Goal: Task Accomplishment & Management: Manage account settings

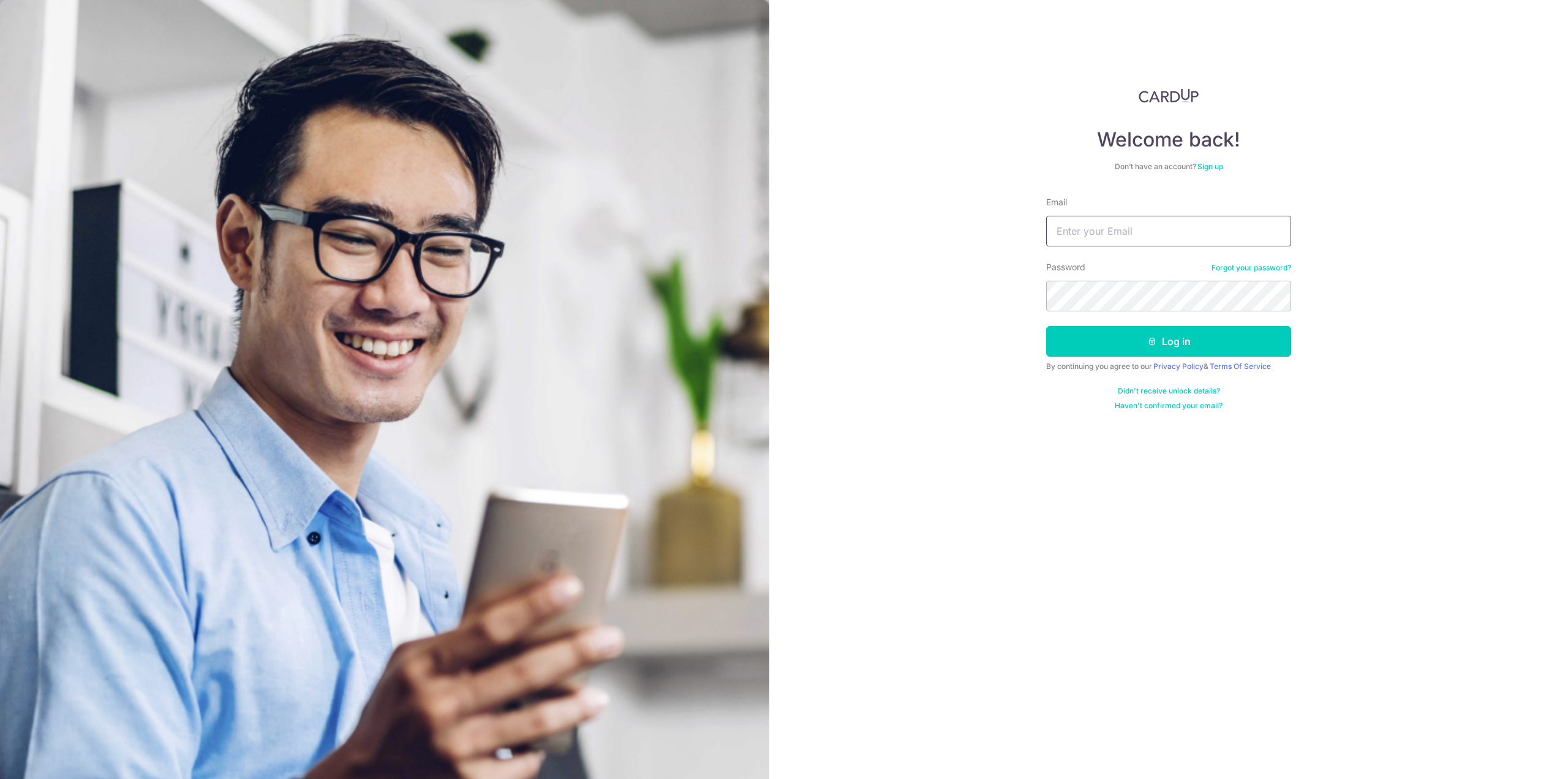
click at [1099, 234] on input "Email" at bounding box center [1168, 231] width 245 height 30
type input "[EMAIL_ADDRESS][DOMAIN_NAME]"
click at [1175, 327] on button "Log in" at bounding box center [1168, 341] width 245 height 30
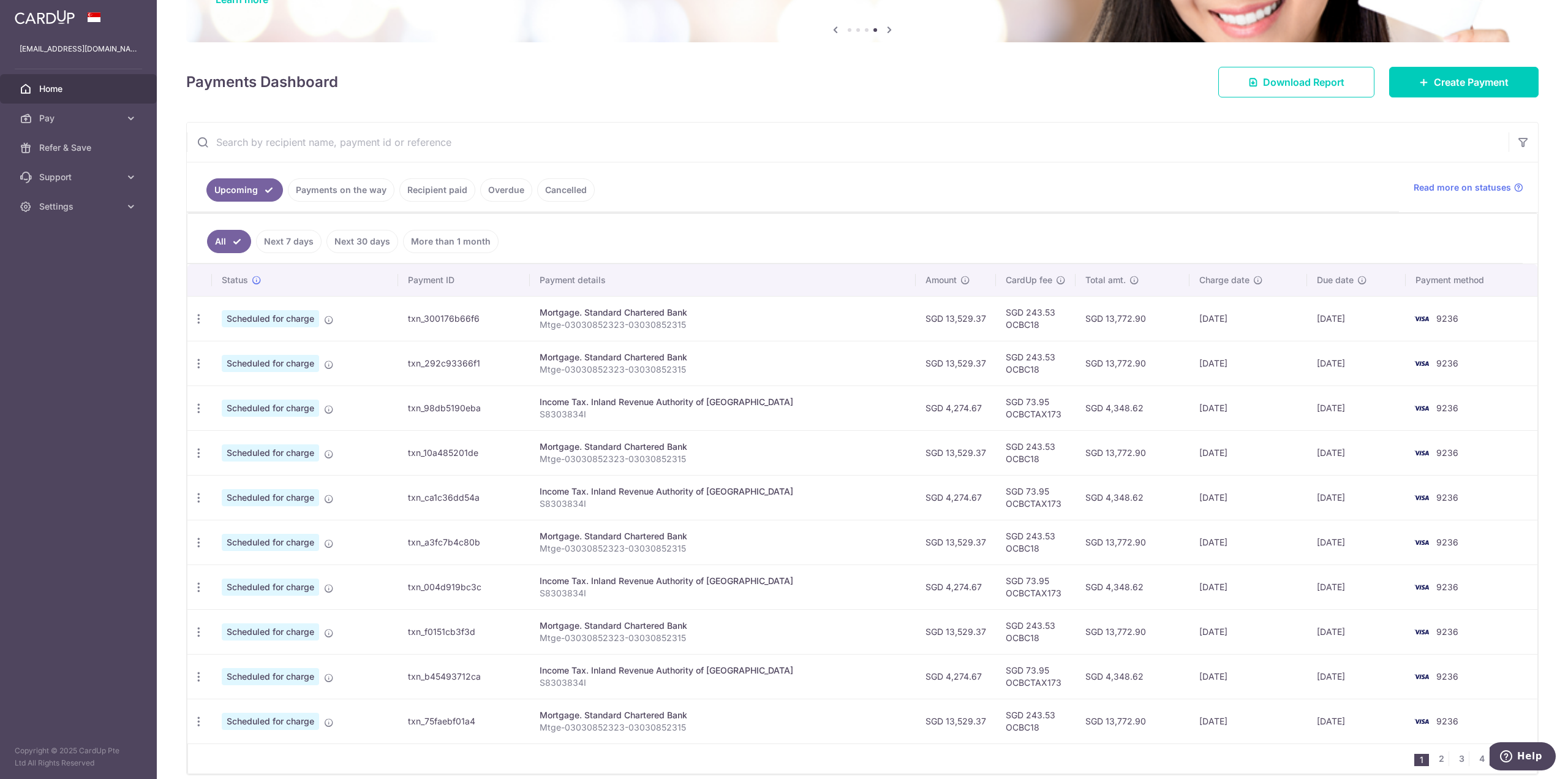
scroll to position [169, 0]
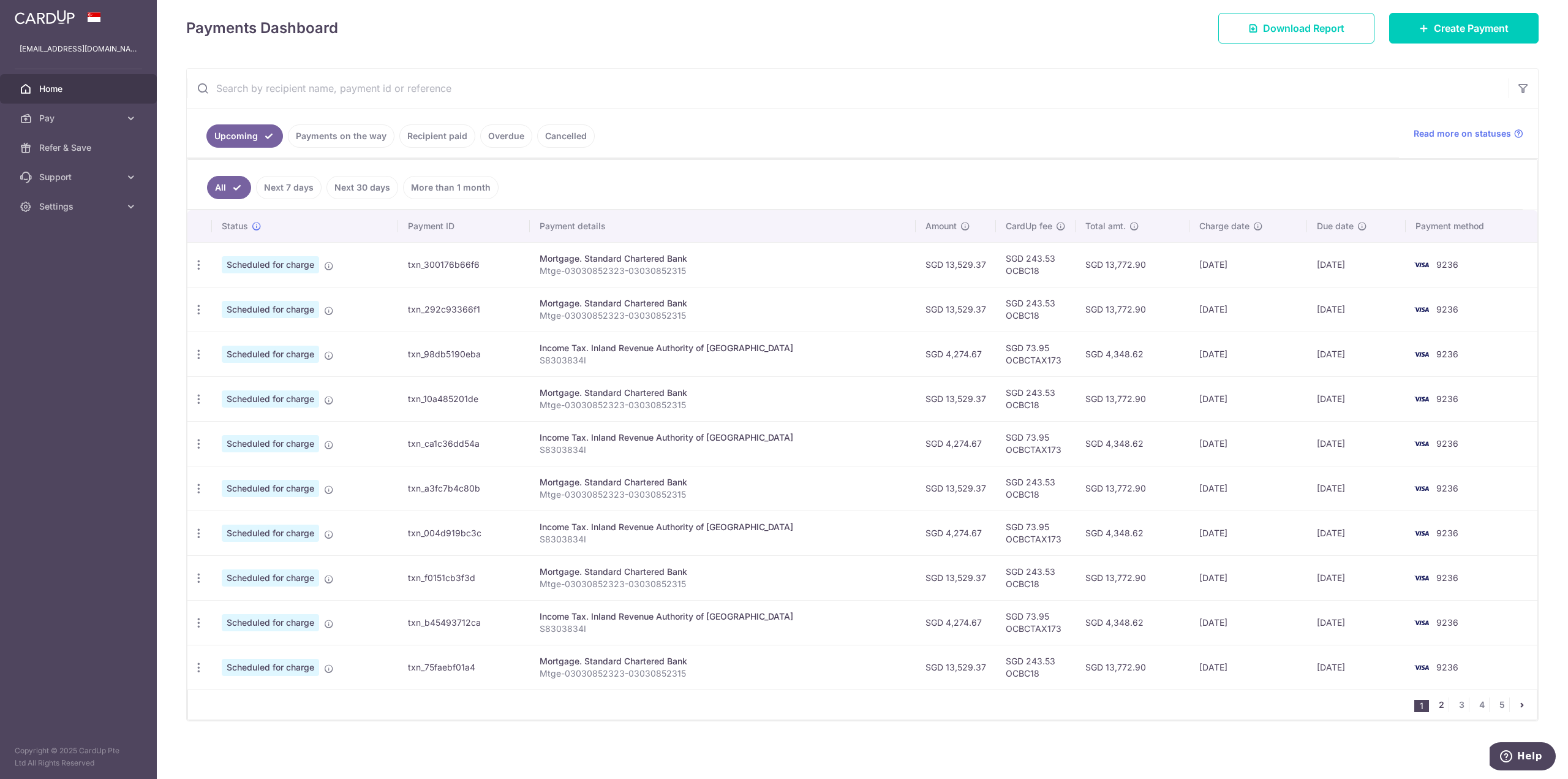
click at [1434, 705] on link "2" at bounding box center [1441, 705] width 14 height 14
click at [1416, 705] on link "1" at bounding box center [1422, 705] width 14 height 14
click at [1454, 706] on link "3" at bounding box center [1461, 705] width 14 height 14
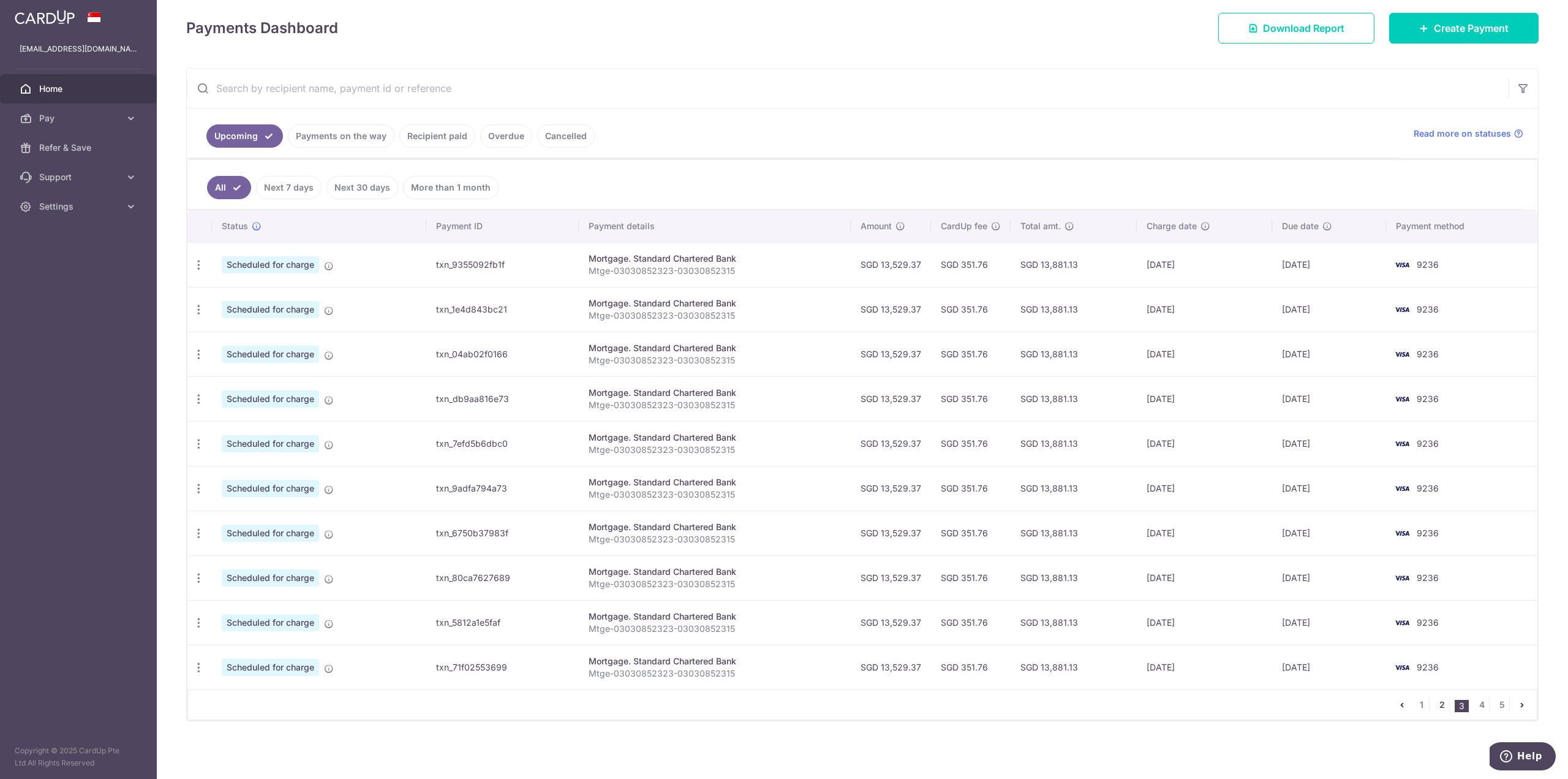
click at [1435, 707] on link "2" at bounding box center [1442, 705] width 14 height 14
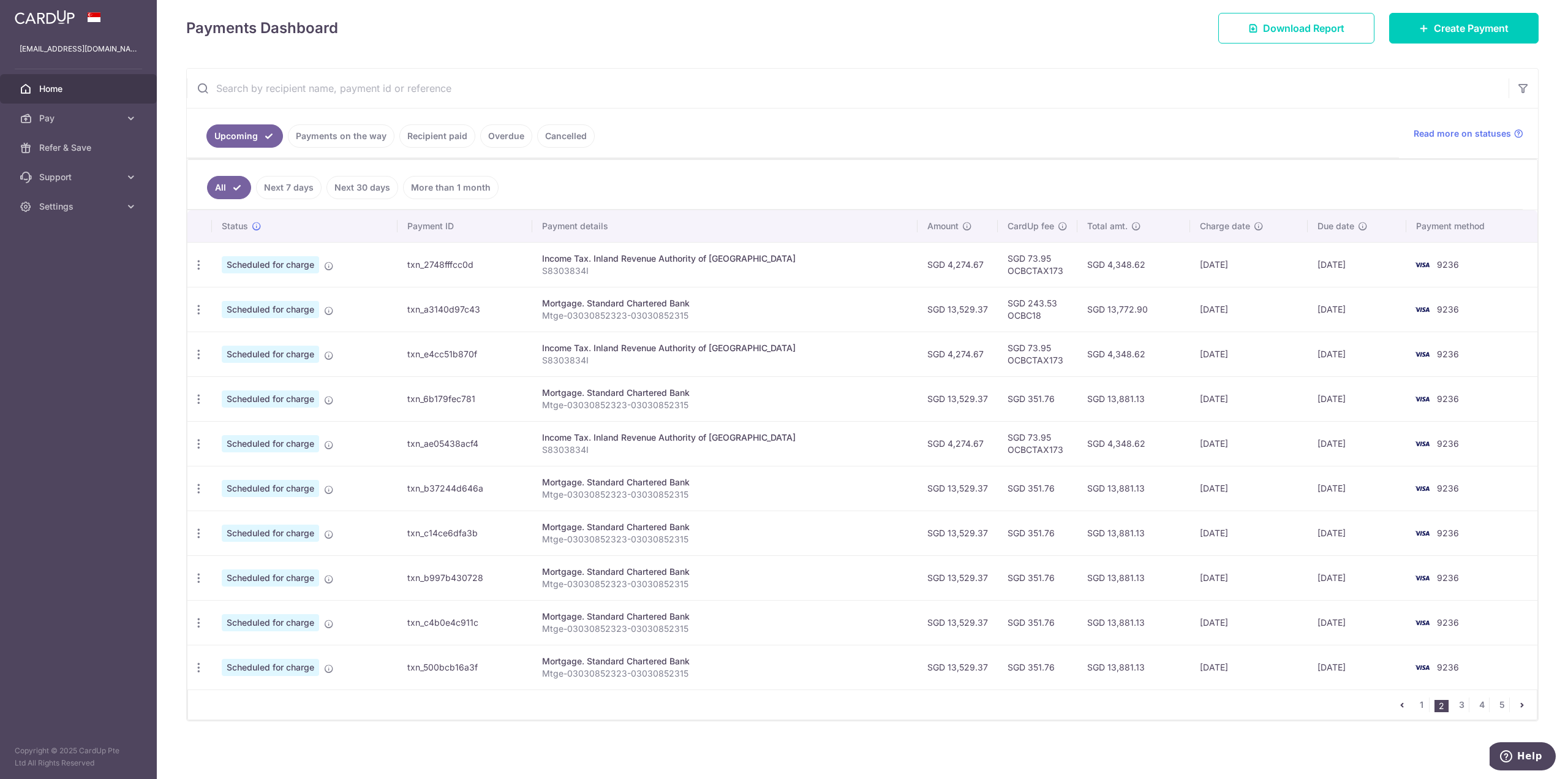
click at [1003, 317] on td "SGD 243.53 OCBC18" at bounding box center [1038, 309] width 80 height 45
copy td "OCBC18"
click at [195, 400] on icon "button" at bounding box center [199, 399] width 13 height 13
click at [238, 432] on span "Update payment" at bounding box center [264, 433] width 83 height 14
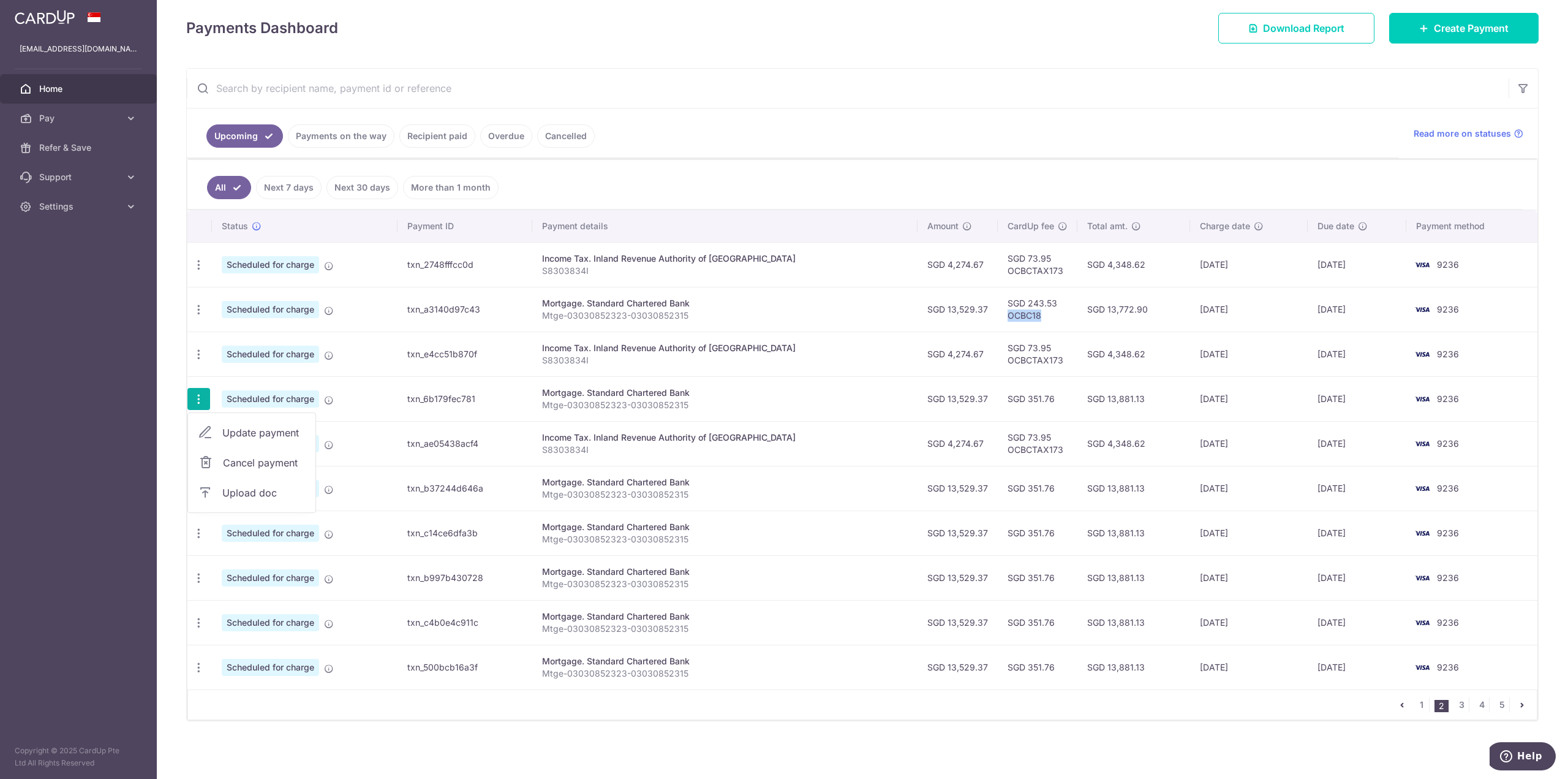
radio input "true"
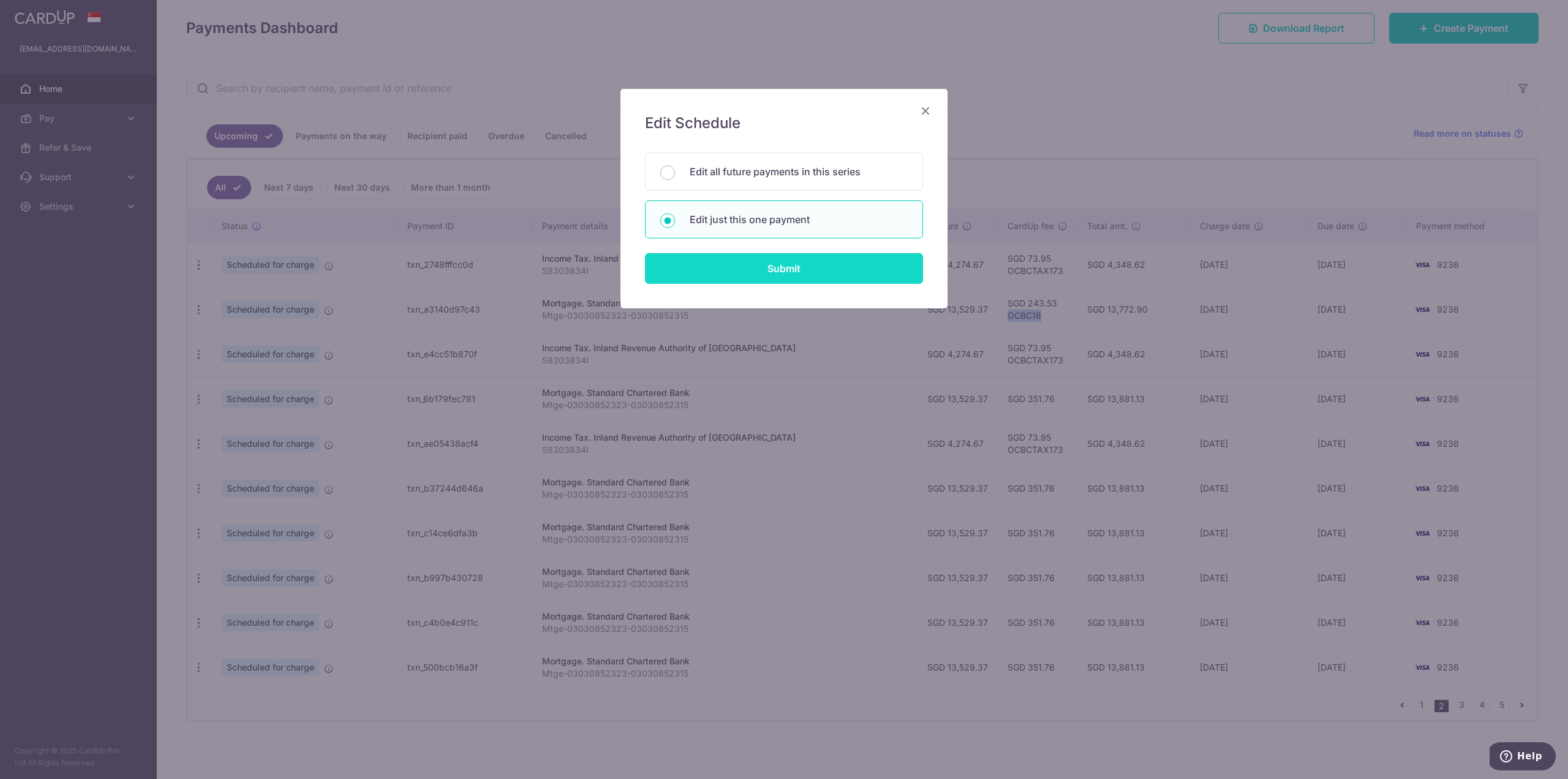
click at [712, 270] on input "Submit" at bounding box center [784, 268] width 278 height 30
radio input "true"
type input "13,529.37"
type input "01/03/2026"
type input "Mtge-03030852323-03030852315"
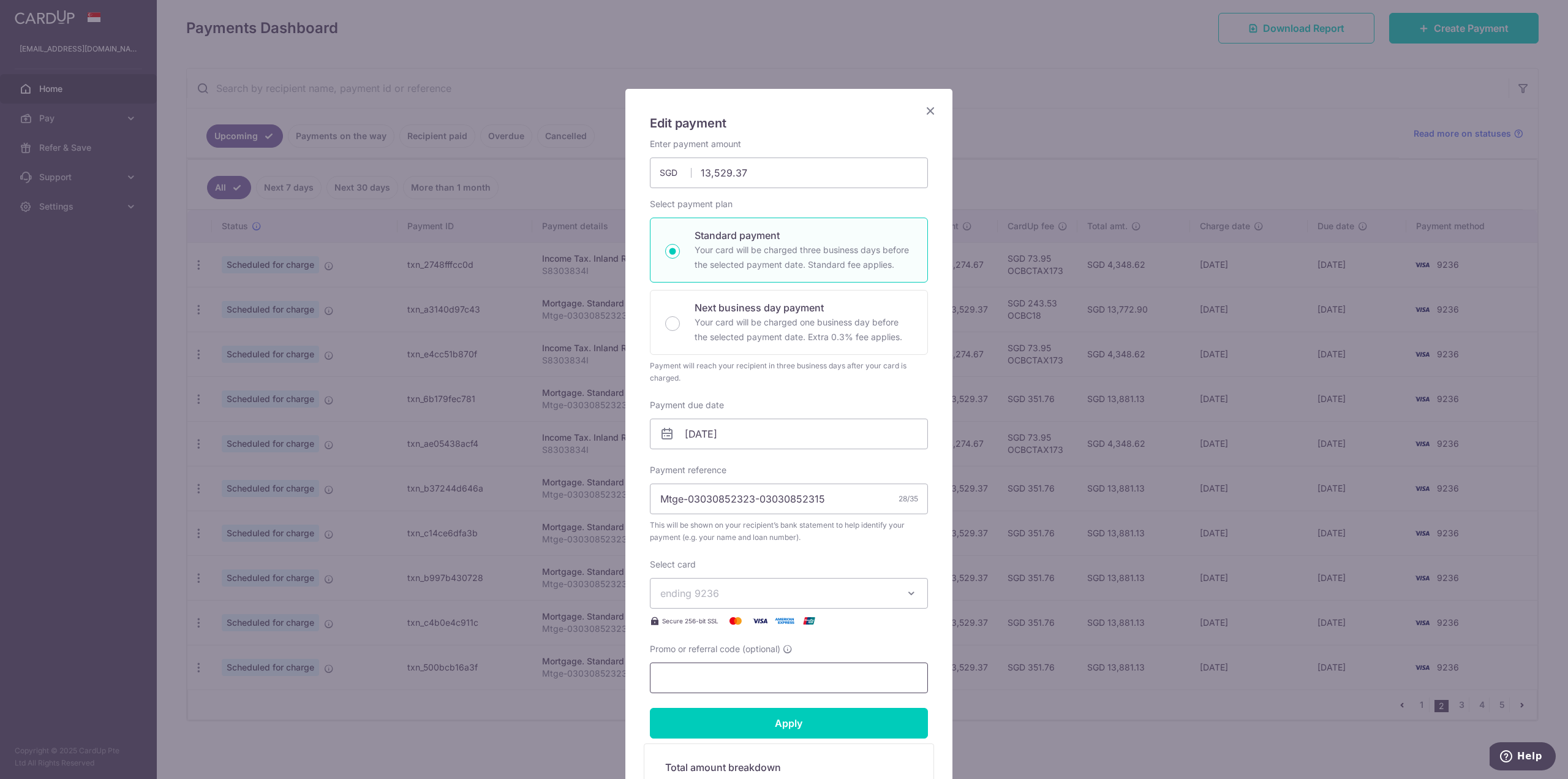
click at [716, 680] on input "Promo or referral code (optional)" at bounding box center [789, 677] width 278 height 30
paste input "OCBC18"
type input "OCBC18"
click at [760, 730] on input "Apply" at bounding box center [789, 723] width 278 height 30
type input "Successfully Applied"
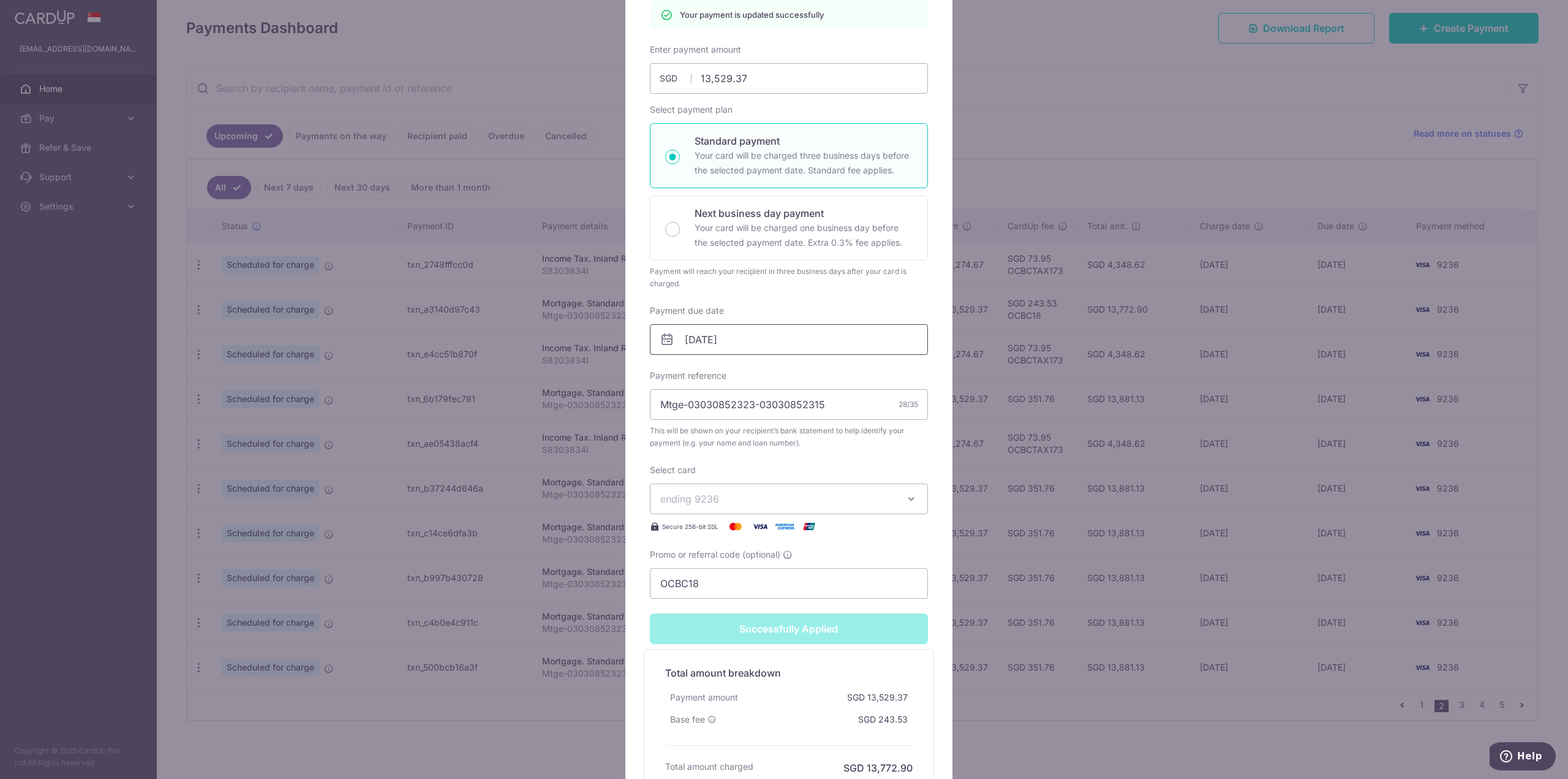
scroll to position [0, 0]
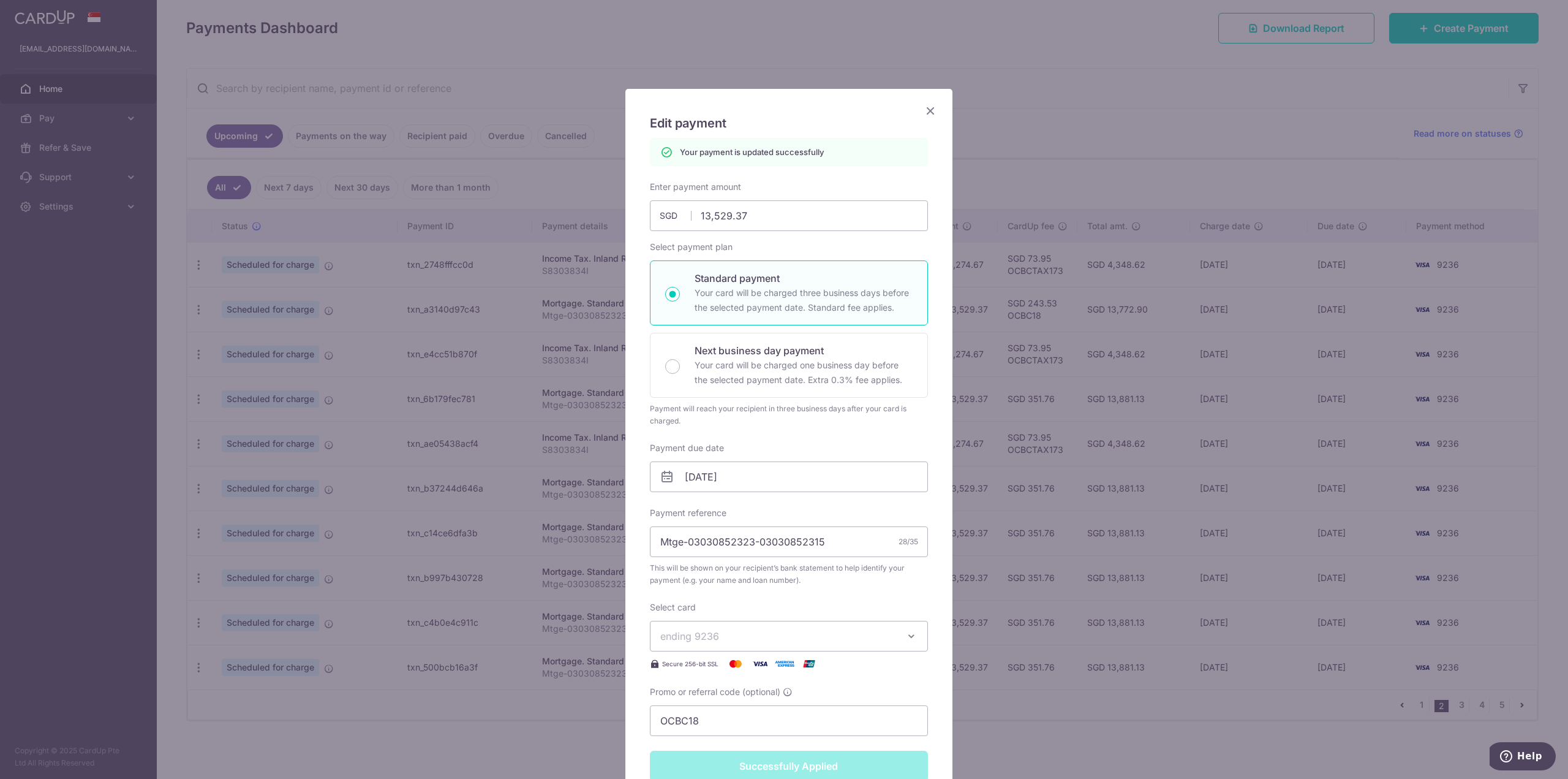
click at [928, 113] on icon "Close" at bounding box center [930, 110] width 14 height 15
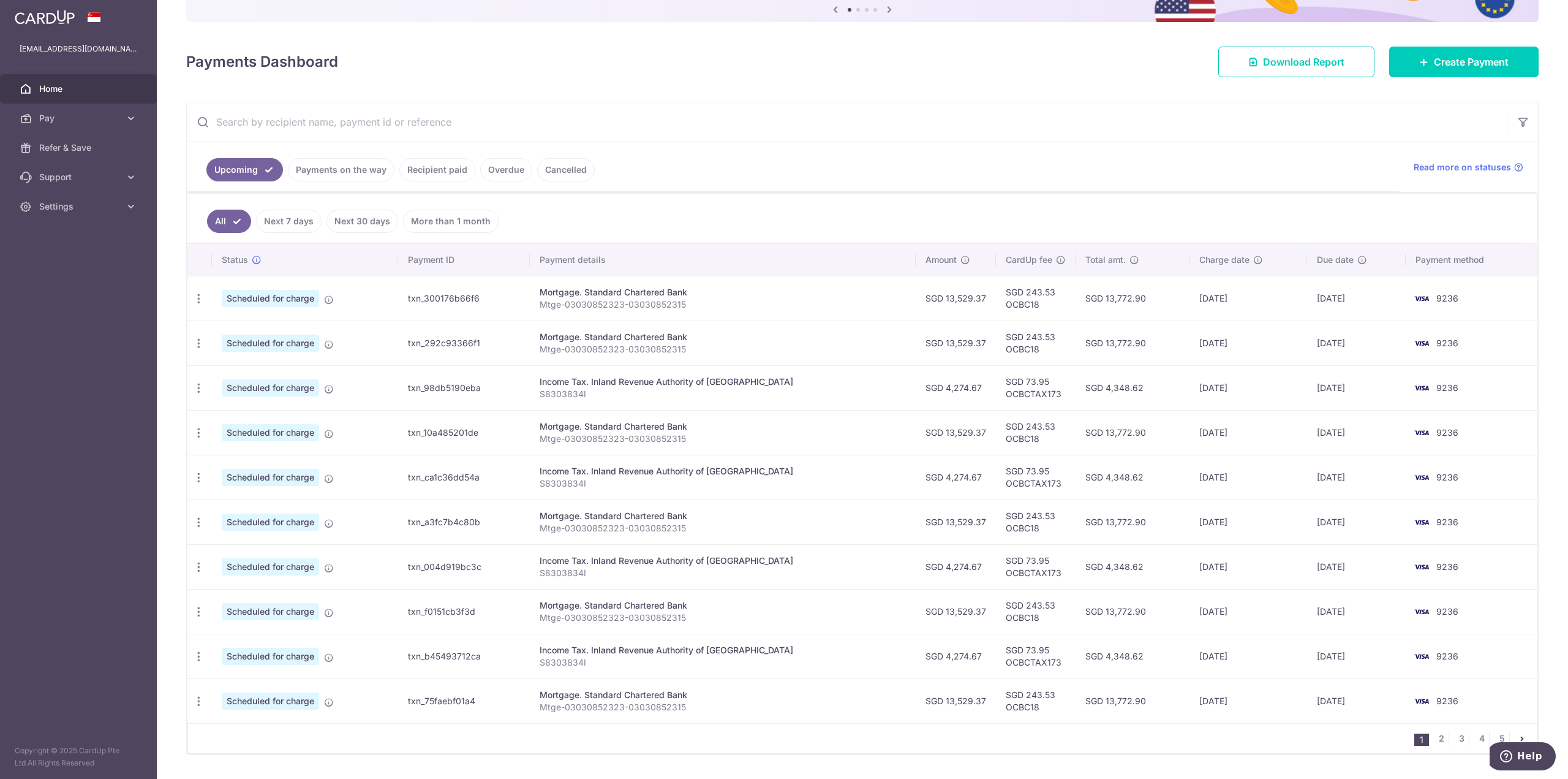
scroll to position [169, 0]
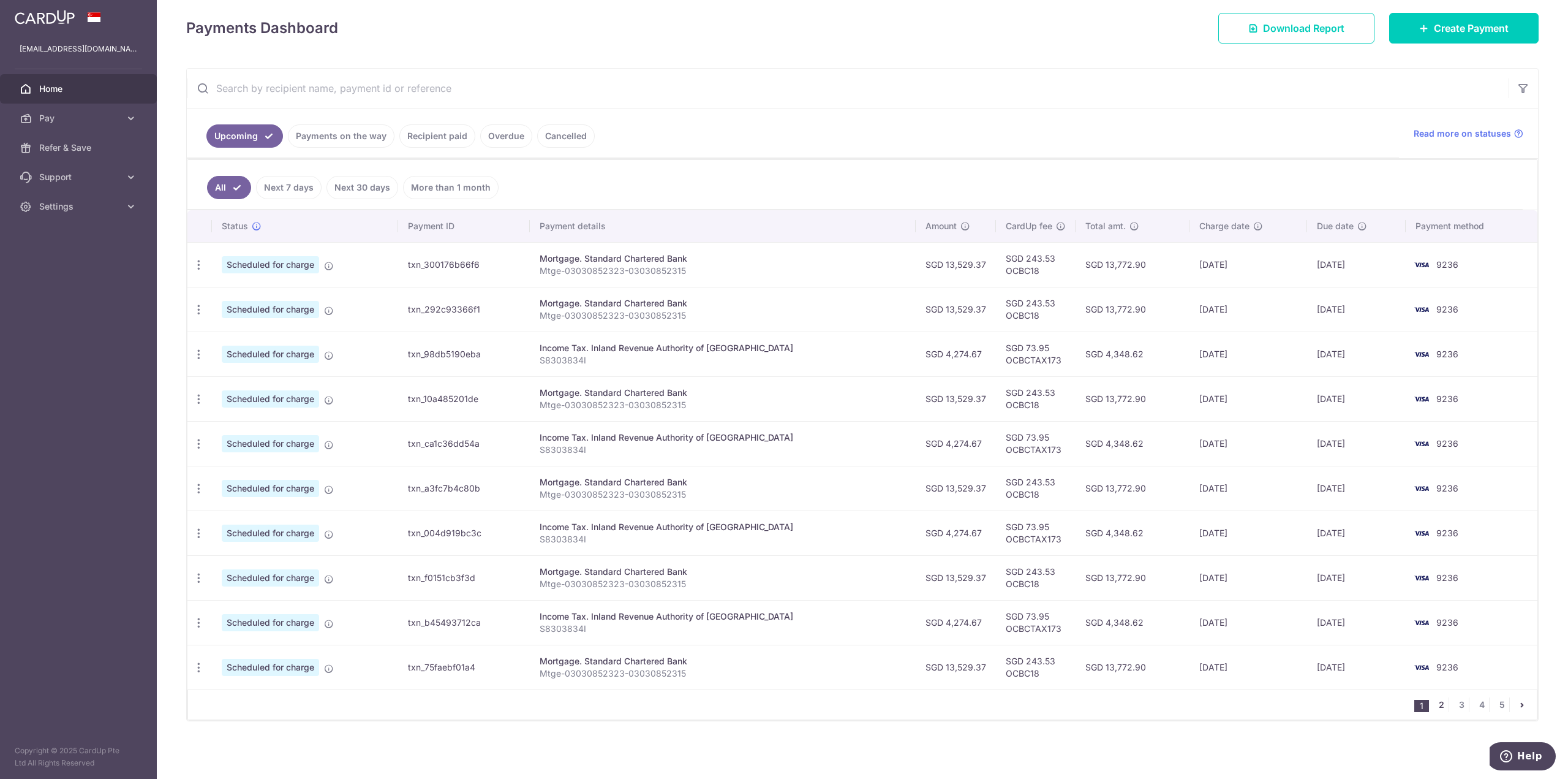
click at [1438, 705] on link "2" at bounding box center [1441, 705] width 14 height 14
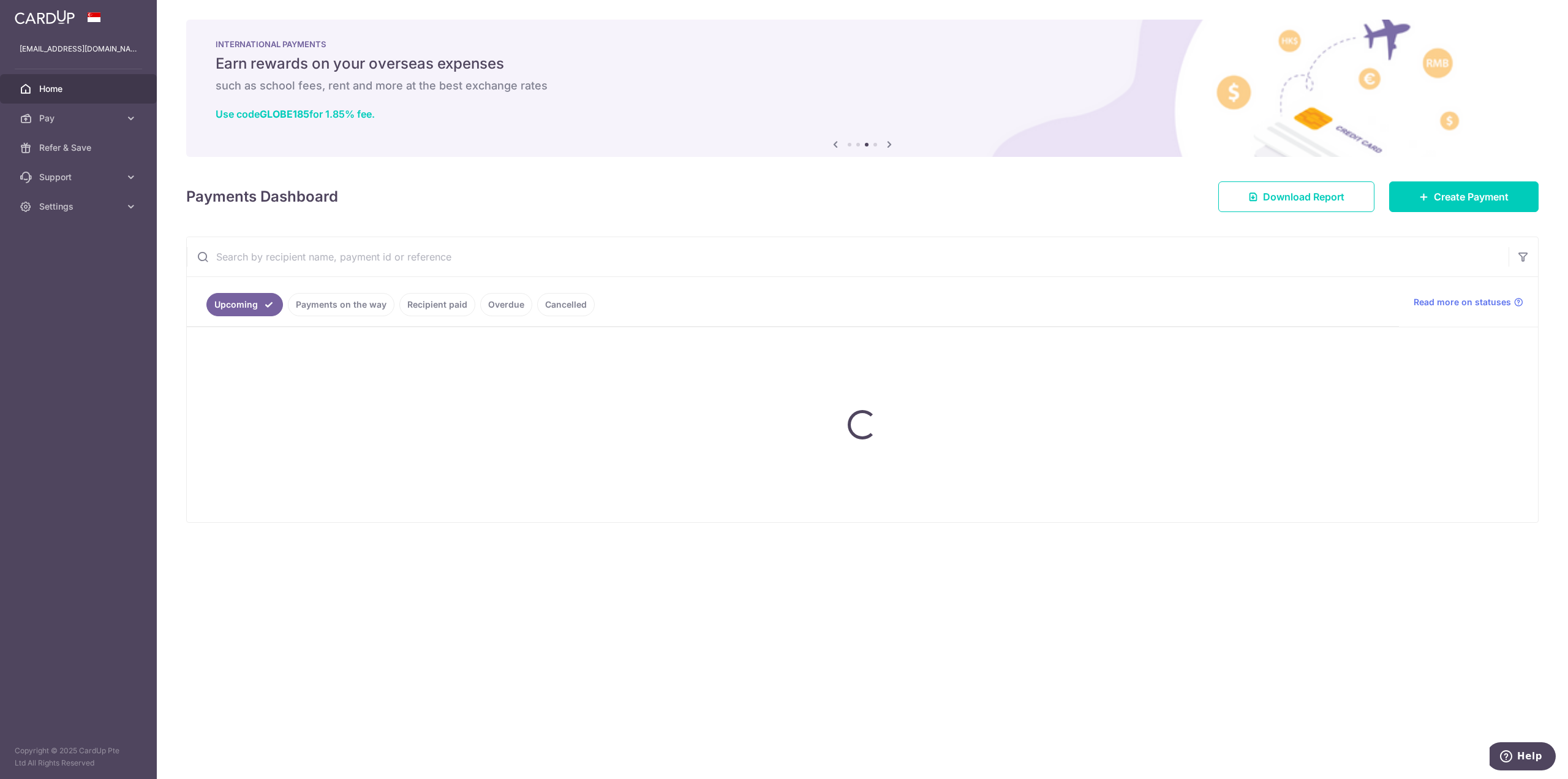
scroll to position [0, 0]
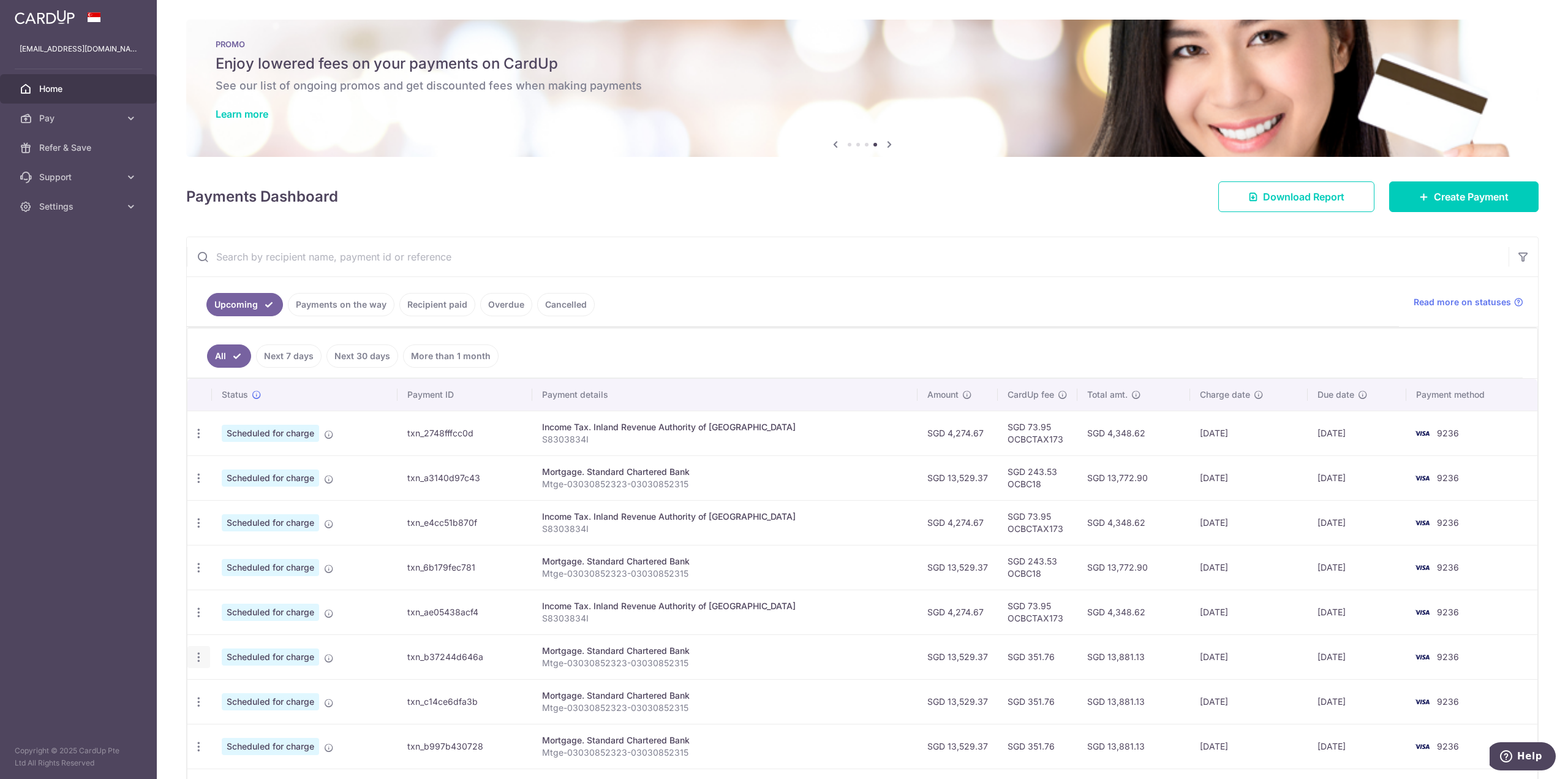
click at [197, 657] on icon "button" at bounding box center [199, 657] width 13 height 13
click at [254, 689] on span "Update payment" at bounding box center [264, 690] width 83 height 14
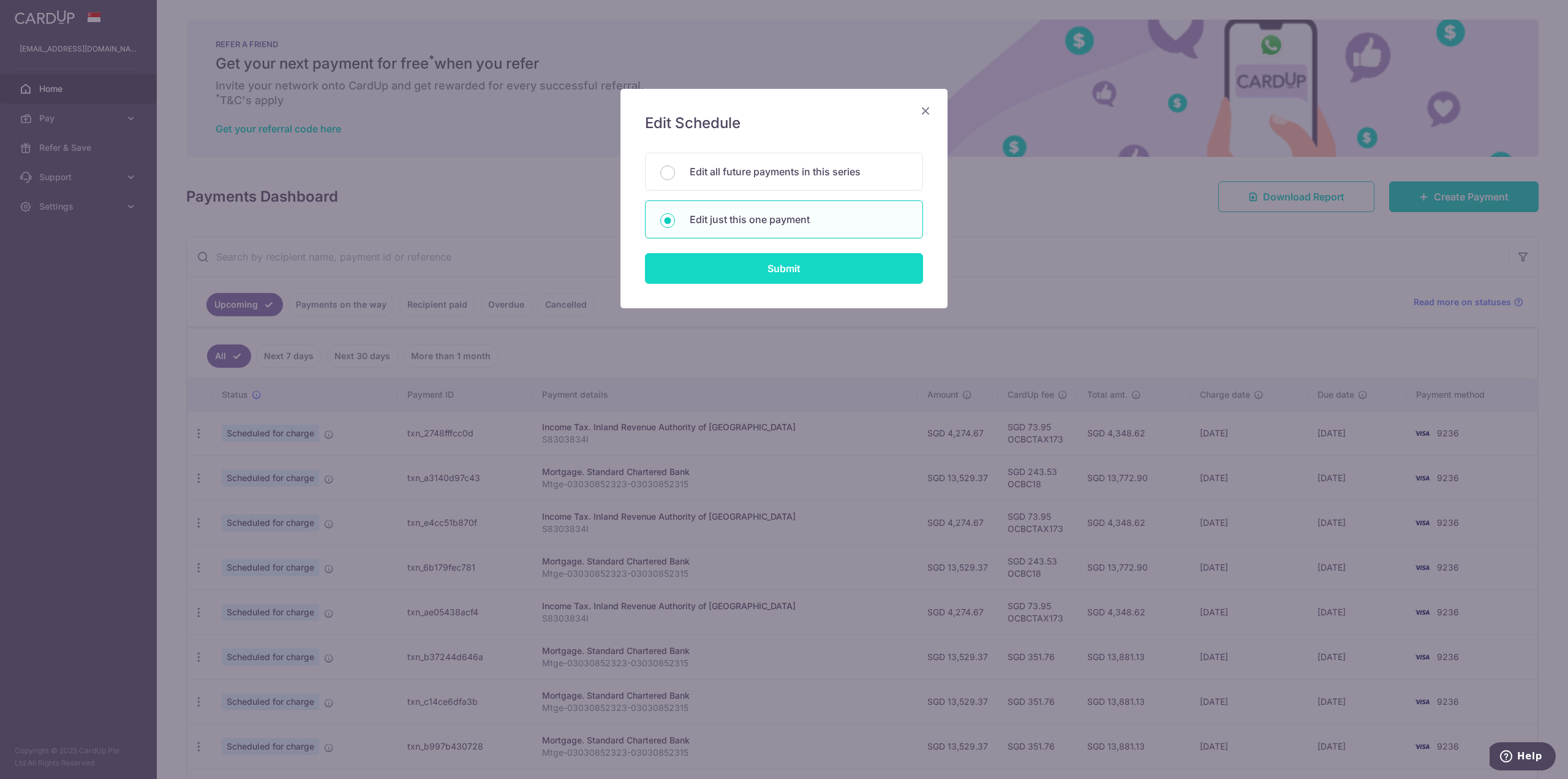
click at [757, 270] on input "Submit" at bounding box center [784, 268] width 278 height 30
radio input "true"
type input "13,529.37"
type input "01/04/2026"
type input "Mtge-03030852323-03030852315"
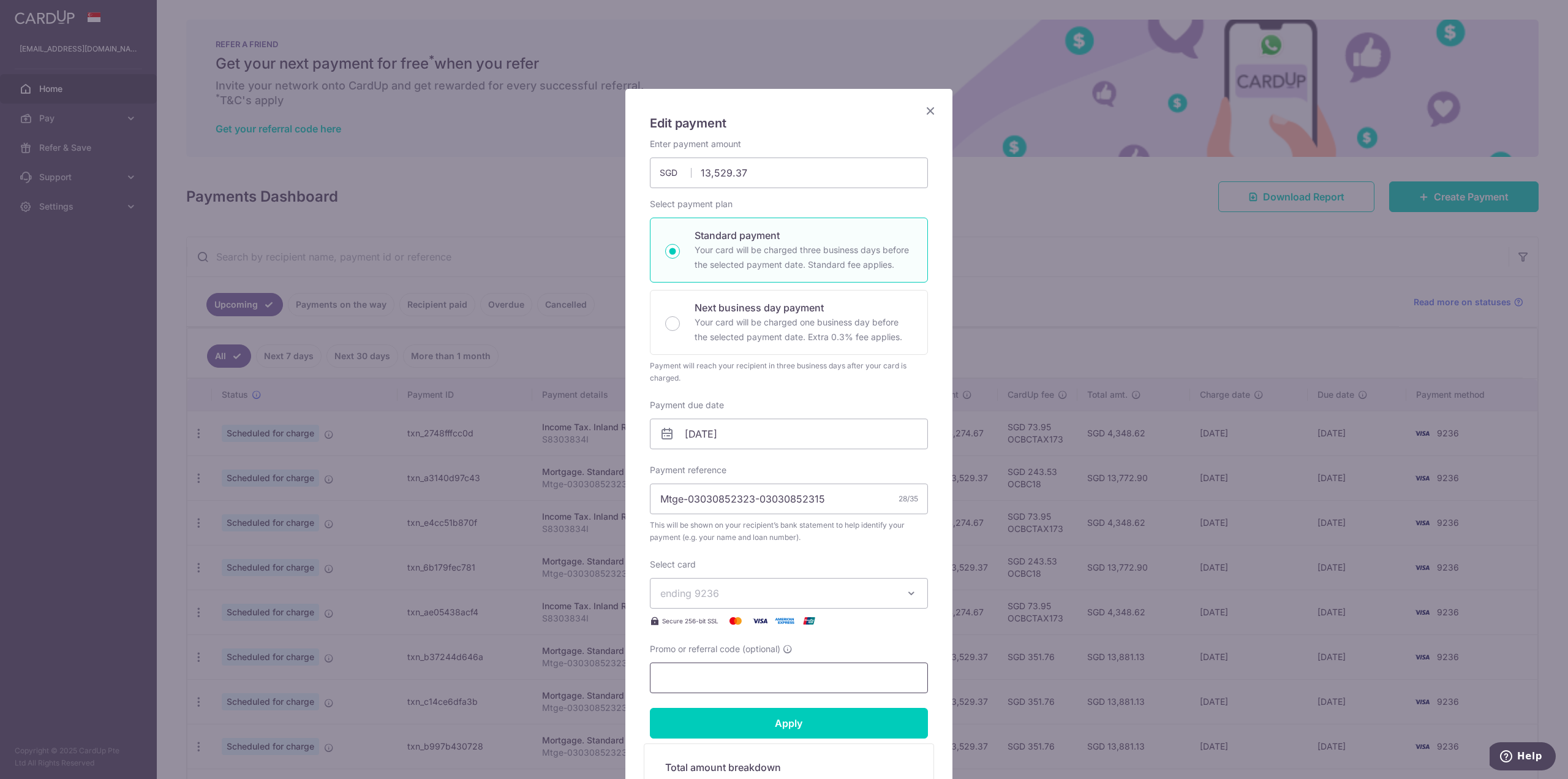
click at [706, 662] on input "Promo or referral code (optional)" at bounding box center [789, 677] width 278 height 30
paste input "OCBC18"
type input "OCBC18"
click at [763, 724] on input "Apply" at bounding box center [789, 723] width 278 height 30
type input "Successfully Applied"
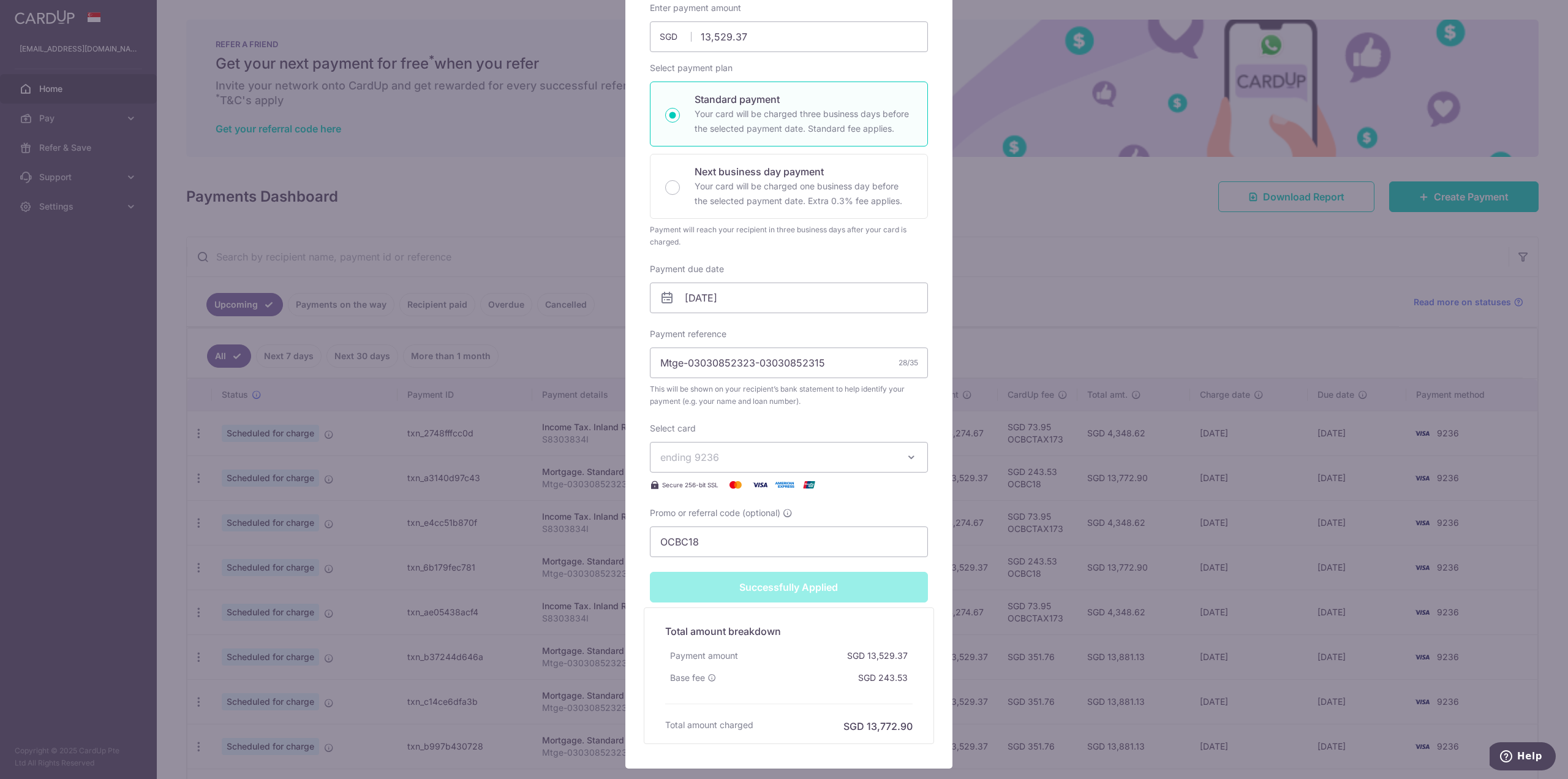
scroll to position [12, 0]
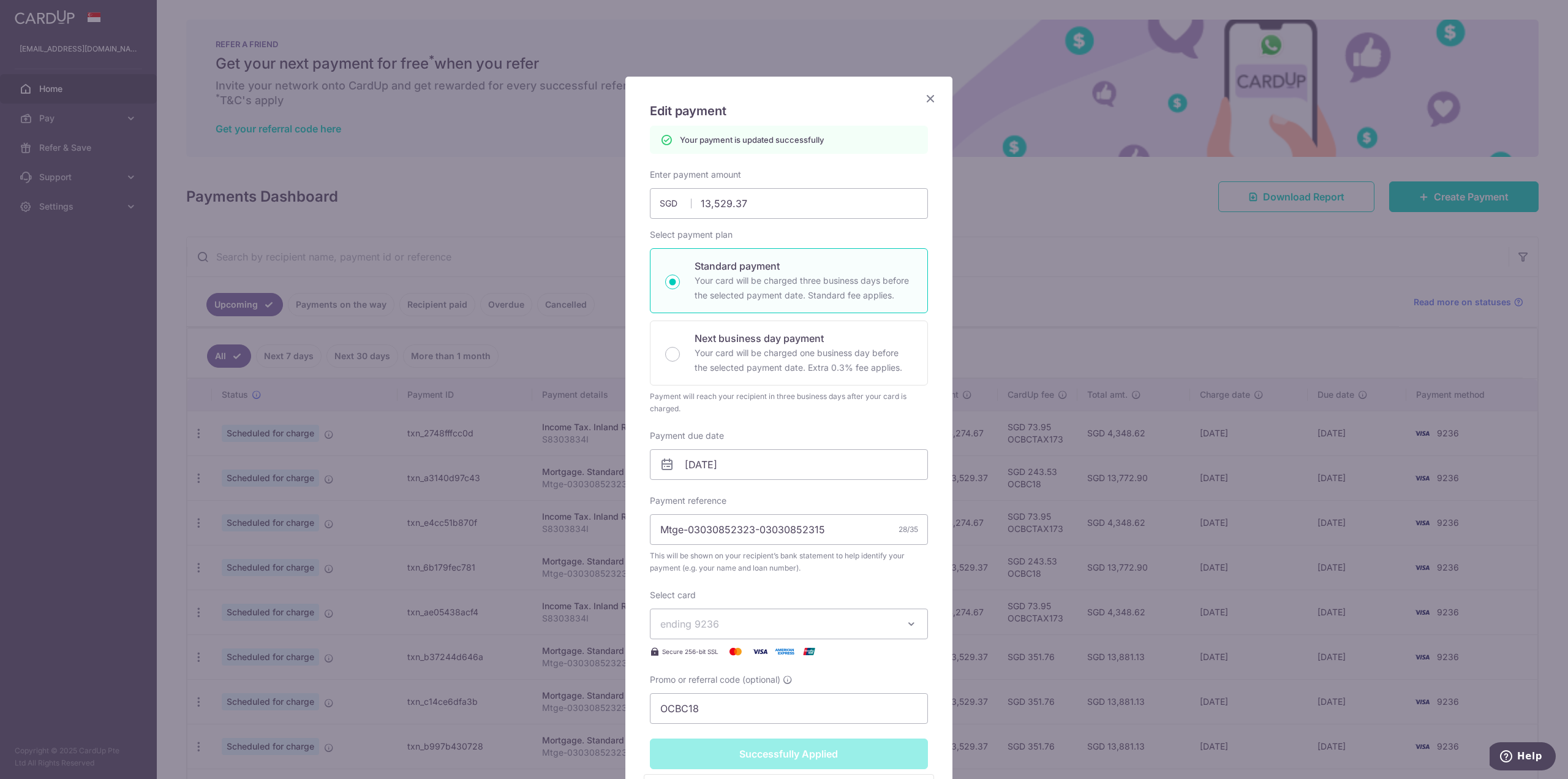
click at [931, 98] on icon "Close" at bounding box center [930, 98] width 14 height 15
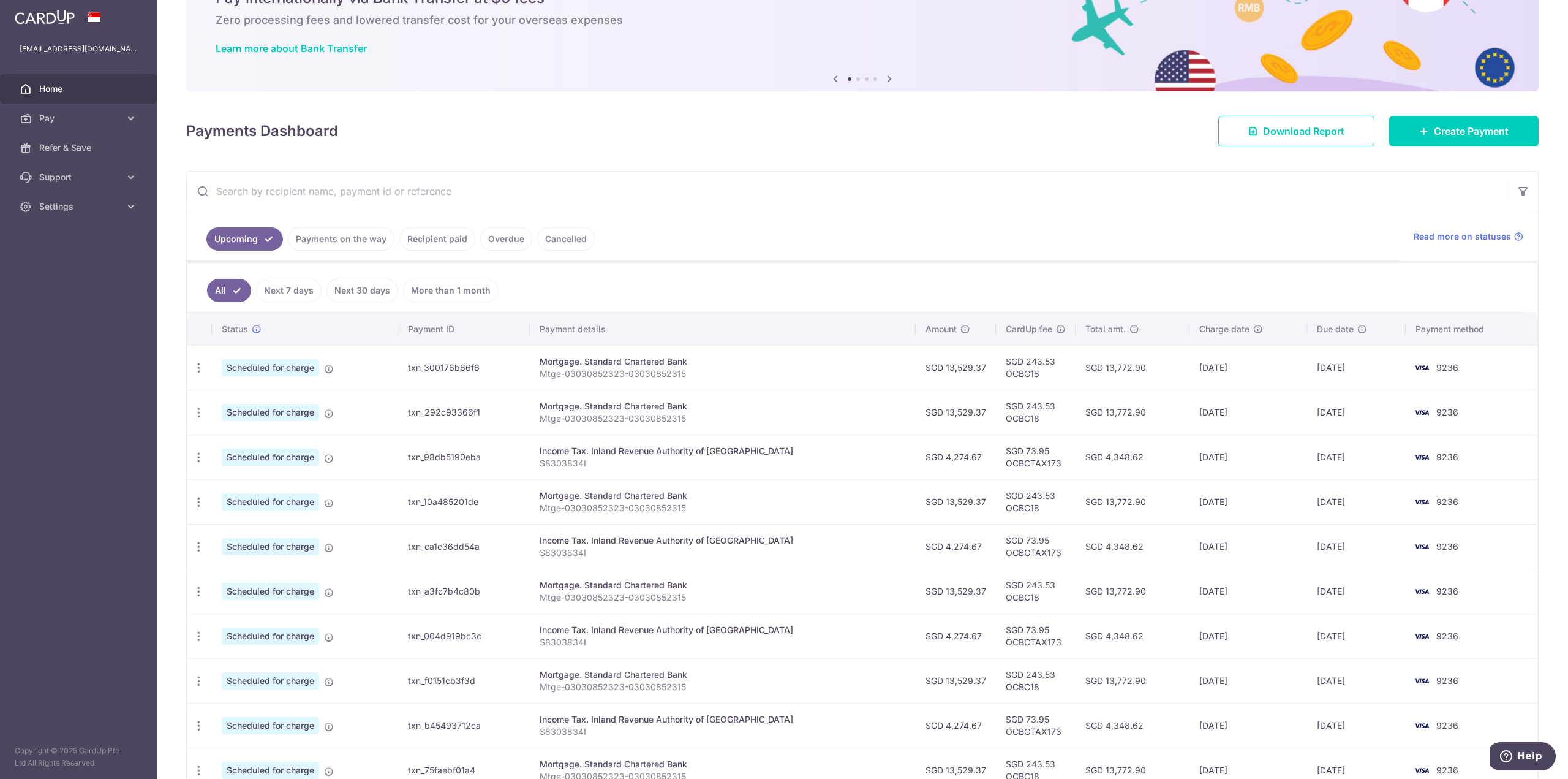
scroll to position [169, 0]
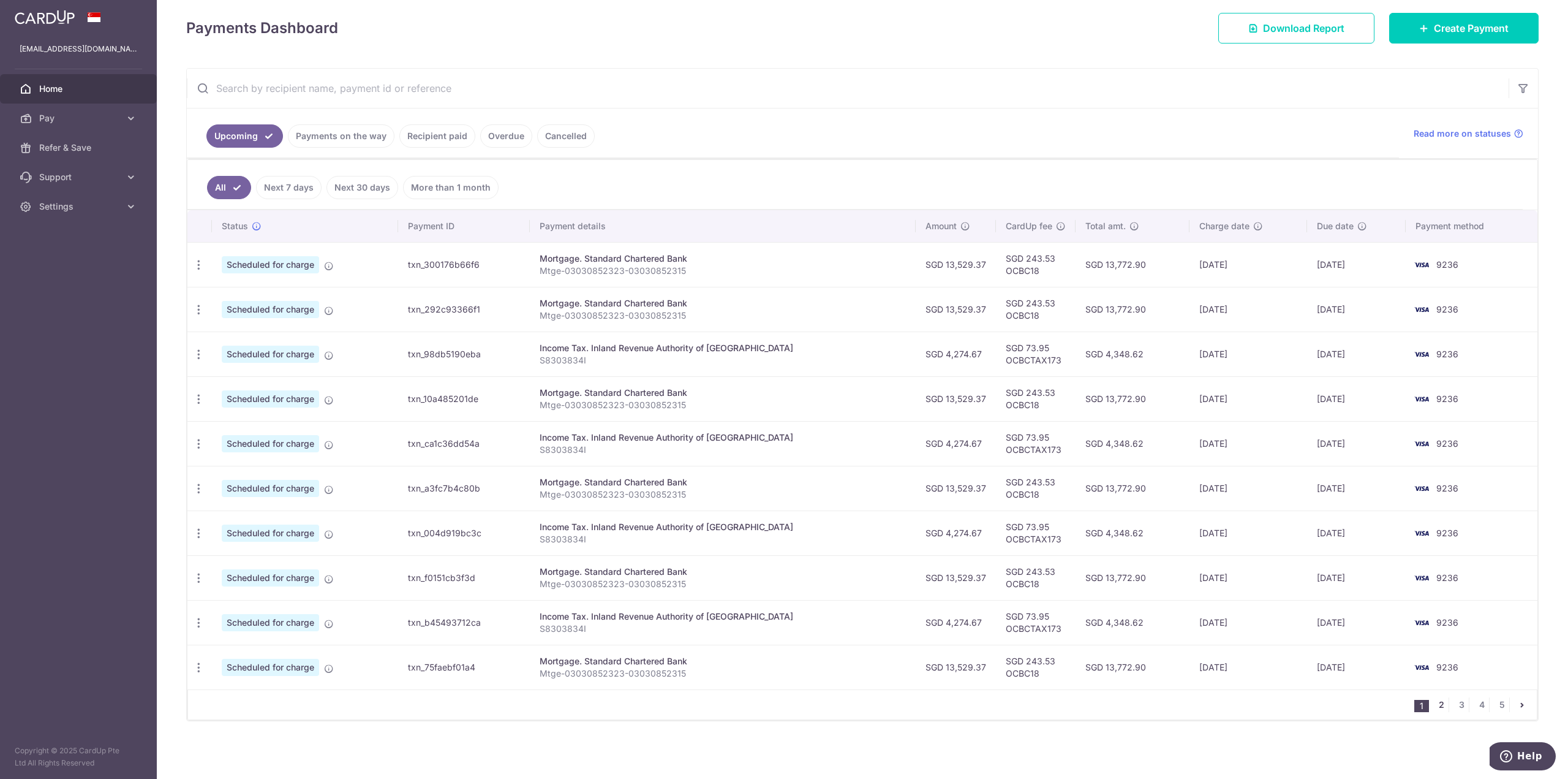
click at [1434, 708] on link "2" at bounding box center [1441, 705] width 14 height 14
click at [201, 532] on icon "button" at bounding box center [199, 533] width 13 height 13
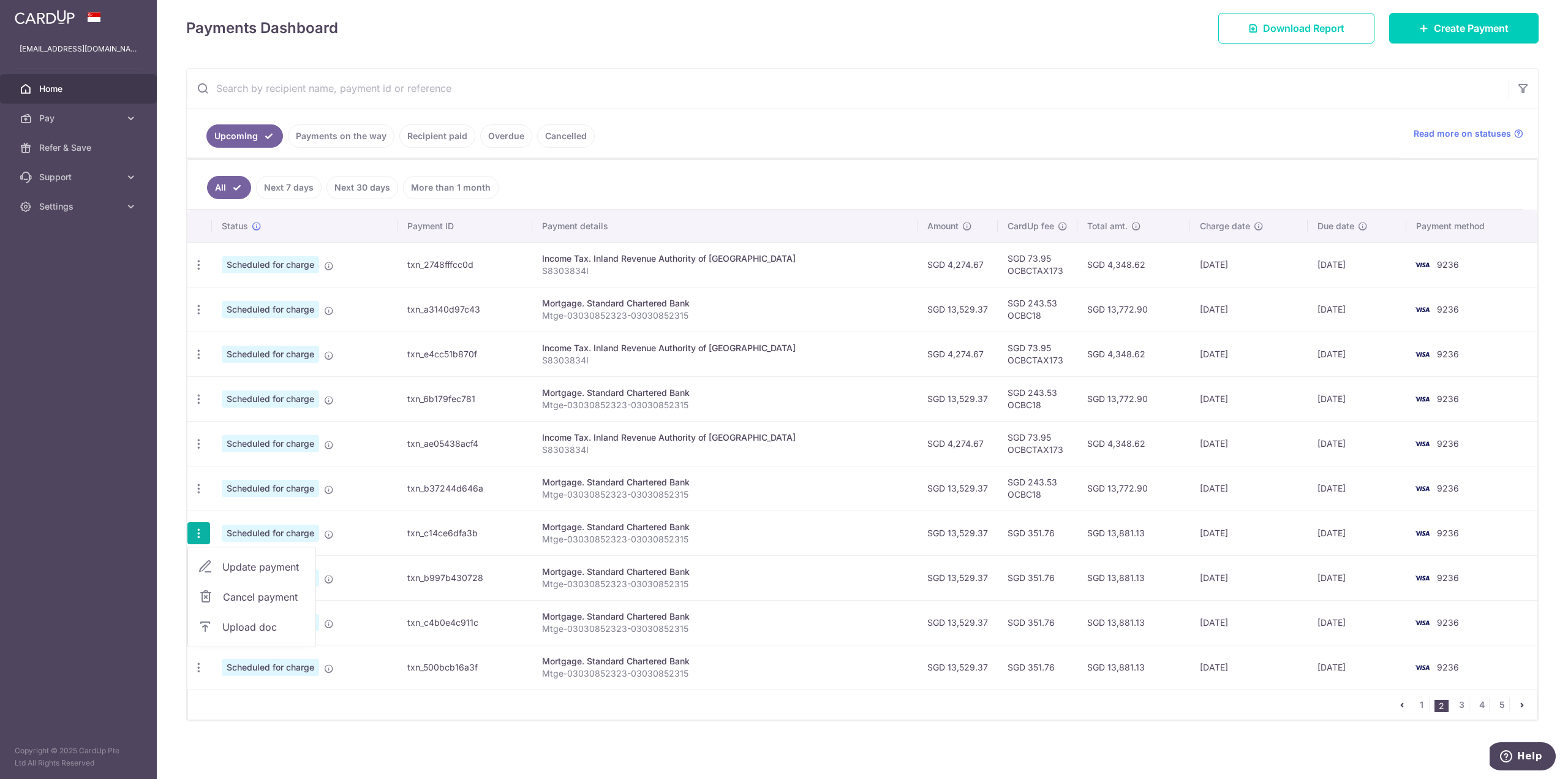
click at [271, 569] on span "Update payment" at bounding box center [264, 566] width 83 height 14
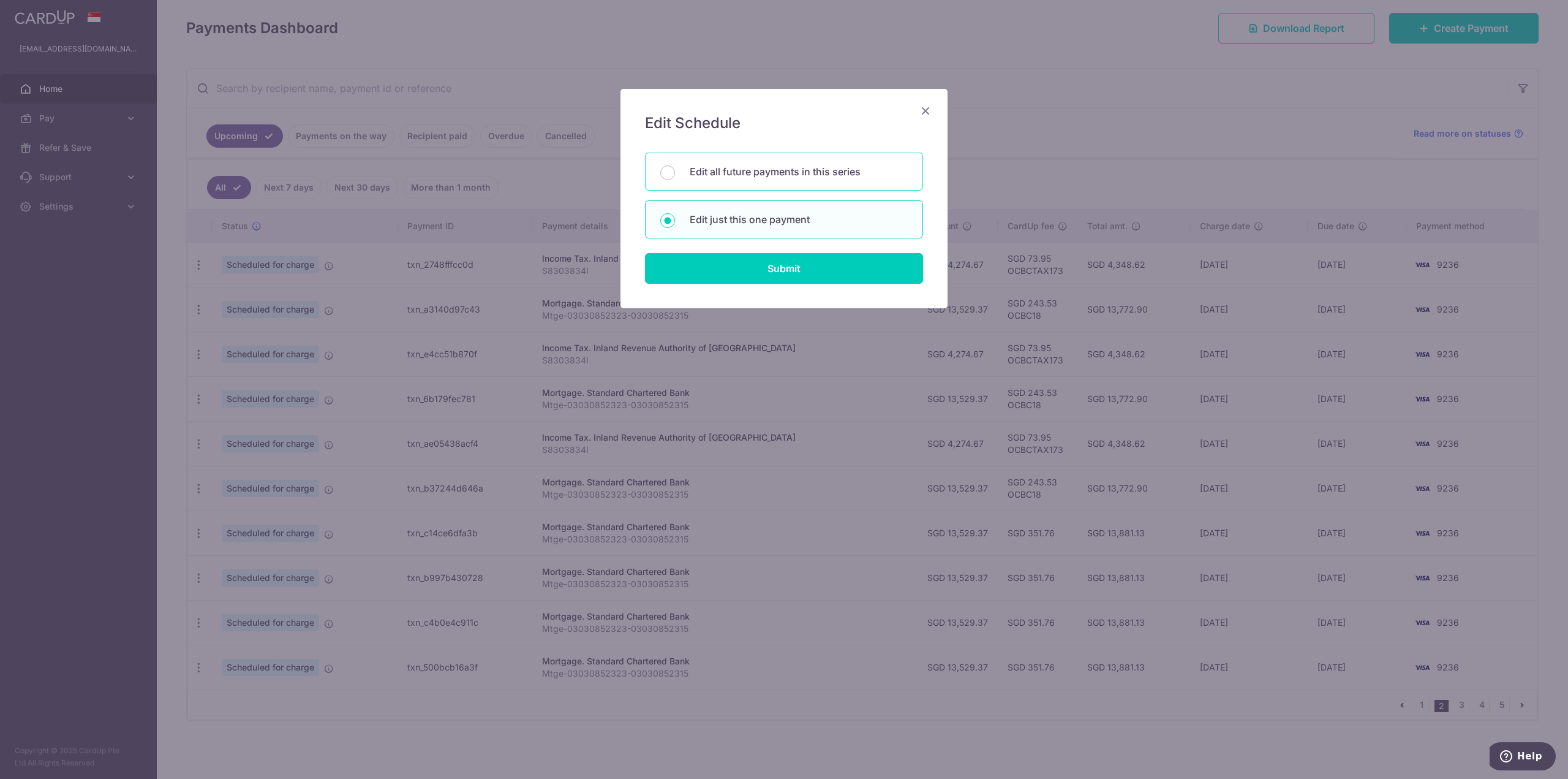
click at [779, 174] on p "Edit all future payments in this series" at bounding box center [798, 171] width 218 height 14
click at [675, 174] on input "Edit all future payments in this series" at bounding box center [668, 173] width 14 height 14
radio input "true"
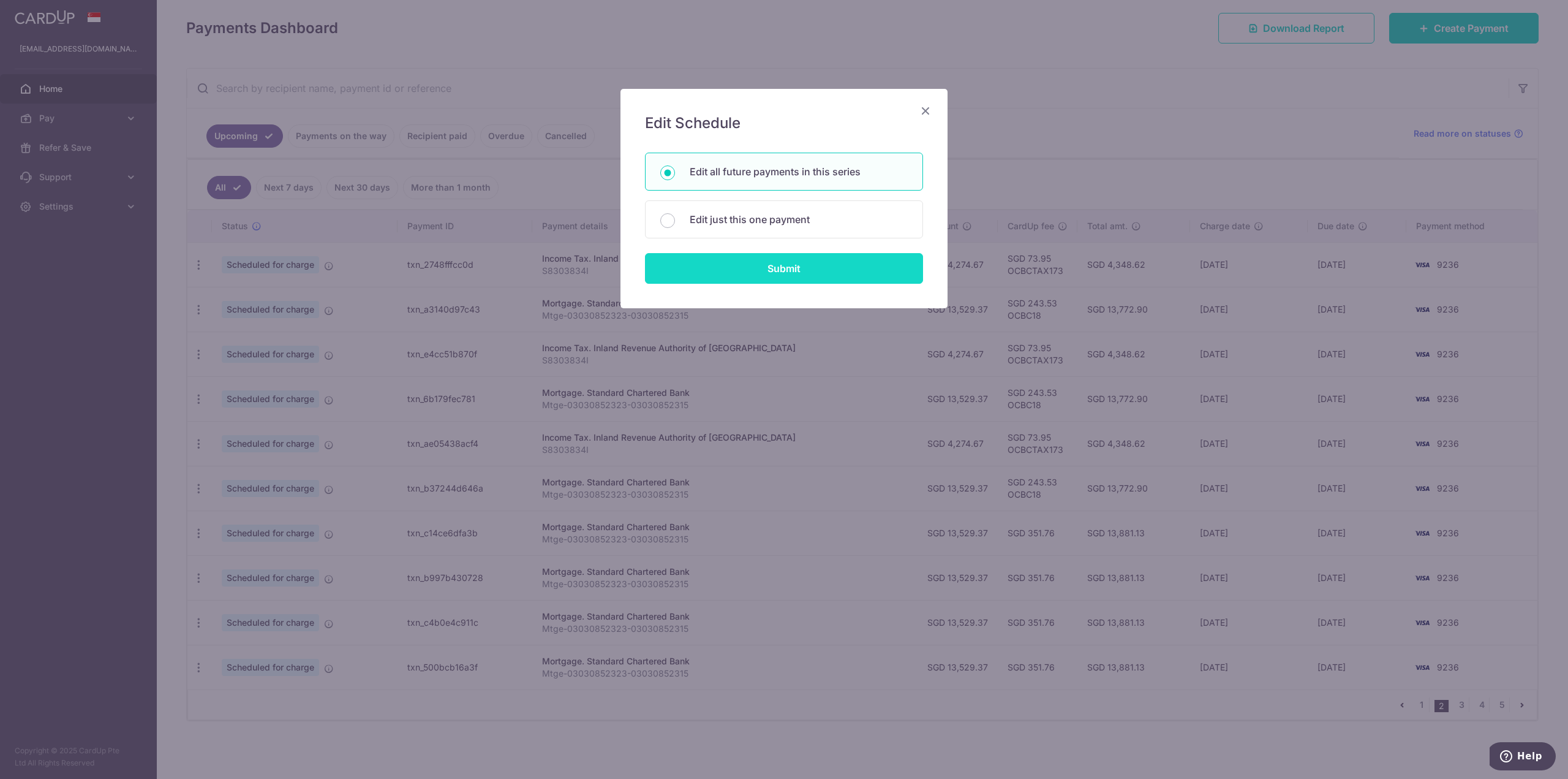
click at [772, 270] on input "Submit" at bounding box center [784, 268] width 278 height 30
radio input "true"
type input "13,529.37"
type input "Mtge-03030852323-03030852315"
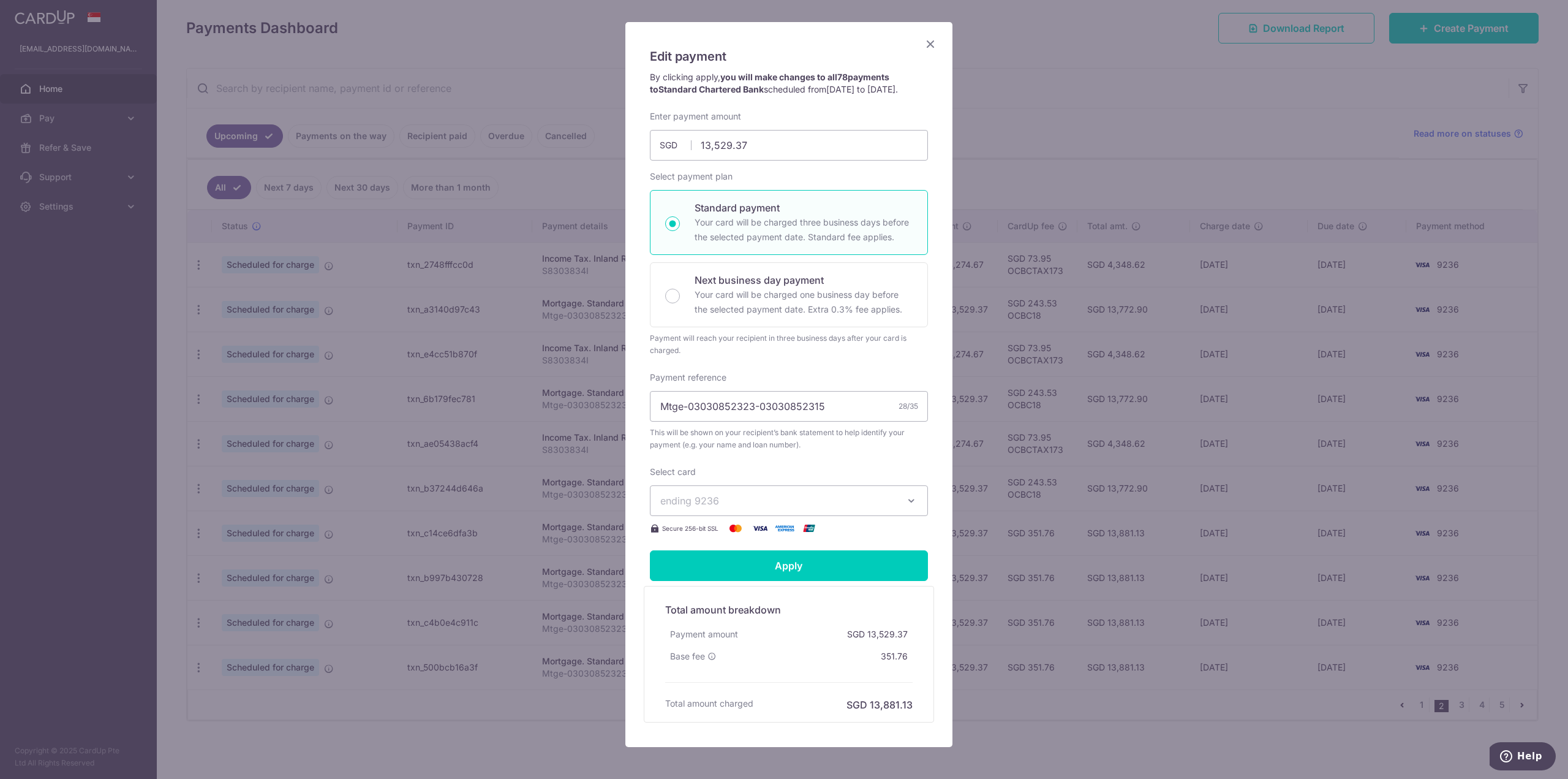
scroll to position [0, 0]
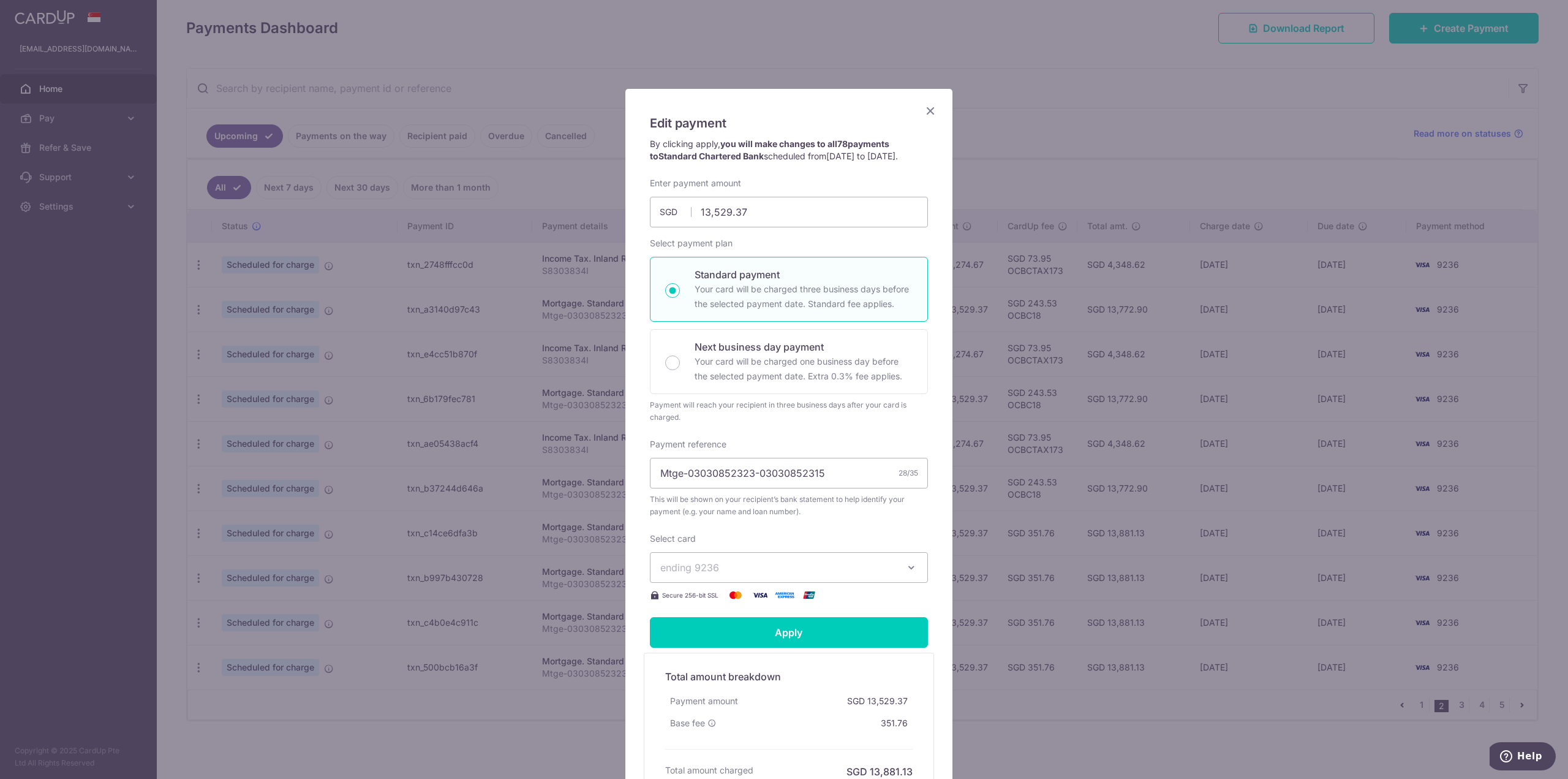
click at [929, 108] on icon "Close" at bounding box center [930, 110] width 14 height 15
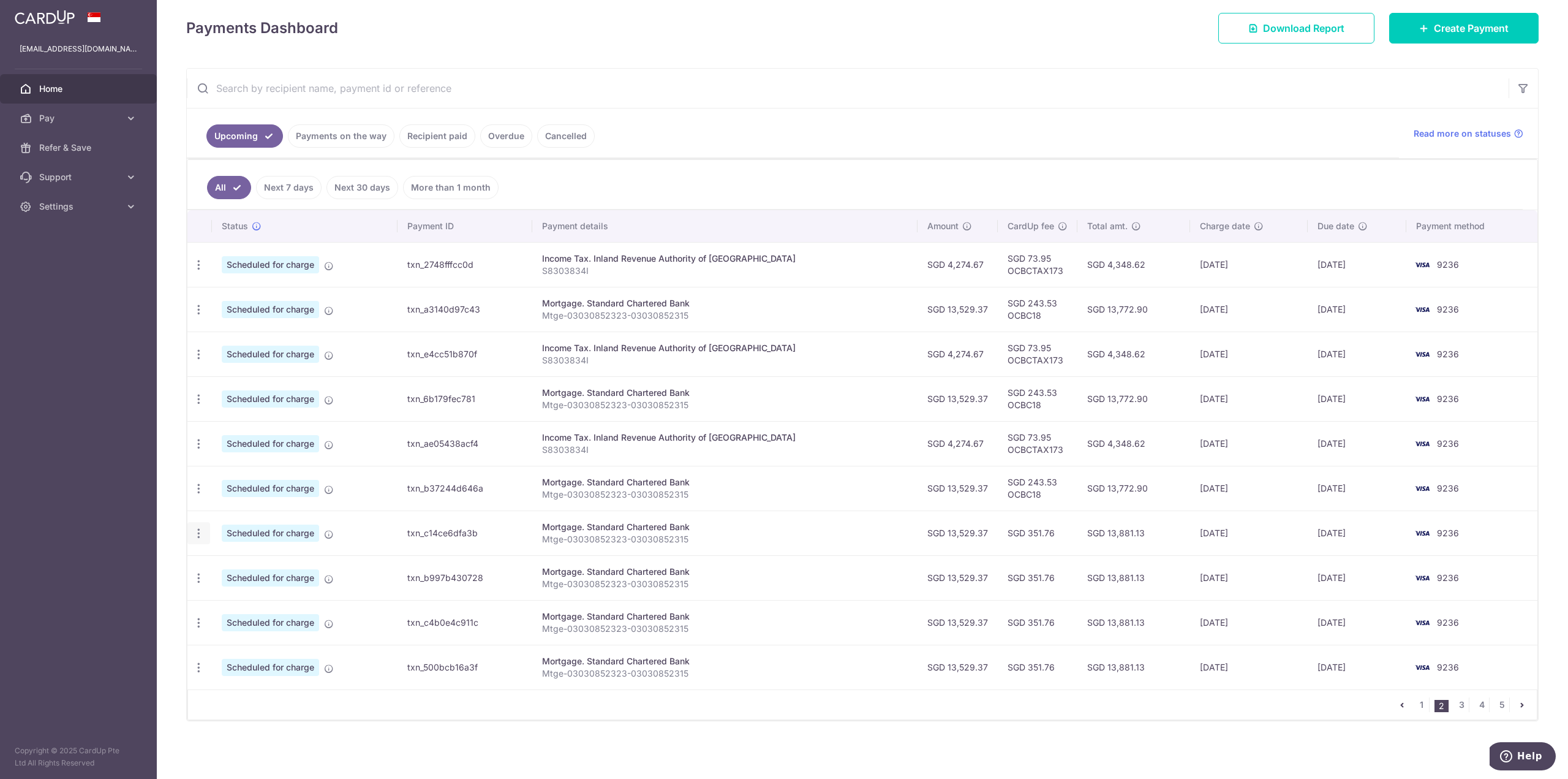
click at [201, 537] on icon "button" at bounding box center [199, 533] width 13 height 13
click at [161, 567] on div "× Pause Schedule Pause all future payments in this series Pause just this one p…" at bounding box center [862, 390] width 1411 height 779
click at [1456, 705] on link "3" at bounding box center [1461, 705] width 14 height 14
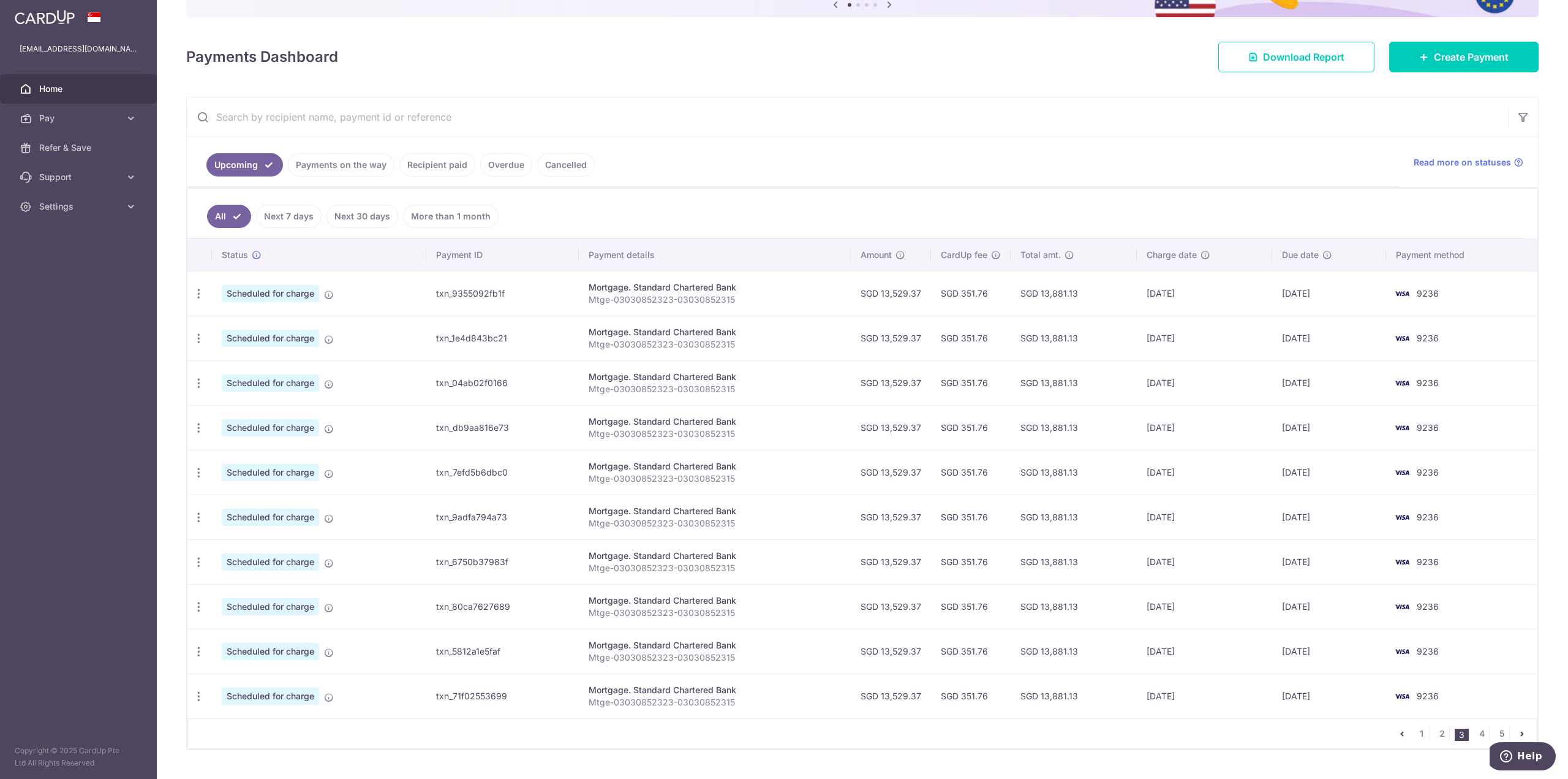
scroll to position [169, 0]
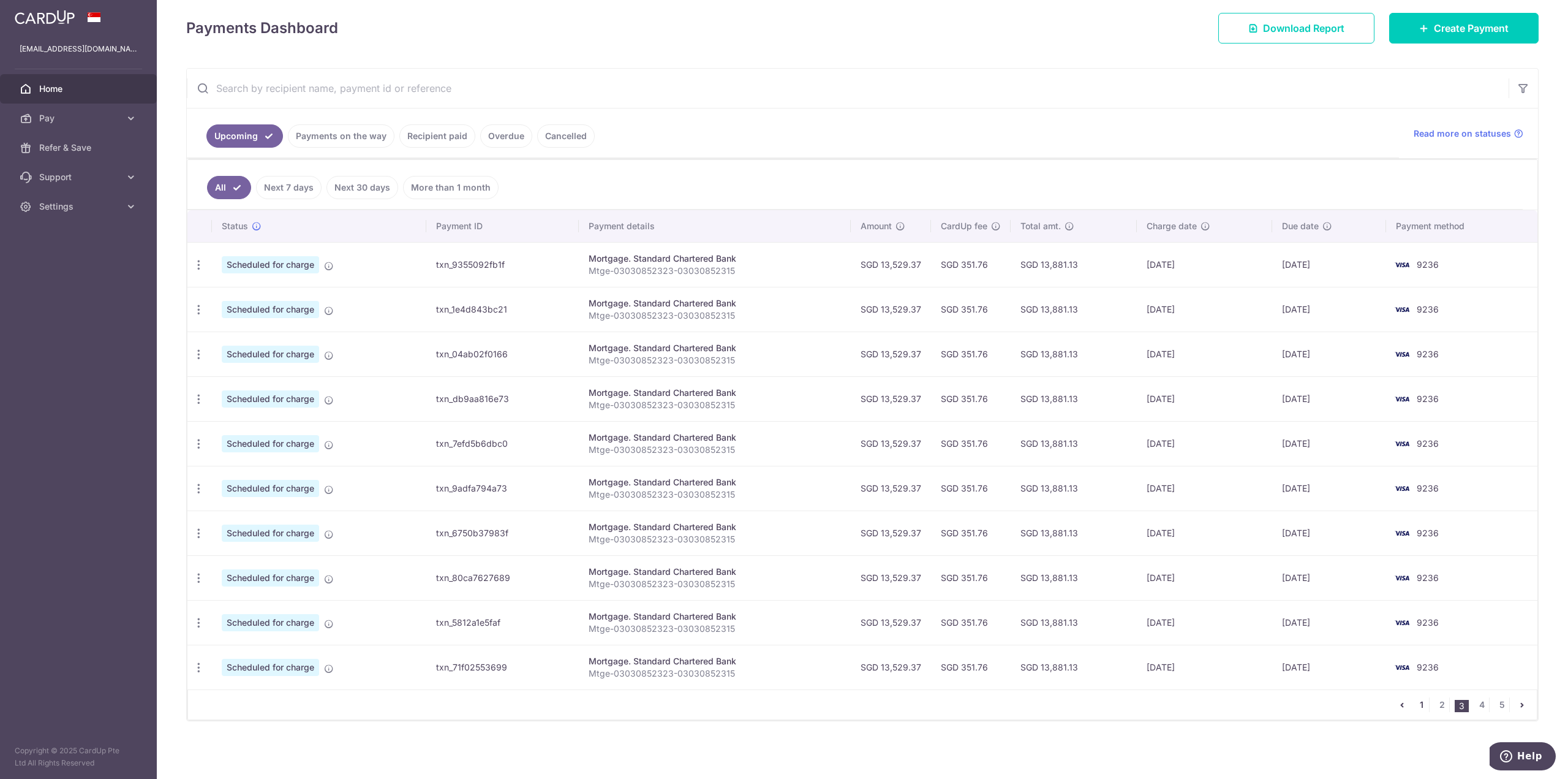
click at [1416, 704] on link "1" at bounding box center [1422, 705] width 14 height 14
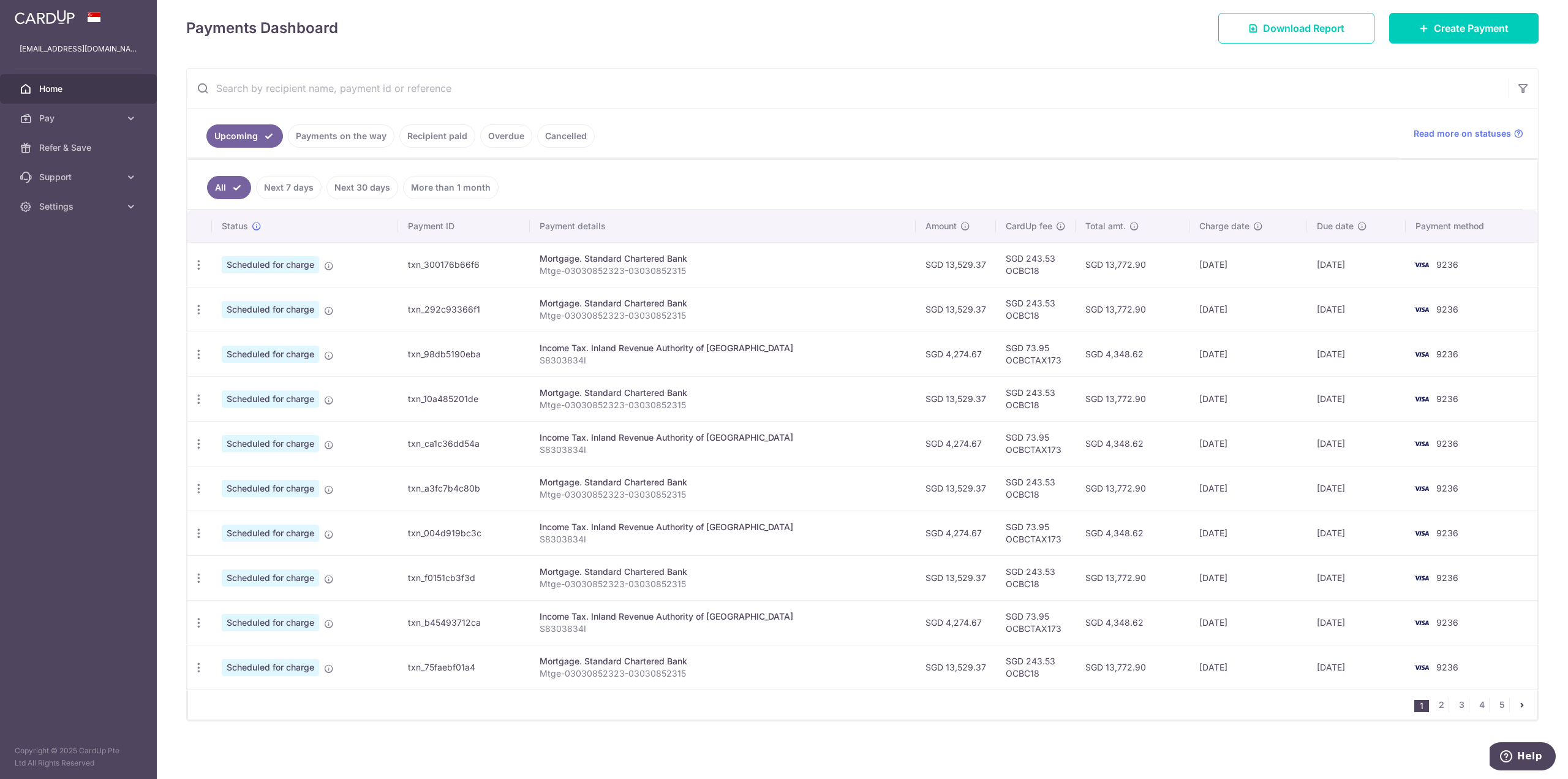
click at [1141, 188] on ul "All Next 7 days Next 30 days More than 1 month" at bounding box center [855, 185] width 1335 height 50
click at [1334, 35] on span "Download Report" at bounding box center [1303, 28] width 82 height 14
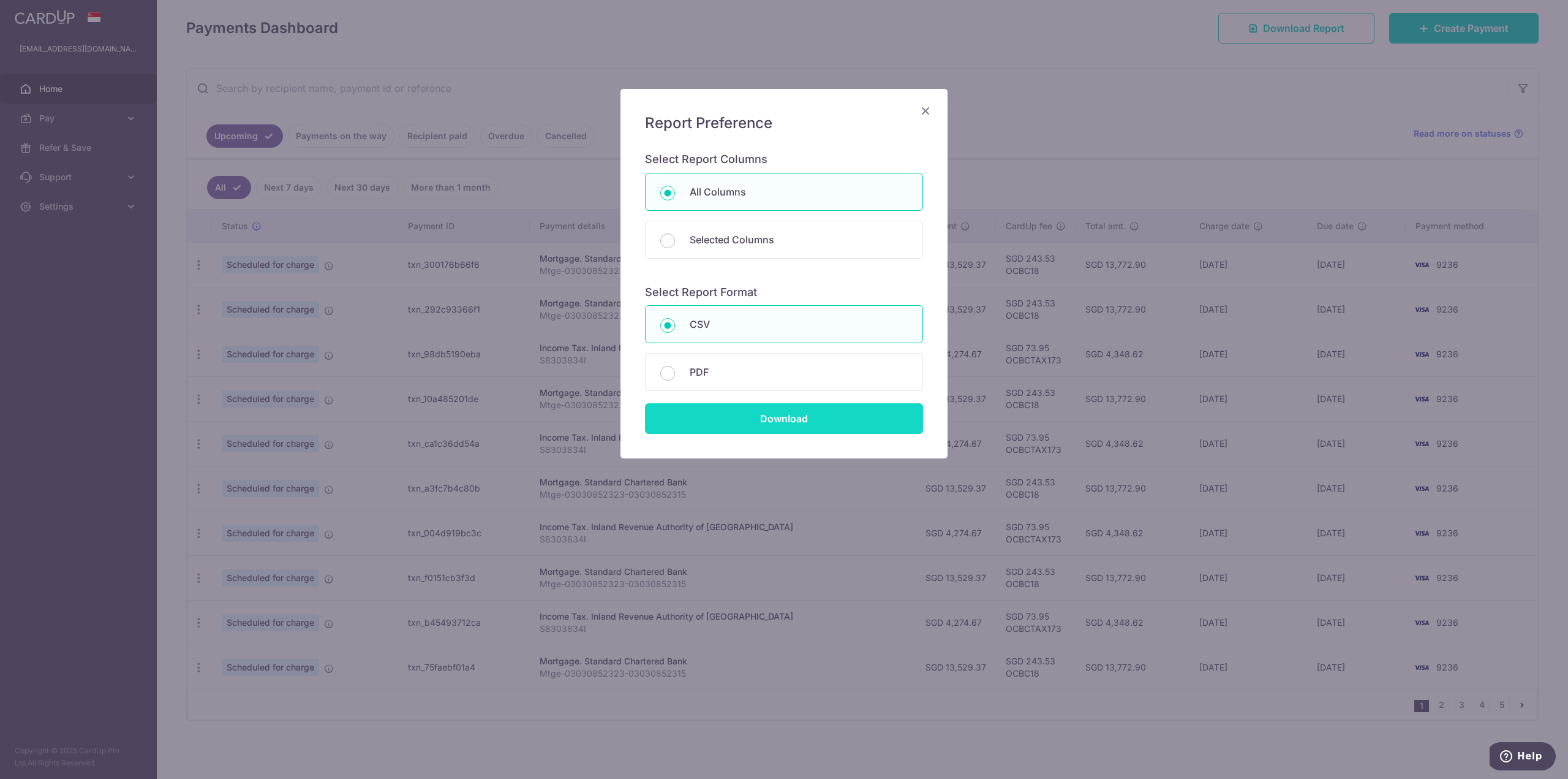
click at [768, 421] on input "Download" at bounding box center [784, 418] width 278 height 30
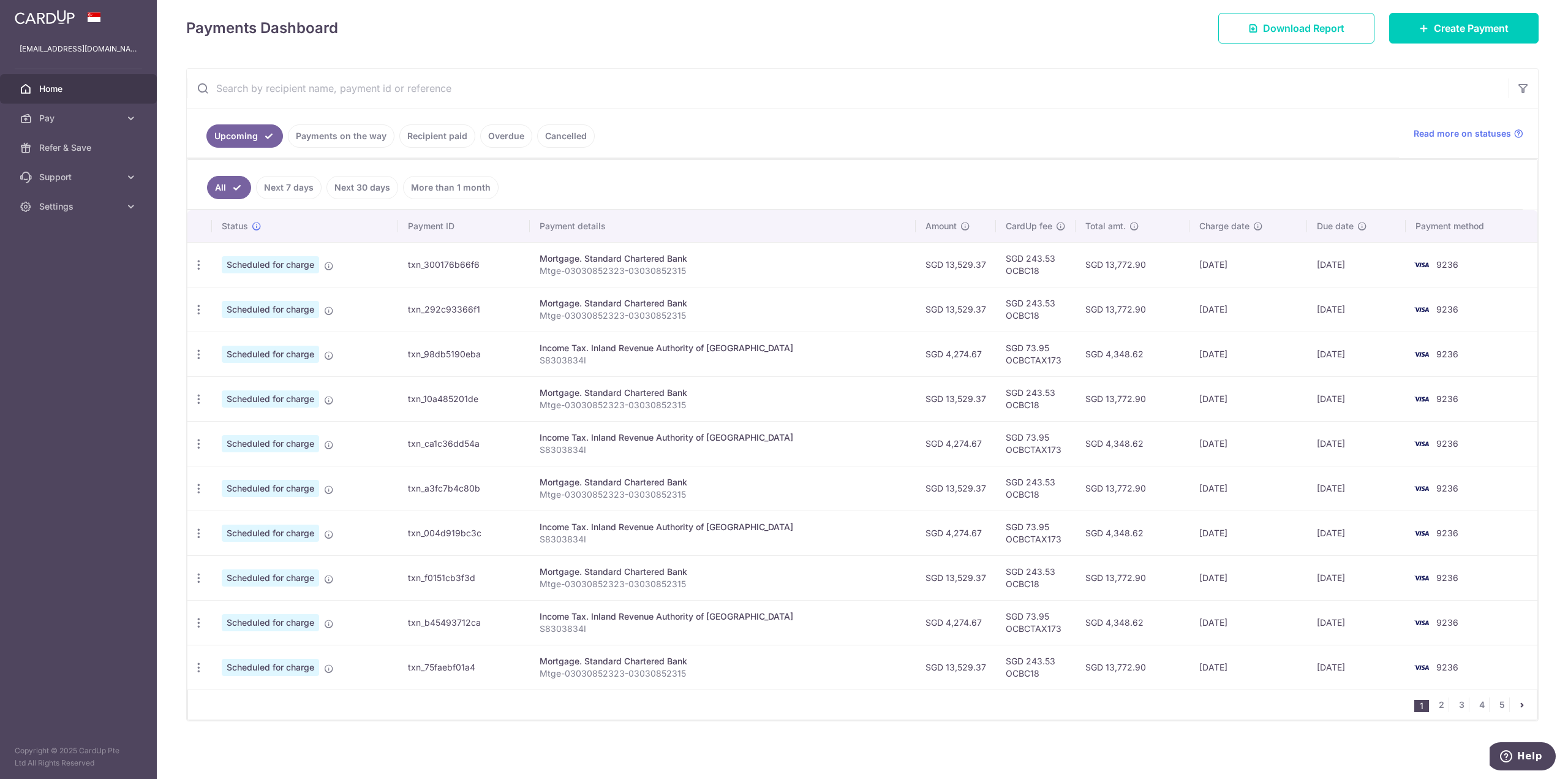
click at [436, 98] on input "text" at bounding box center [848, 88] width 1322 height 39
paste input "txn_75faebf01a4"
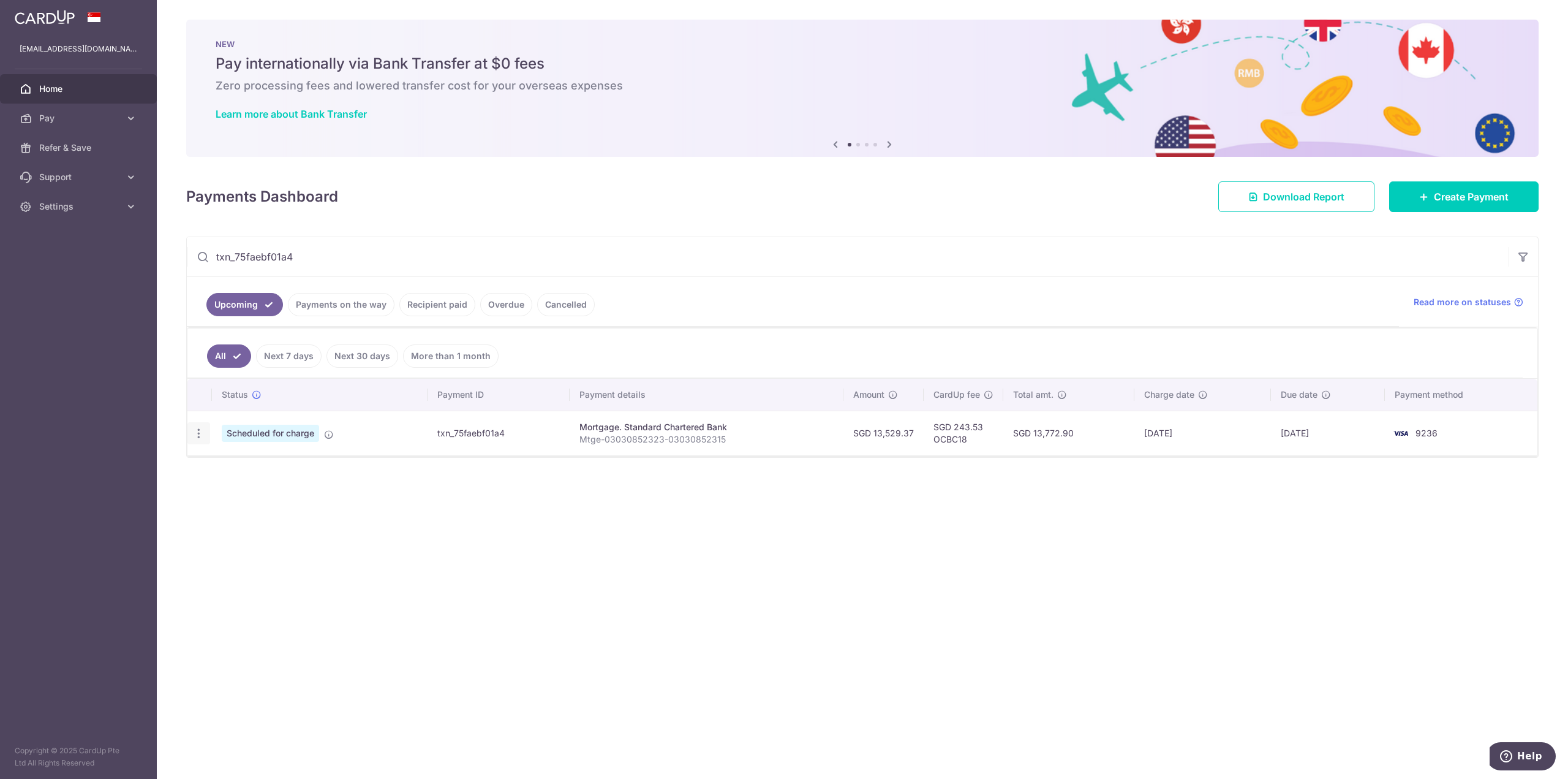
click at [203, 434] on icon "button" at bounding box center [199, 433] width 13 height 13
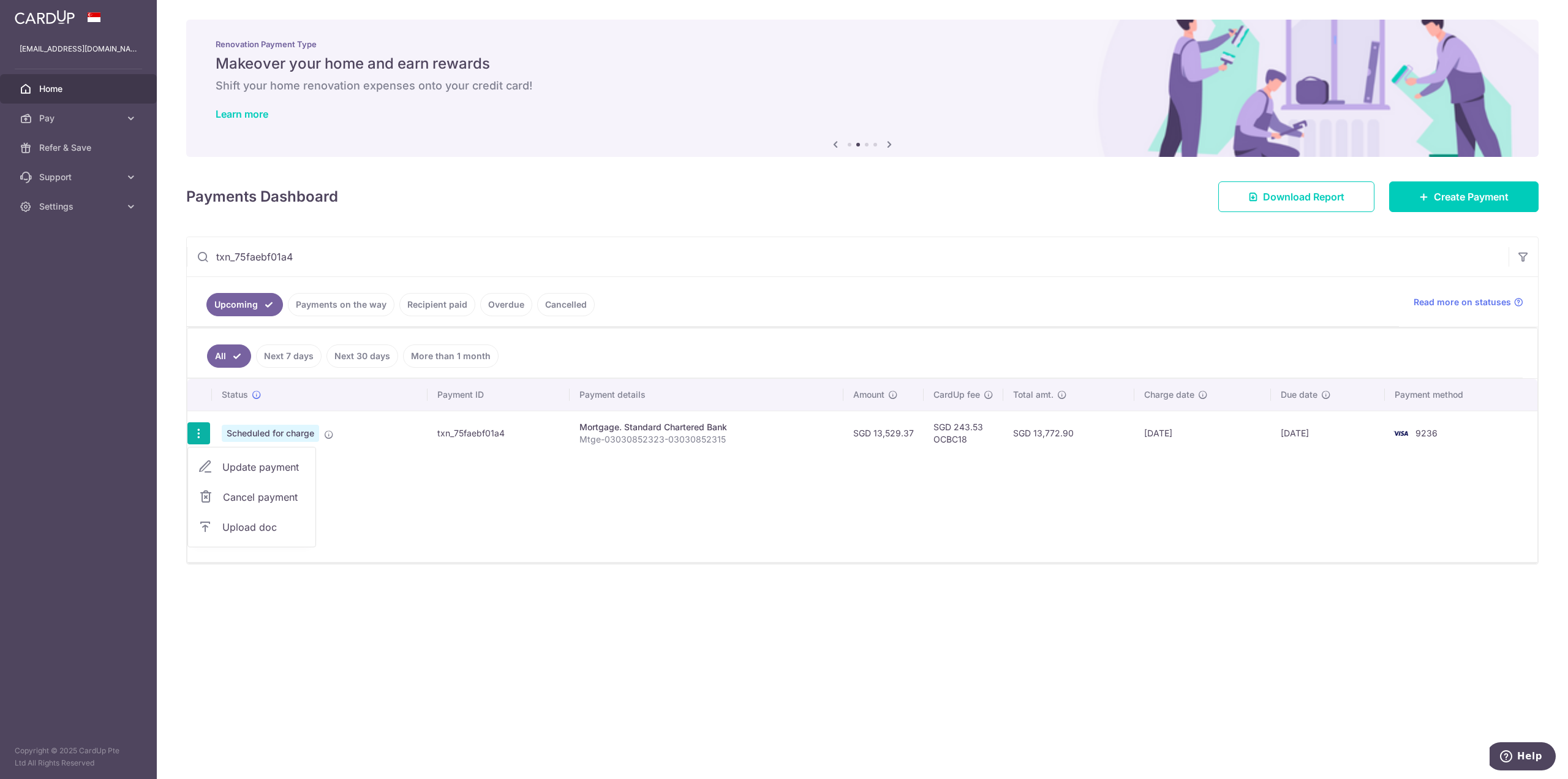
click at [154, 348] on aside "ivanxiao@gmail.com Home Pay Payments Recipients Cards Refer & Save Support FAQ …" at bounding box center [78, 390] width 157 height 779
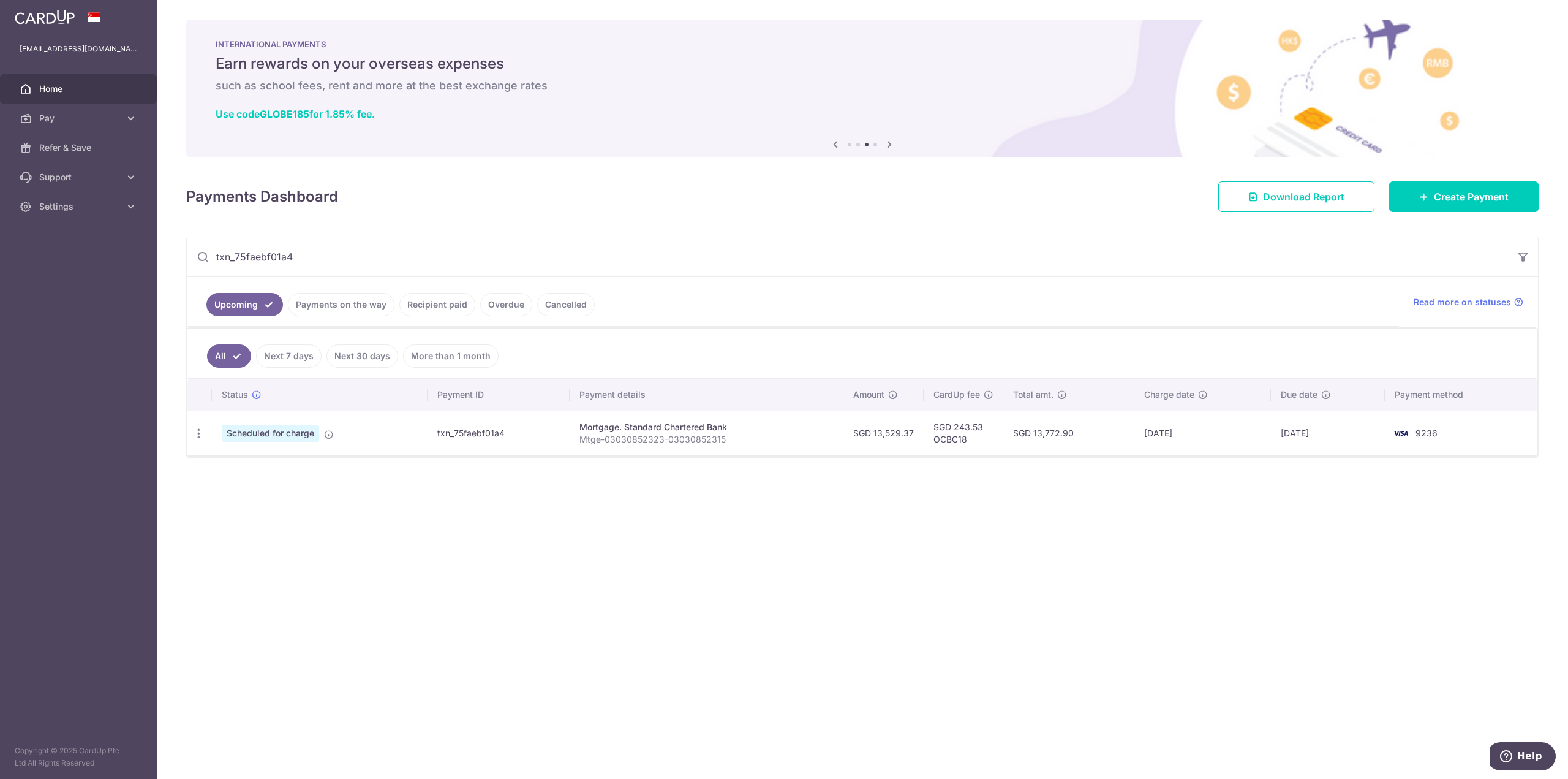
click at [308, 253] on input "txn_75faebf01a4" at bounding box center [848, 256] width 1322 height 39
drag, startPoint x: 325, startPoint y: 260, endPoint x: 8, endPoint y: 242, distance: 317.5
click at [8, 242] on main "ivanxiao@gmail.com Home Pay Payments Recipients Cards Refer & Save Support FAQ …" at bounding box center [784, 390] width 1568 height 779
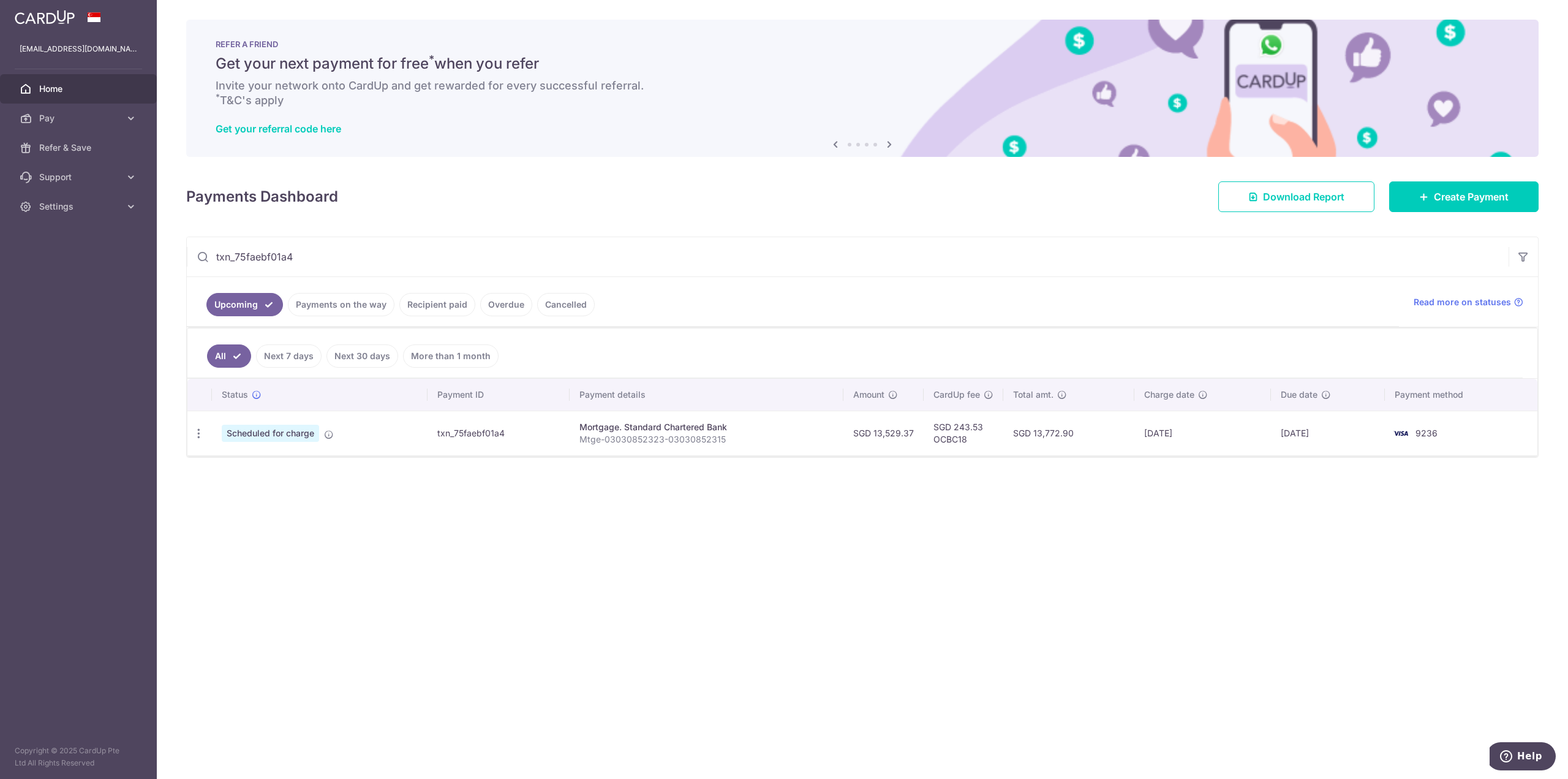
click at [331, 260] on input "txn_75faebf01a4" at bounding box center [848, 256] width 1322 height 39
drag, startPoint x: 349, startPoint y: 256, endPoint x: 97, endPoint y: 273, distance: 252.6
click at [97, 273] on main "ivanxiao@gmail.com Home Pay Payments Recipients Cards Refer & Save Support FAQ …" at bounding box center [784, 390] width 1568 height 779
paste input "10a485201de"
type input "txn_10a485201de"
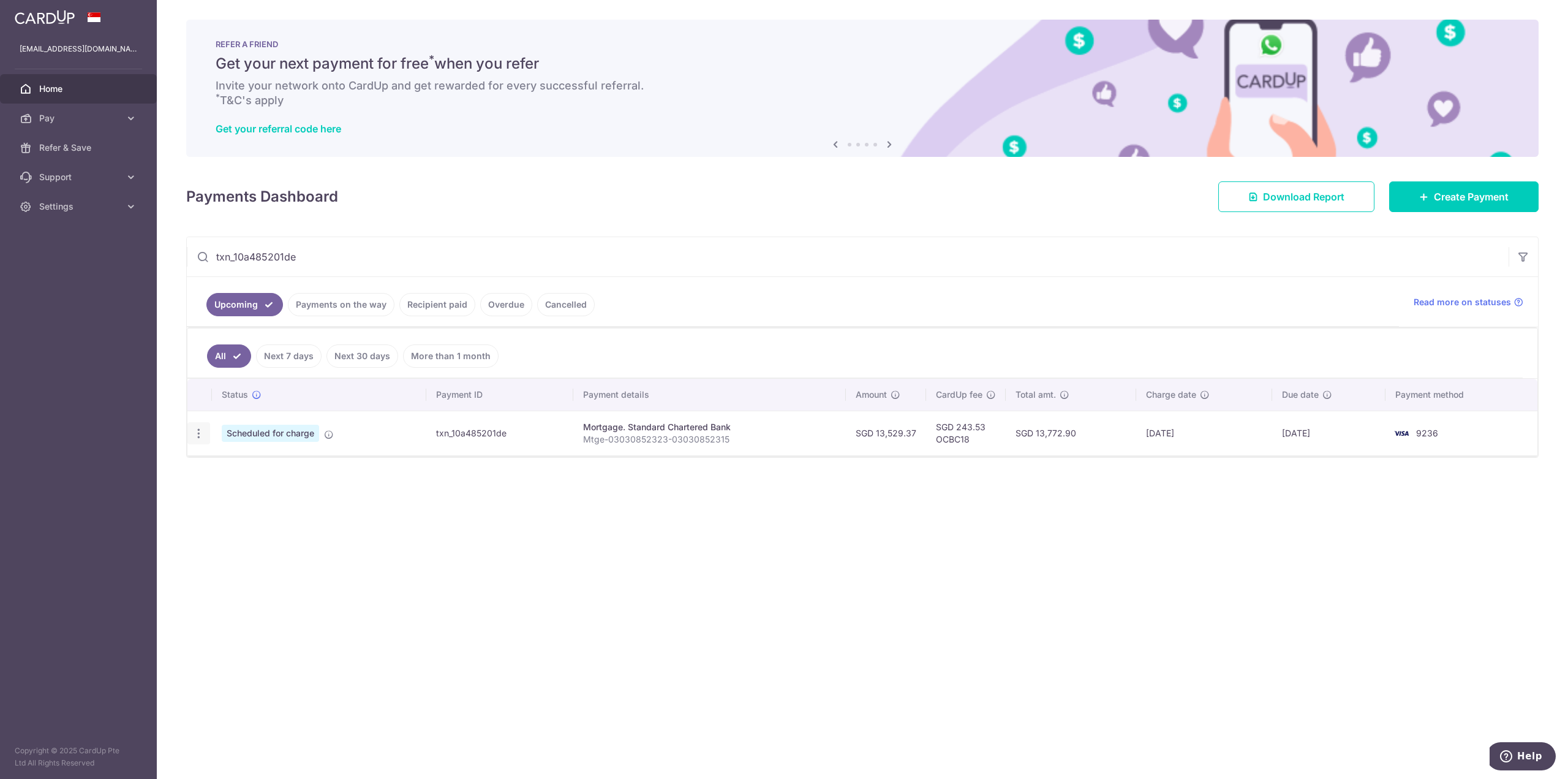
click at [200, 428] on icon "button" at bounding box center [199, 433] width 13 height 13
click at [234, 464] on span "Update payment" at bounding box center [264, 466] width 83 height 14
radio input "true"
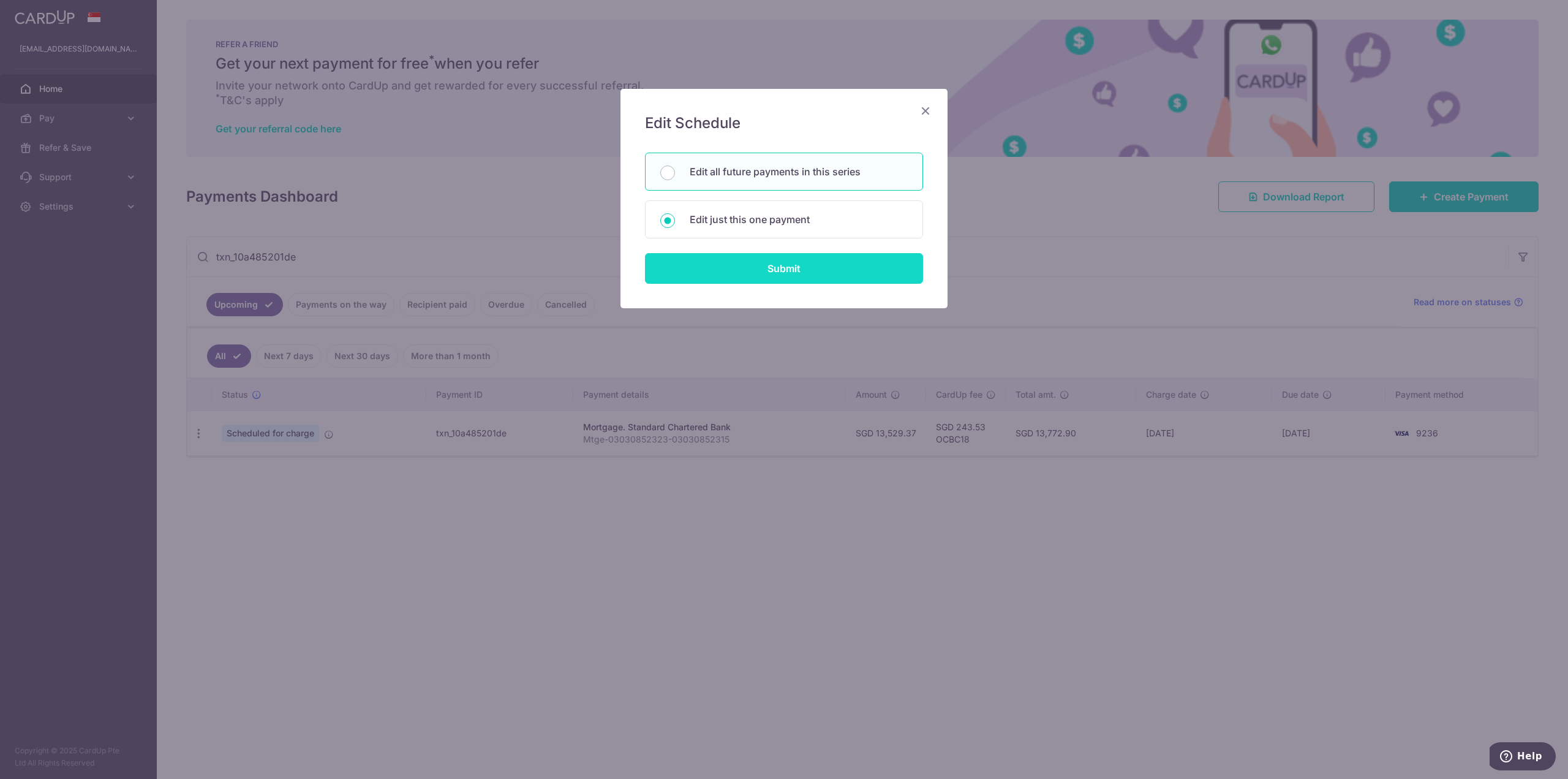
click at [712, 274] on input "Submit" at bounding box center [784, 268] width 278 height 30
radio input "true"
type input "01/10/2025"
type input "OCBC18"
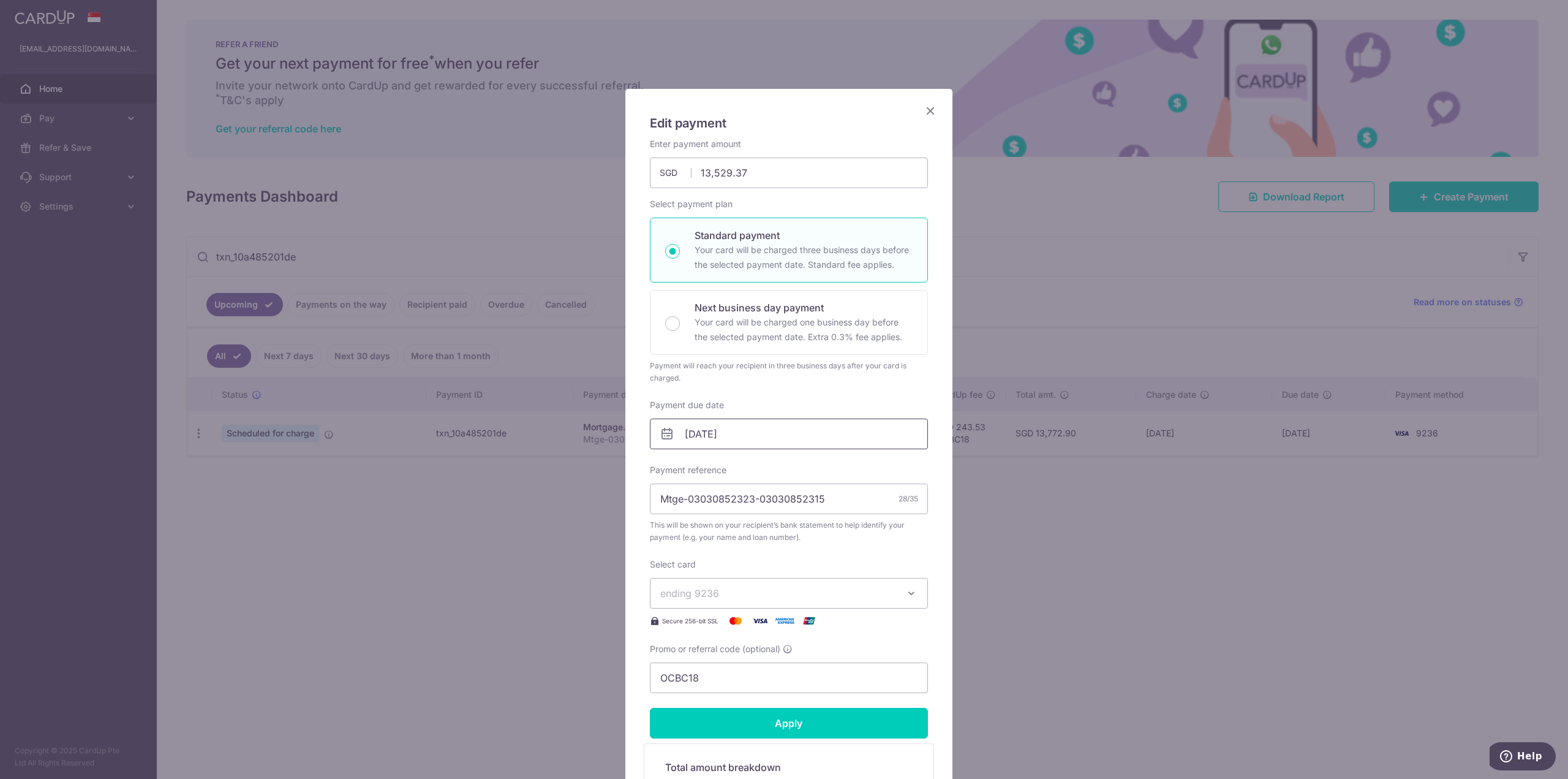
click at [740, 432] on input "01/10/2025" at bounding box center [789, 433] width 278 height 30
click at [787, 521] on link "3" at bounding box center [792, 521] width 20 height 20
type input "[DATE]"
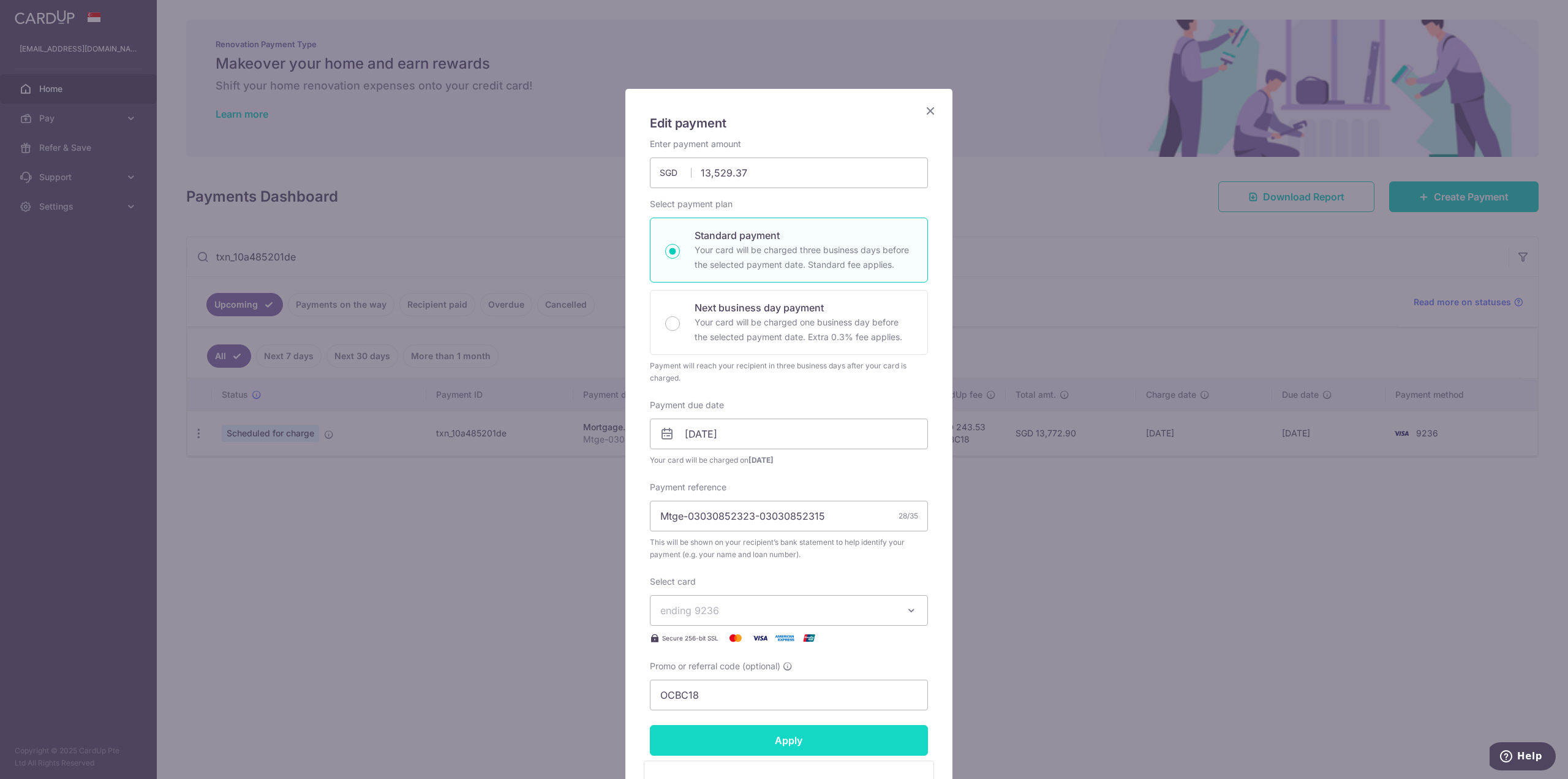
click at [774, 739] on input "Apply" at bounding box center [789, 740] width 278 height 30
type input "Successfully Applied"
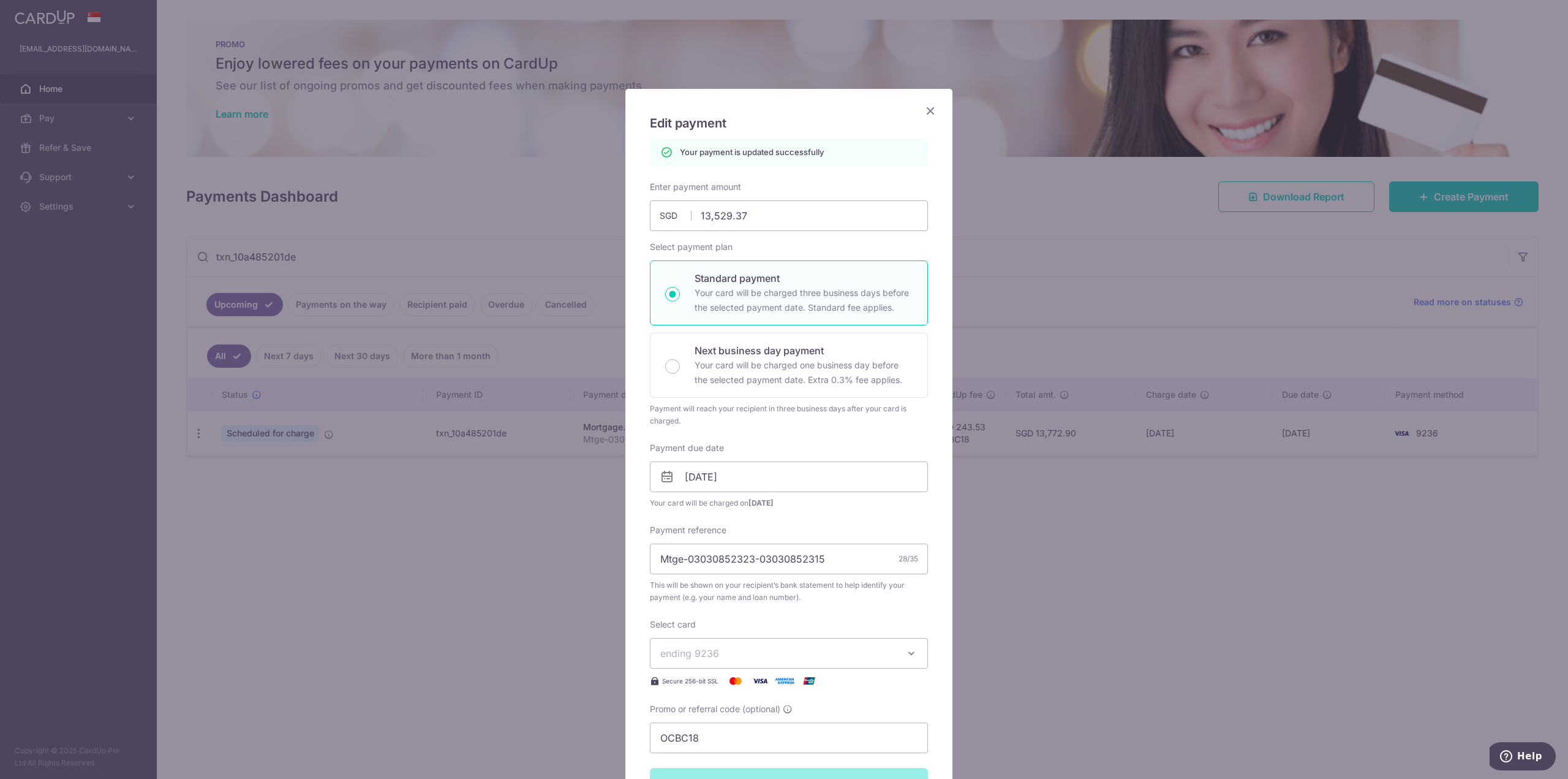
click at [931, 109] on icon "Close" at bounding box center [930, 110] width 14 height 15
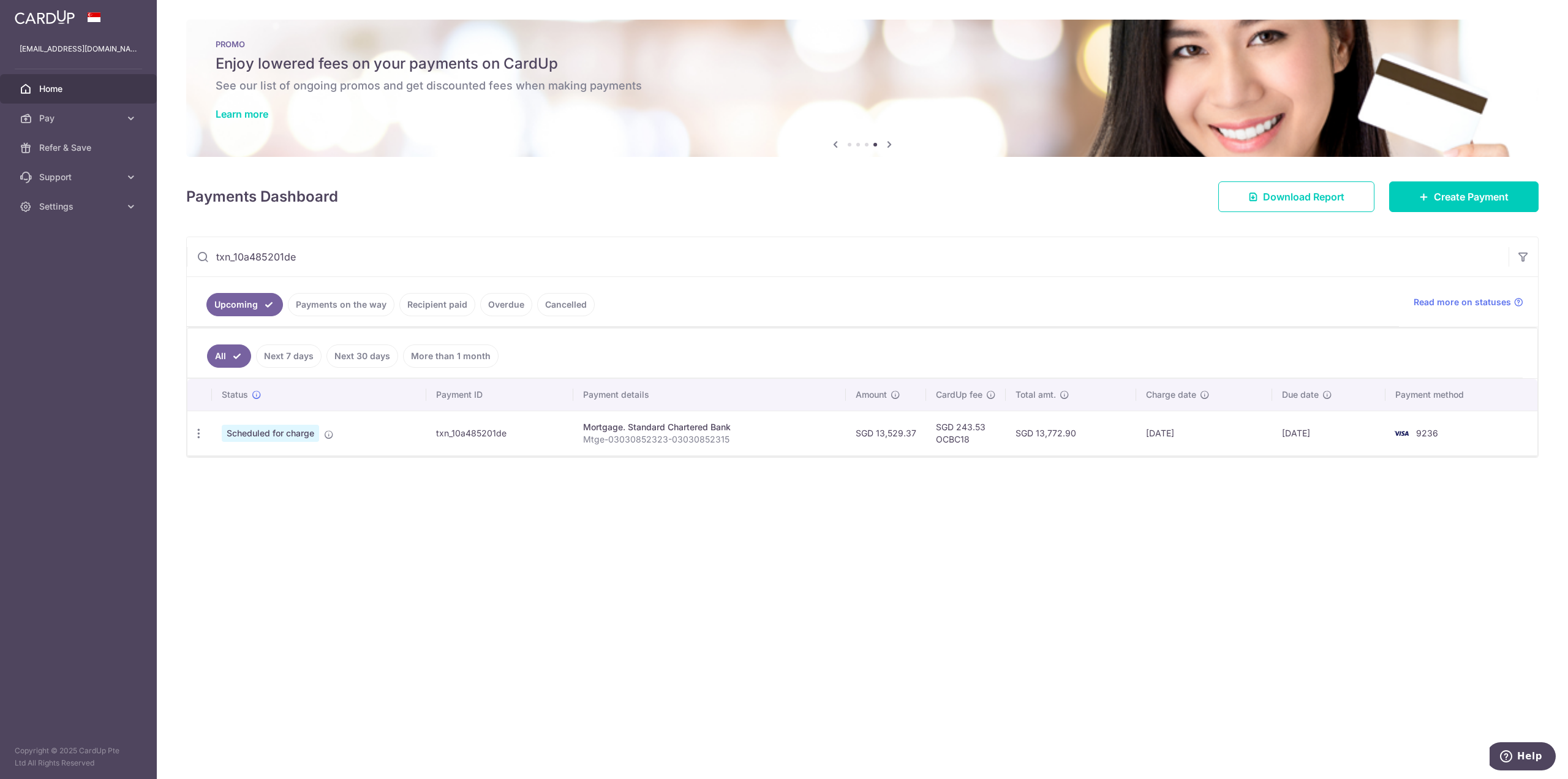
click at [436, 256] on input "txn_10a485201de" at bounding box center [848, 256] width 1322 height 39
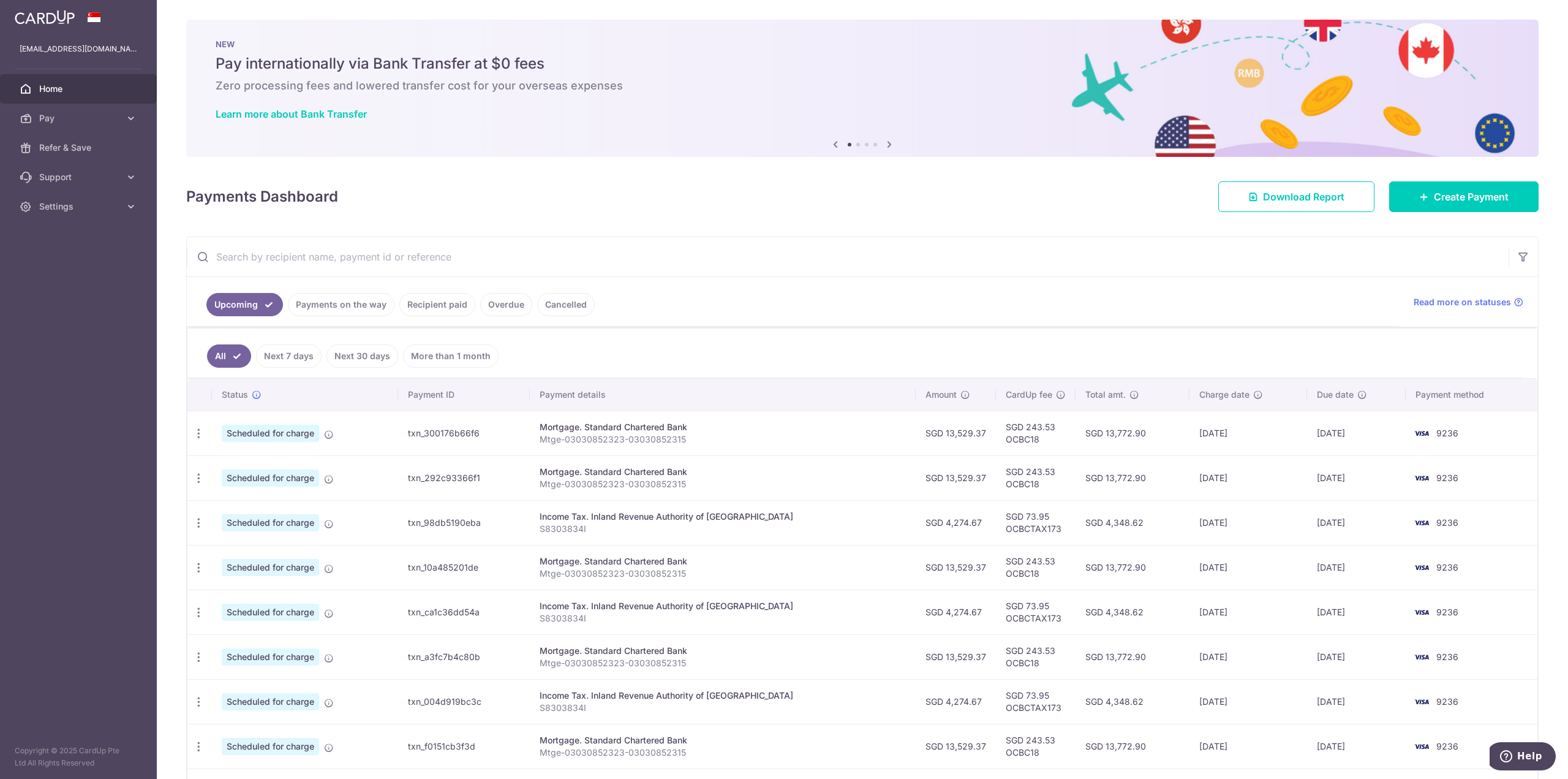
click at [270, 244] on input "text" at bounding box center [848, 256] width 1322 height 39
paste input "txn_f0151cb3f3d"
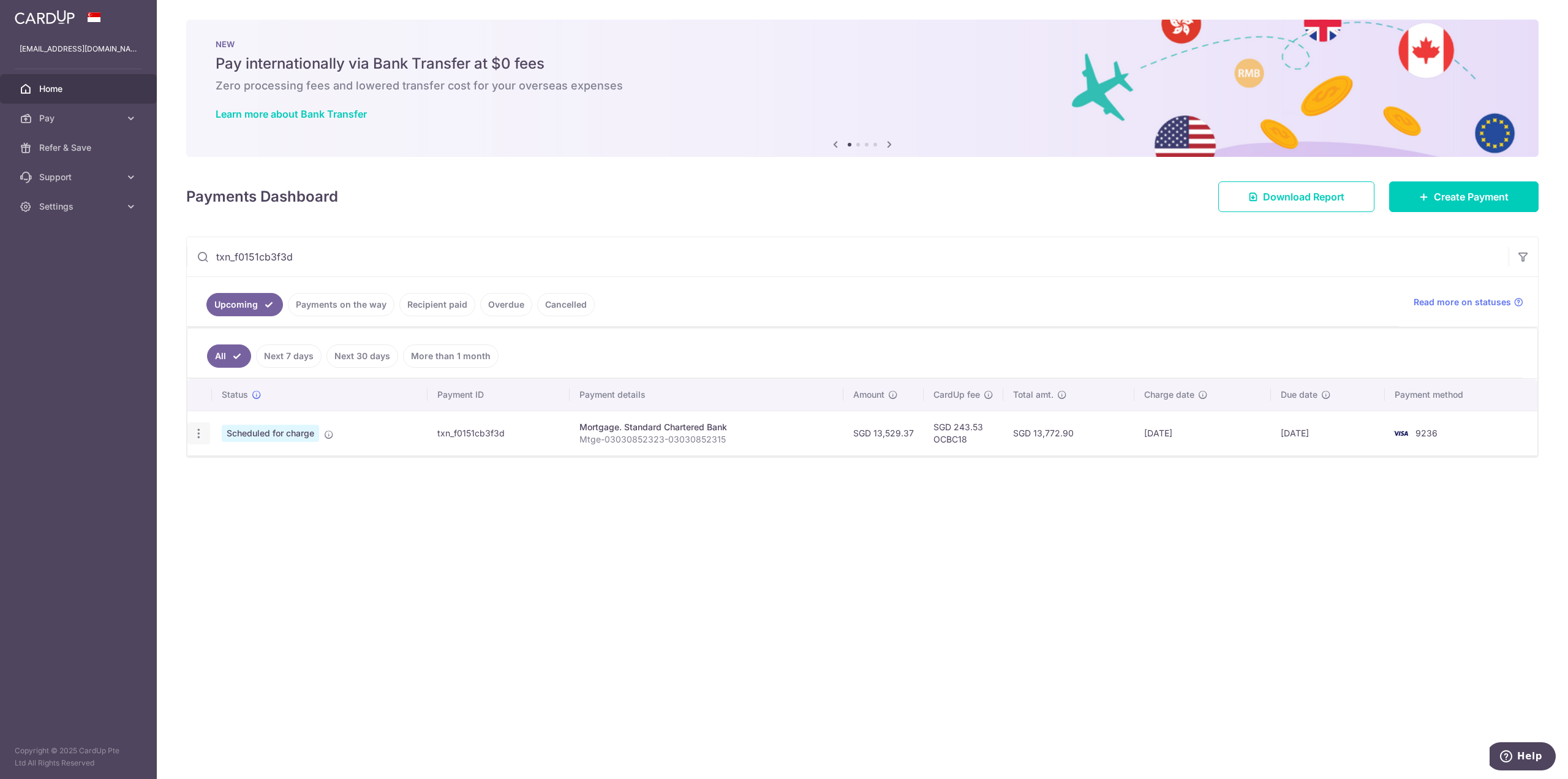
type input "txn_f0151cb3f3d"
click at [197, 434] on icon "button" at bounding box center [199, 433] width 13 height 13
click at [268, 469] on span "Update payment" at bounding box center [264, 466] width 83 height 14
radio input "true"
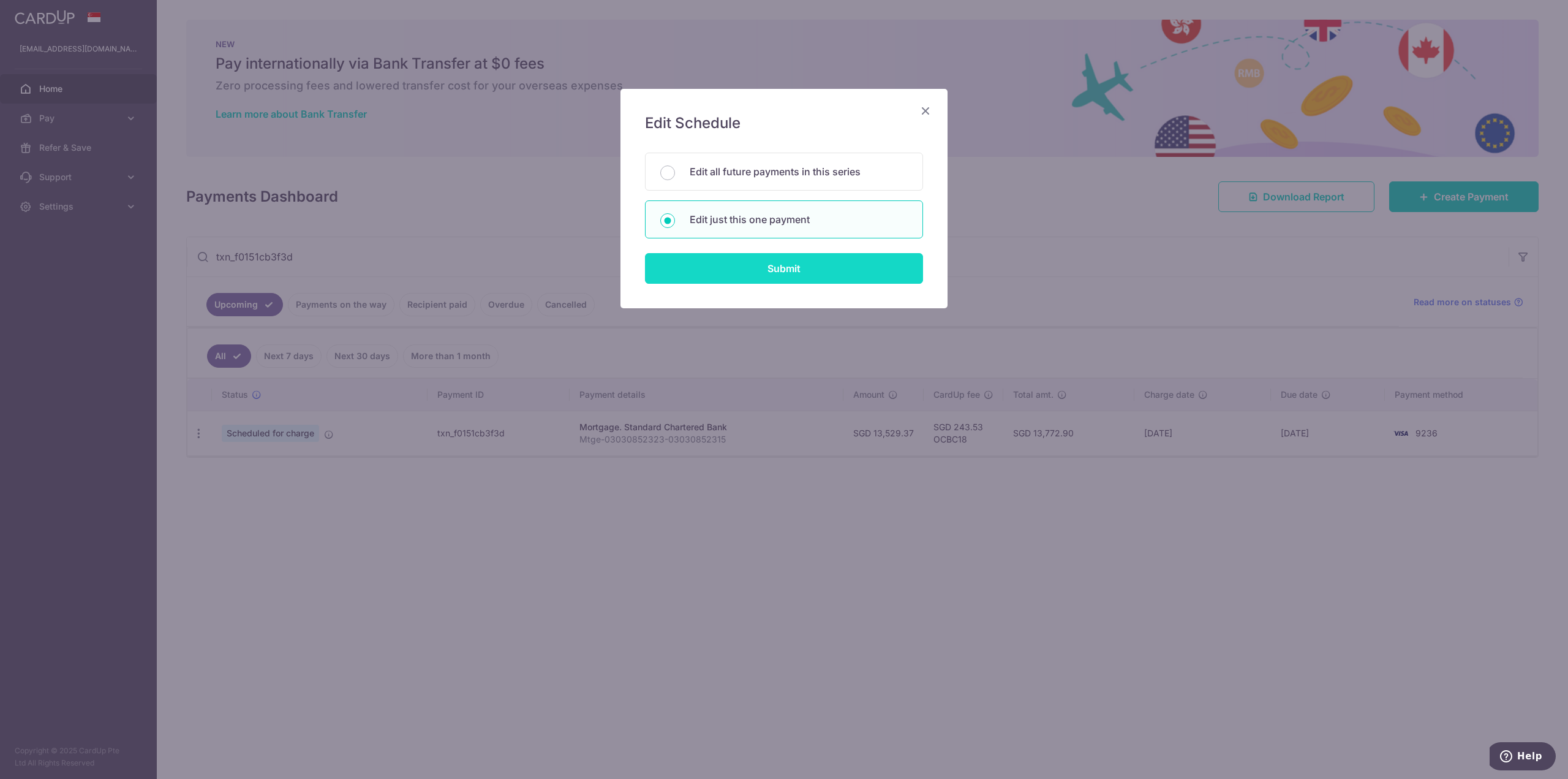
click at [734, 277] on input "Submit" at bounding box center [784, 268] width 278 height 30
radio input "true"
type input "13,529.37"
type input "[DATE]"
type input "Mtge-03030852323-03030852315"
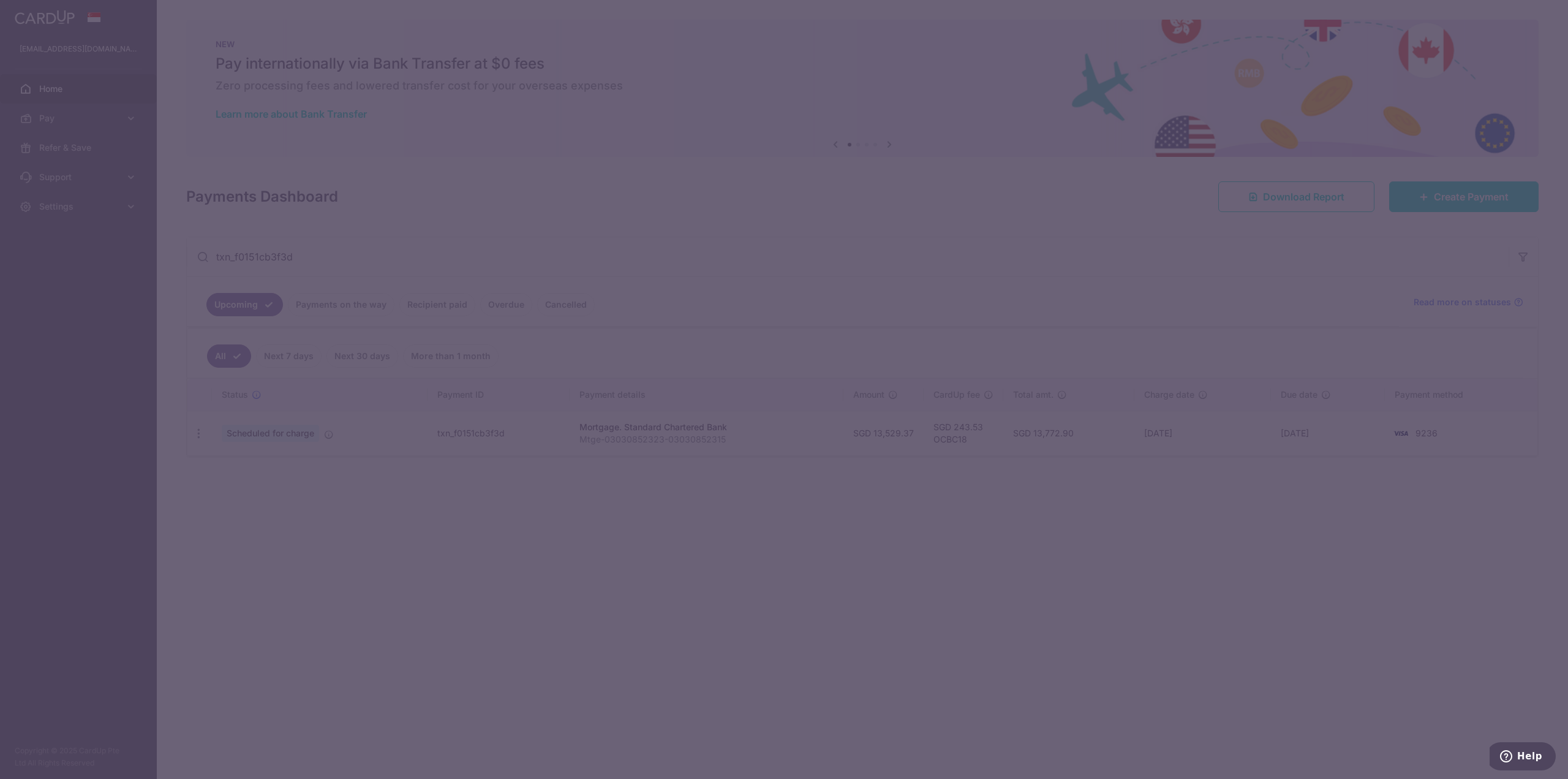
type input "OCBC18"
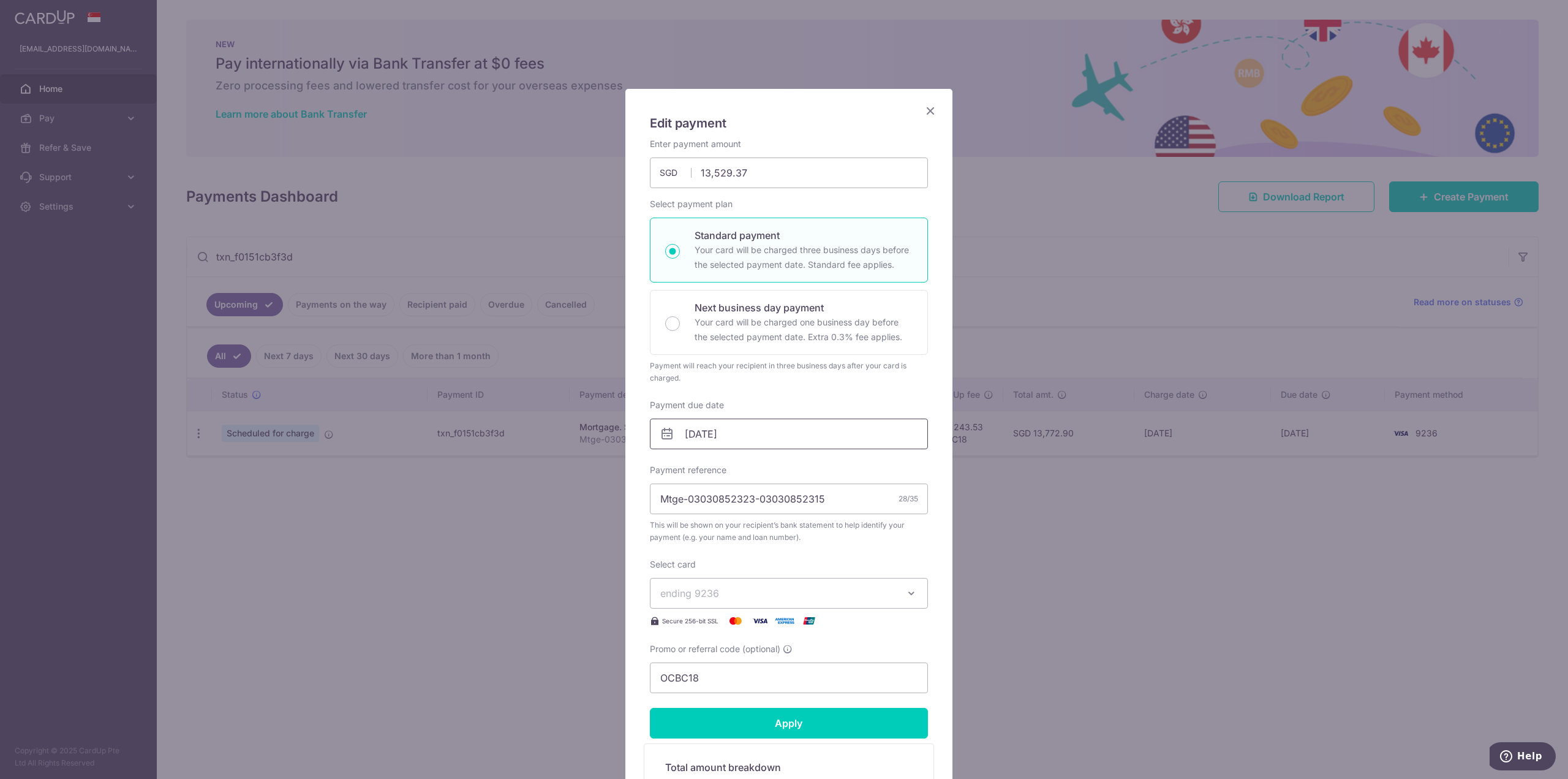
click at [750, 433] on input "[DATE]" at bounding box center [789, 433] width 278 height 30
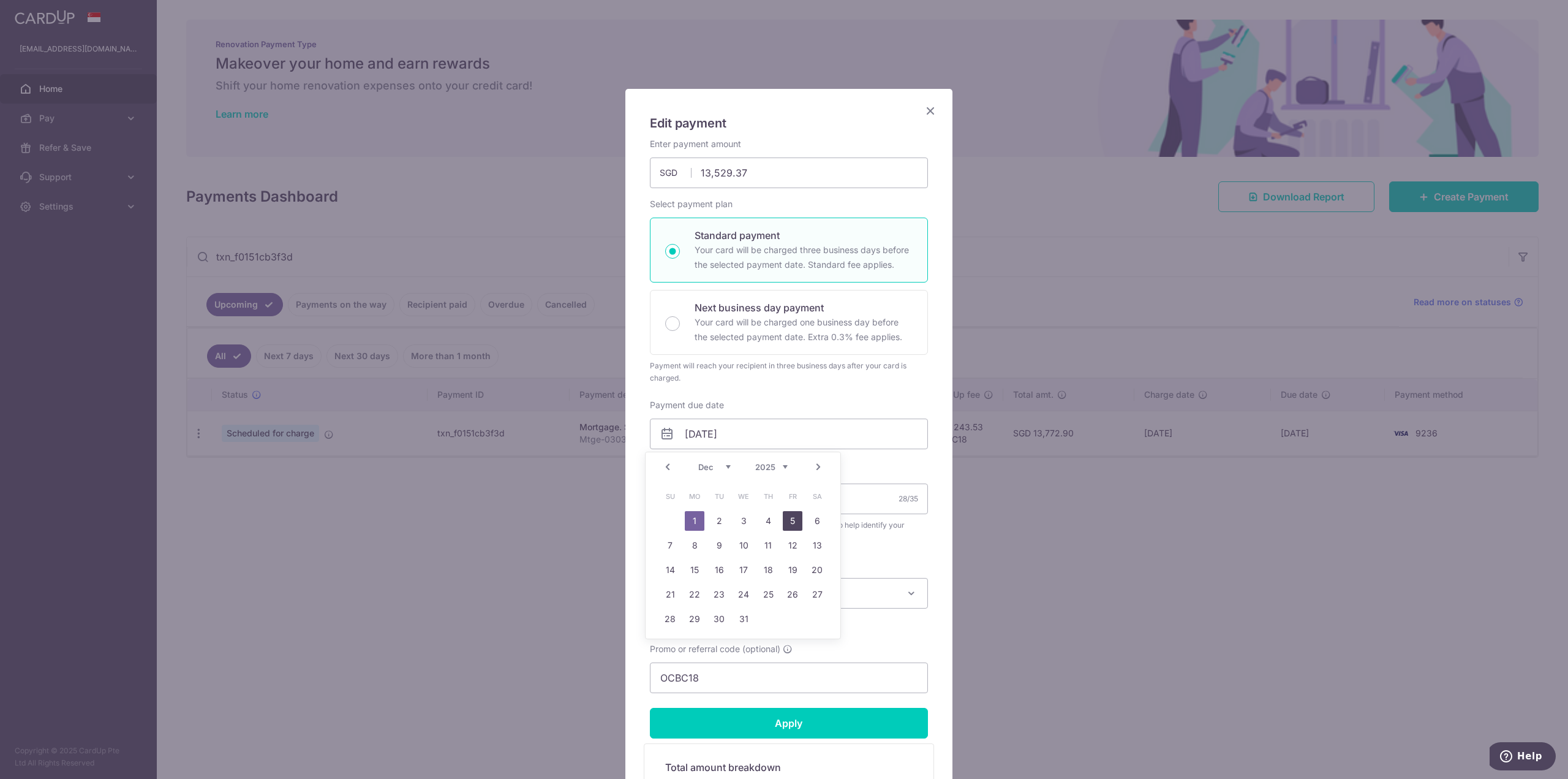
click at [789, 517] on link "5" at bounding box center [792, 521] width 20 height 20
type input "[DATE]"
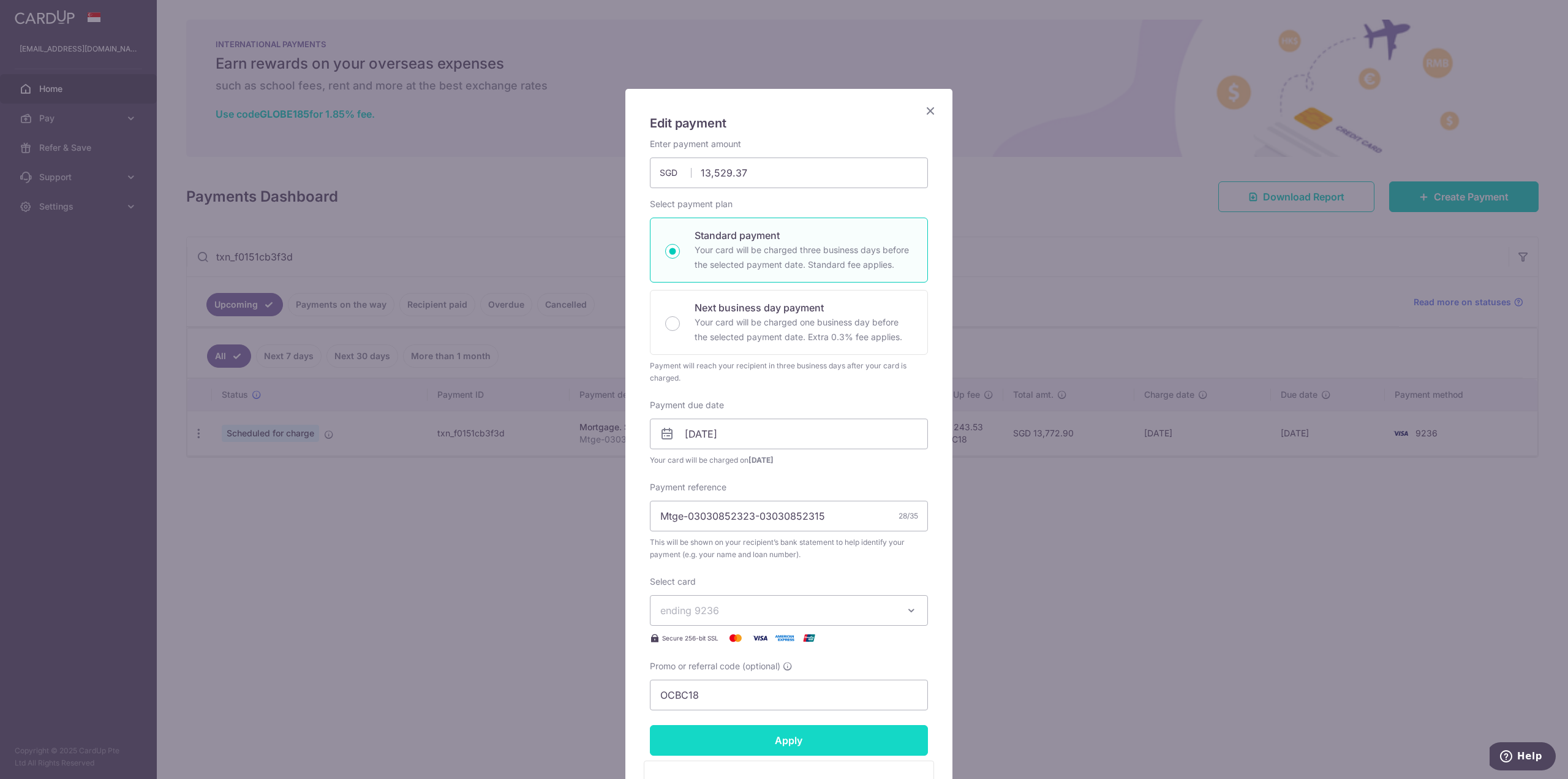
click at [758, 740] on input "Apply" at bounding box center [789, 740] width 278 height 30
type input "Successfully Applied"
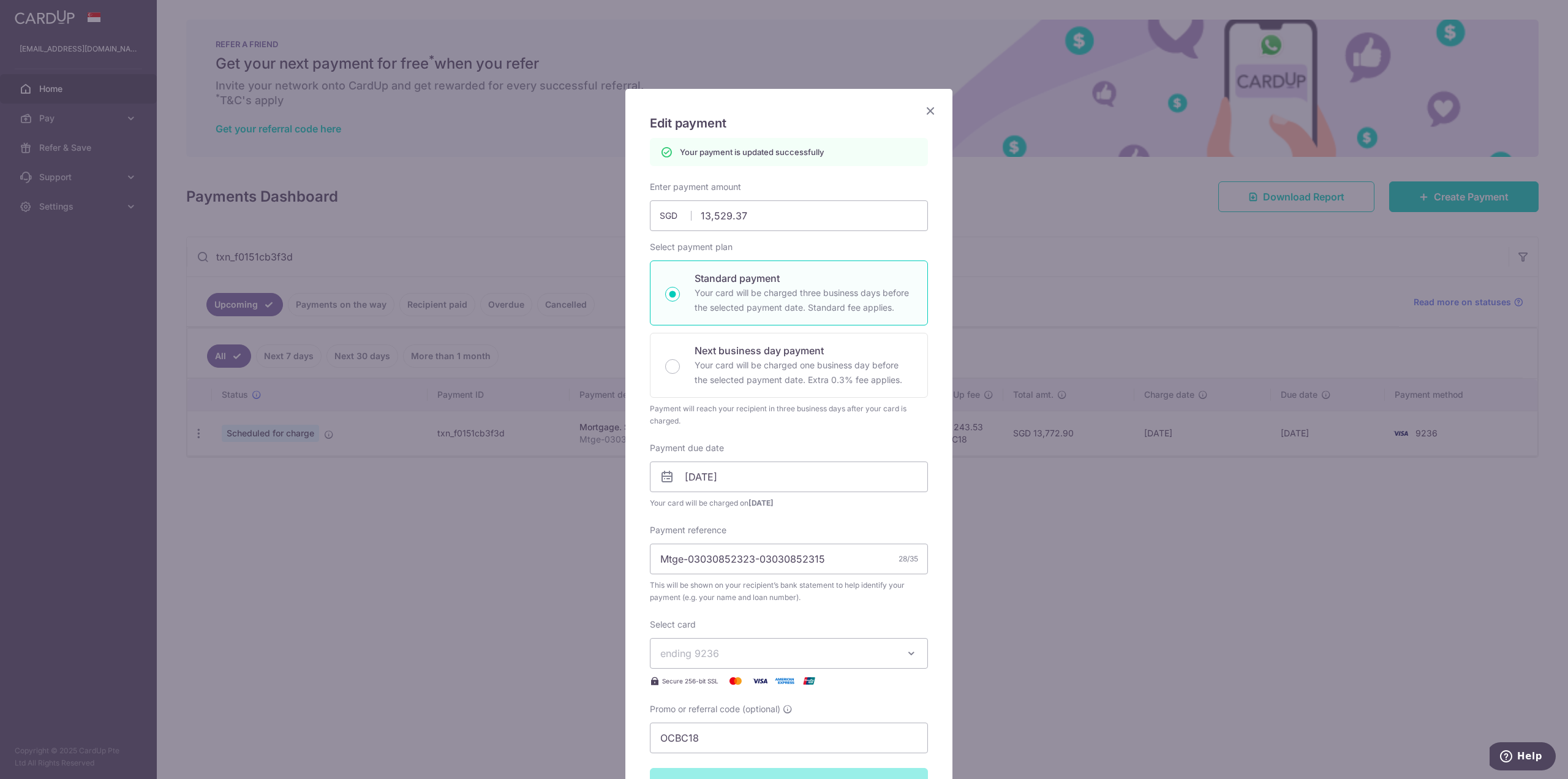
click at [928, 114] on icon "Close" at bounding box center [930, 110] width 14 height 15
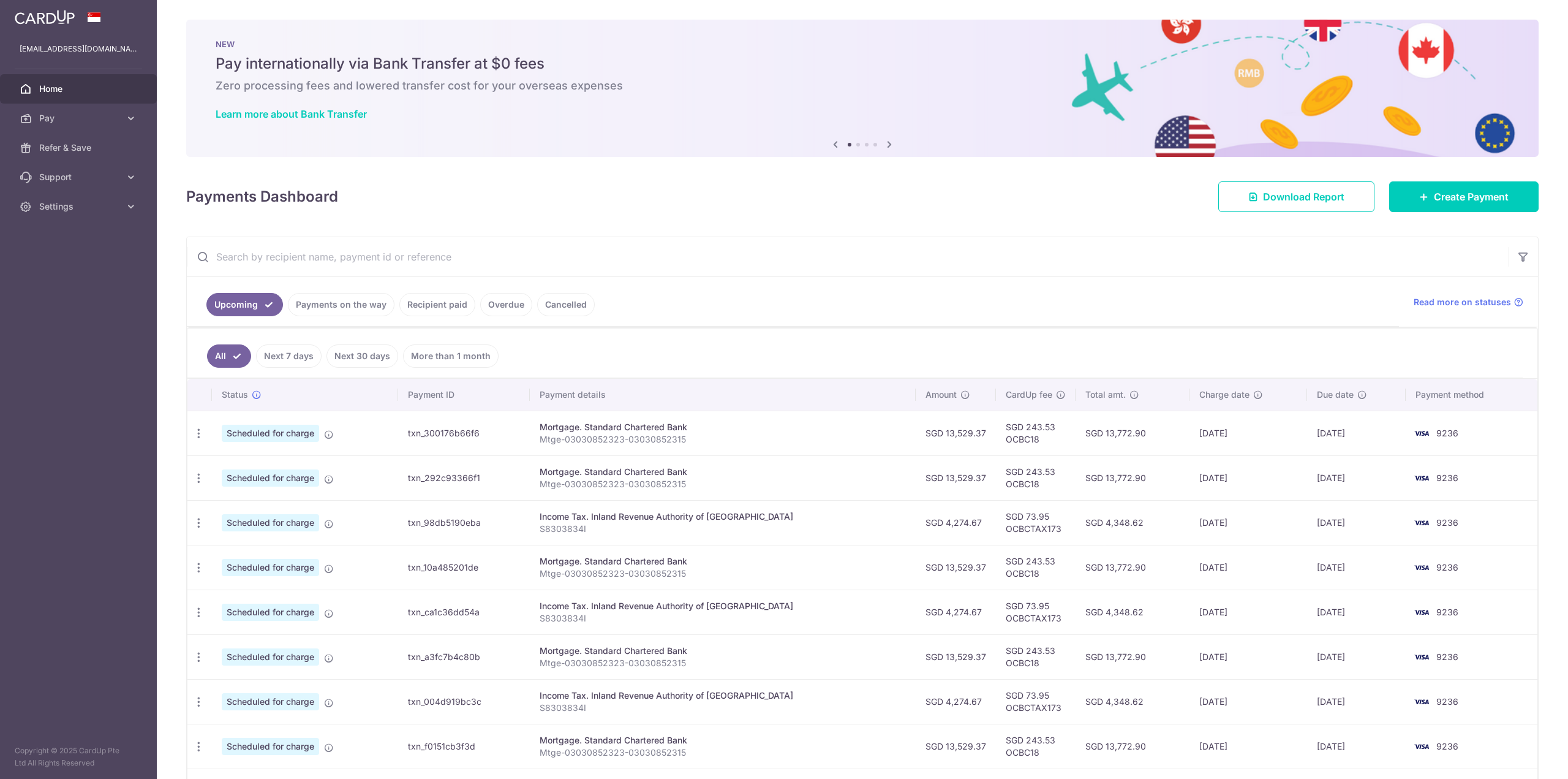
click at [362, 250] on input "text" at bounding box center [848, 256] width 1322 height 39
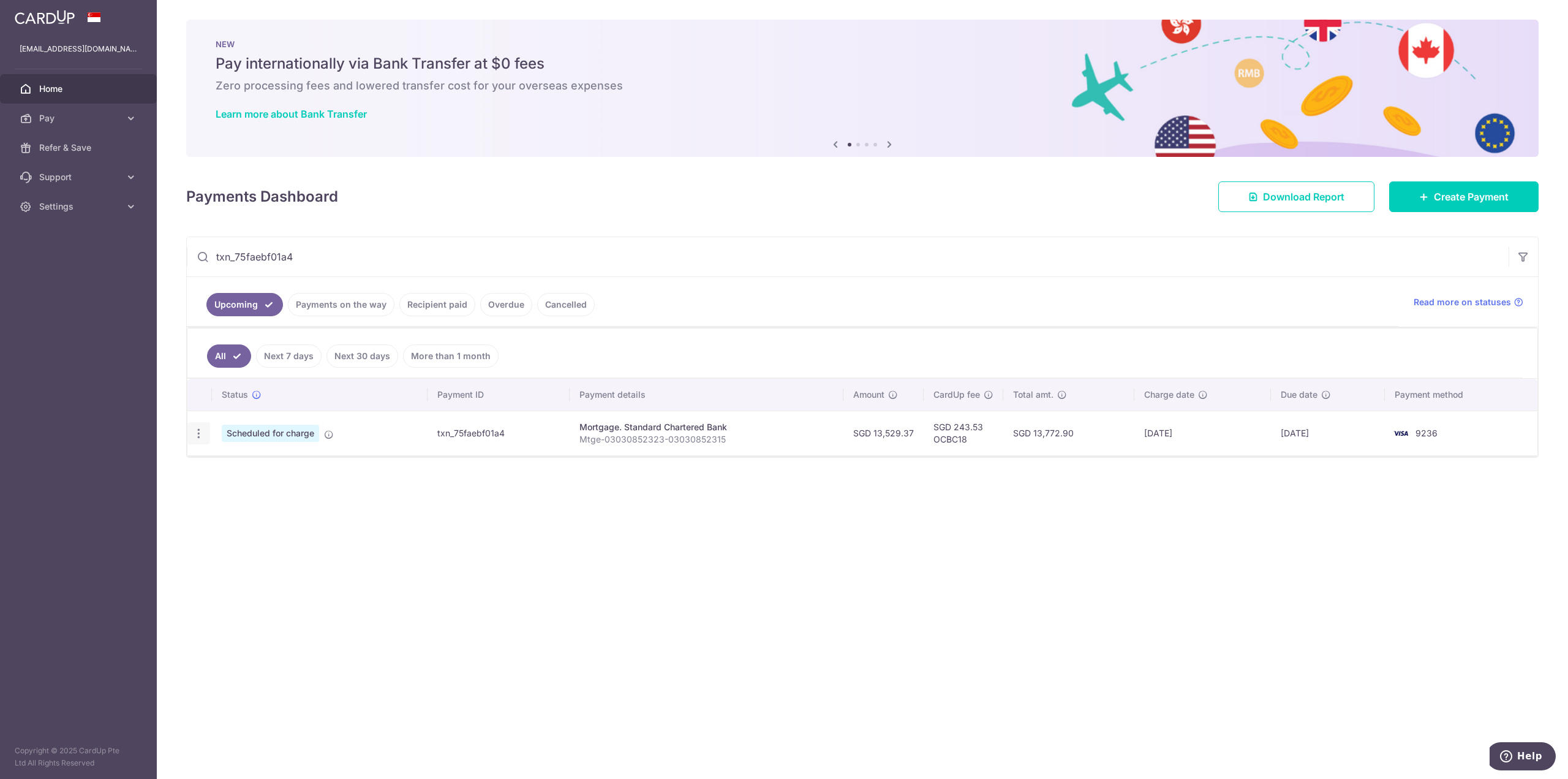
type input "txn_75faebf01a4"
click at [202, 431] on icon "button" at bounding box center [199, 433] width 13 height 13
click at [242, 469] on span "Update payment" at bounding box center [264, 466] width 83 height 14
radio input "true"
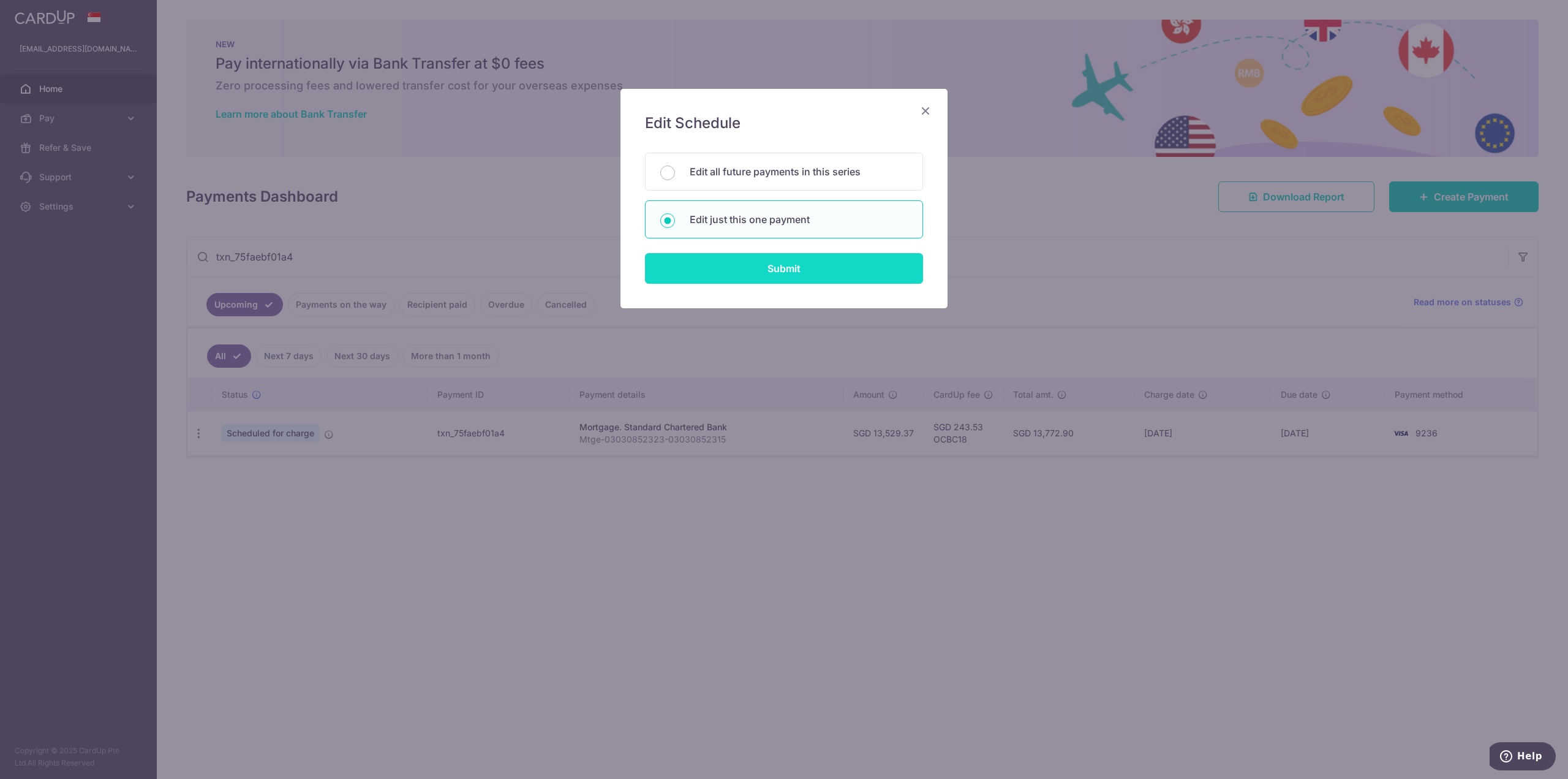
click at [764, 270] on input "Submit" at bounding box center [784, 268] width 278 height 30
radio input "true"
type input "13,529.37"
type input "01/01/2026"
type input "Mtge-03030852323-03030852315"
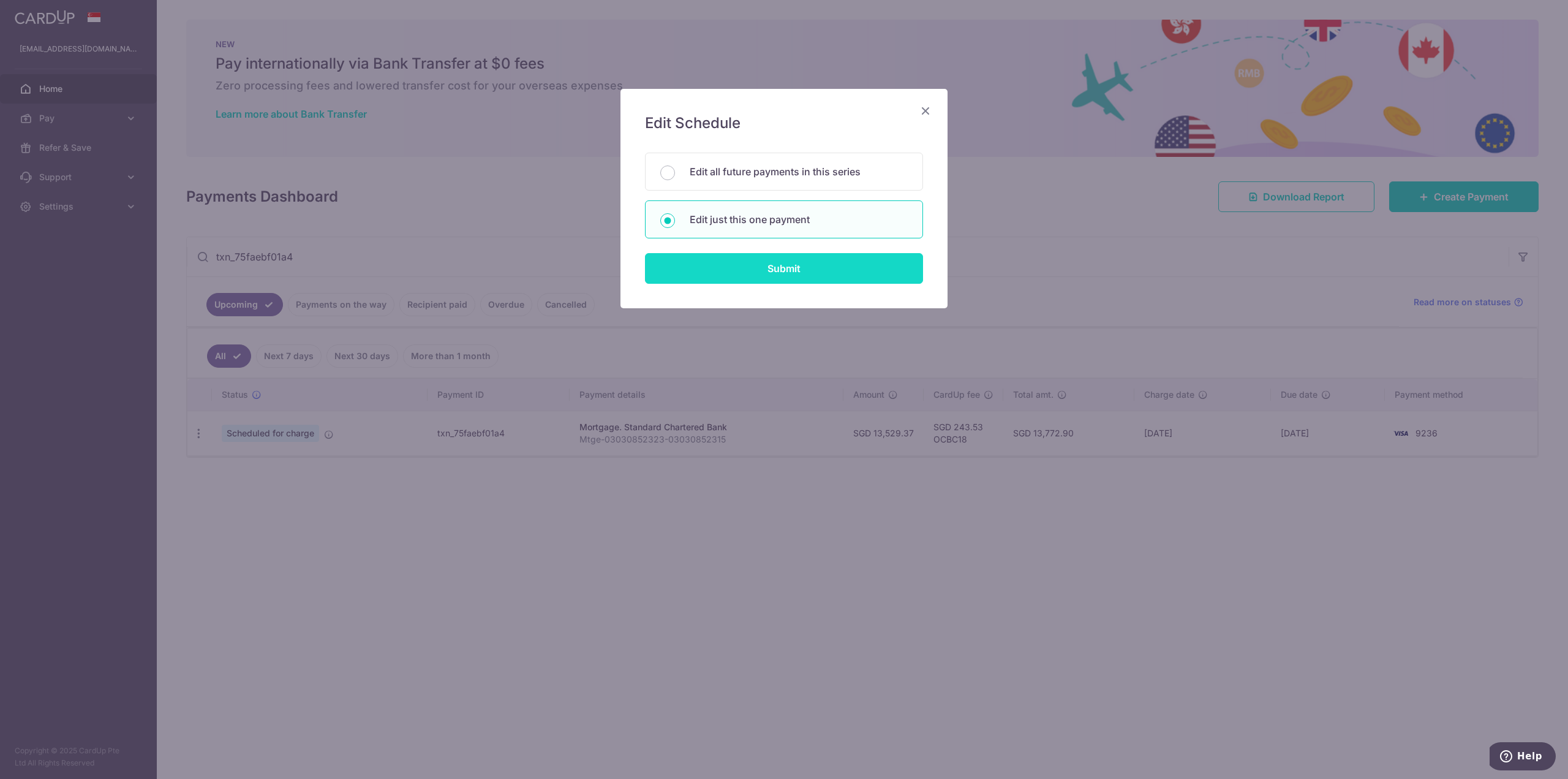
type input "OCBC18"
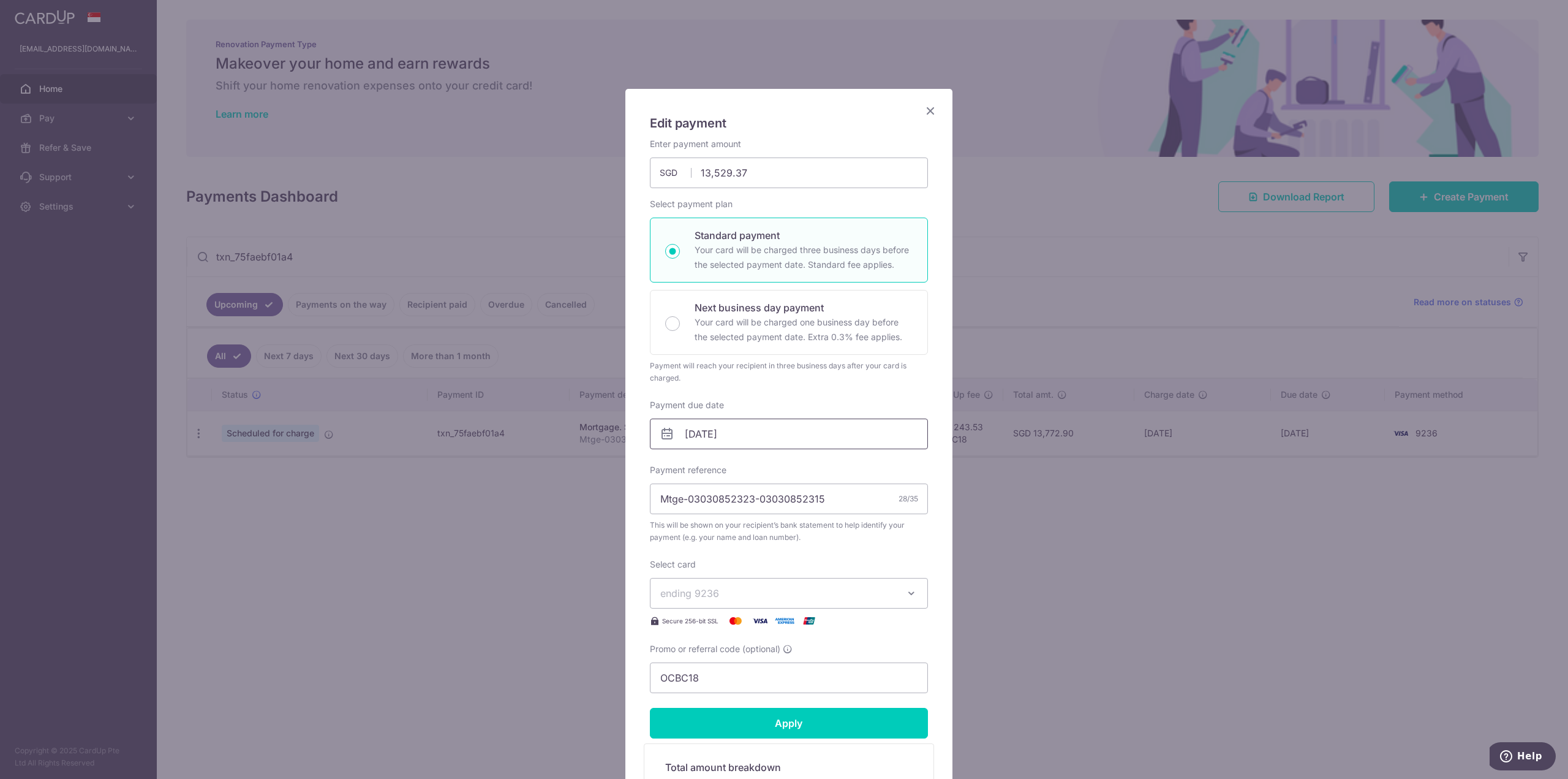
click at [762, 432] on input "01/01/2026" at bounding box center [789, 433] width 278 height 30
click at [791, 519] on link "2" at bounding box center [792, 521] width 20 height 20
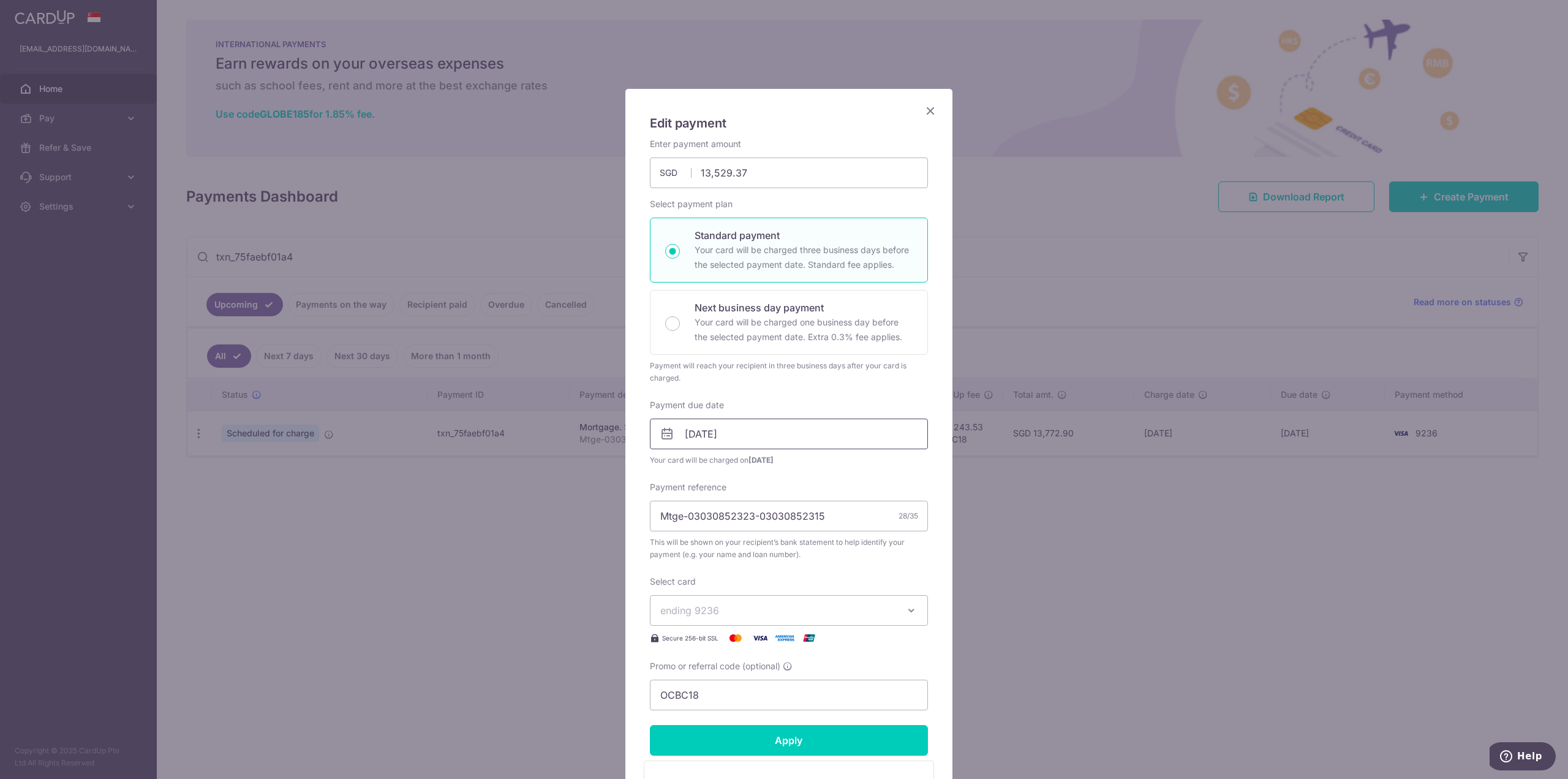
click at [736, 431] on input "[DATE]" at bounding box center [789, 433] width 278 height 30
click at [761, 517] on link "1" at bounding box center [768, 521] width 20 height 20
click at [780, 441] on input "01/01/2026" at bounding box center [789, 433] width 278 height 30
click at [794, 522] on link "2" at bounding box center [792, 521] width 20 height 20
type input "[DATE]"
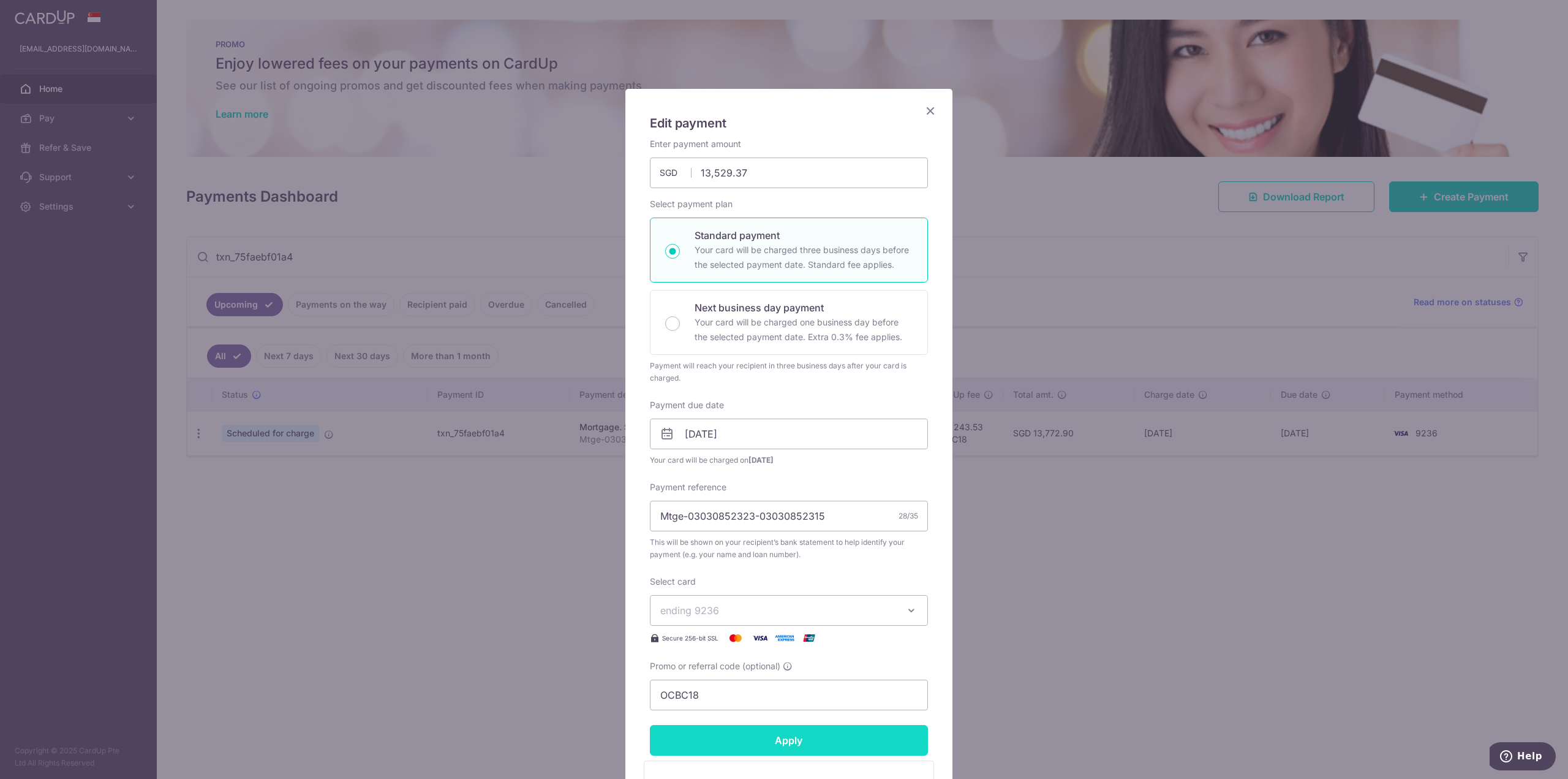
click at [779, 737] on input "Apply" at bounding box center [789, 740] width 278 height 30
type input "Successfully Applied"
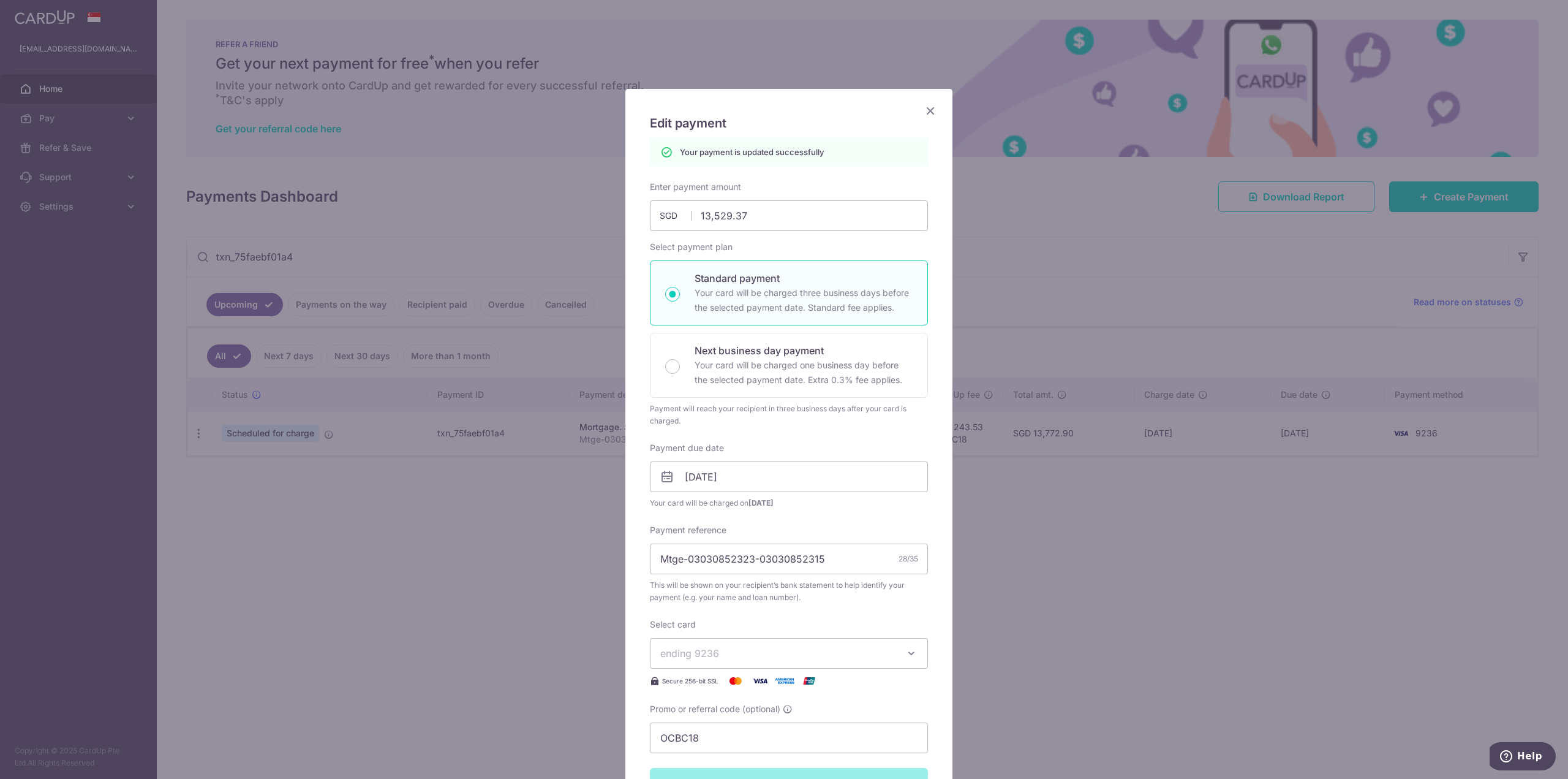
click at [930, 113] on icon "Close" at bounding box center [930, 110] width 14 height 15
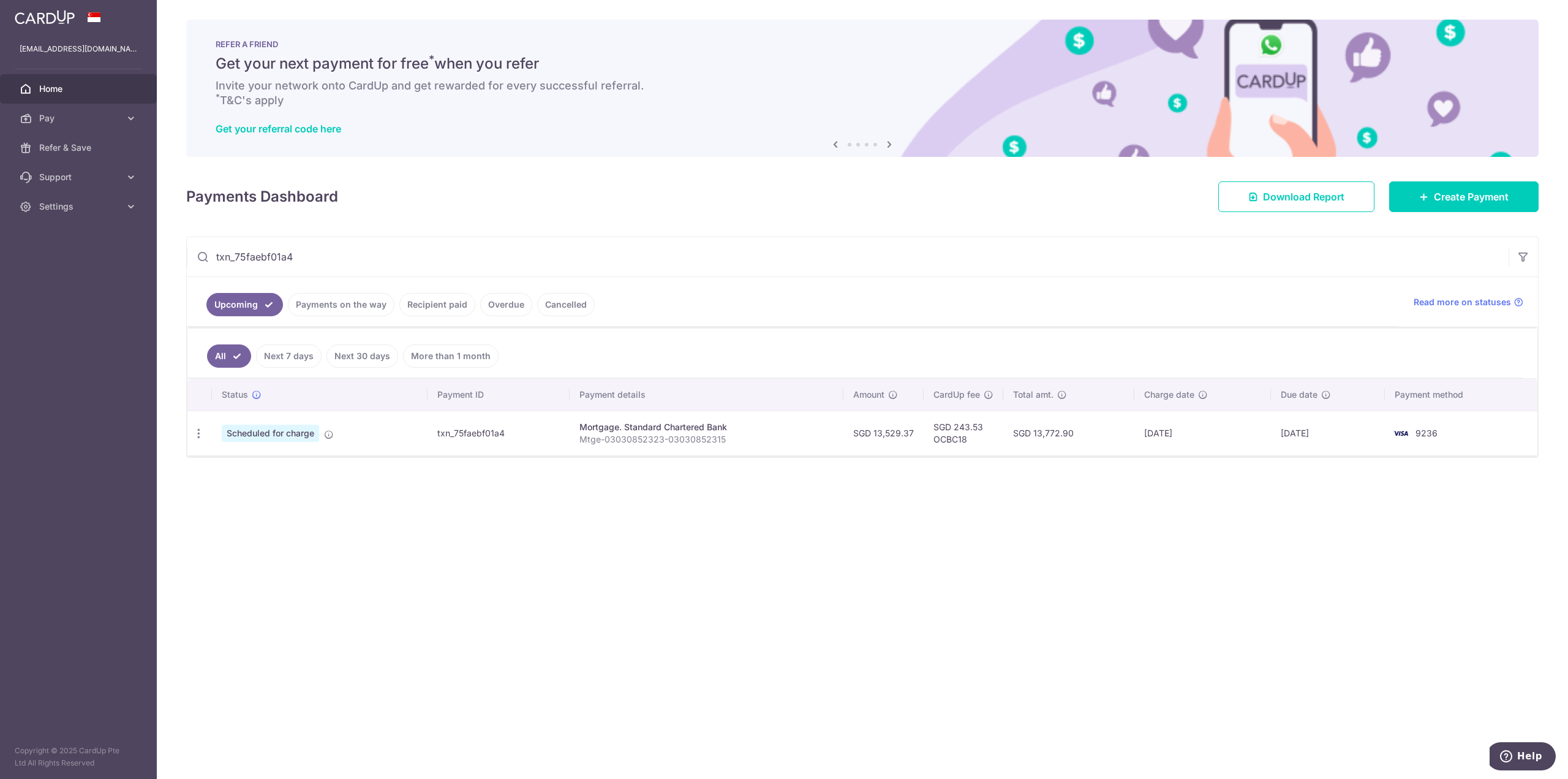
click at [391, 257] on input "txn_75faebf01a4" at bounding box center [848, 256] width 1322 height 39
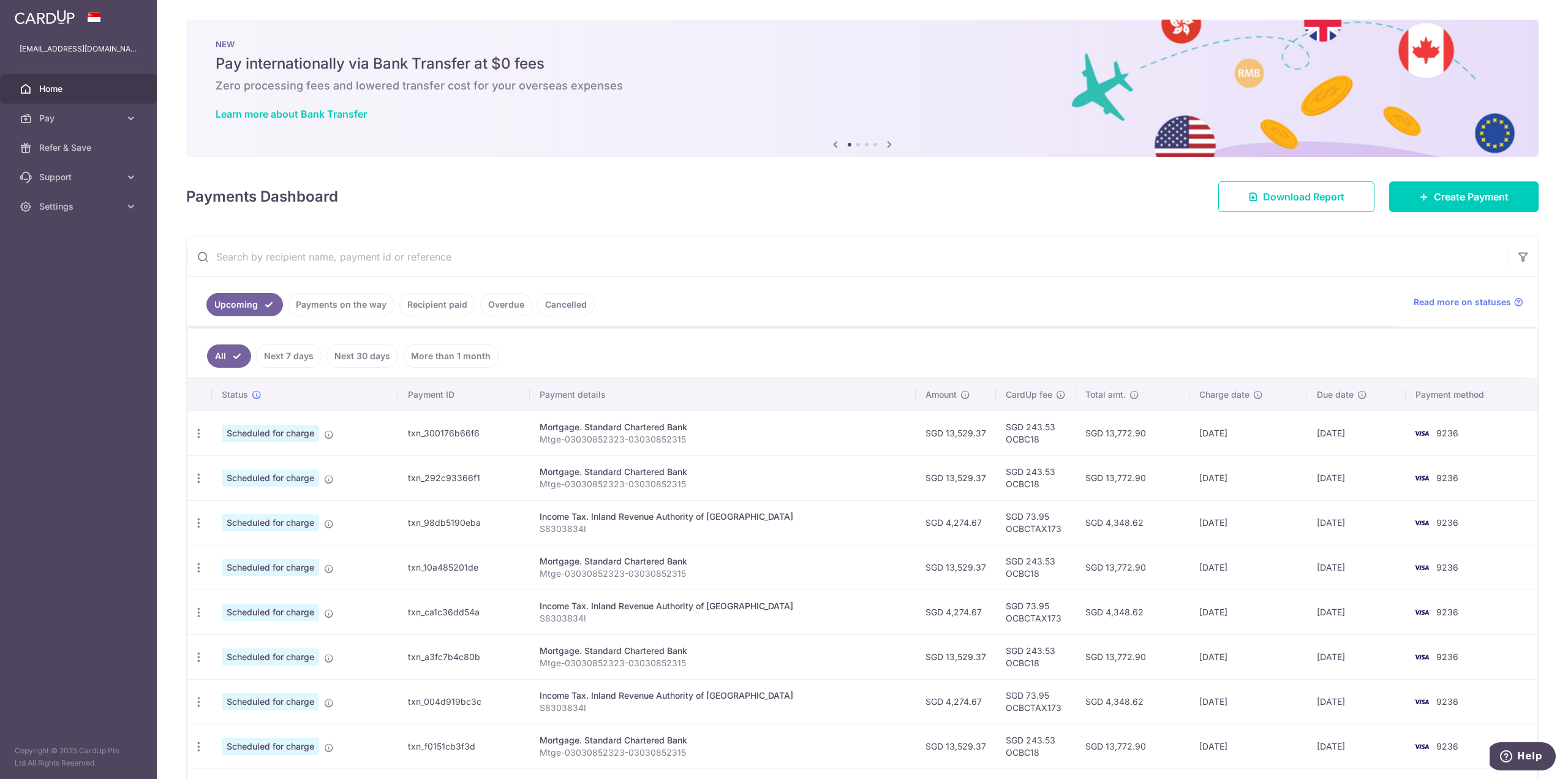
click at [329, 246] on input "text" at bounding box center [848, 256] width 1322 height 39
paste input "txn_a3140d97c43"
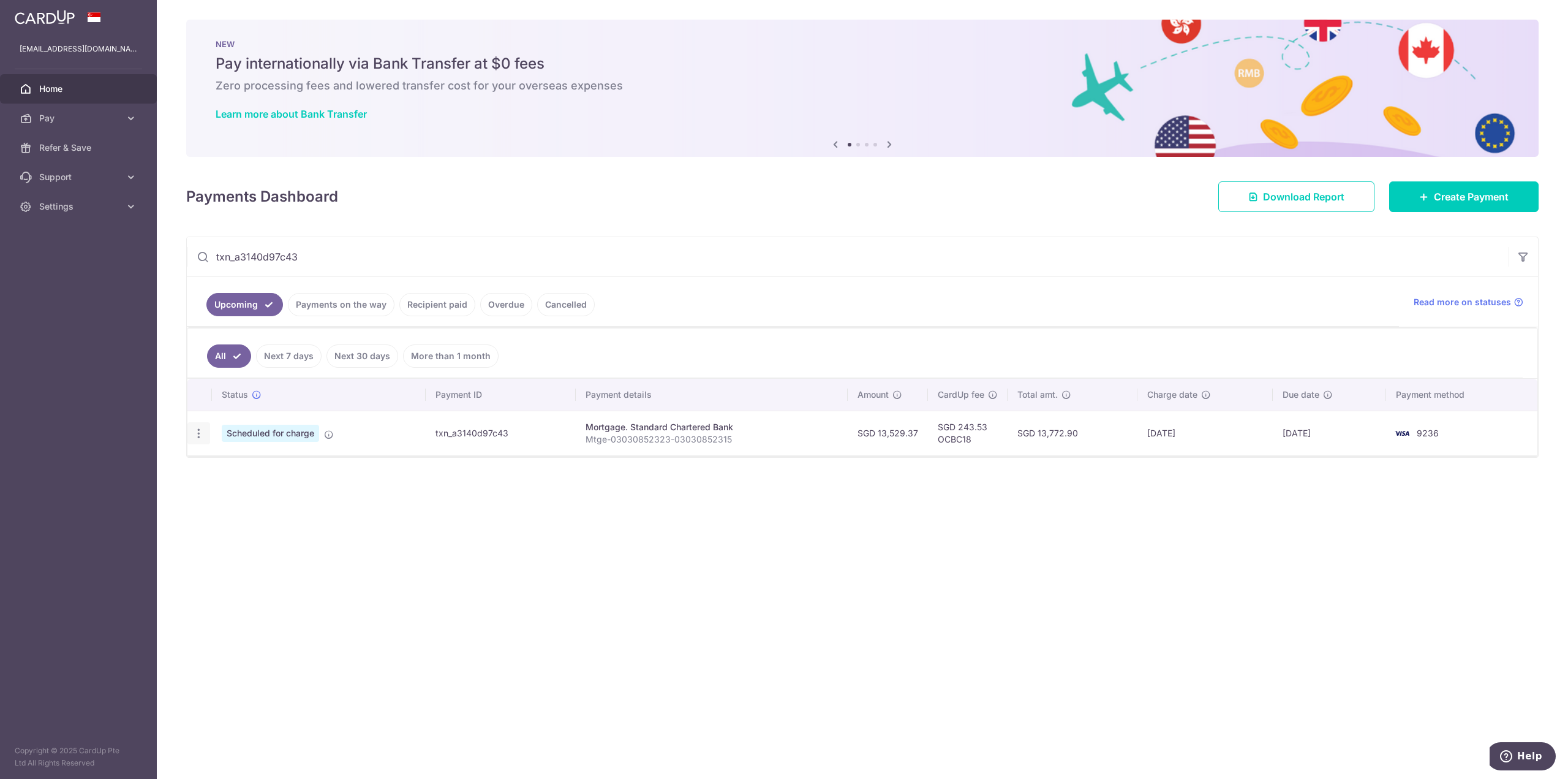
type input "txn_a3140d97c43"
click at [203, 431] on icon "button" at bounding box center [199, 433] width 13 height 13
click at [239, 469] on span "Update payment" at bounding box center [264, 466] width 83 height 14
radio input "true"
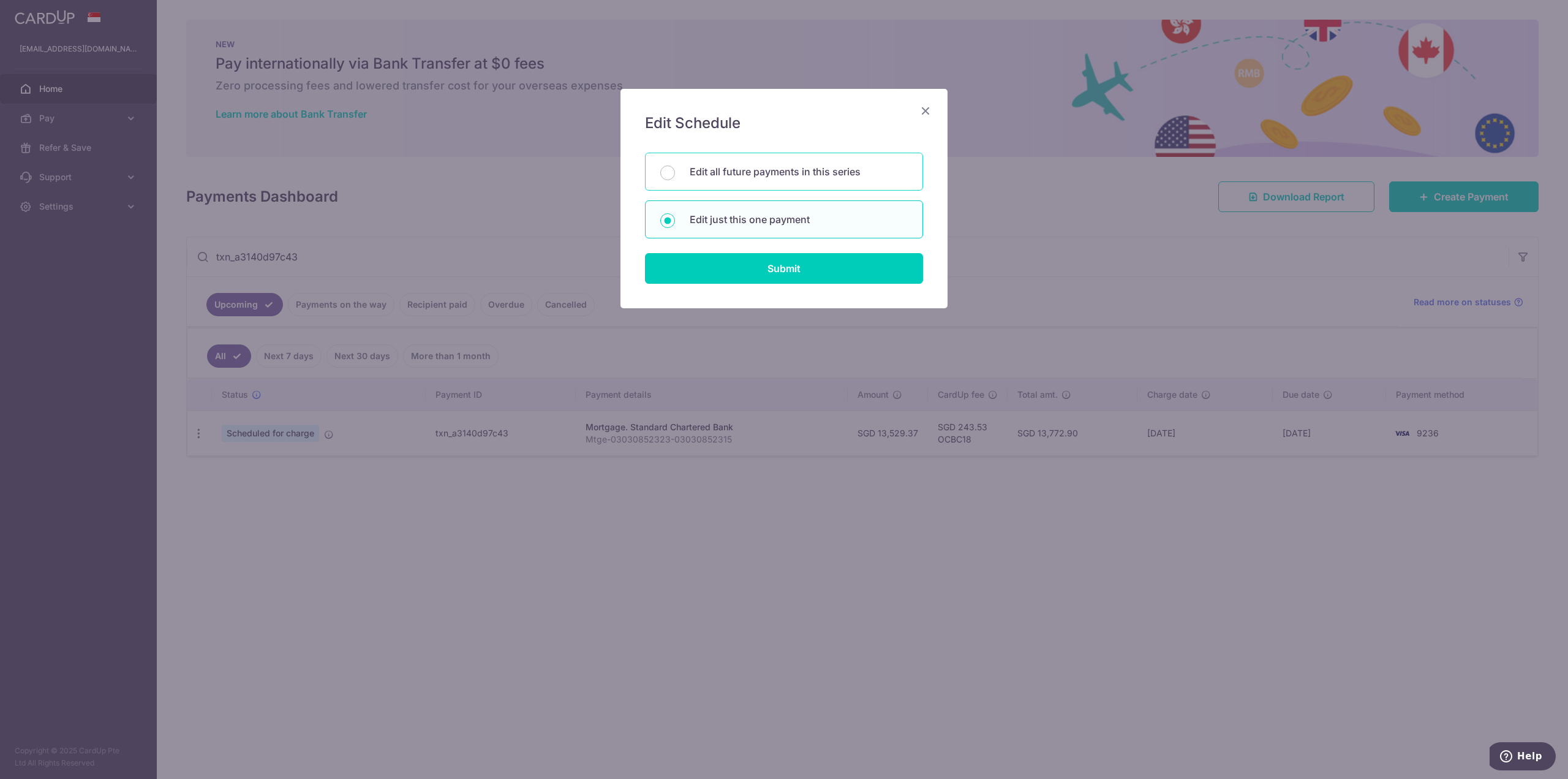
click at [728, 171] on p "Edit all future payments in this series" at bounding box center [798, 171] width 218 height 14
click at [675, 171] on input "Edit all future payments in this series" at bounding box center [668, 173] width 14 height 14
click at [734, 216] on p "Edit just this one payment" at bounding box center [798, 219] width 218 height 14
click at [675, 216] on input "Edit just this one payment" at bounding box center [668, 221] width 14 height 14
radio input "false"
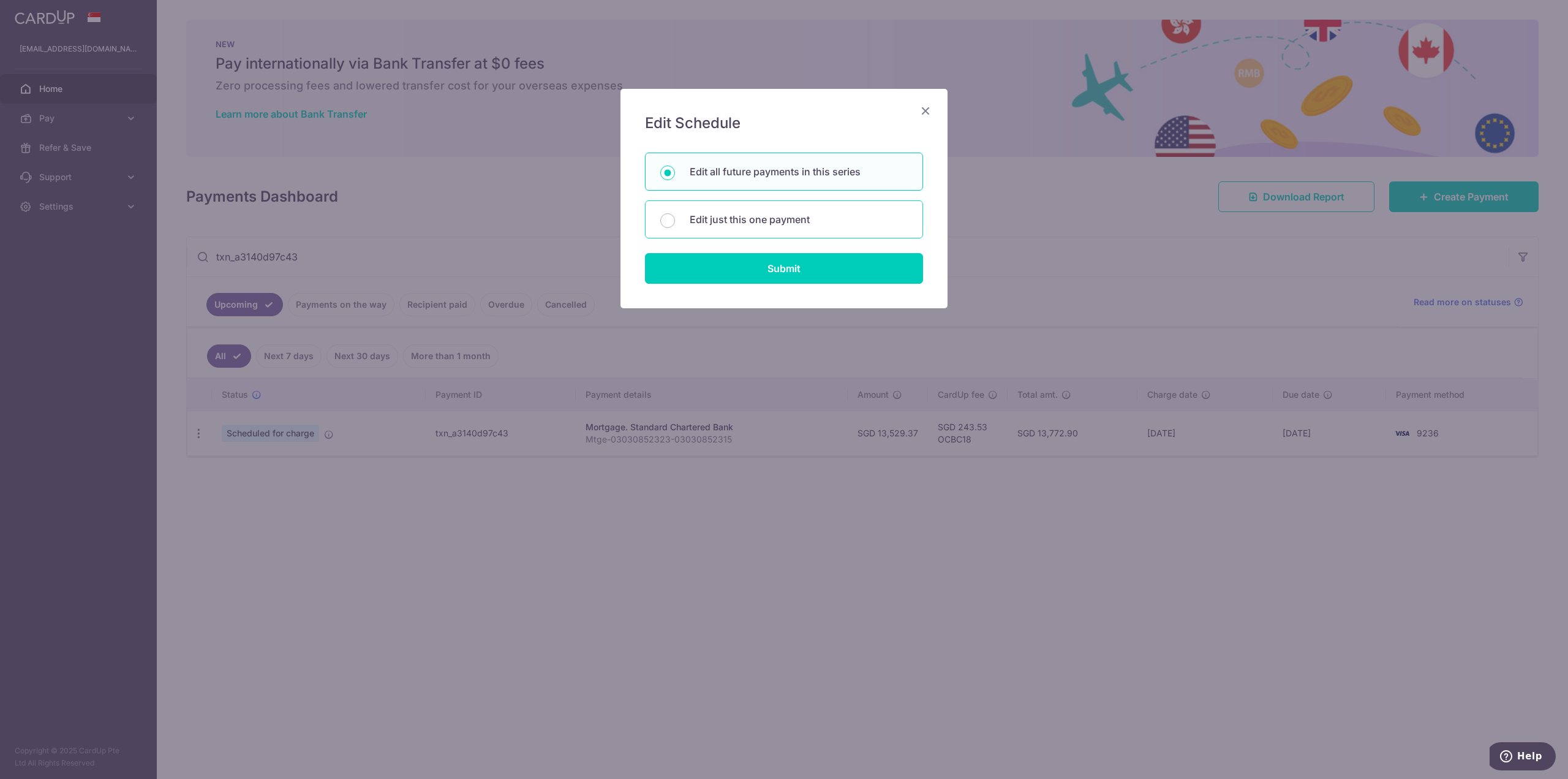
radio input "true"
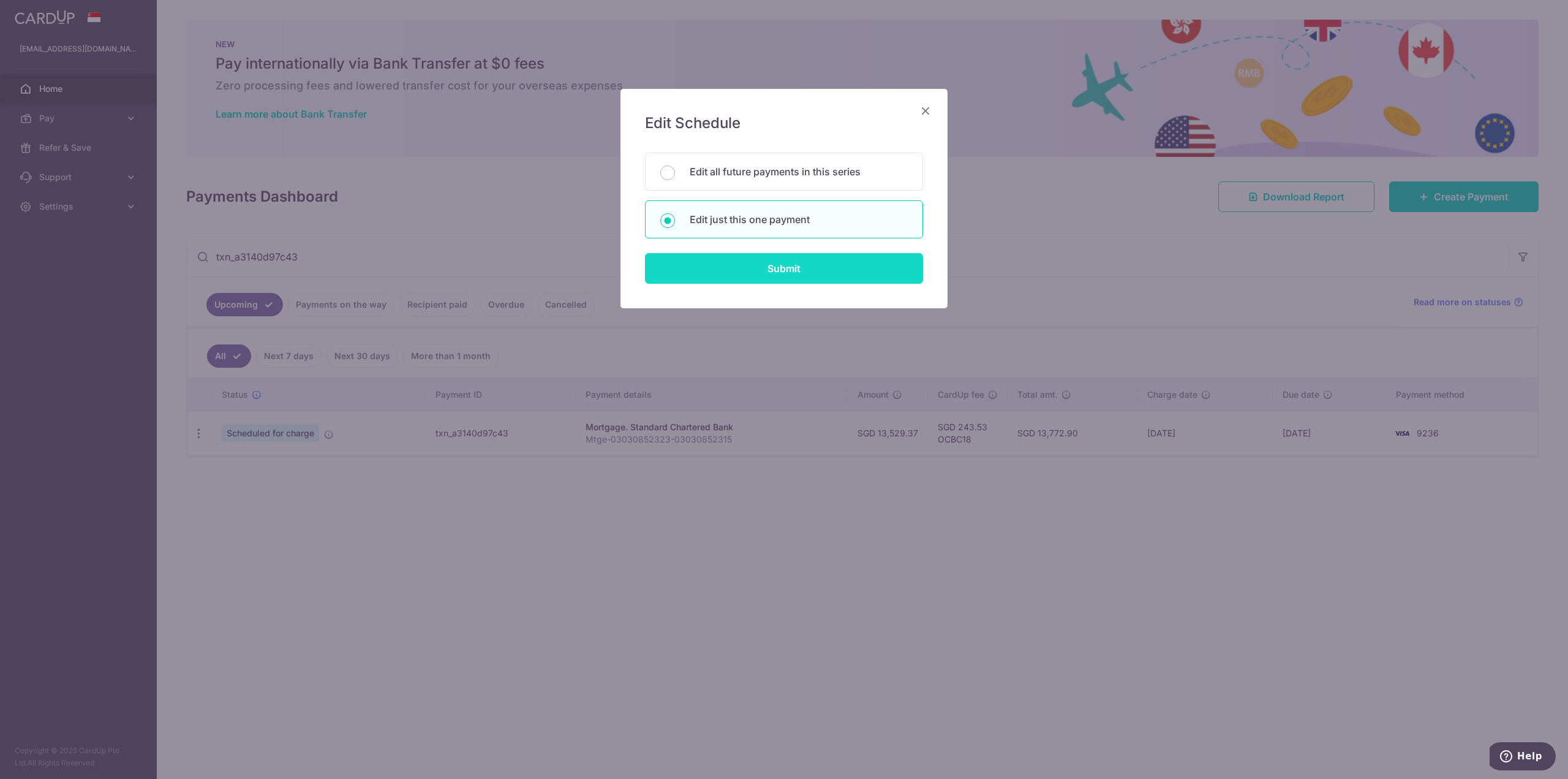
click at [741, 262] on input "Submit" at bounding box center [784, 268] width 278 height 30
radio input "true"
type input "13,529.37"
type input "[DATE]"
type input "Mtge-03030852323-03030852315"
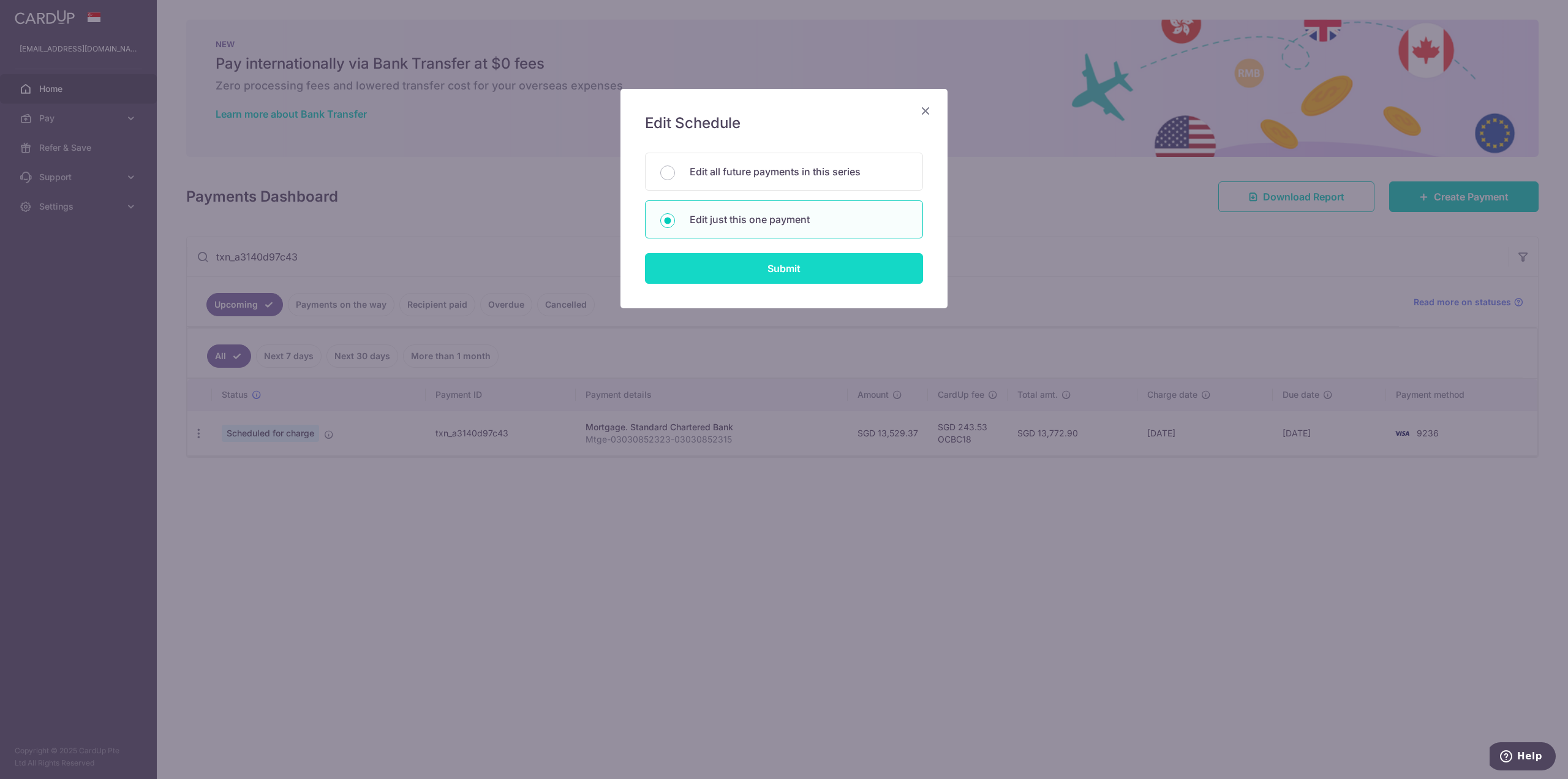
type input "OCBC18"
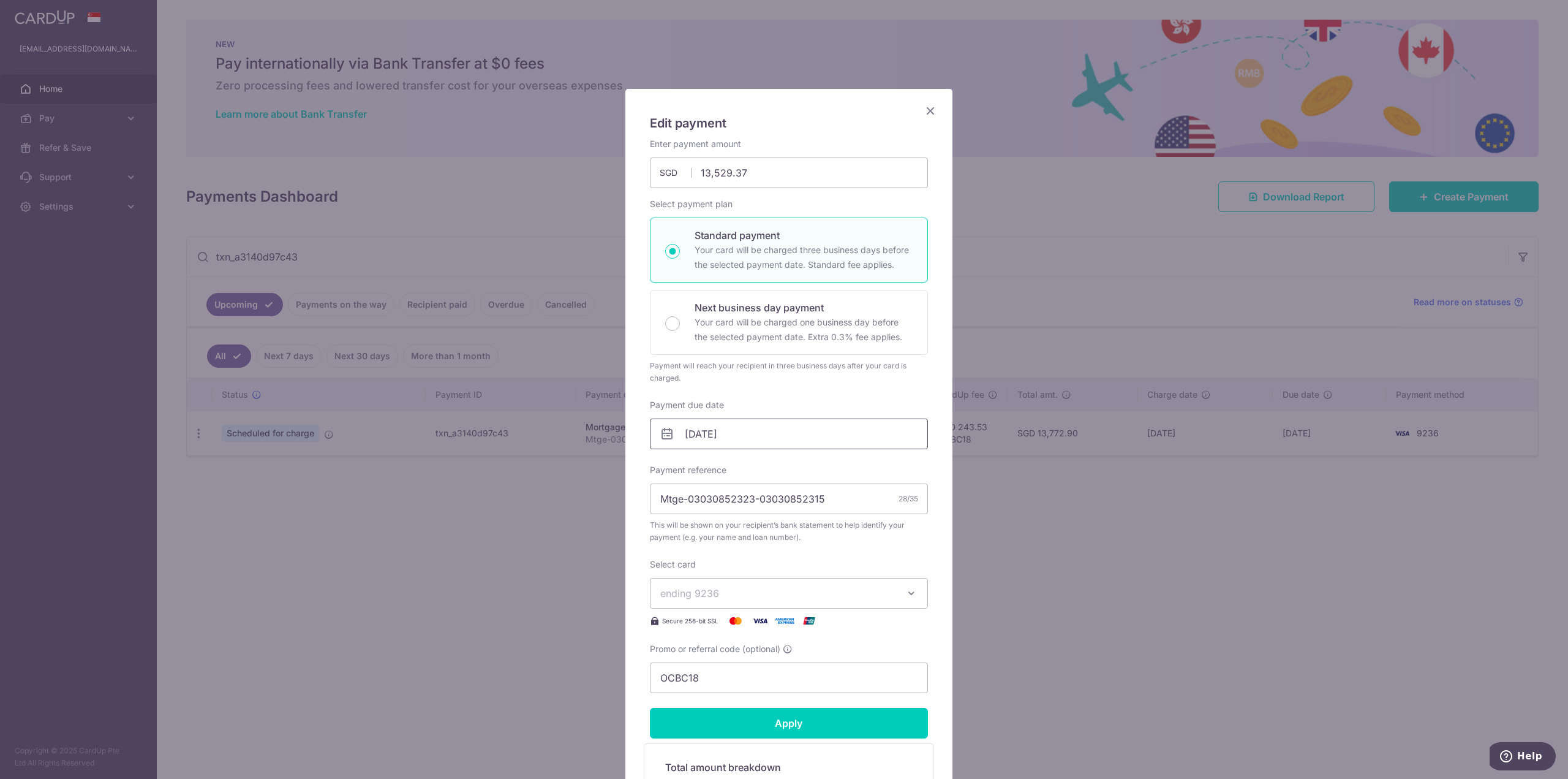
click at [776, 441] on input "01/02/2026" at bounding box center [789, 433] width 278 height 30
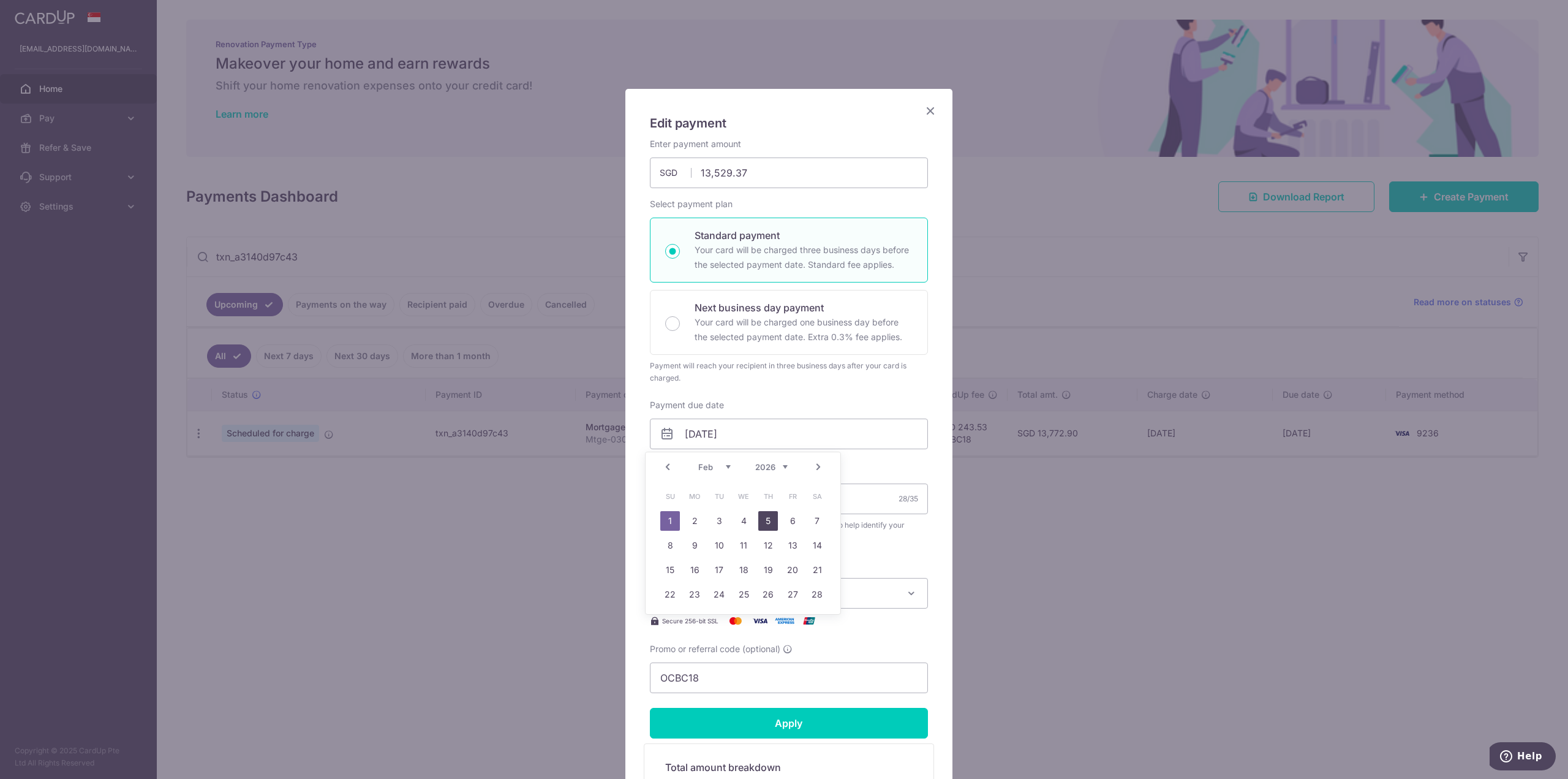
click at [760, 522] on link "5" at bounding box center [768, 521] width 20 height 20
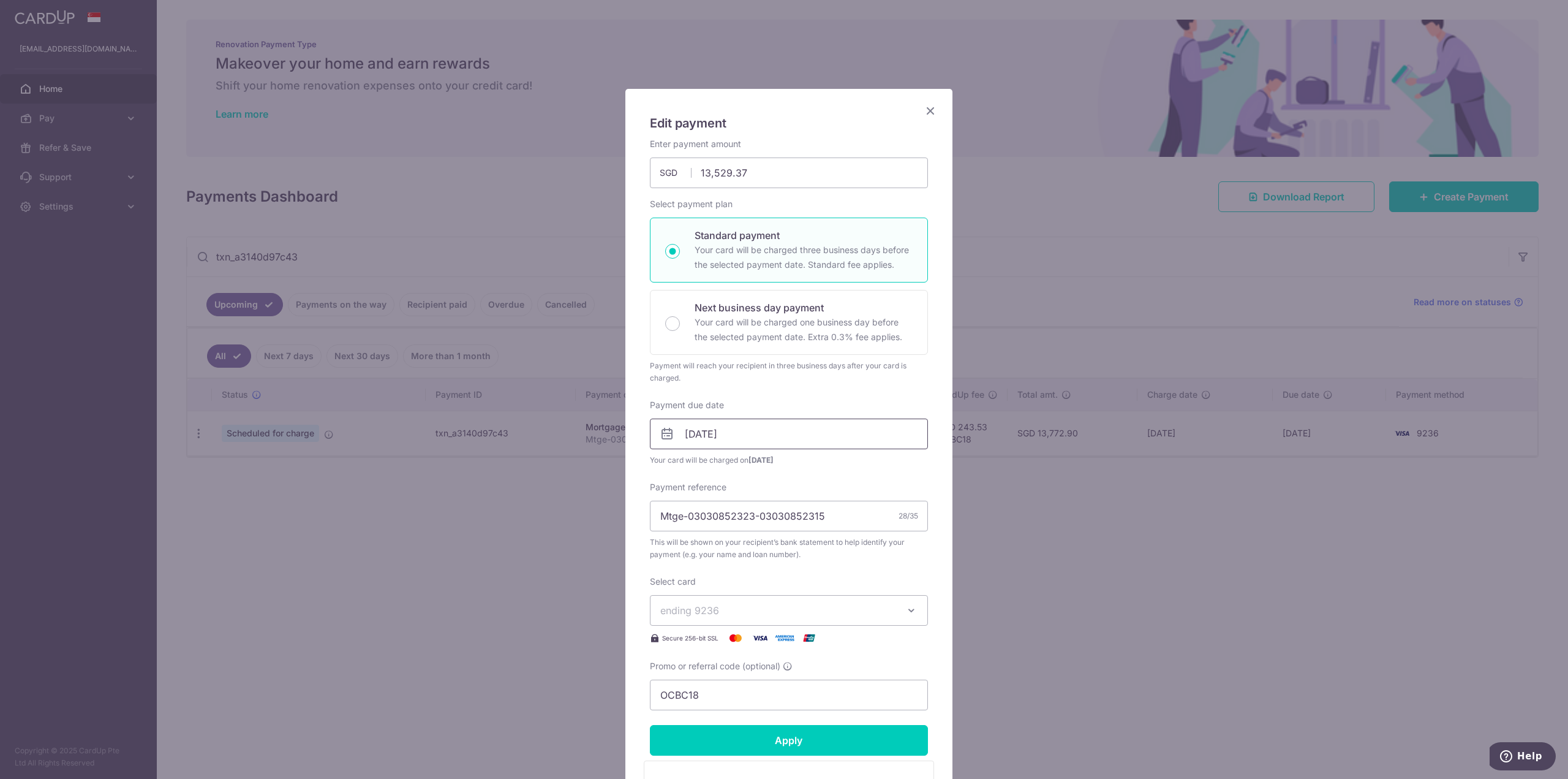
click at [755, 438] on input "05/02/2026" at bounding box center [789, 433] width 278 height 30
click at [792, 524] on link "6" at bounding box center [792, 521] width 20 height 20
type input "06/02/2026"
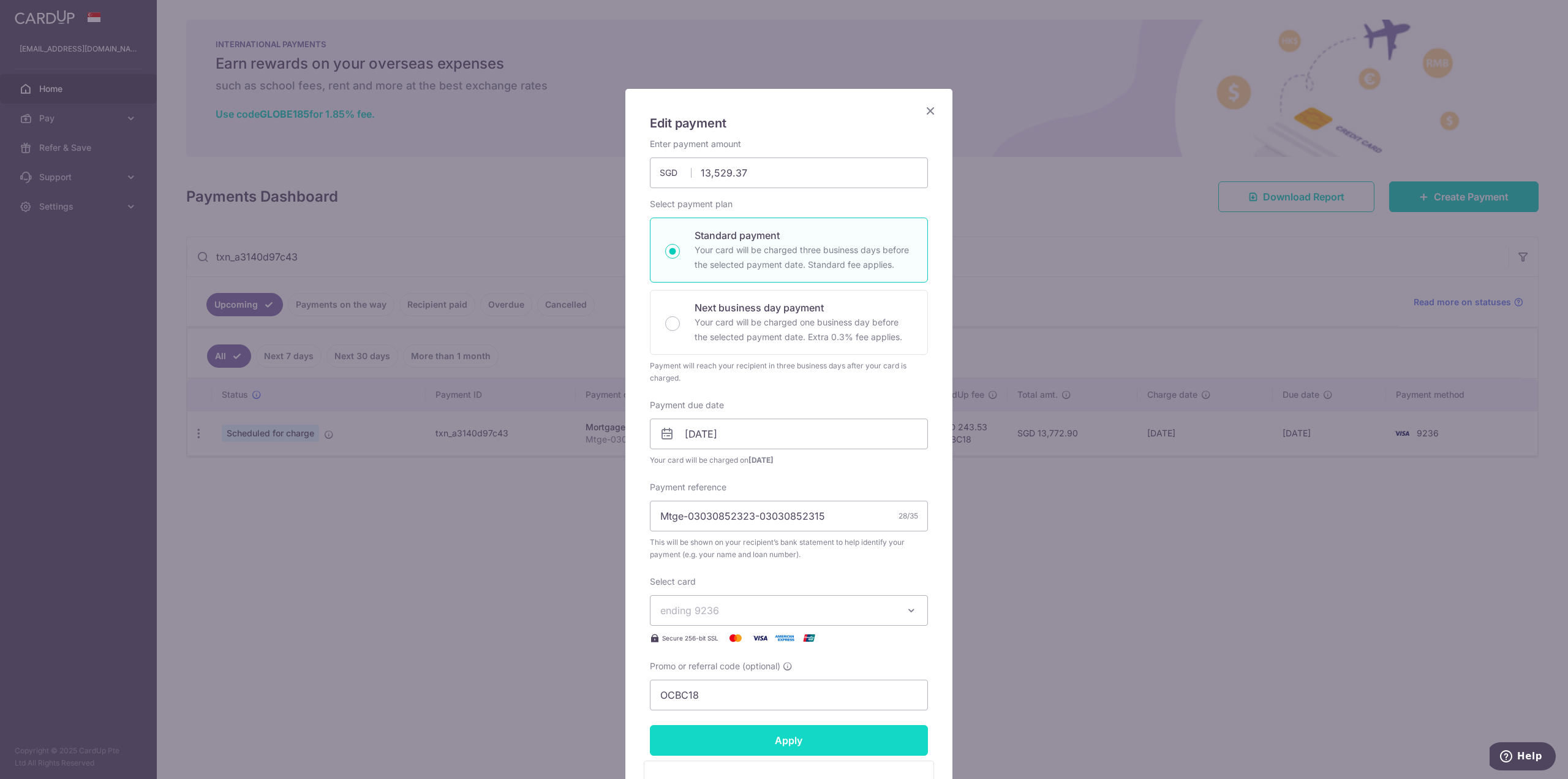
click at [752, 745] on input "Apply" at bounding box center [789, 740] width 278 height 30
type input "Successfully Applied"
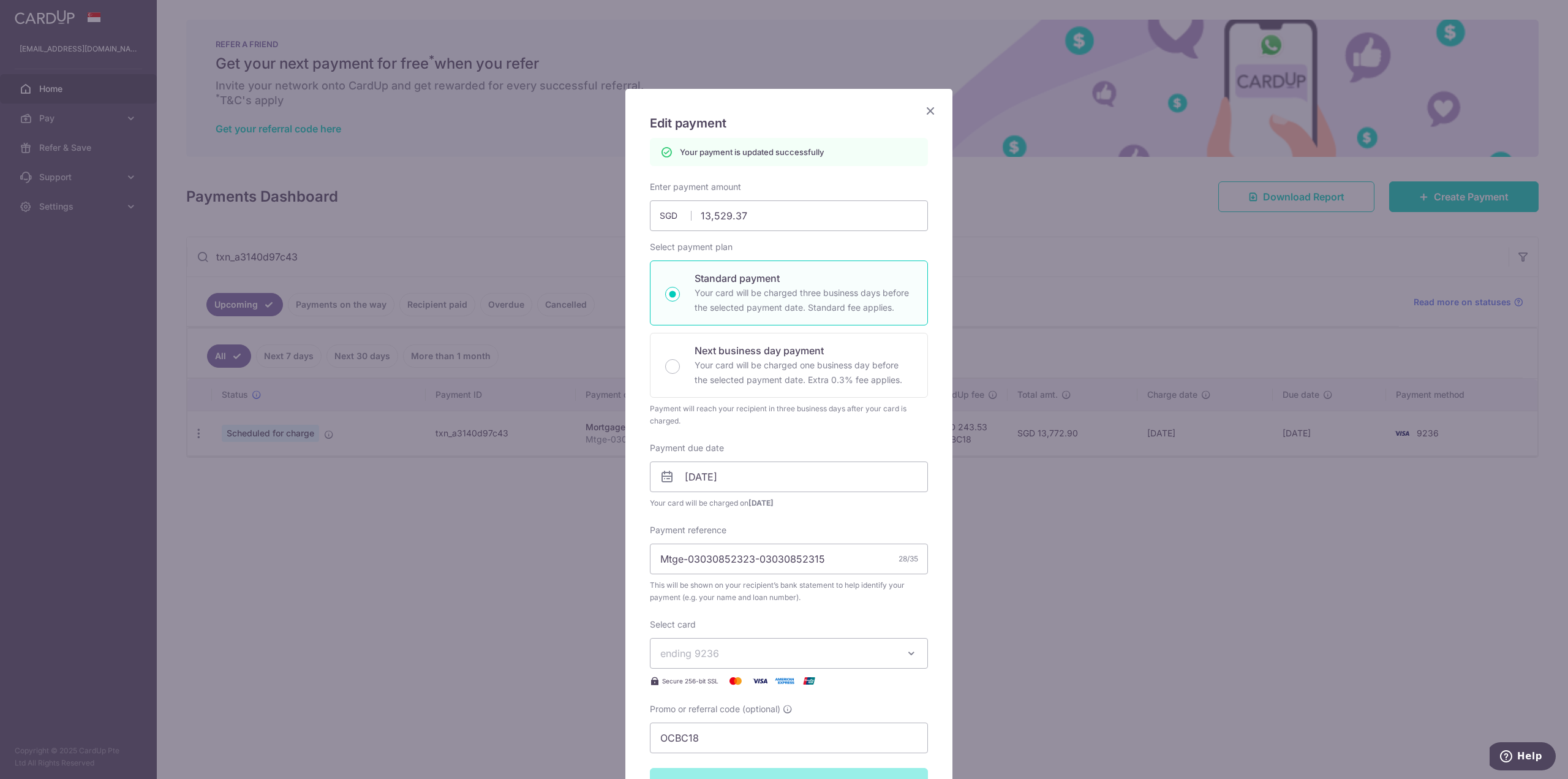
click at [926, 112] on icon "Close" at bounding box center [930, 110] width 14 height 15
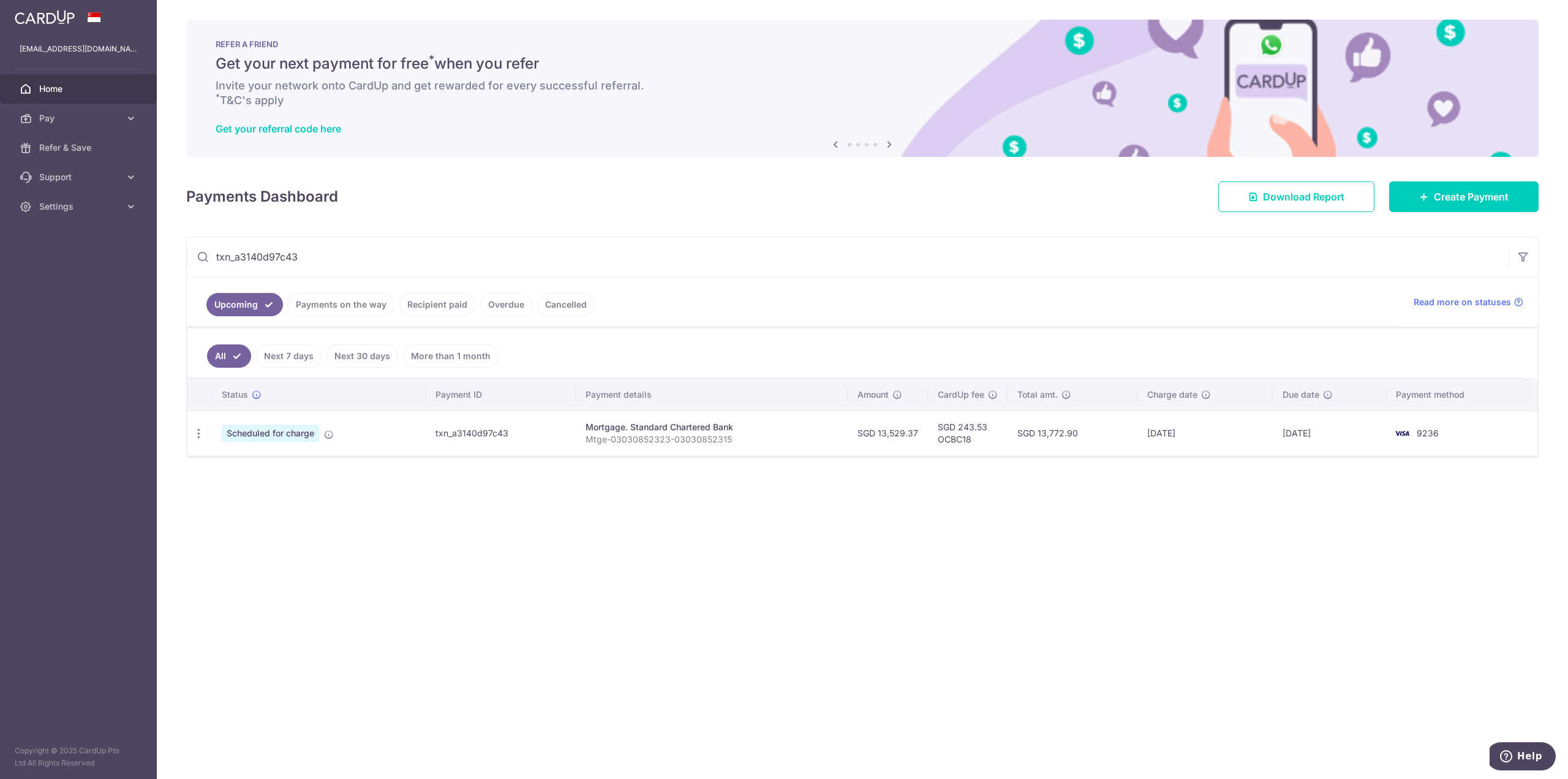
click at [339, 260] on input "txn_a3140d97c43" at bounding box center [848, 256] width 1322 height 39
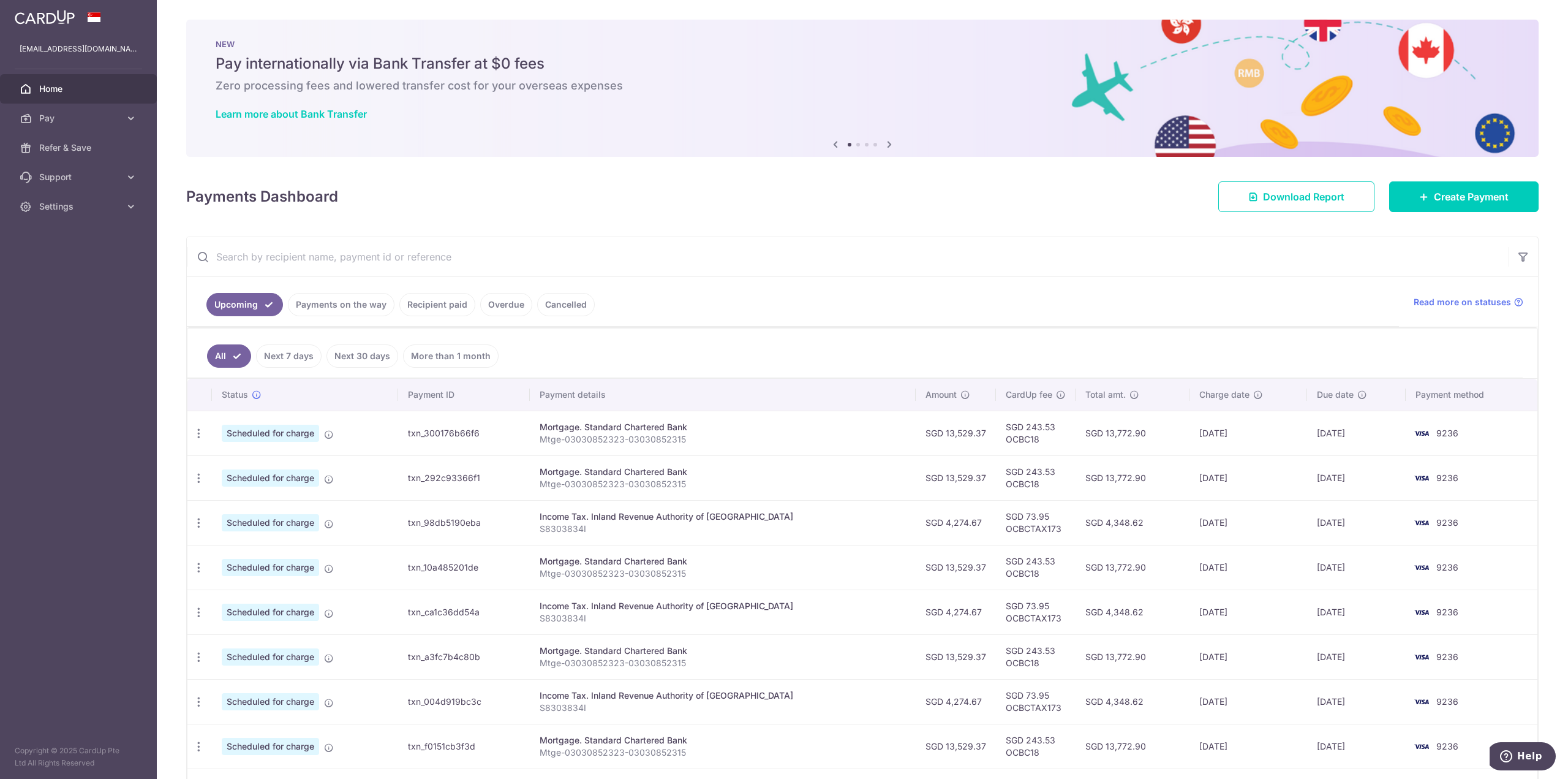
click at [262, 250] on input "text" at bounding box center [848, 256] width 1322 height 39
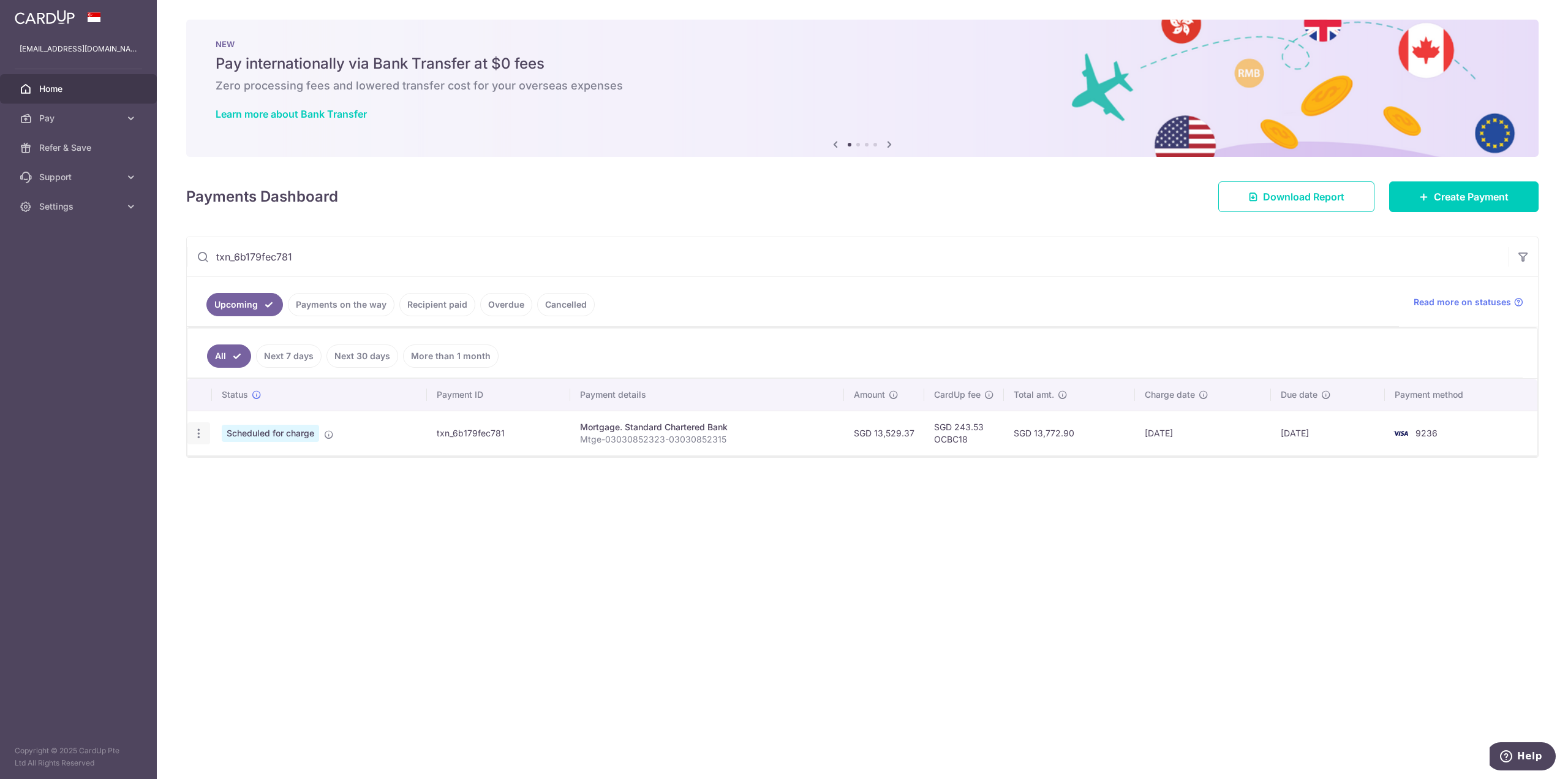
type input "txn_6b179fec781"
click at [197, 429] on icon "button" at bounding box center [199, 433] width 13 height 13
click at [239, 465] on span "Update payment" at bounding box center [264, 466] width 83 height 14
radio input "true"
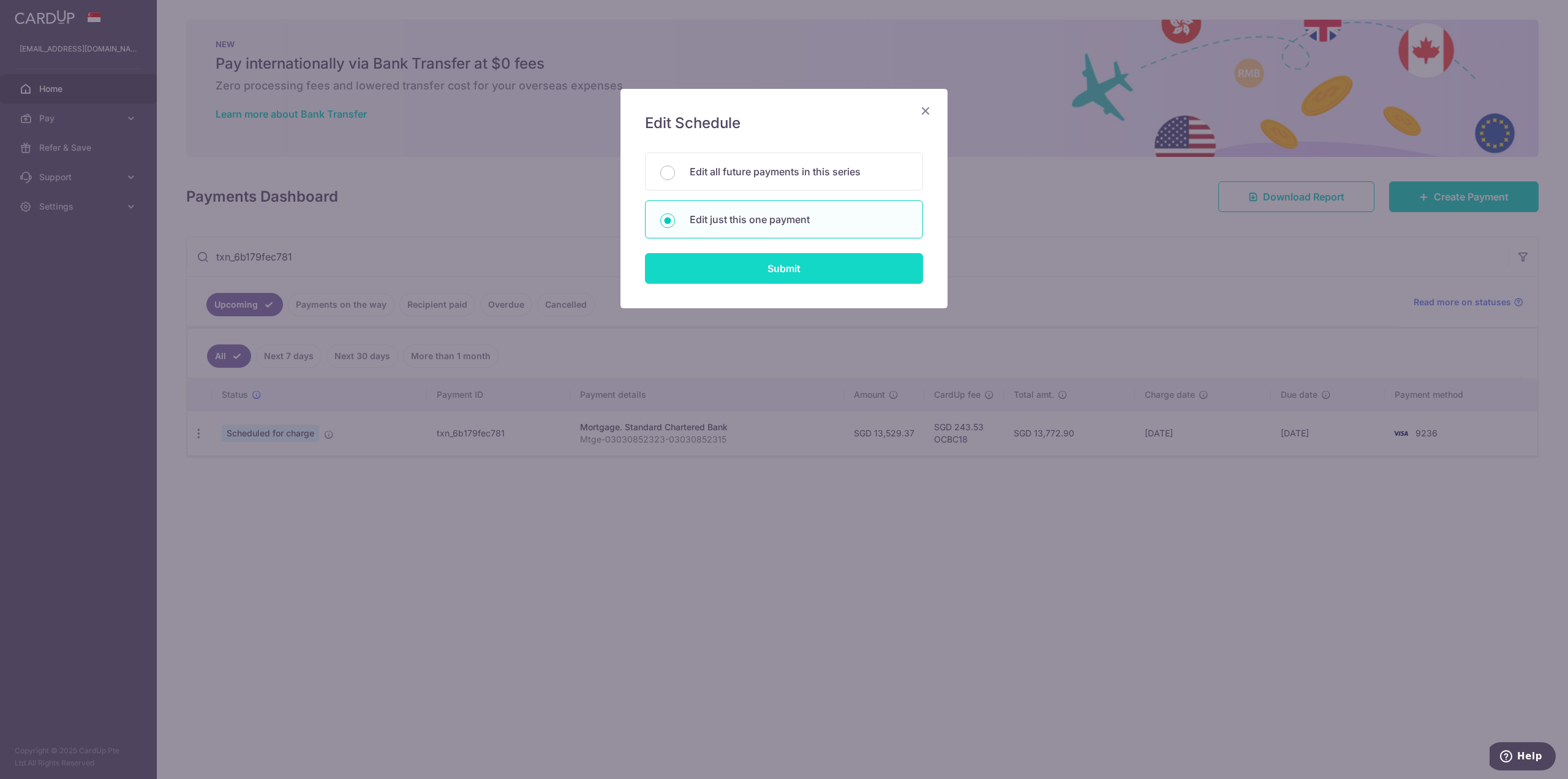
click at [751, 269] on input "Submit" at bounding box center [784, 268] width 278 height 30
radio input "true"
type input "13,529.37"
type input "01/03/2026"
type input "Mtge-03030852323-03030852315"
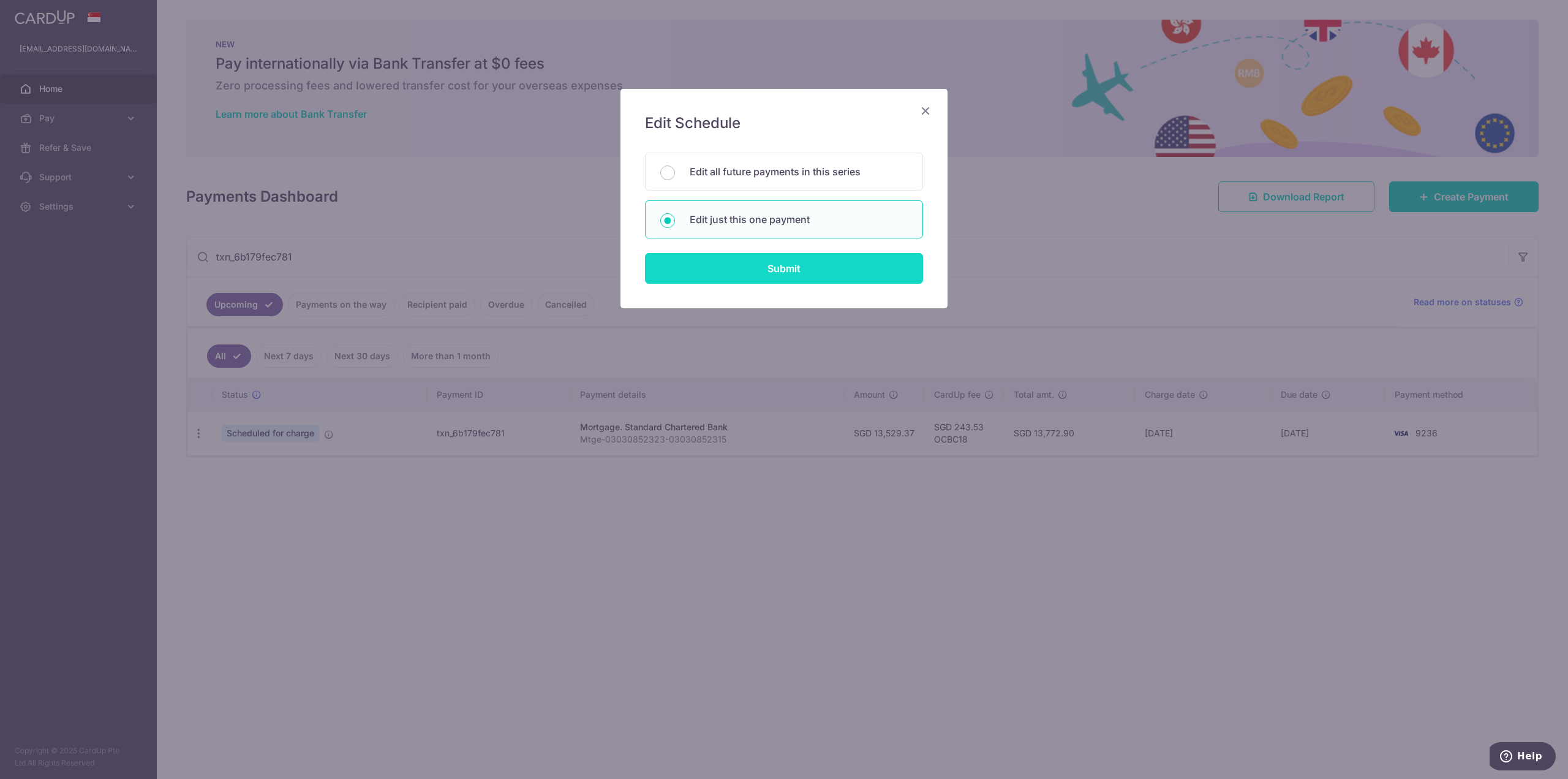
type input "OCBC18"
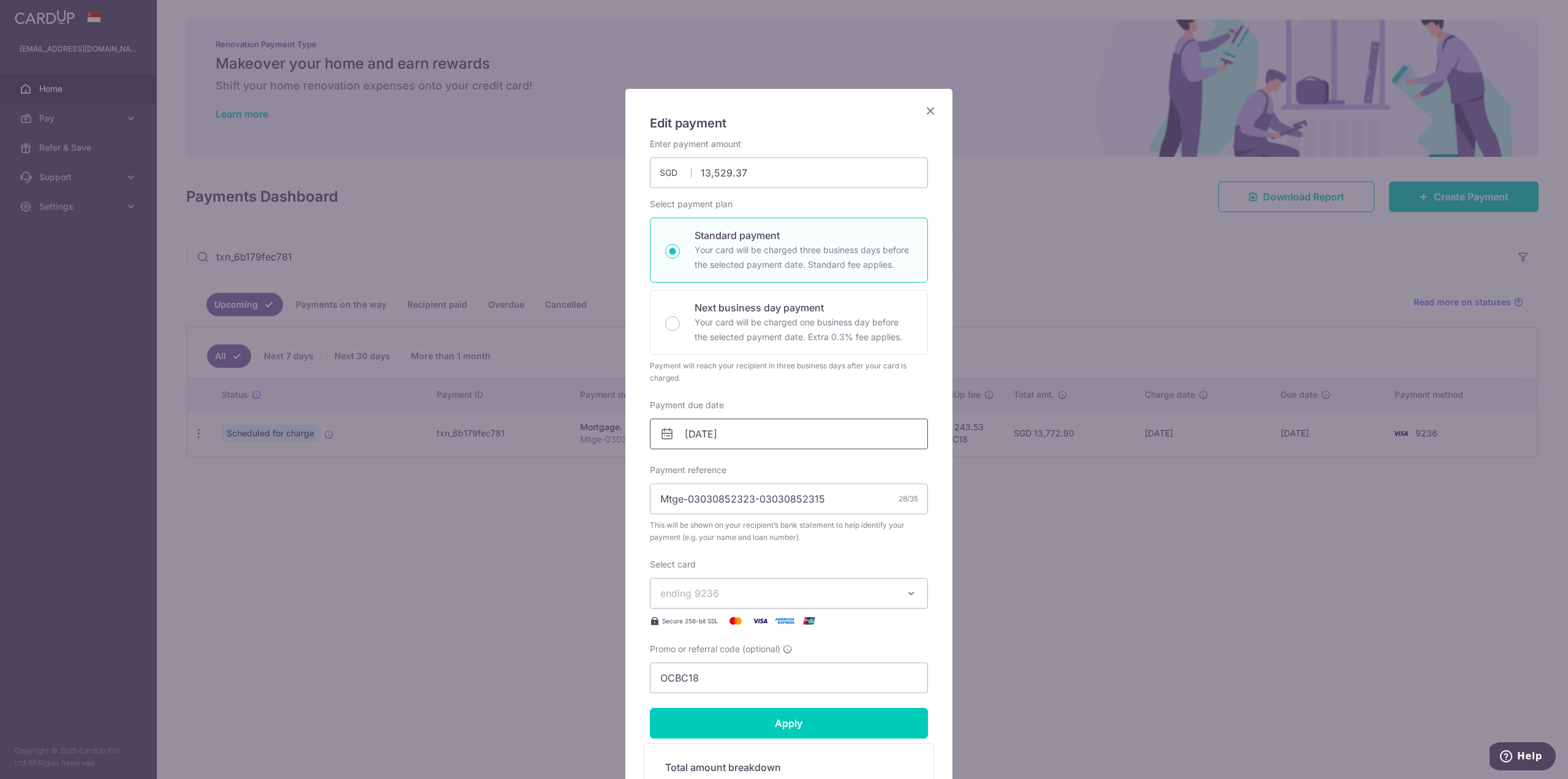
click at [756, 434] on input "01/03/2026" at bounding box center [789, 433] width 278 height 30
click at [789, 512] on link "6" at bounding box center [792, 521] width 20 height 20
type input "06/03/2026"
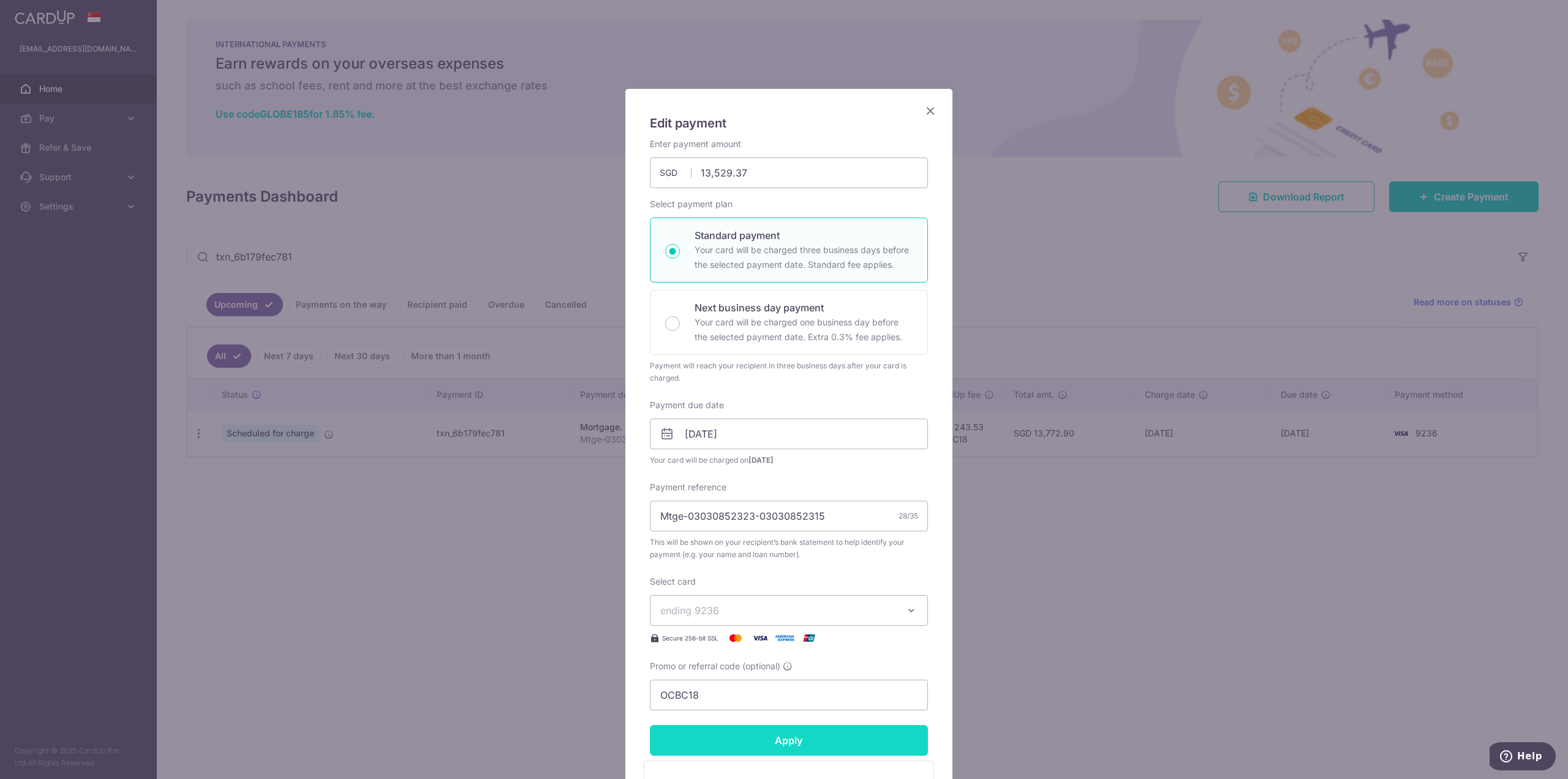
click at [772, 746] on input "Apply" at bounding box center [789, 740] width 278 height 30
type input "Successfully Applied"
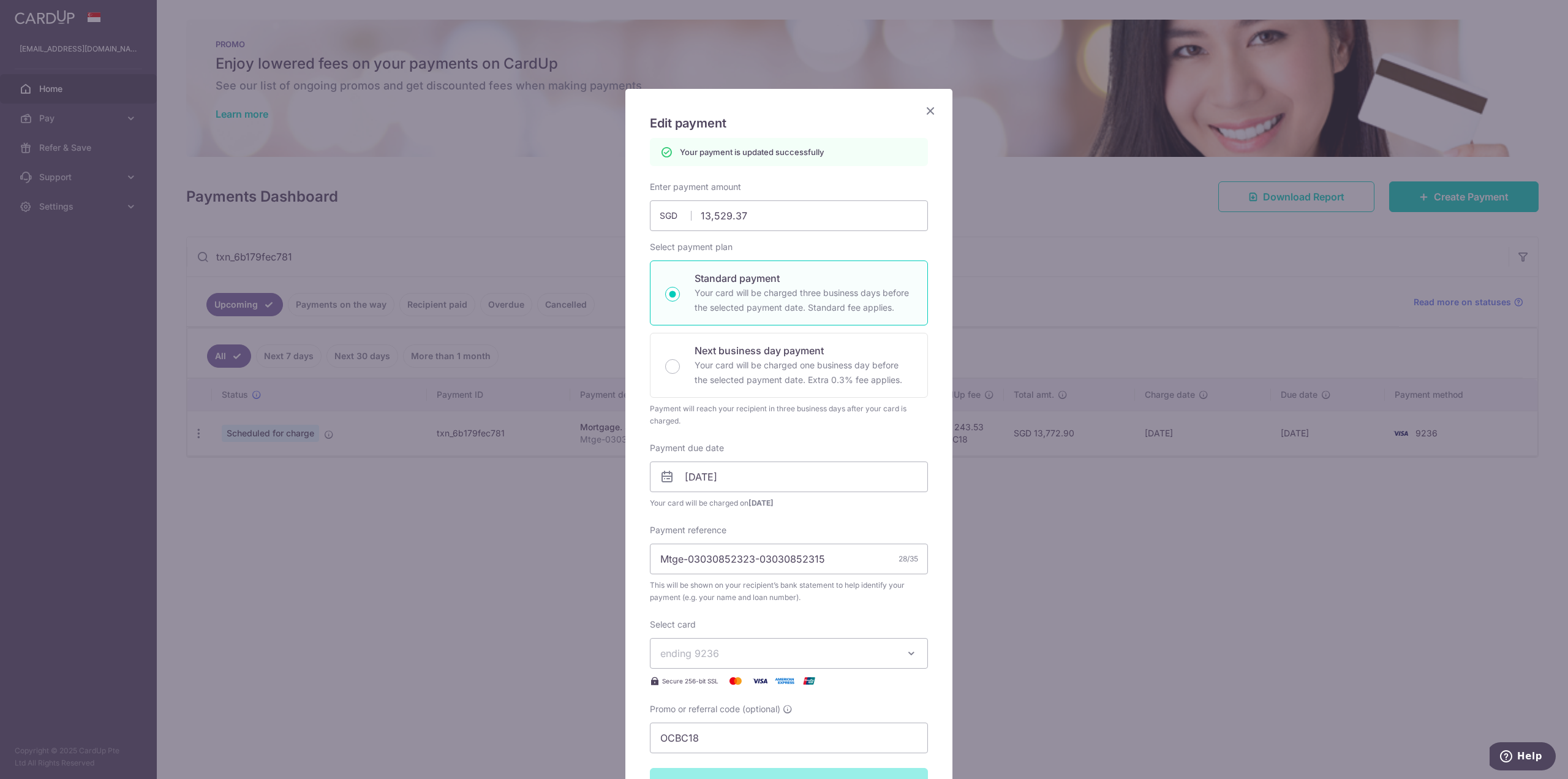
drag, startPoint x: 927, startPoint y: 110, endPoint x: 915, endPoint y: 117, distance: 13.9
click at [927, 110] on icon "Close" at bounding box center [930, 110] width 14 height 15
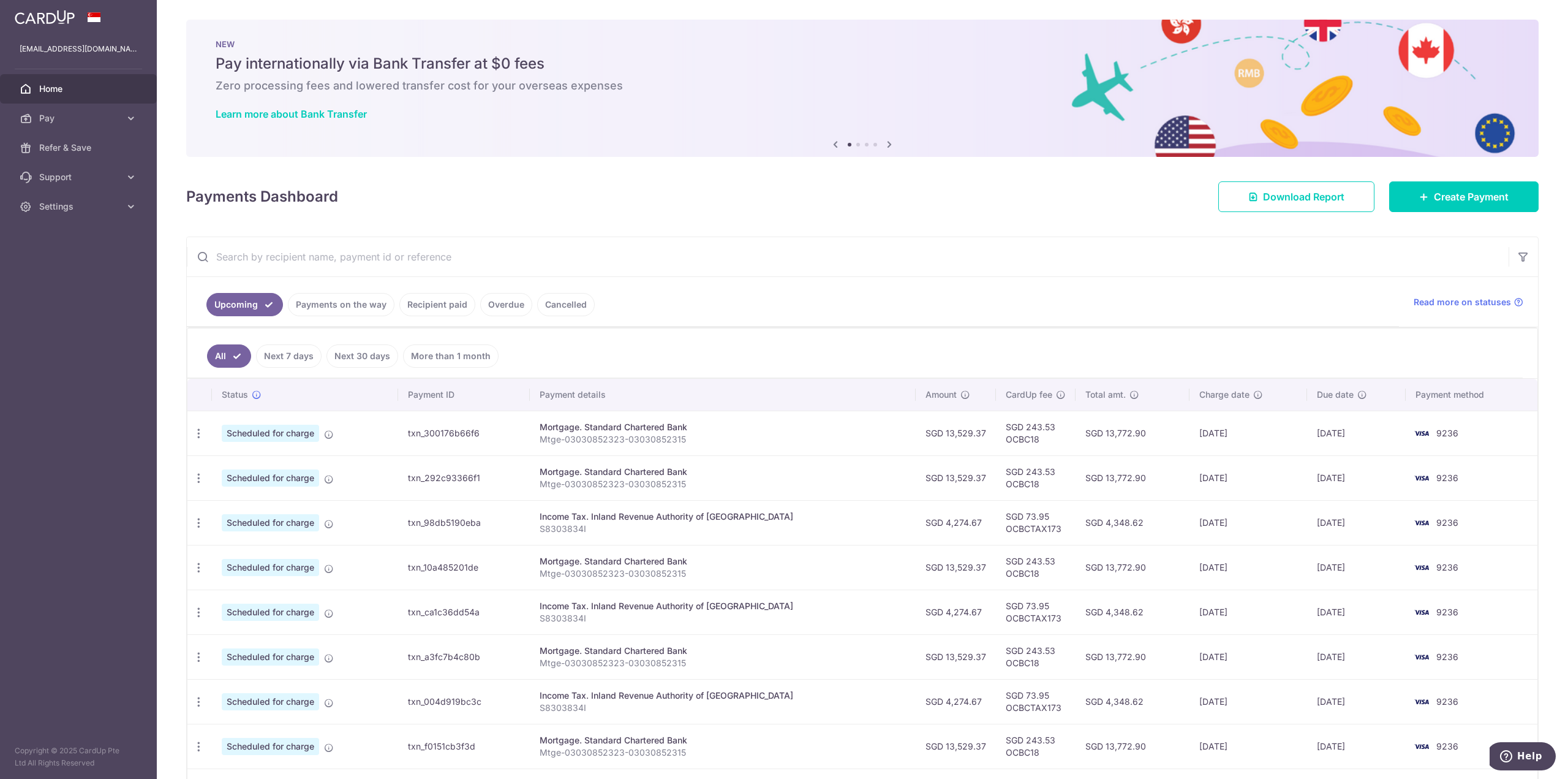
click at [331, 250] on input "text" at bounding box center [848, 256] width 1322 height 39
paste input "txn_b37244d646a"
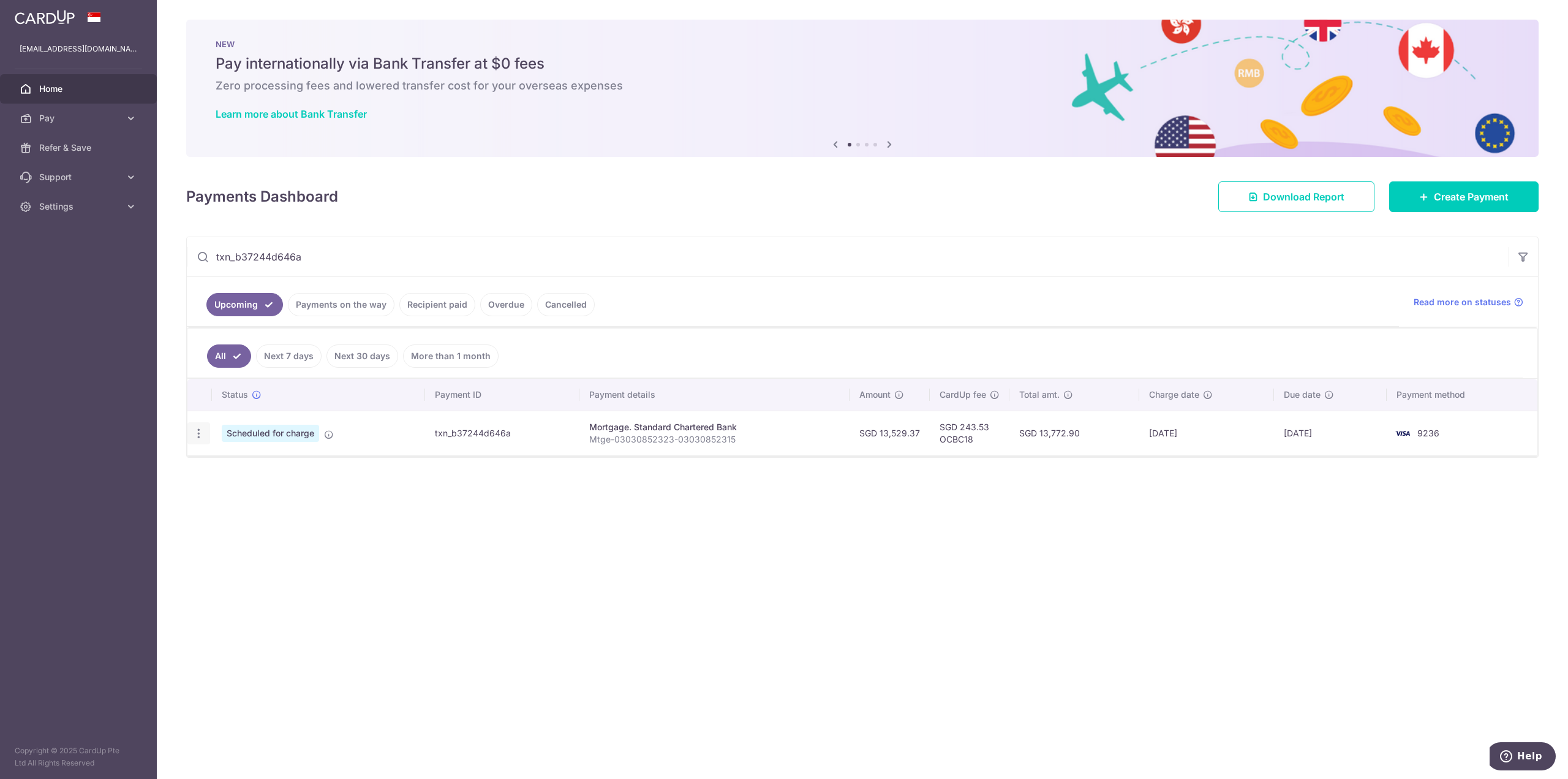
type input "txn_b37244d646a"
click at [203, 436] on icon "button" at bounding box center [199, 433] width 13 height 13
click at [242, 470] on span "Update payment" at bounding box center [264, 466] width 83 height 14
radio input "true"
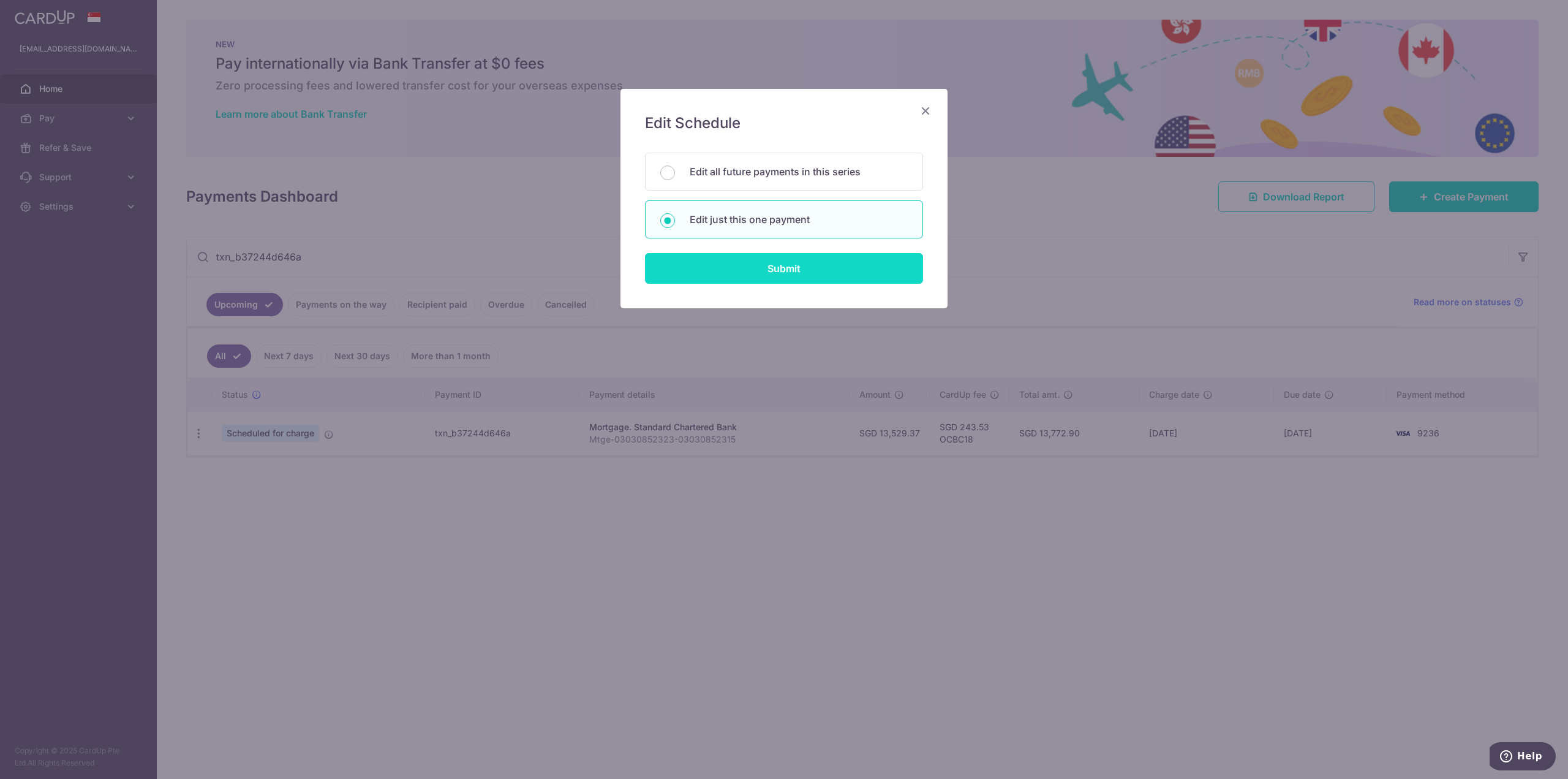
click at [726, 267] on input "Submit" at bounding box center [784, 268] width 278 height 30
radio input "true"
type input "13,529.37"
type input "[DATE]"
type input "Mtge-03030852323-03030852315"
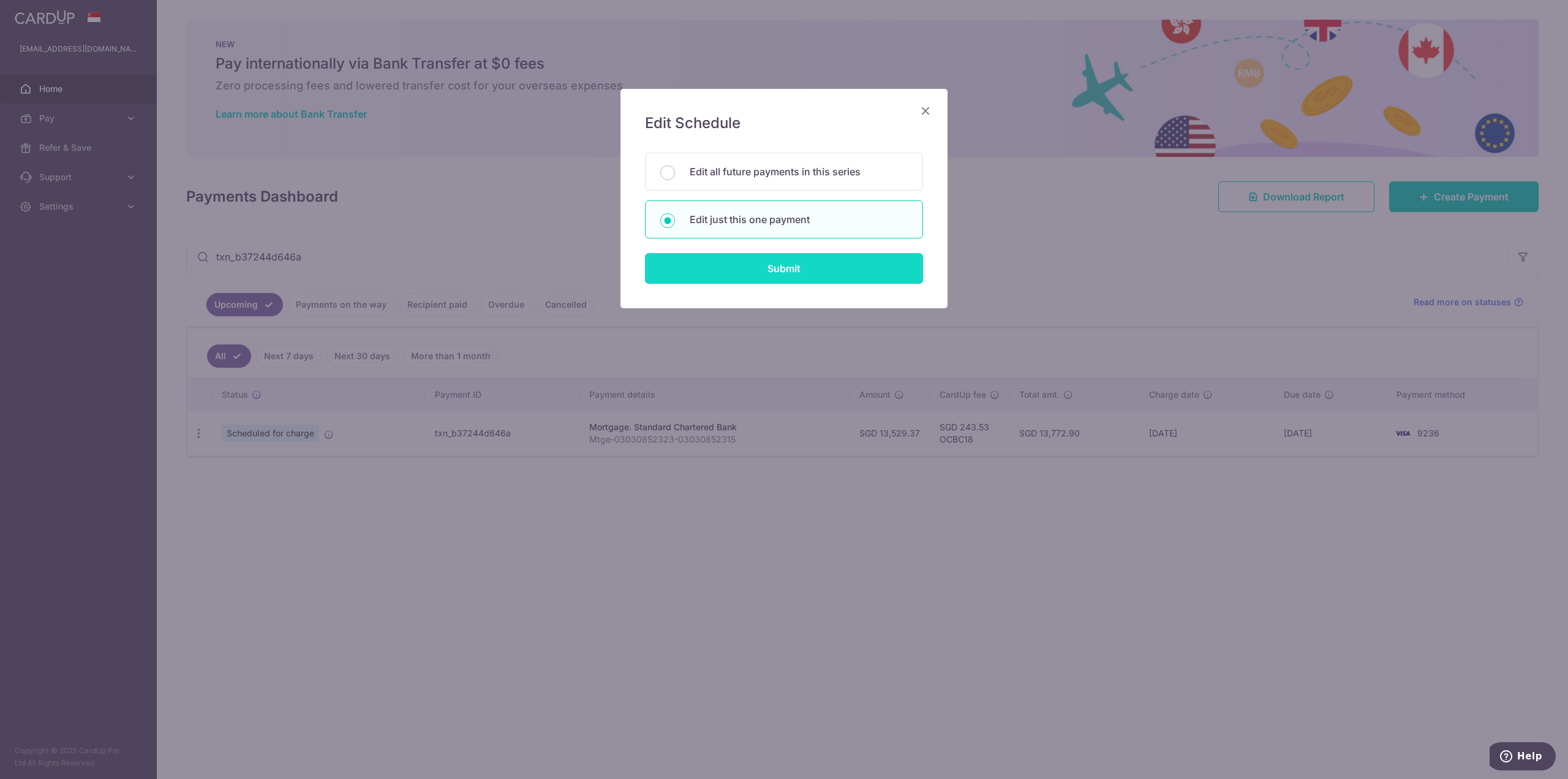
type input "OCBC18"
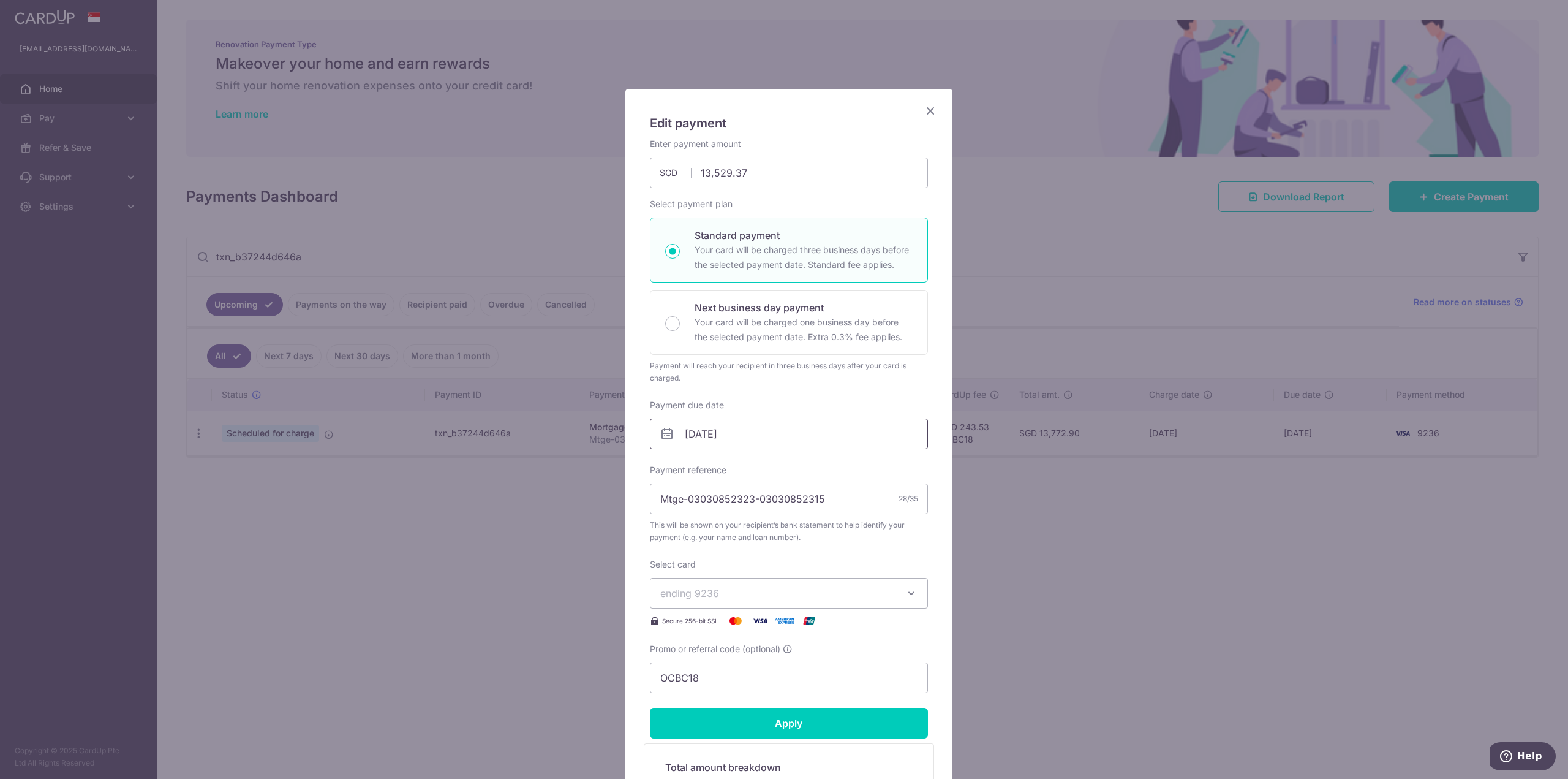
click at [732, 439] on input "01/04/2026" at bounding box center [789, 433] width 278 height 30
click at [764, 436] on input "01/04/2026" at bounding box center [789, 433] width 278 height 30
click at [765, 438] on input "01/04/2026" at bounding box center [789, 433] width 278 height 30
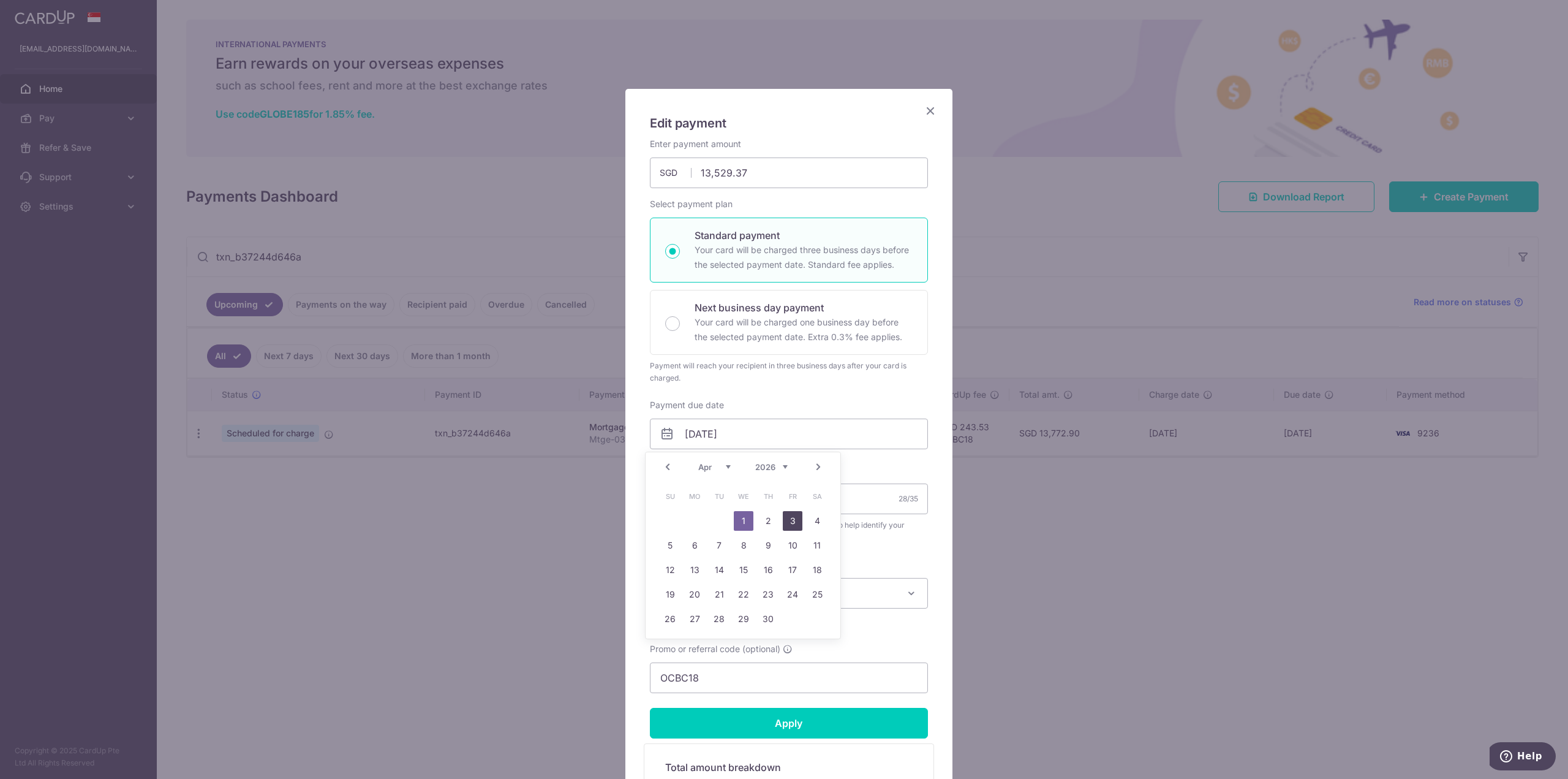
click at [800, 522] on link "3" at bounding box center [792, 521] width 20 height 20
type input "03/04/2026"
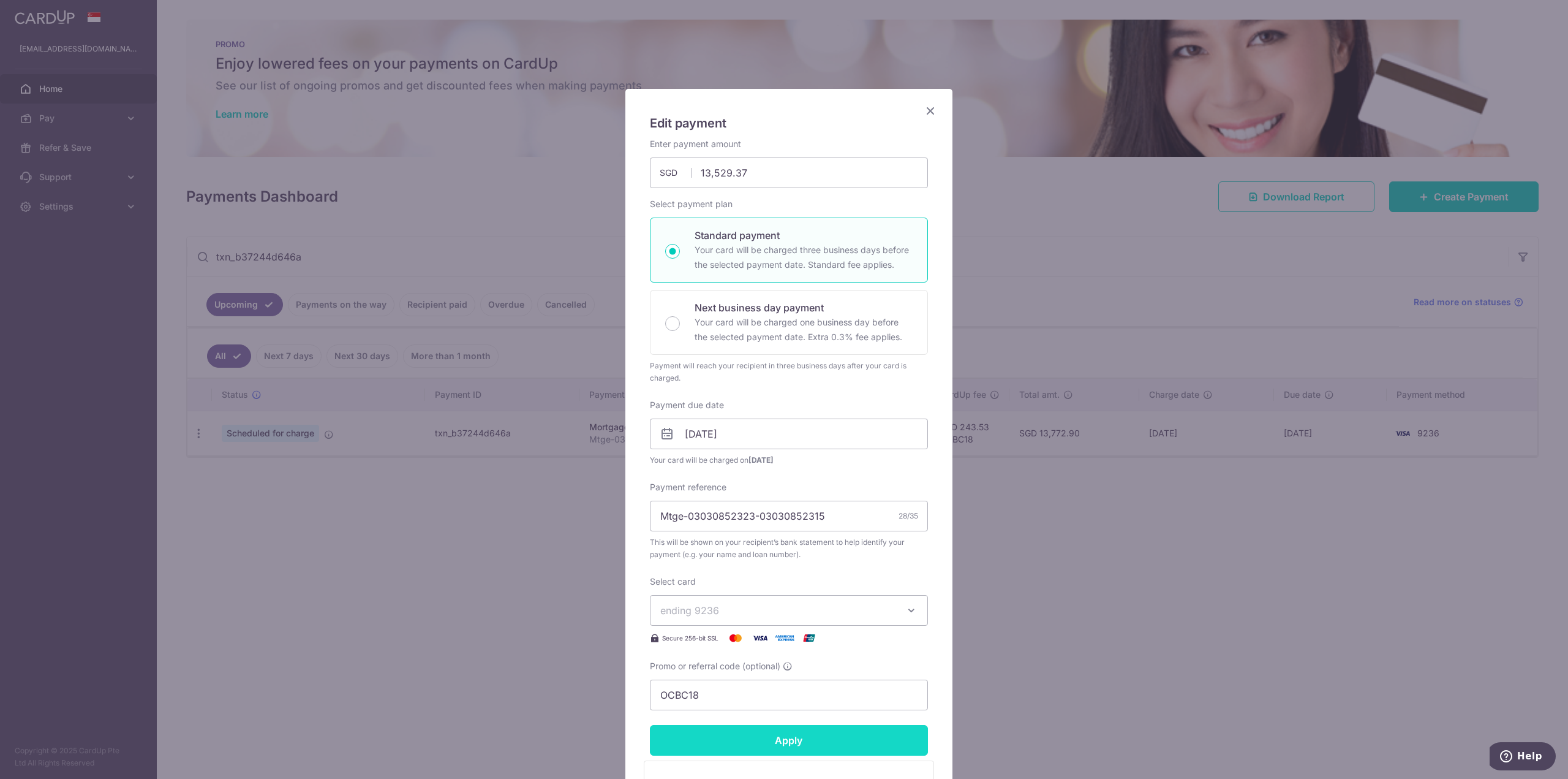
click at [755, 747] on input "Apply" at bounding box center [789, 740] width 278 height 30
type input "Successfully Applied"
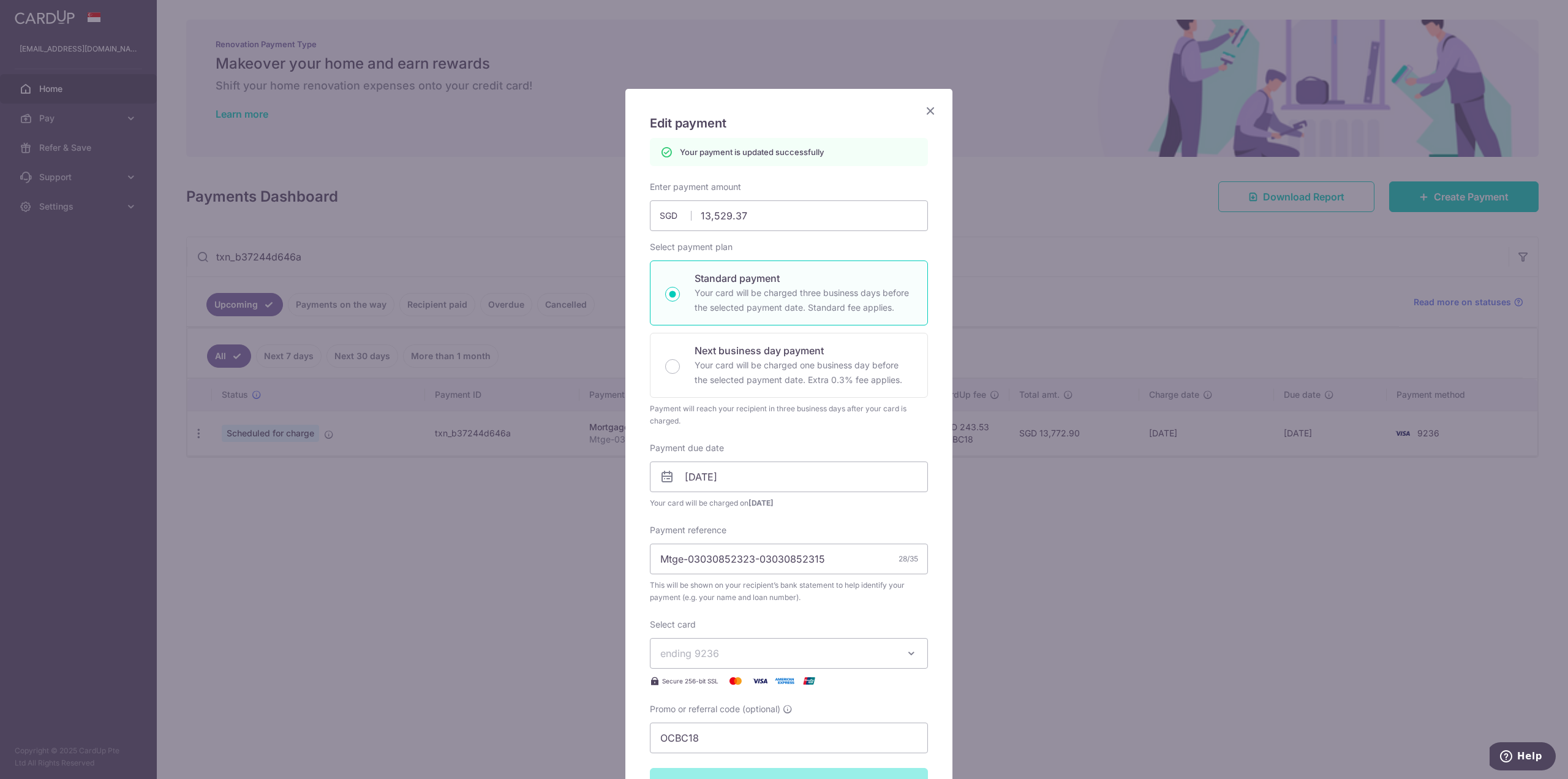
click at [928, 111] on icon "Close" at bounding box center [930, 110] width 14 height 15
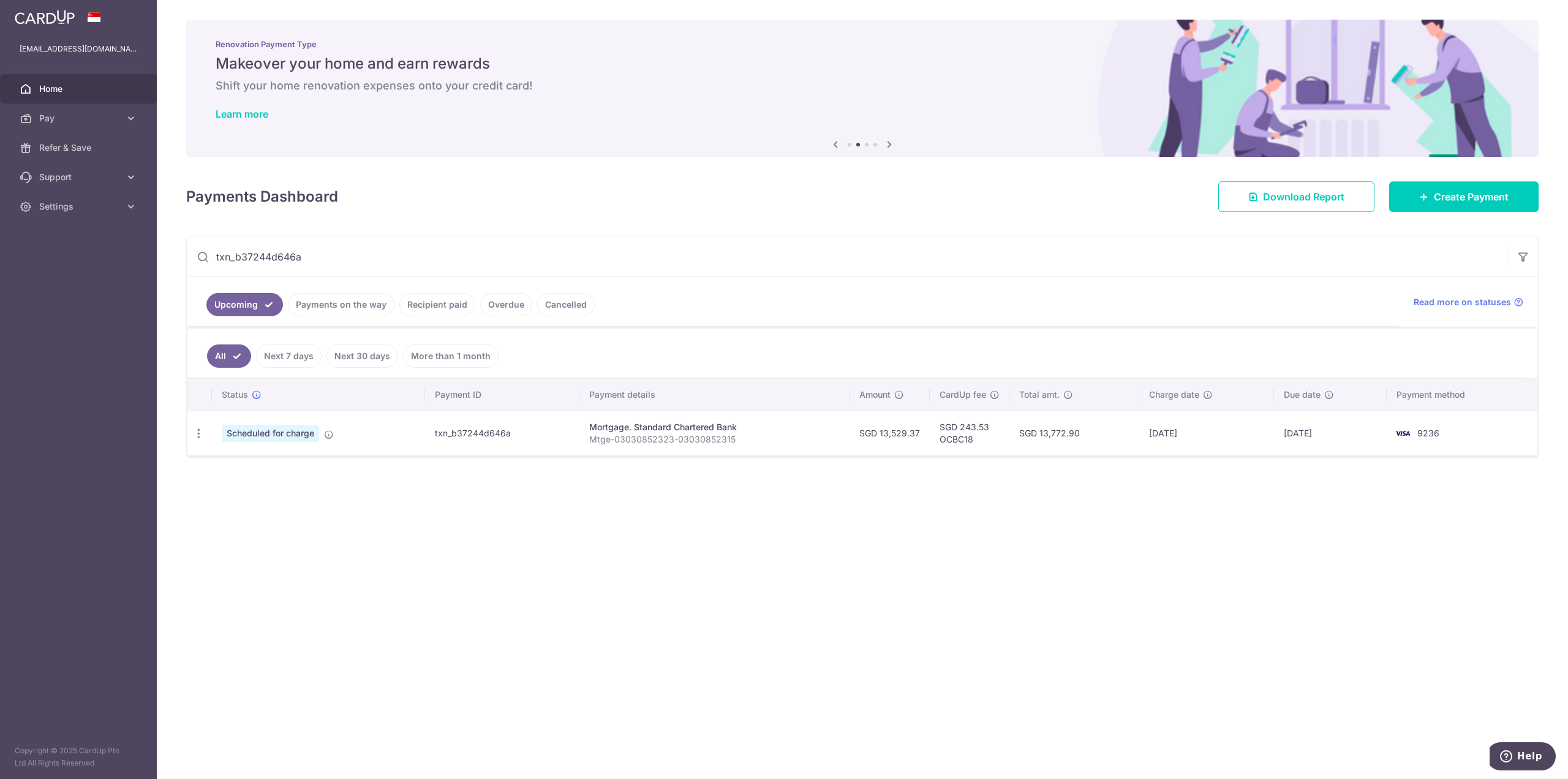
click at [755, 196] on div "Payments Dashboard Download Report Create Payment" at bounding box center [862, 194] width 1352 height 35
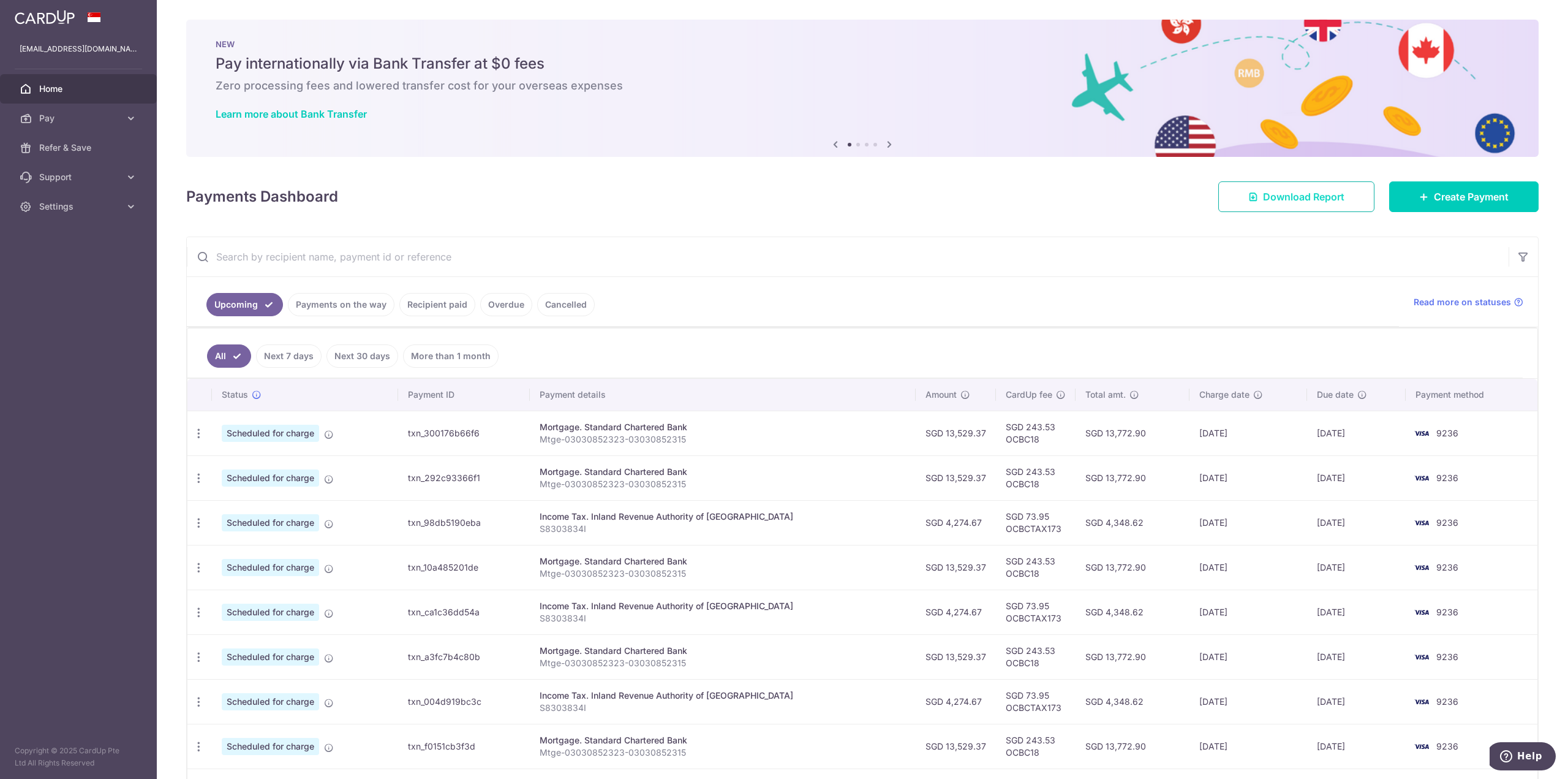
click at [1273, 187] on link "Download Report" at bounding box center [1295, 197] width 156 height 30
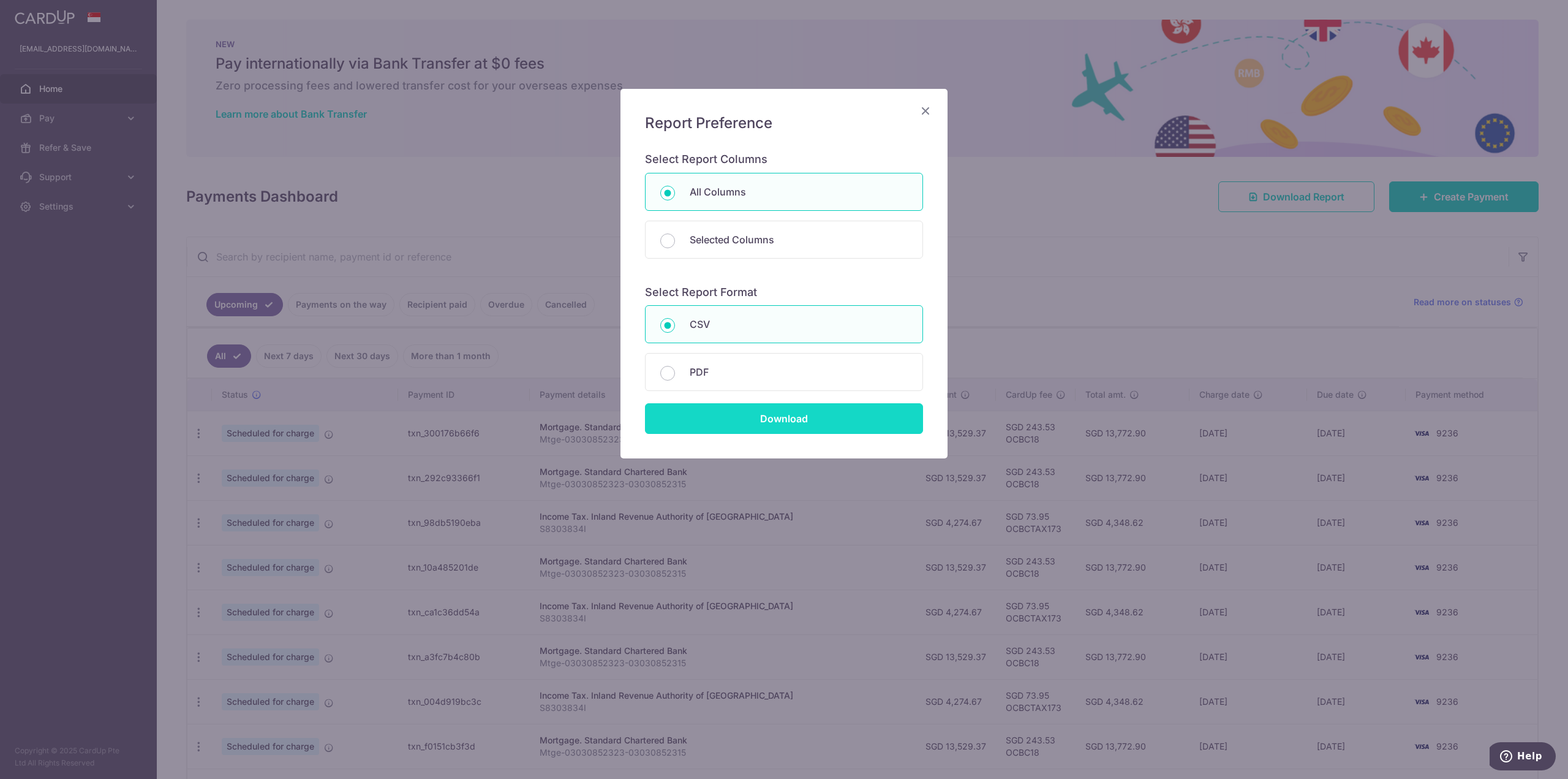
click at [738, 417] on input "Download" at bounding box center [784, 418] width 278 height 30
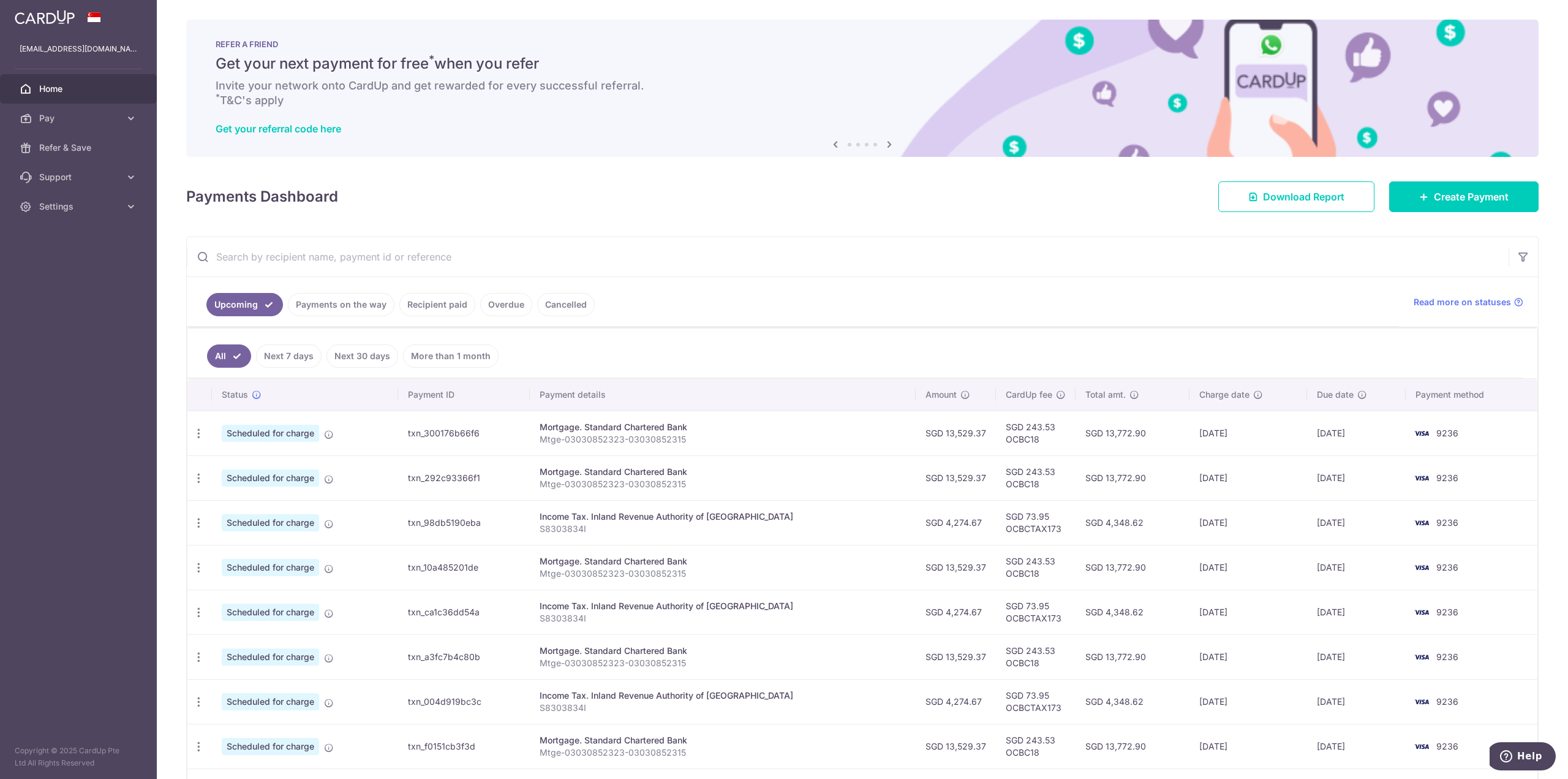
click at [273, 268] on input "text" at bounding box center [848, 256] width 1322 height 39
paste input "txn_b997b430728"
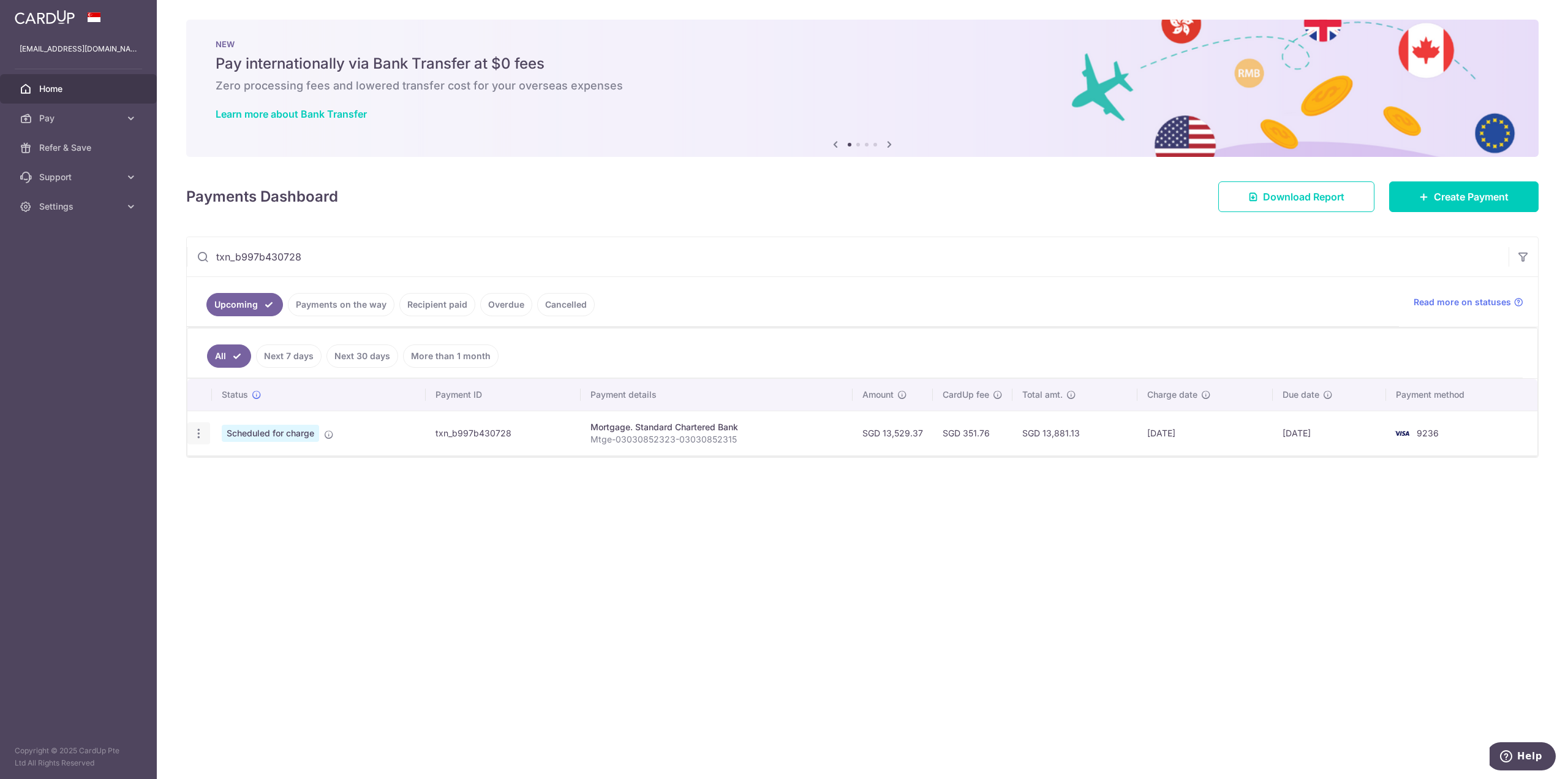
type input "txn_b997b430728"
click at [198, 434] on icon "button" at bounding box center [199, 433] width 13 height 13
click at [242, 461] on span "Update payment" at bounding box center [264, 466] width 83 height 14
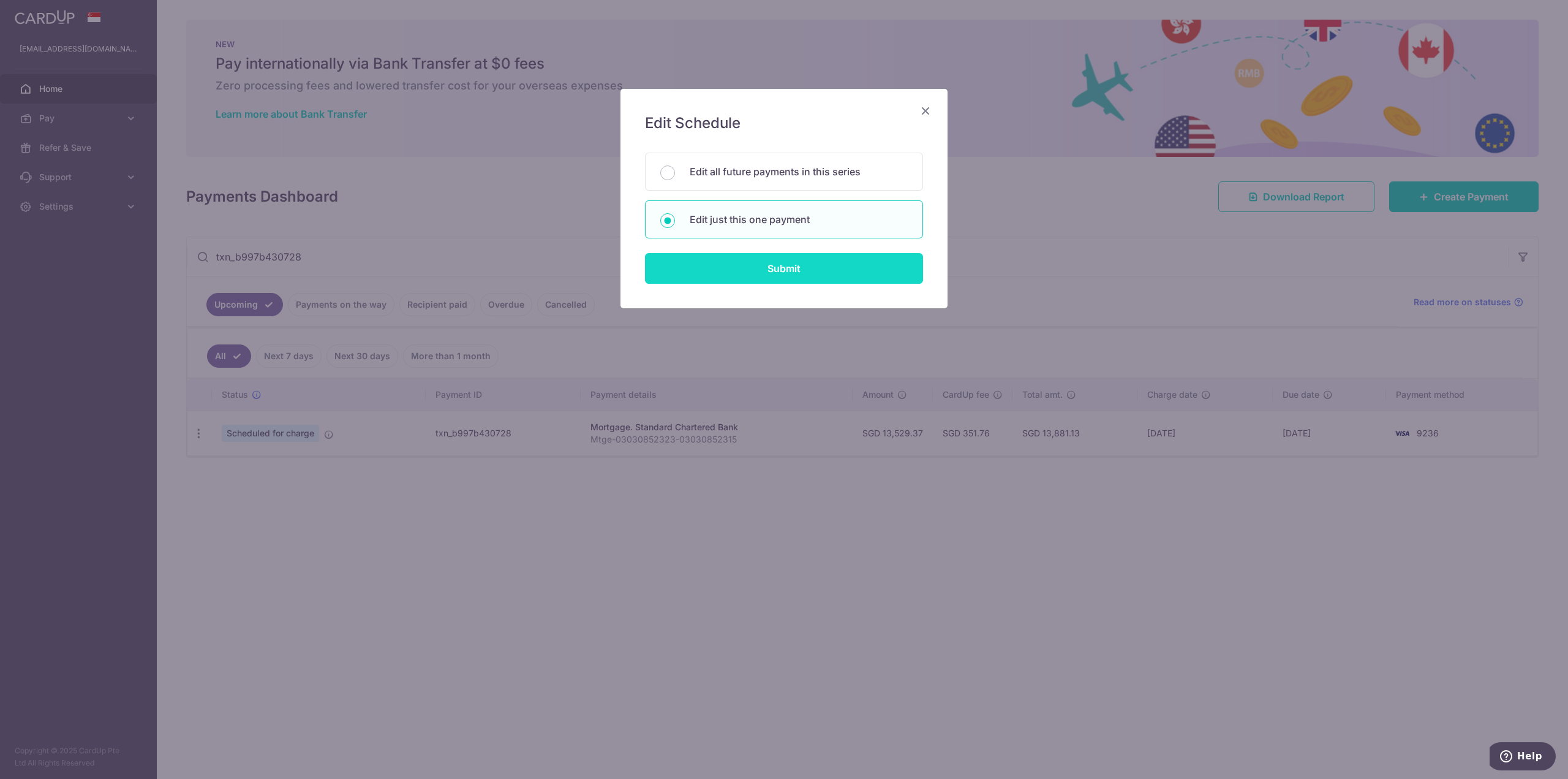
click at [732, 273] on input "Submit" at bounding box center [784, 268] width 278 height 30
radio input "true"
type input "13,529.37"
type input "01/06/2026"
type input "Mtge-03030852323-03030852315"
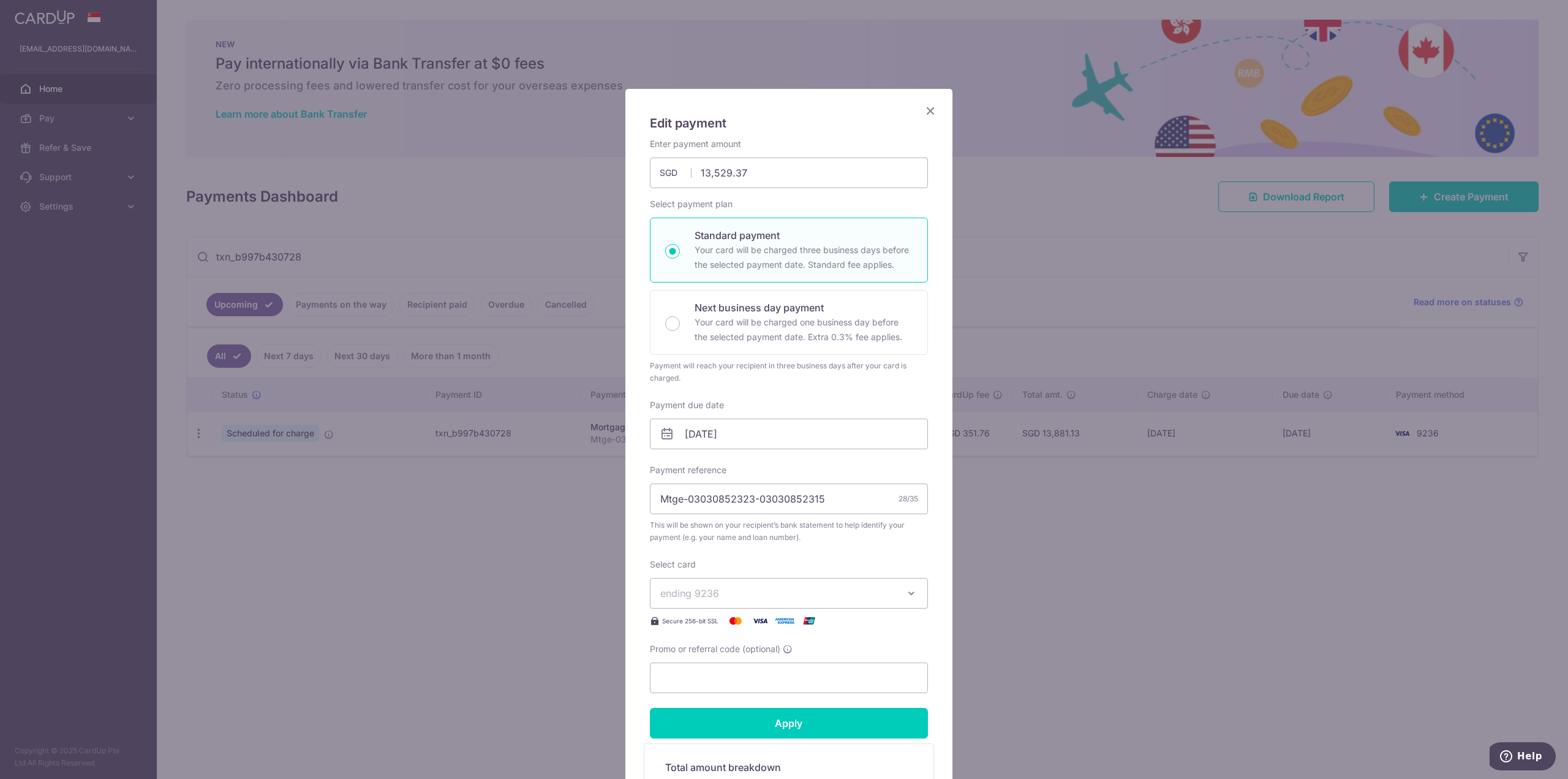
click at [728, 592] on span "ending 9236" at bounding box center [778, 593] width 235 height 14
click at [749, 581] on button "ending 9236" at bounding box center [789, 593] width 278 height 30
click at [718, 677] on input "Promo or referral code (optional)" at bounding box center [789, 677] width 278 height 30
type input "OCBC18"
click at [763, 438] on input "01/06/2026" at bounding box center [789, 433] width 278 height 30
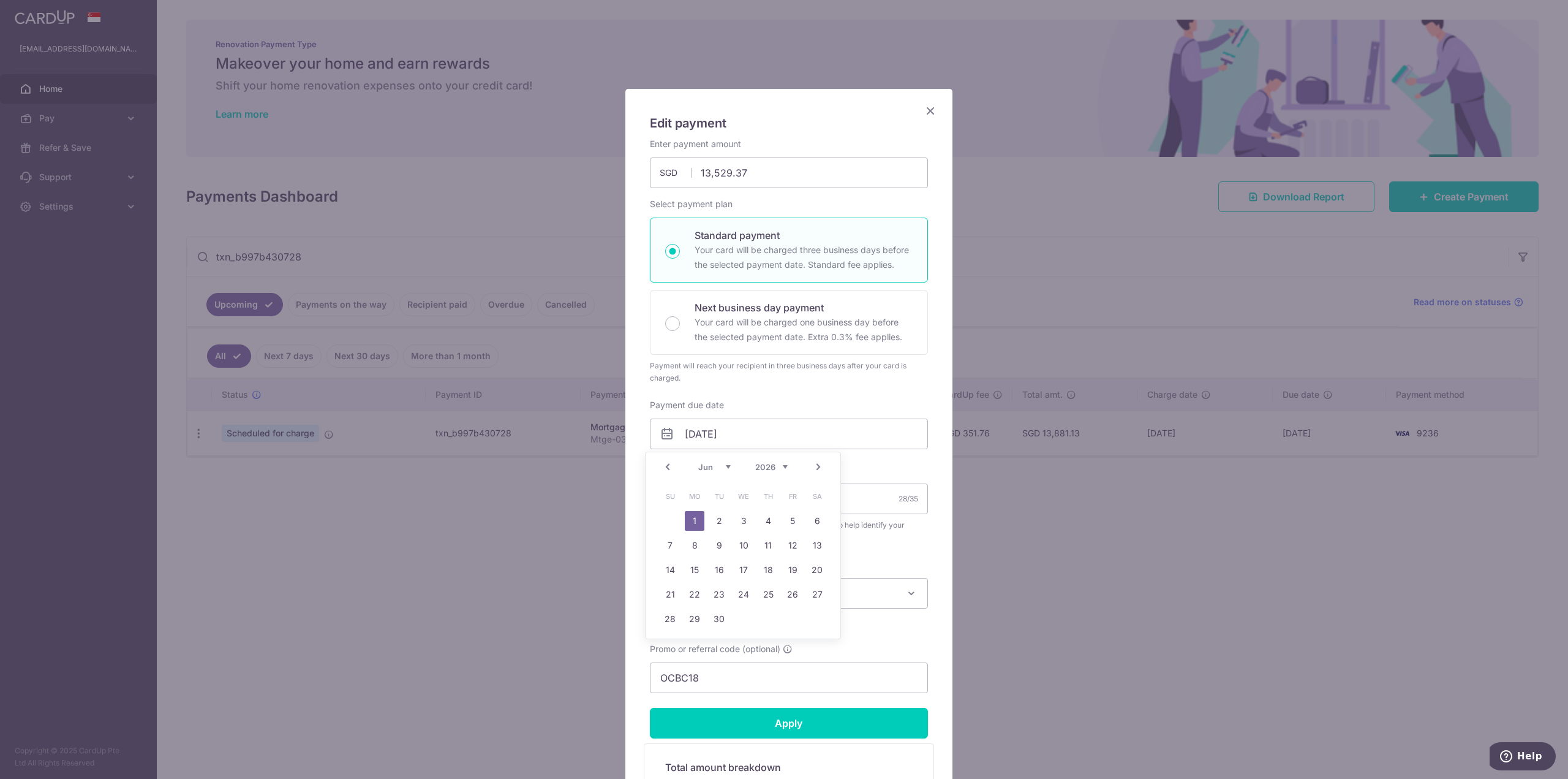
click at [668, 467] on link "Prev" at bounding box center [668, 466] width 14 height 14
click at [724, 469] on select "Jan Feb Mar Apr May Jun [DATE] Aug Sep Oct Nov Dec" at bounding box center [714, 467] width 33 height 10
click at [722, 469] on select "Jan Feb Mar Apr May Jun [DATE] Aug Sep Oct Nov Dec" at bounding box center [714, 467] width 33 height 10
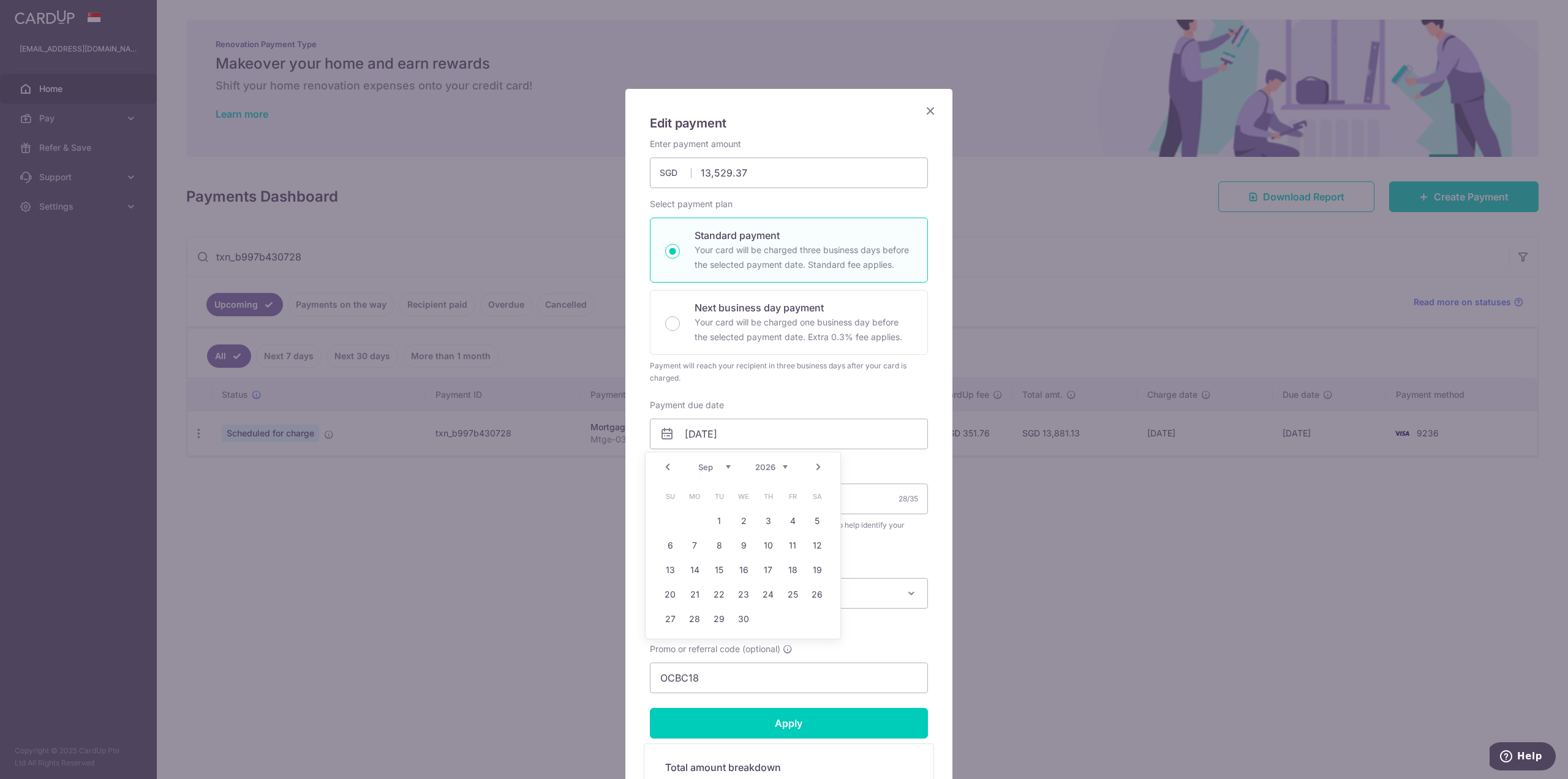
click at [782, 470] on select "2025 2026 2027 2028 2029 2030 2031 2032 2033 2034 2035" at bounding box center [771, 467] width 33 height 10
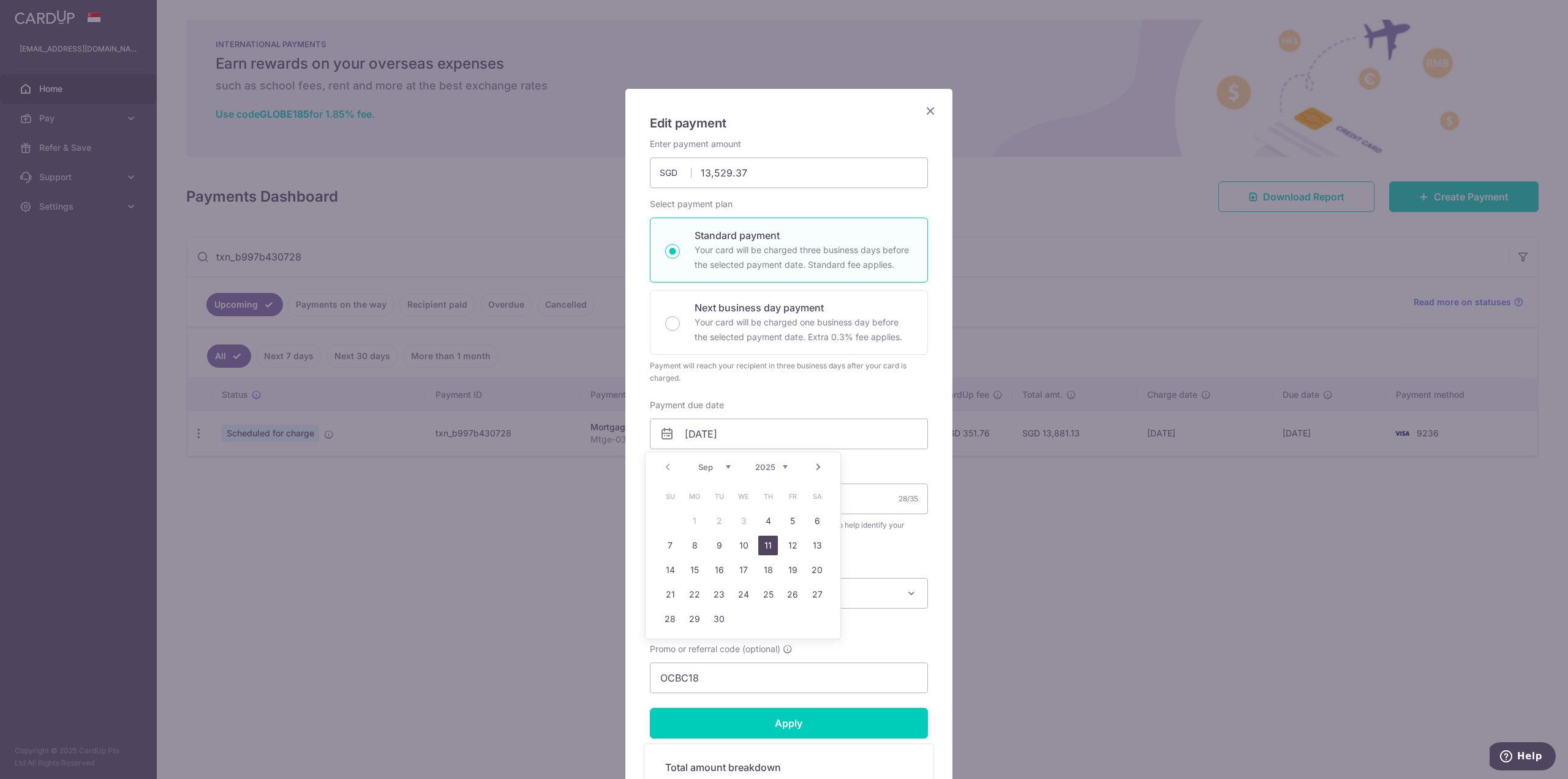
click at [769, 545] on link "11" at bounding box center [768, 545] width 20 height 20
type input "[DATE]"
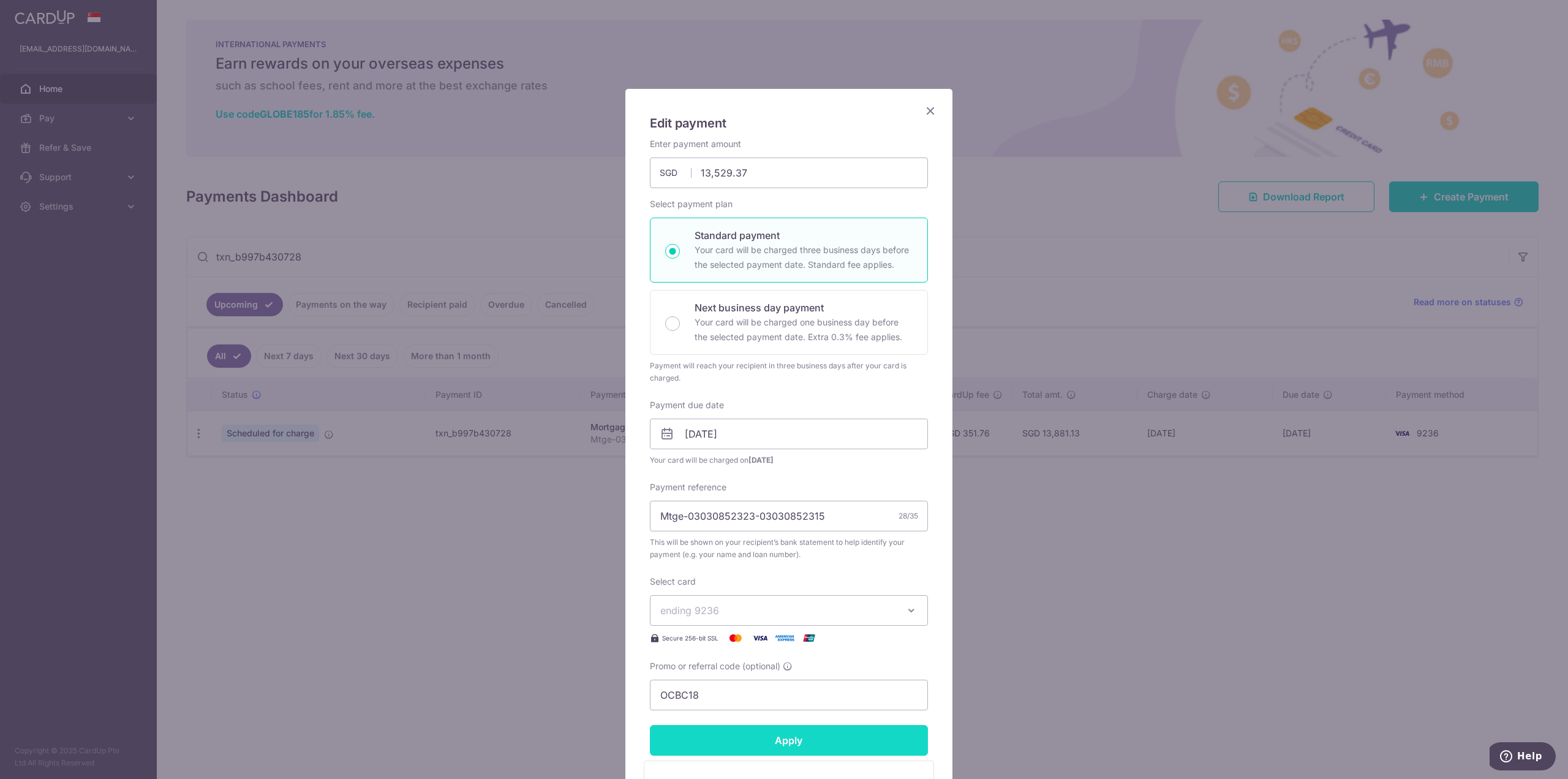
click at [750, 738] on input "Apply" at bounding box center [789, 740] width 278 height 30
type input "Successfully Applied"
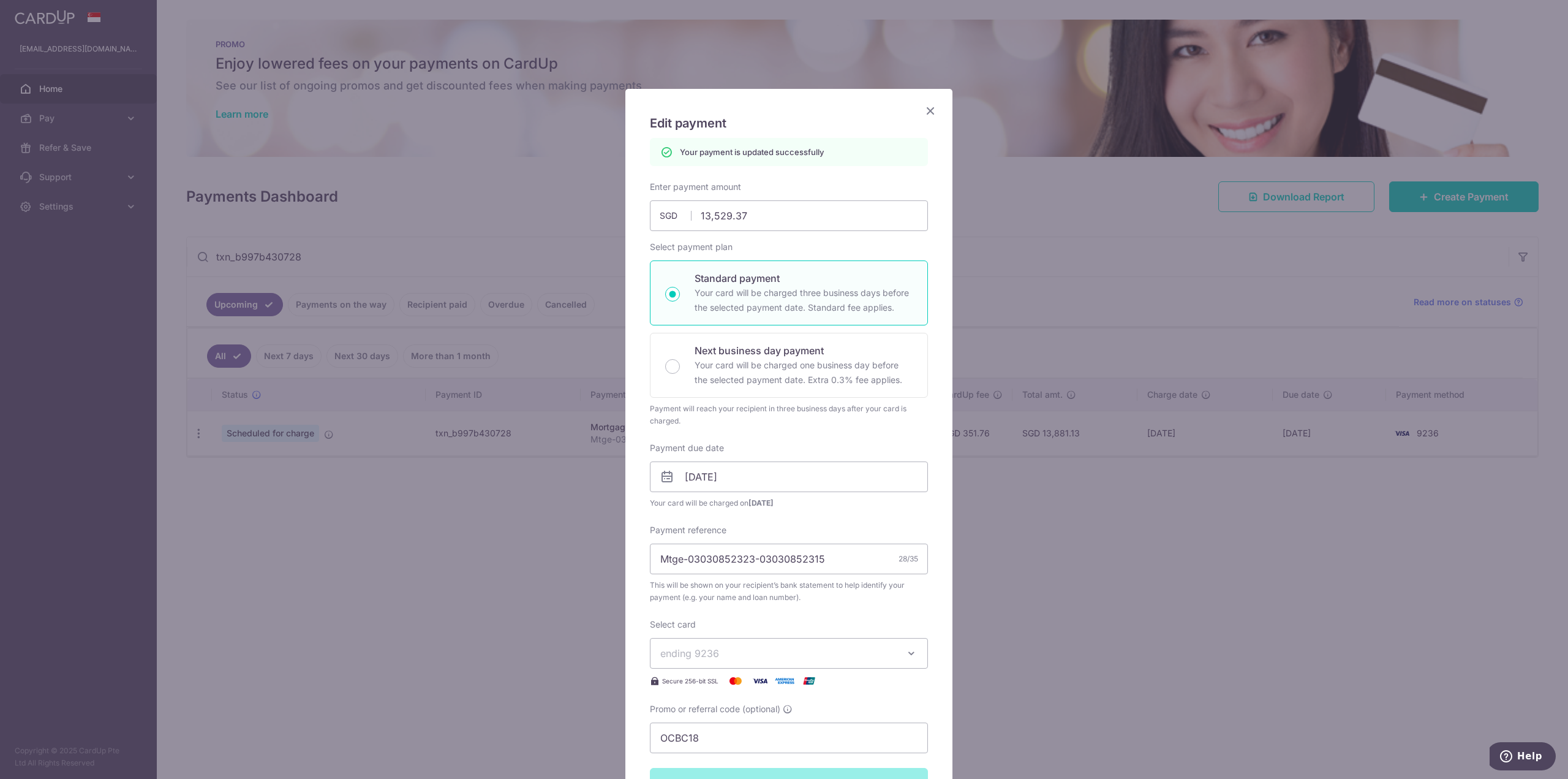
click at [925, 106] on icon "Close" at bounding box center [930, 110] width 14 height 15
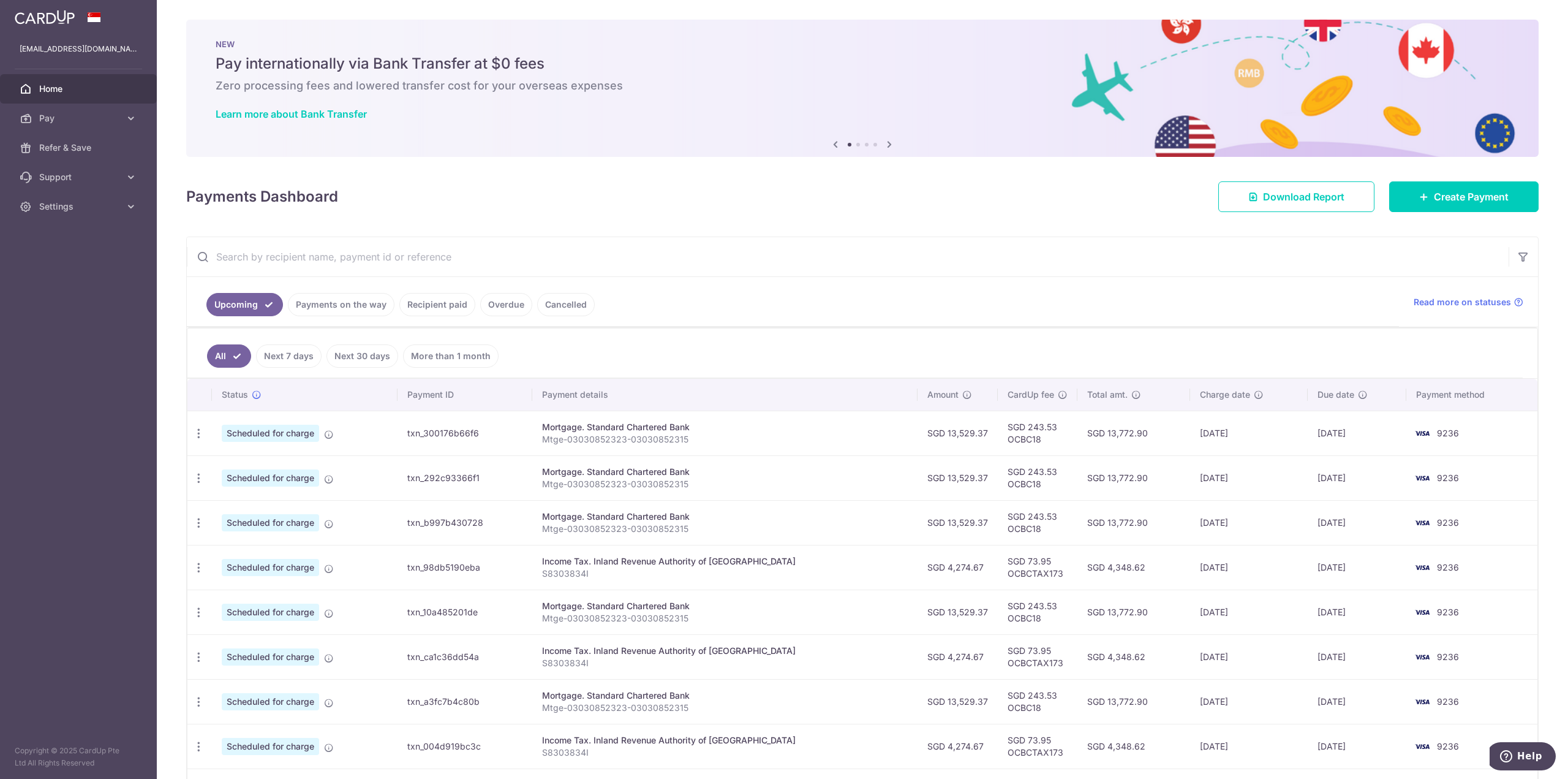
click at [342, 274] on input "text" at bounding box center [848, 256] width 1322 height 39
paste input "txn_c4b0e4c911c"
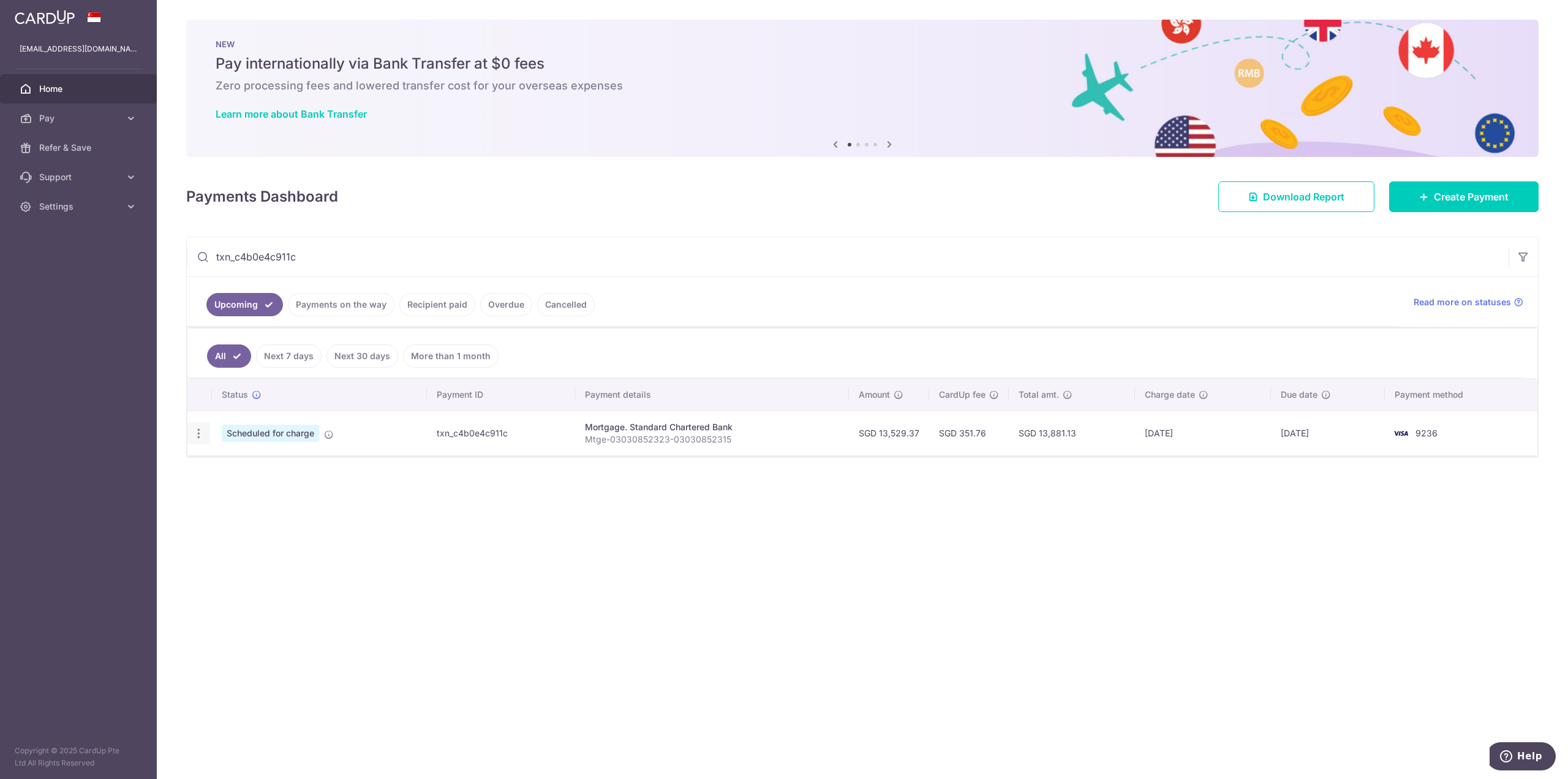
type input "txn_c4b0e4c911c"
click at [197, 431] on icon "button" at bounding box center [199, 433] width 13 height 13
click at [244, 465] on span "Update payment" at bounding box center [264, 466] width 83 height 14
radio input "true"
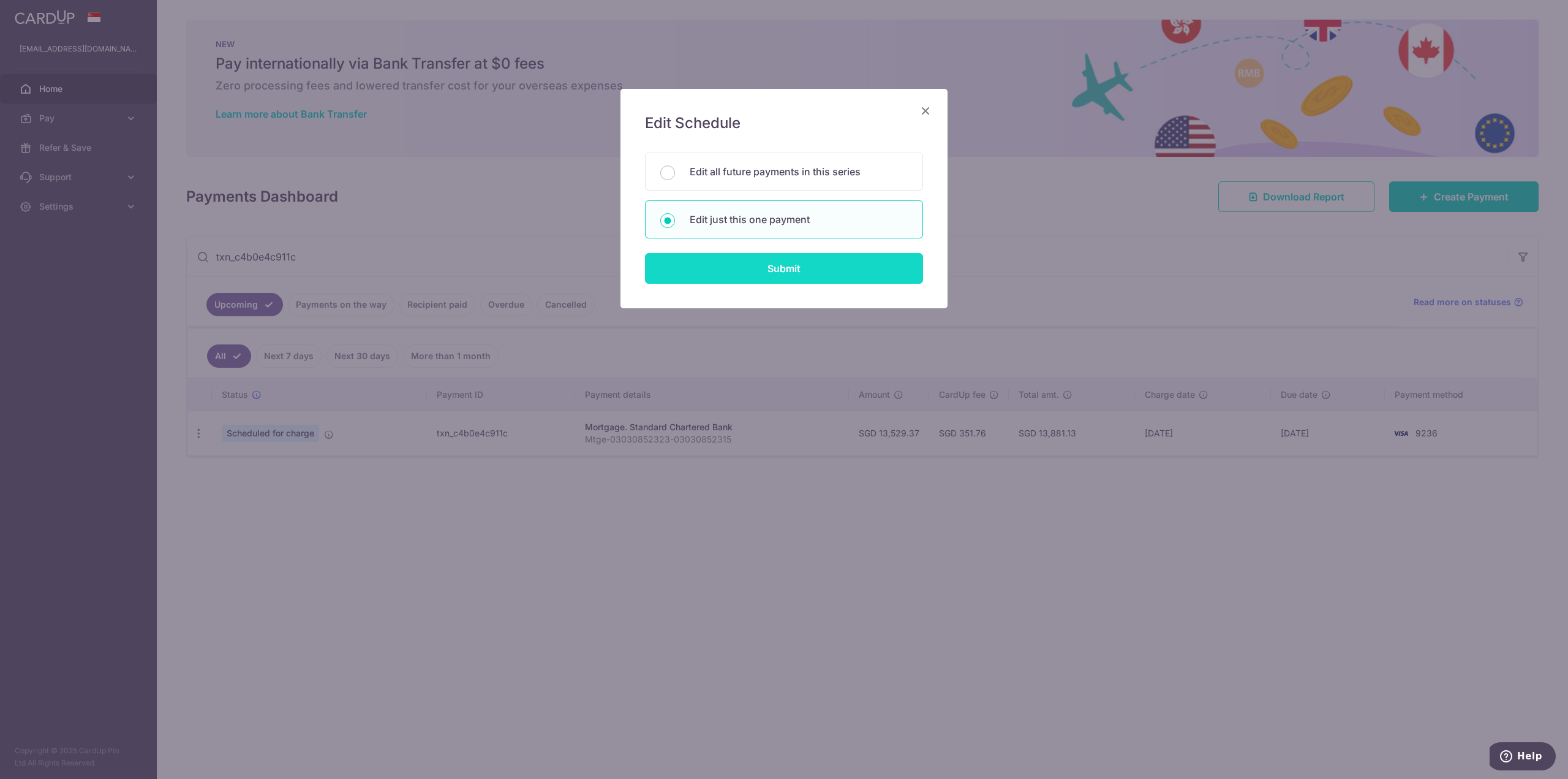
click at [804, 279] on input "Submit" at bounding box center [784, 268] width 278 height 30
radio input "true"
type input "13,529.37"
type input "[DATE]"
type input "Mtge-03030852323-03030852315"
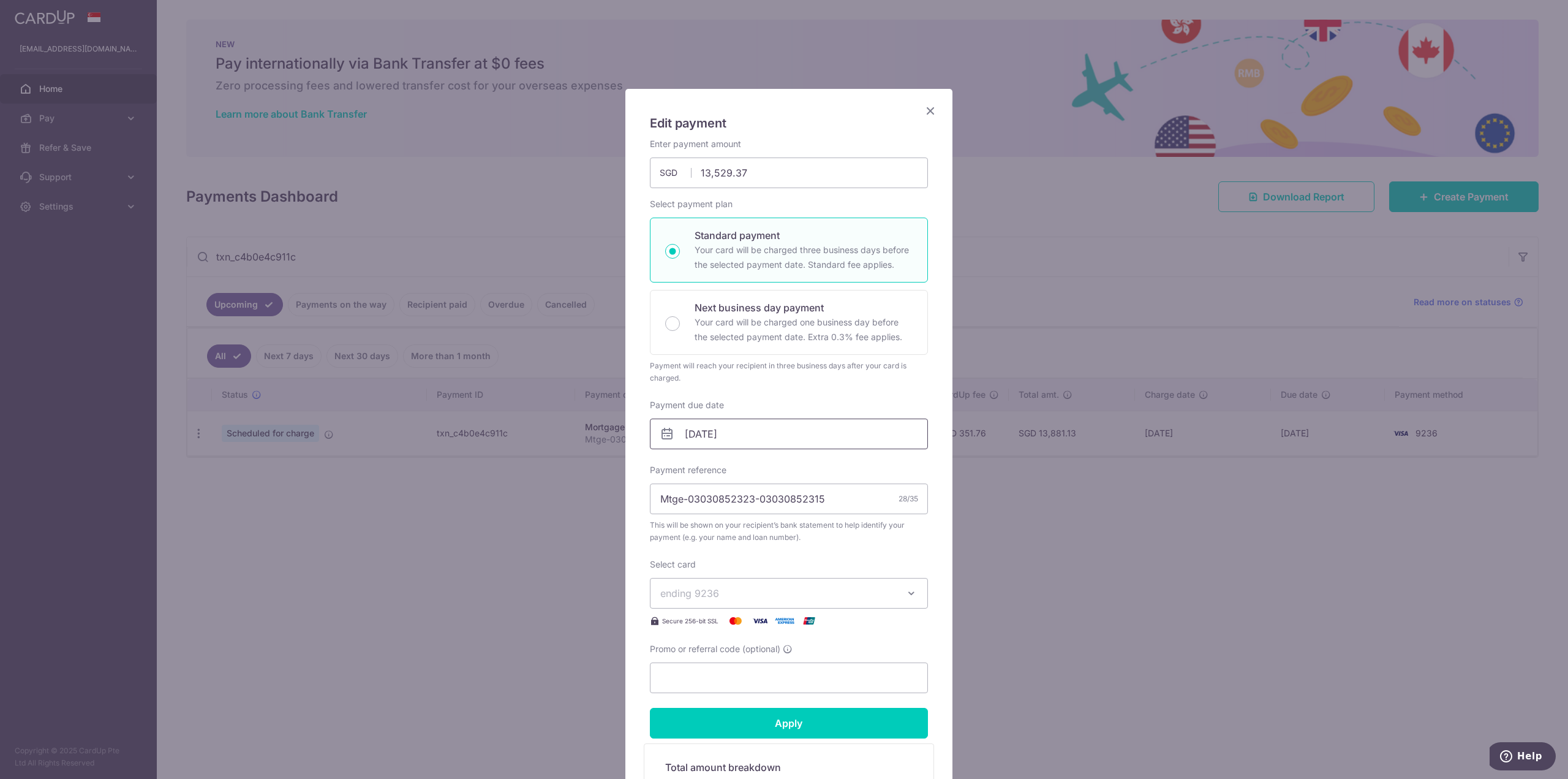
click at [768, 436] on input "01/07/2026" at bounding box center [789, 433] width 278 height 30
click at [727, 467] on select "Jan Feb Mar Apr May Jun [DATE] Aug Sep Oct Nov Dec" at bounding box center [714, 467] width 33 height 10
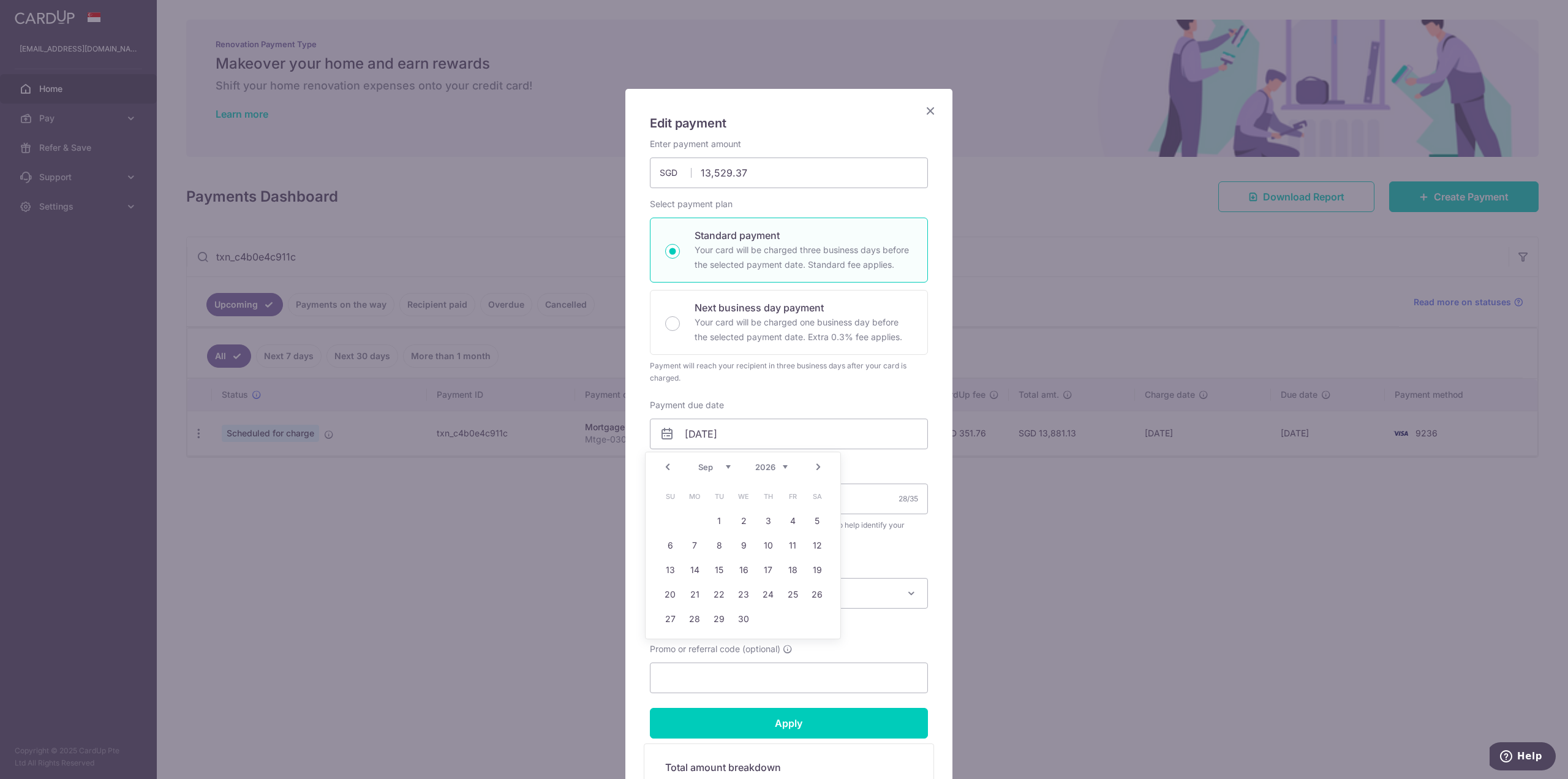
click at [778, 467] on select "2025 2026 2027 2028 2029 2030 2031 2032 2033 2034 2035" at bounding box center [771, 467] width 33 height 10
click at [791, 549] on link "12" at bounding box center [792, 545] width 20 height 20
type input "[DATE]"
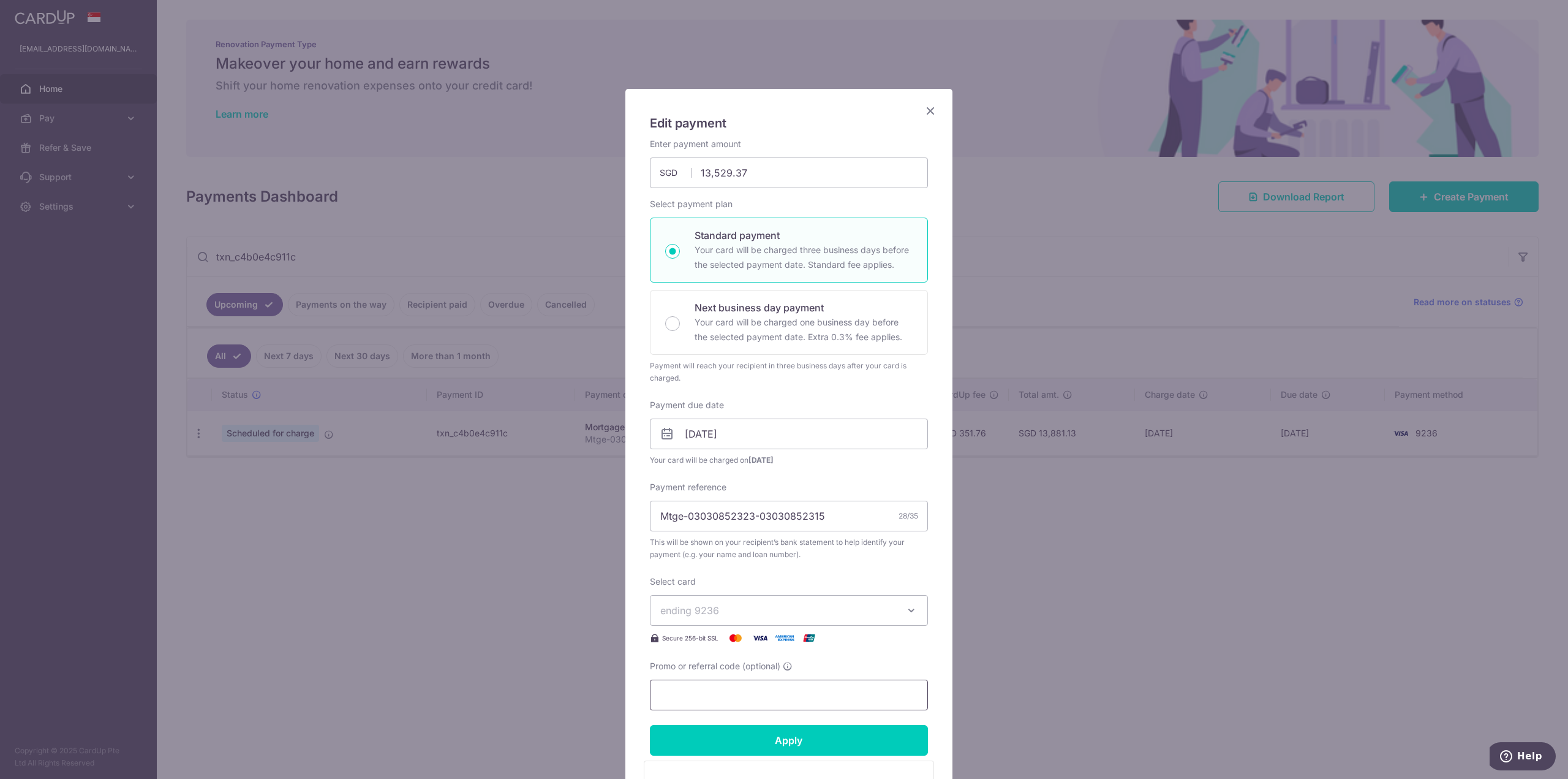
click at [754, 701] on input "Promo or referral code (optional)" at bounding box center [789, 694] width 278 height 30
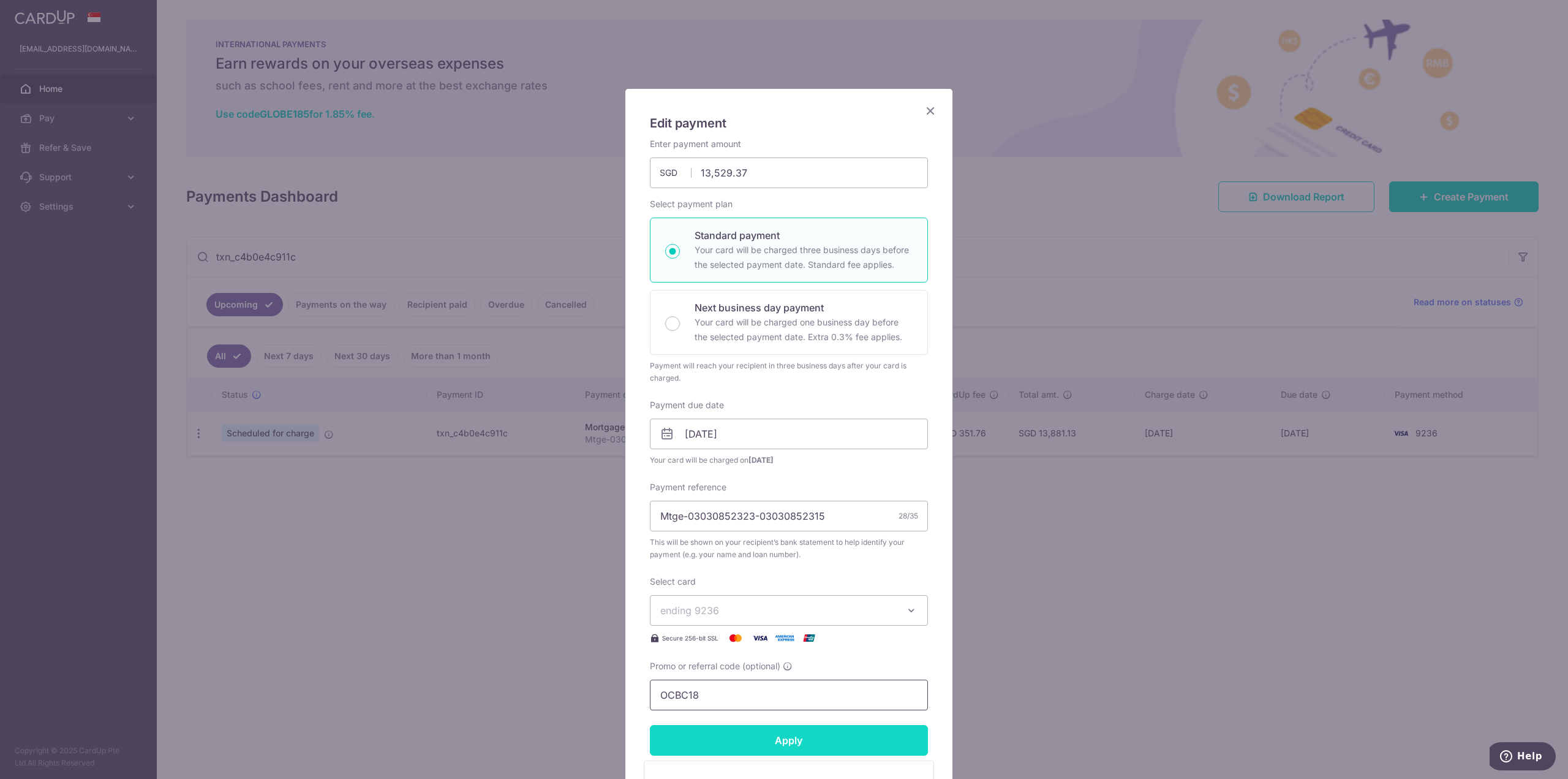
type input "OCBC18"
click at [741, 746] on input "Apply" at bounding box center [789, 740] width 278 height 30
type input "Successfully Applied"
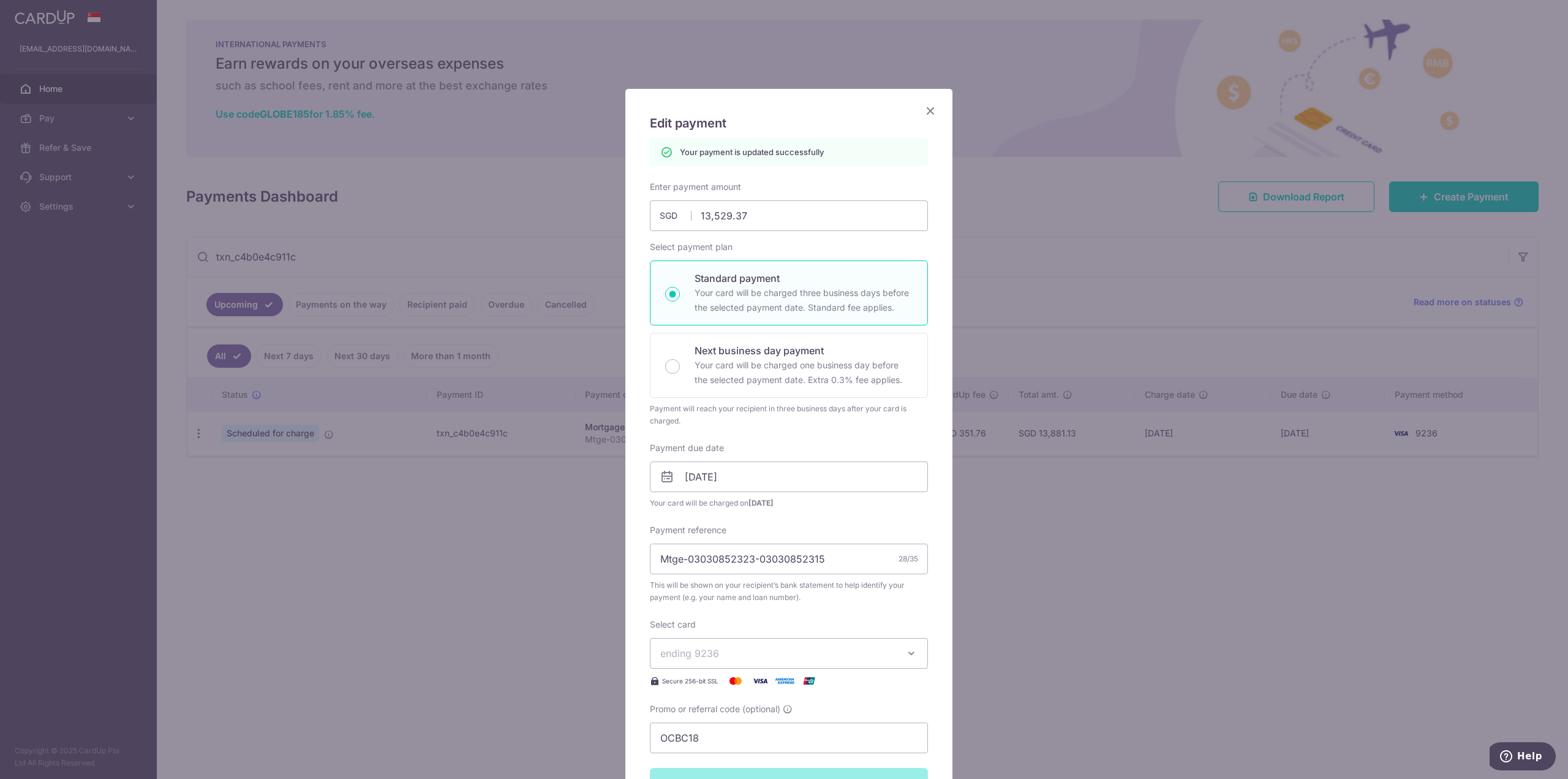
click at [926, 115] on icon "Close" at bounding box center [930, 110] width 14 height 15
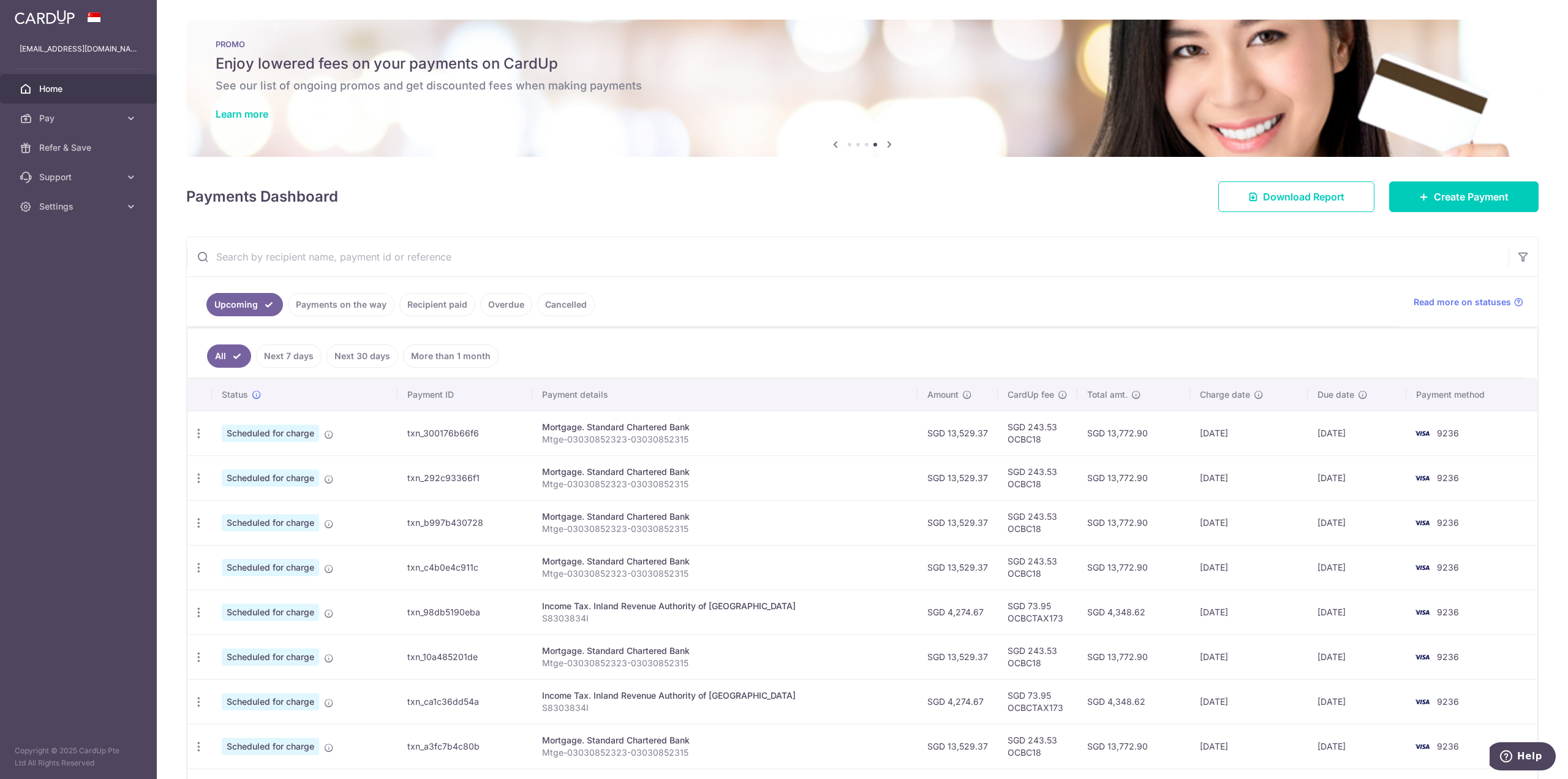
click at [265, 245] on input "text" at bounding box center [848, 256] width 1322 height 39
paste input "txn_9355092fb1f"
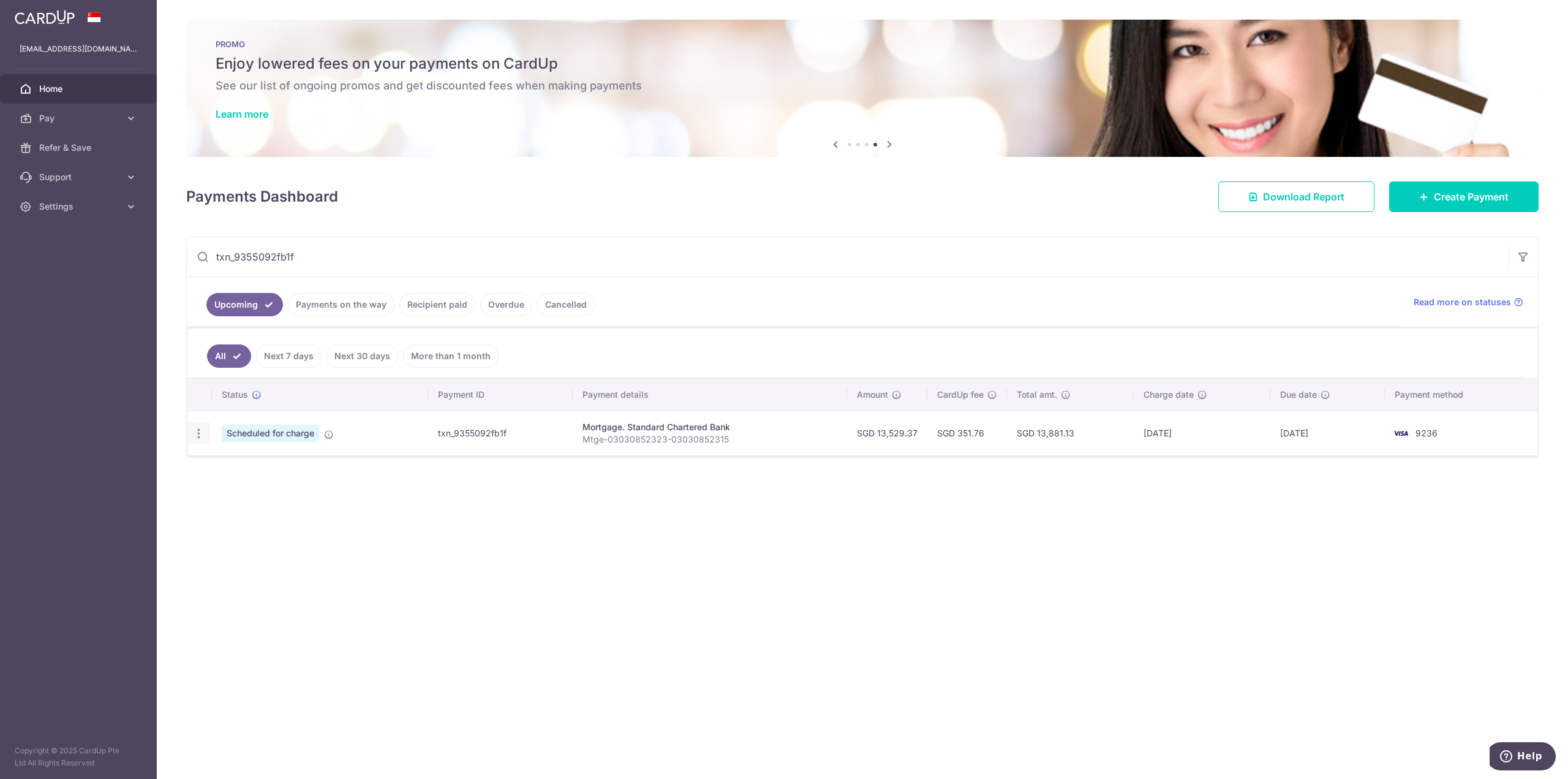
type input "txn_9355092fb1f"
click at [197, 435] on icon "button" at bounding box center [199, 433] width 13 height 13
click at [261, 473] on span "Update payment" at bounding box center [264, 466] width 83 height 14
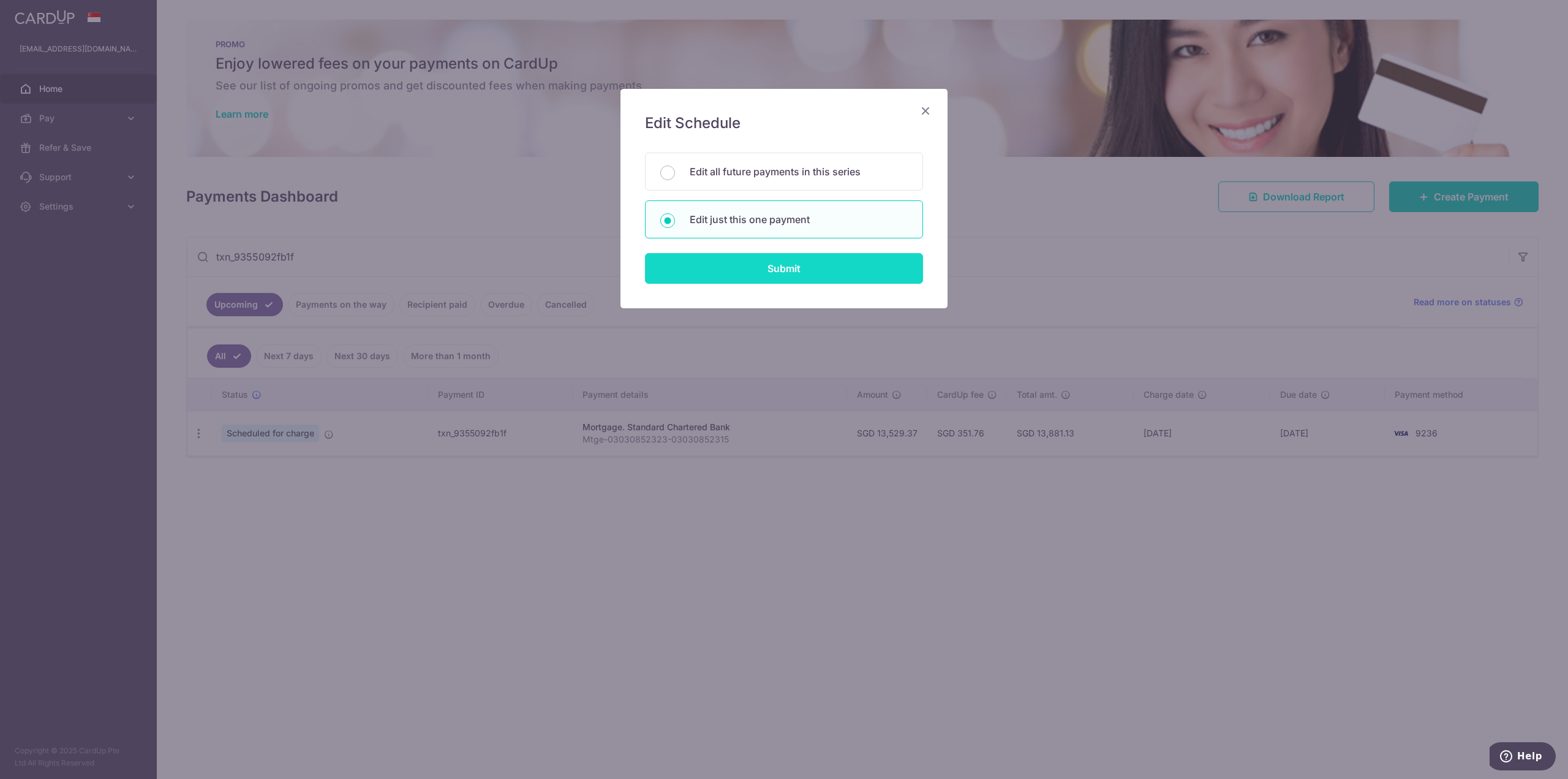
click at [760, 274] on input "Submit" at bounding box center [784, 268] width 278 height 30
radio input "true"
type input "13,529.37"
type input "[DATE]"
type input "Mtge-03030852323-03030852315"
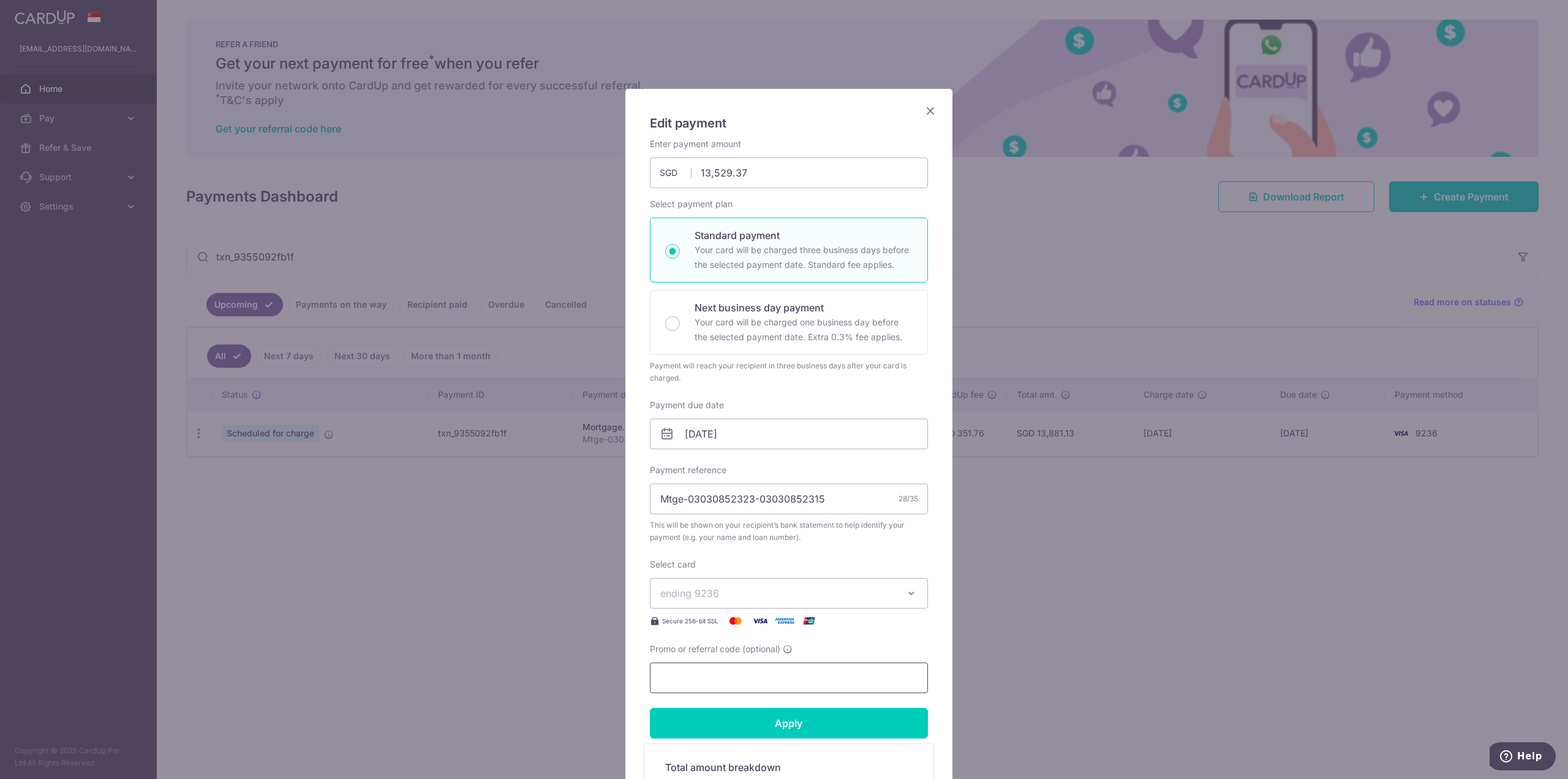
click at [752, 676] on input "Promo or referral code (optional)" at bounding box center [789, 677] width 278 height 30
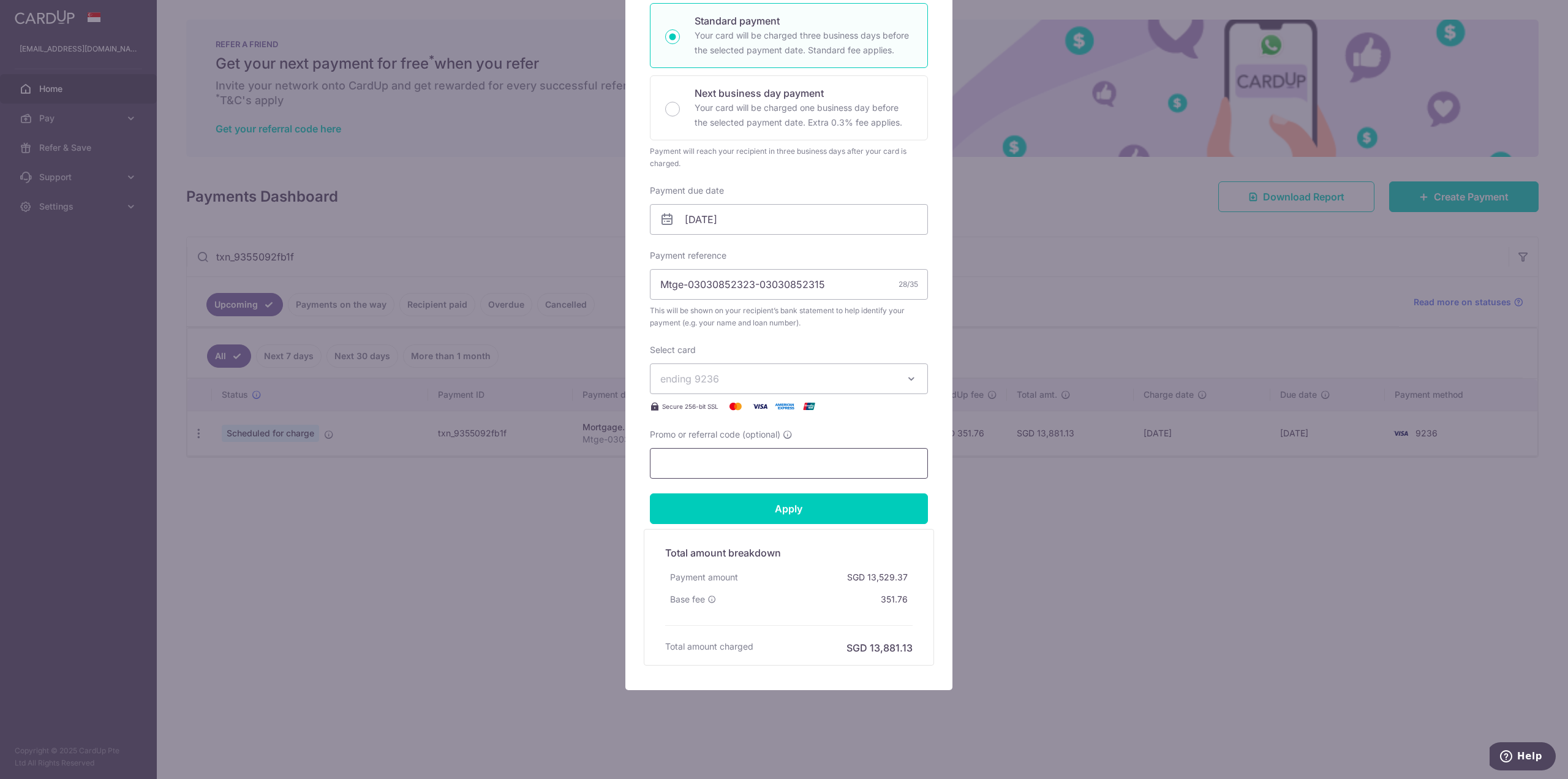
scroll to position [153, 0]
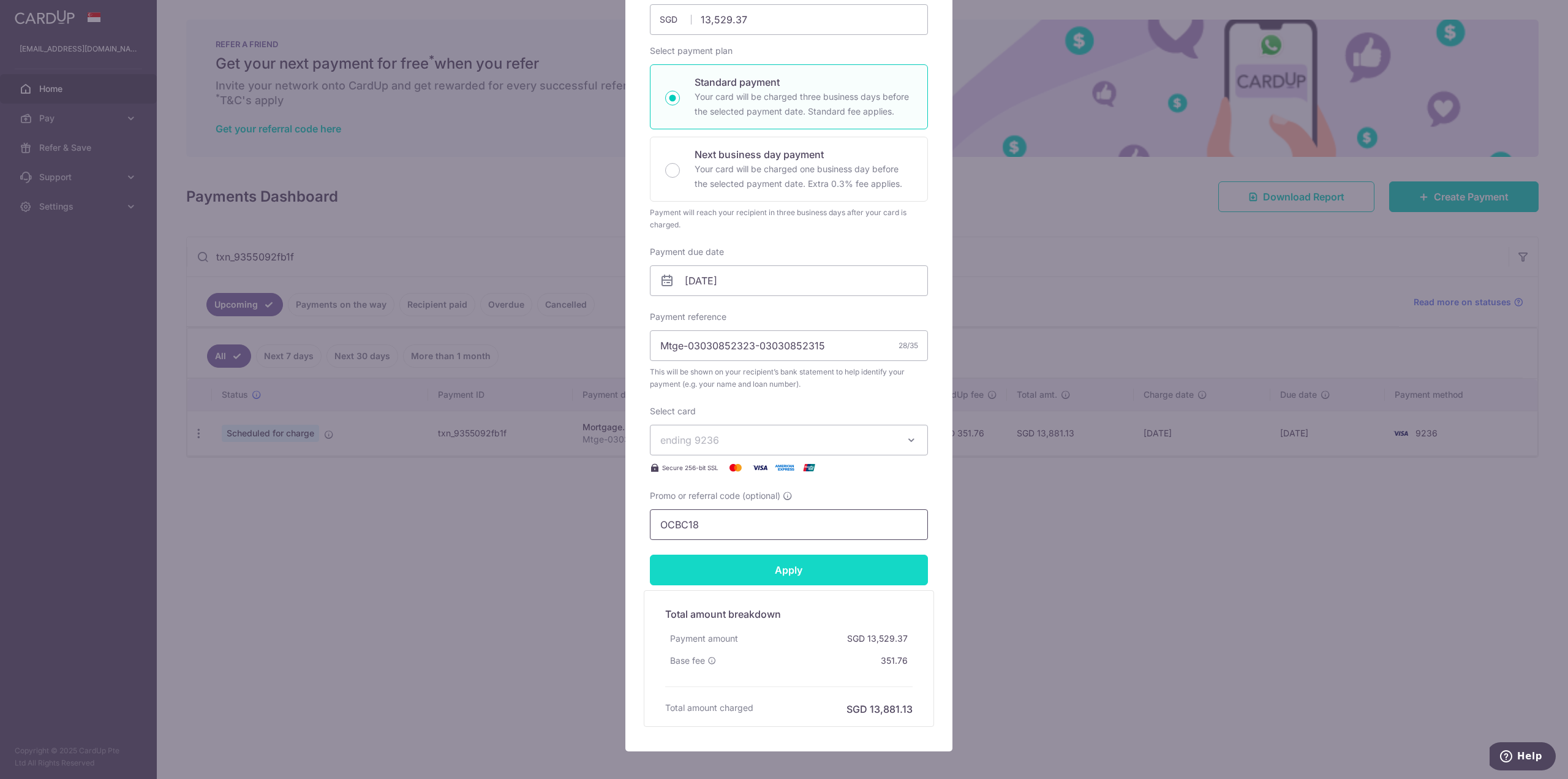
type input "OCBC18"
click at [745, 580] on input "Apply" at bounding box center [789, 569] width 278 height 30
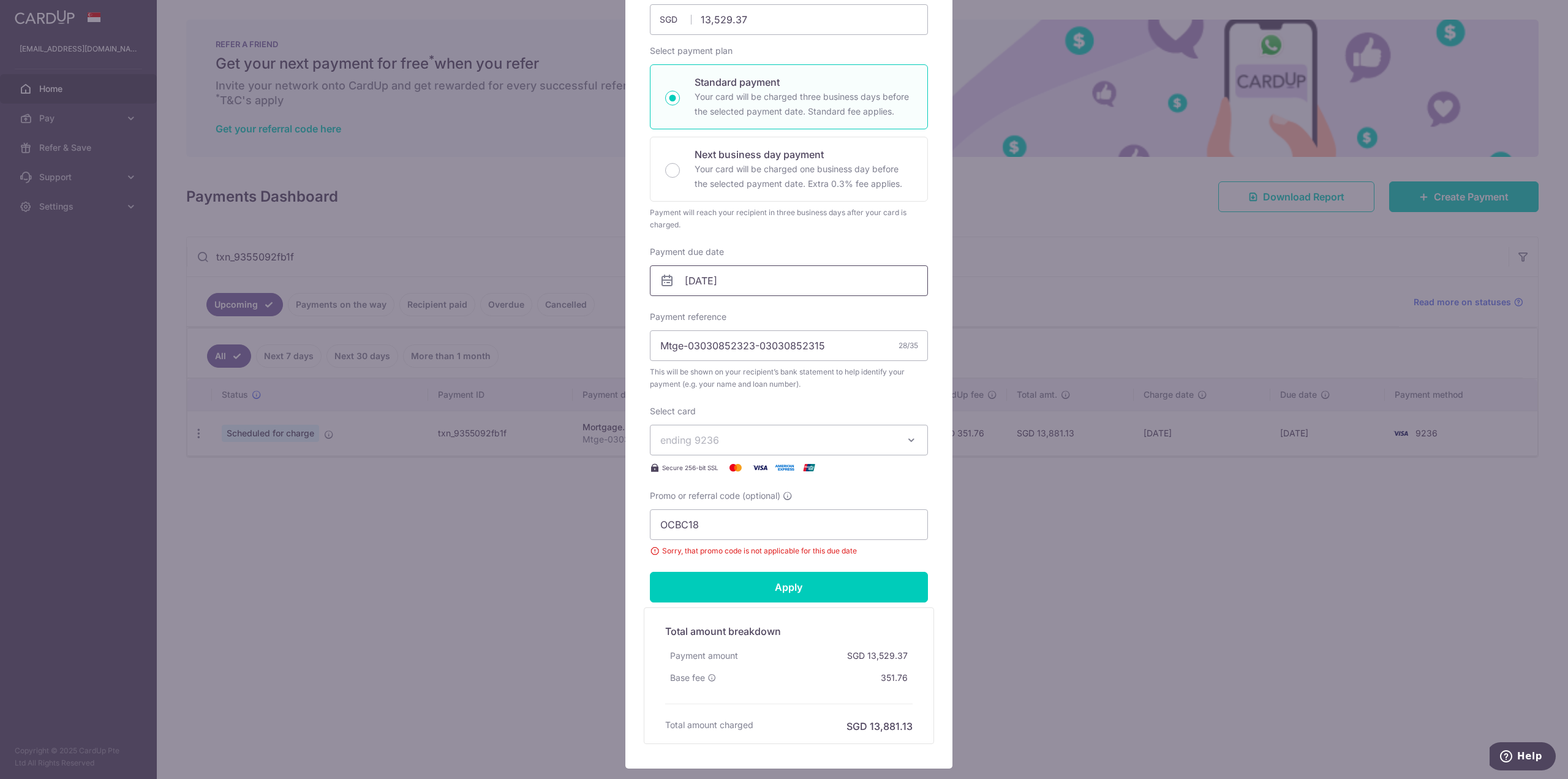
click at [762, 286] on input "01/09/2026" at bounding box center [789, 281] width 278 height 30
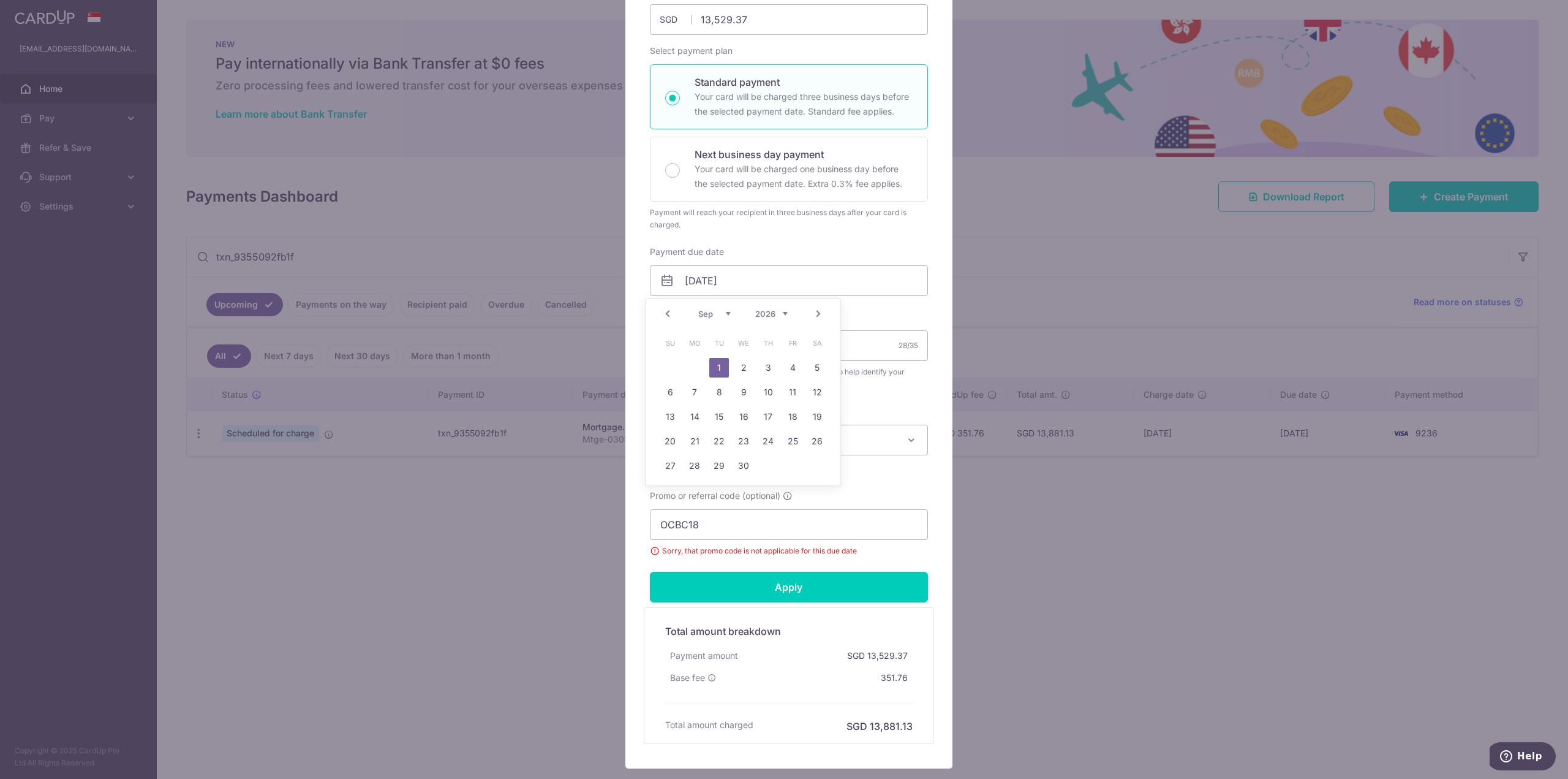
click at [727, 313] on select "Jan Feb Mar Apr May Jun [DATE] Aug Sep Oct Nov Dec" at bounding box center [714, 314] width 33 height 10
click at [877, 278] on input "01/09/2026" at bounding box center [789, 281] width 278 height 30
click at [872, 308] on div "Enter payment amount 13,529.37 13529.37 SGD To change the payment amount, pleas…" at bounding box center [789, 270] width 278 height 572
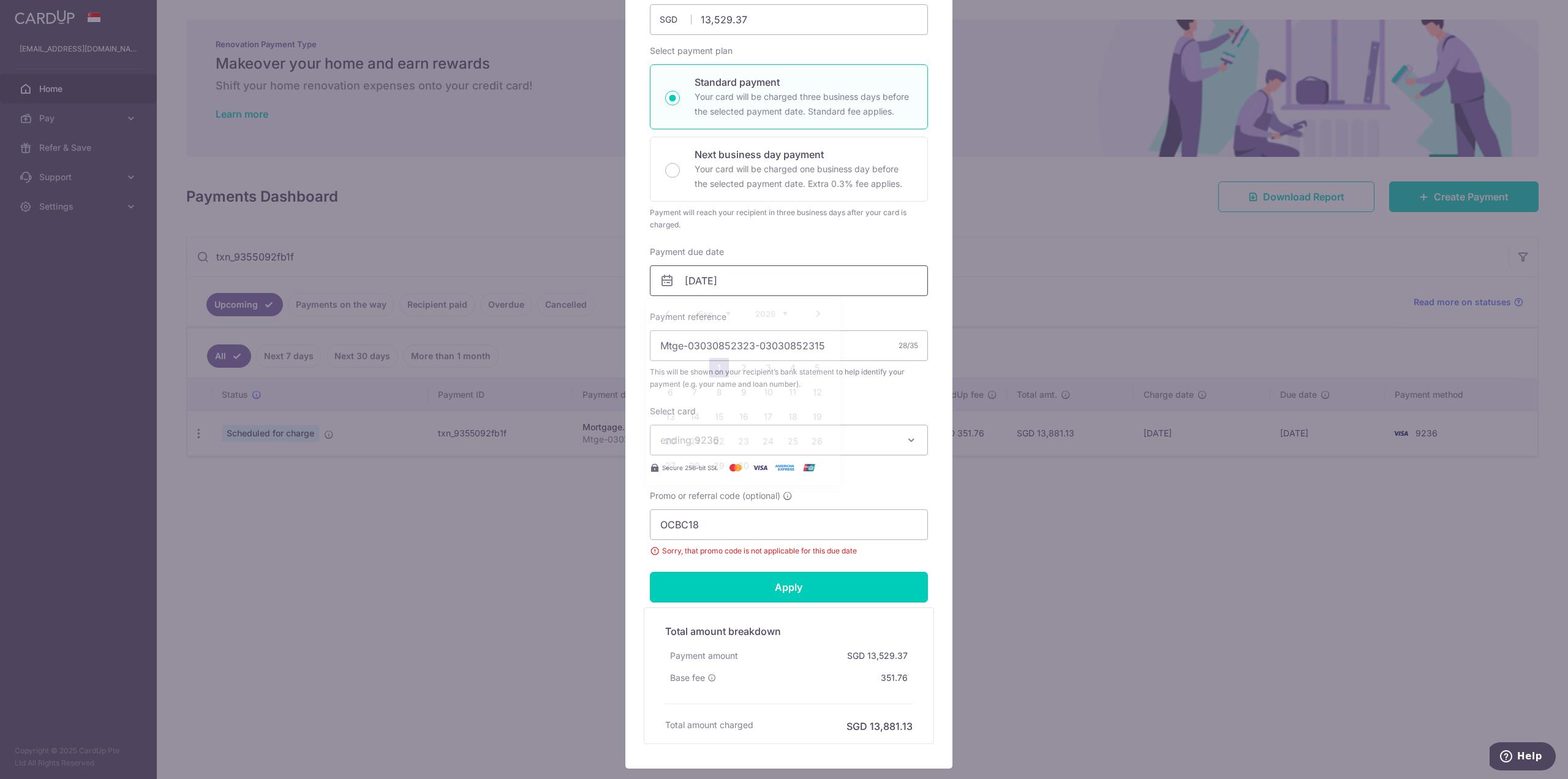
click at [756, 289] on input "01/09/2026" at bounding box center [789, 281] width 278 height 30
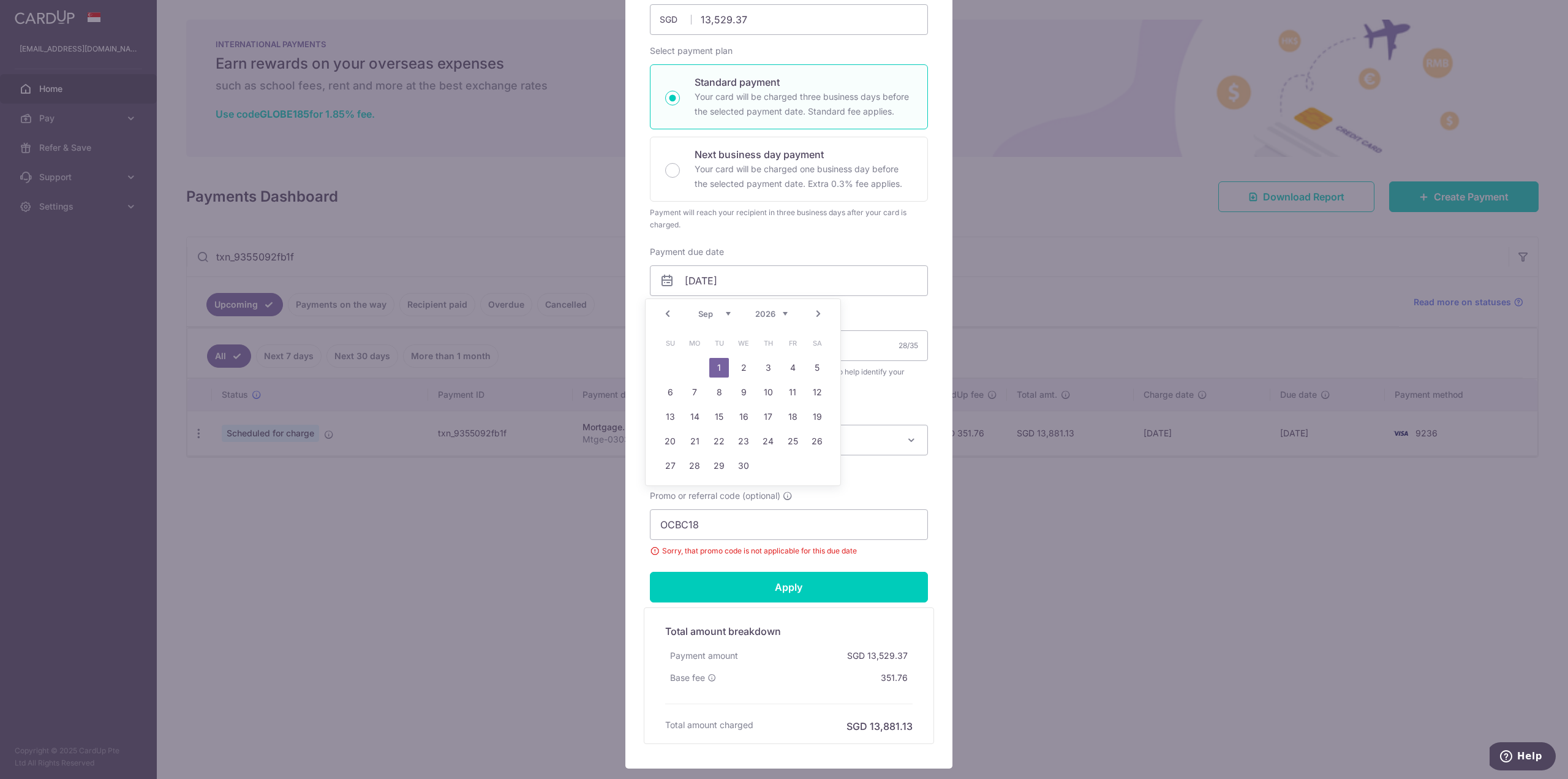
click at [784, 313] on select "2025 2026 2027 2028 2029 2030 2031 2032 2033 2034 2035" at bounding box center [771, 314] width 33 height 10
click at [768, 417] on link "18" at bounding box center [768, 417] width 20 height 20
type input "[DATE]"
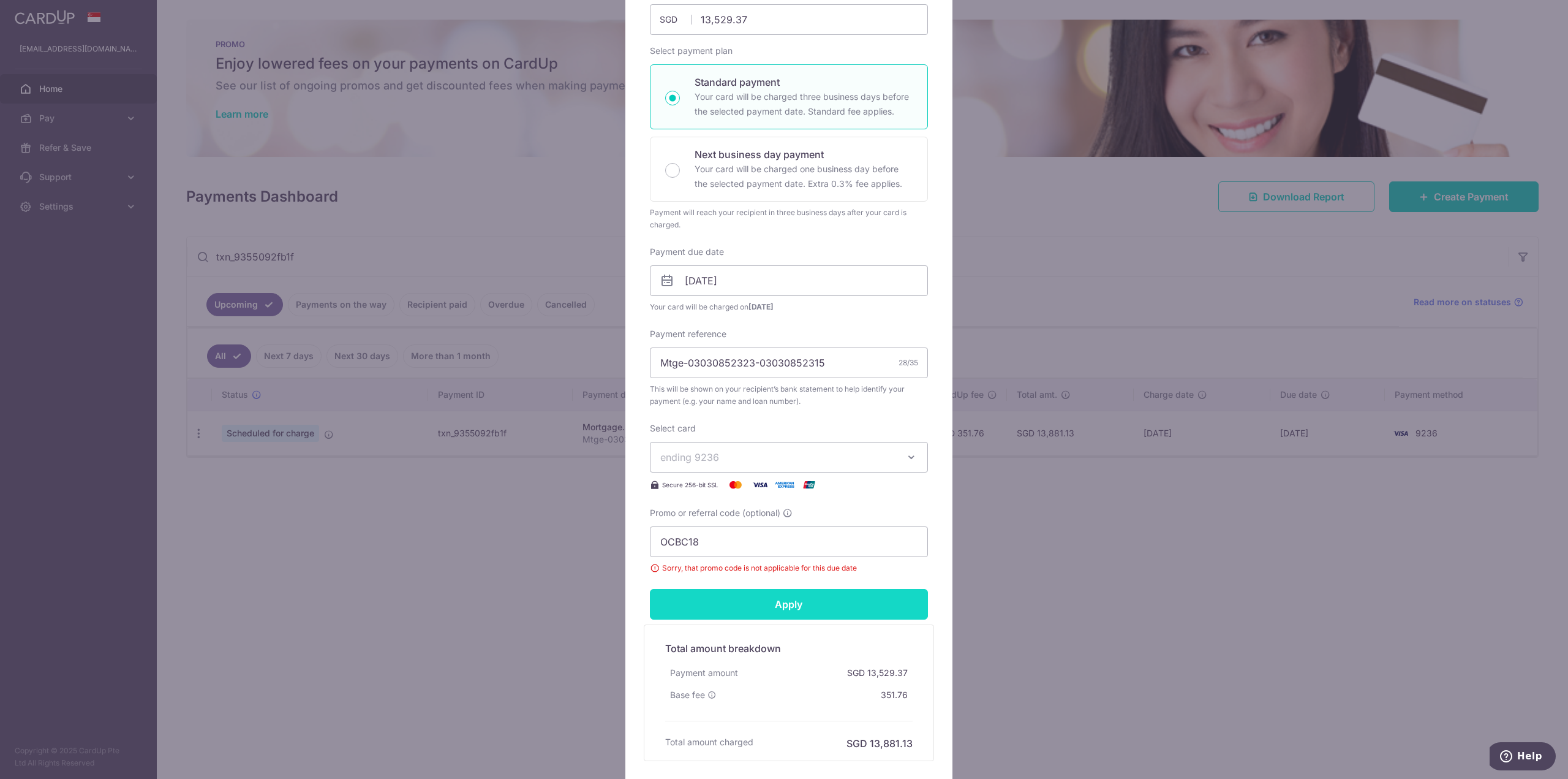
click at [737, 603] on input "Apply" at bounding box center [789, 604] width 278 height 30
type input "Successfully Applied"
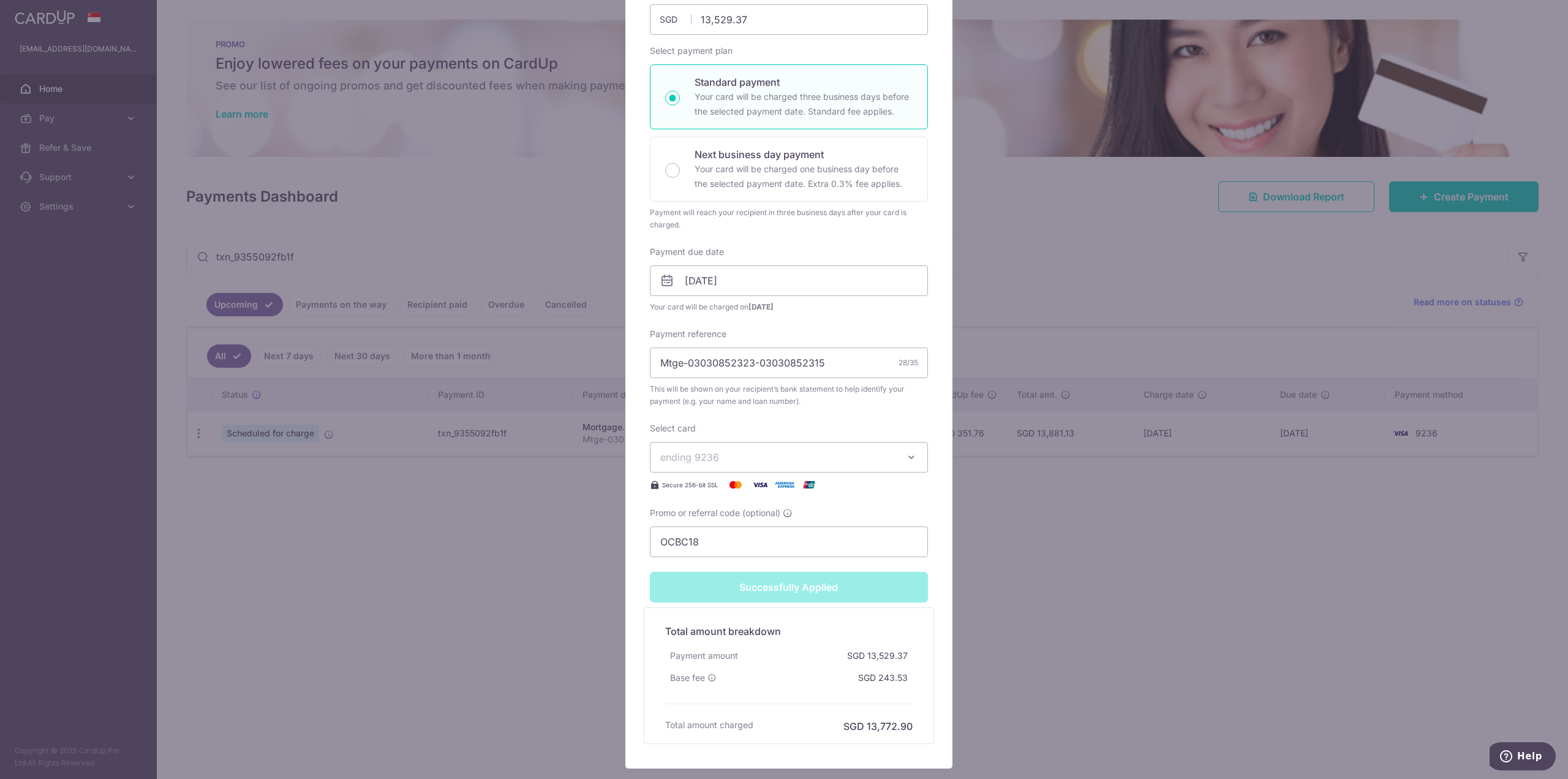
click at [469, 615] on div "Edit payment By clicking apply, you will make changes to all payments to Standa…" at bounding box center [784, 390] width 1568 height 779
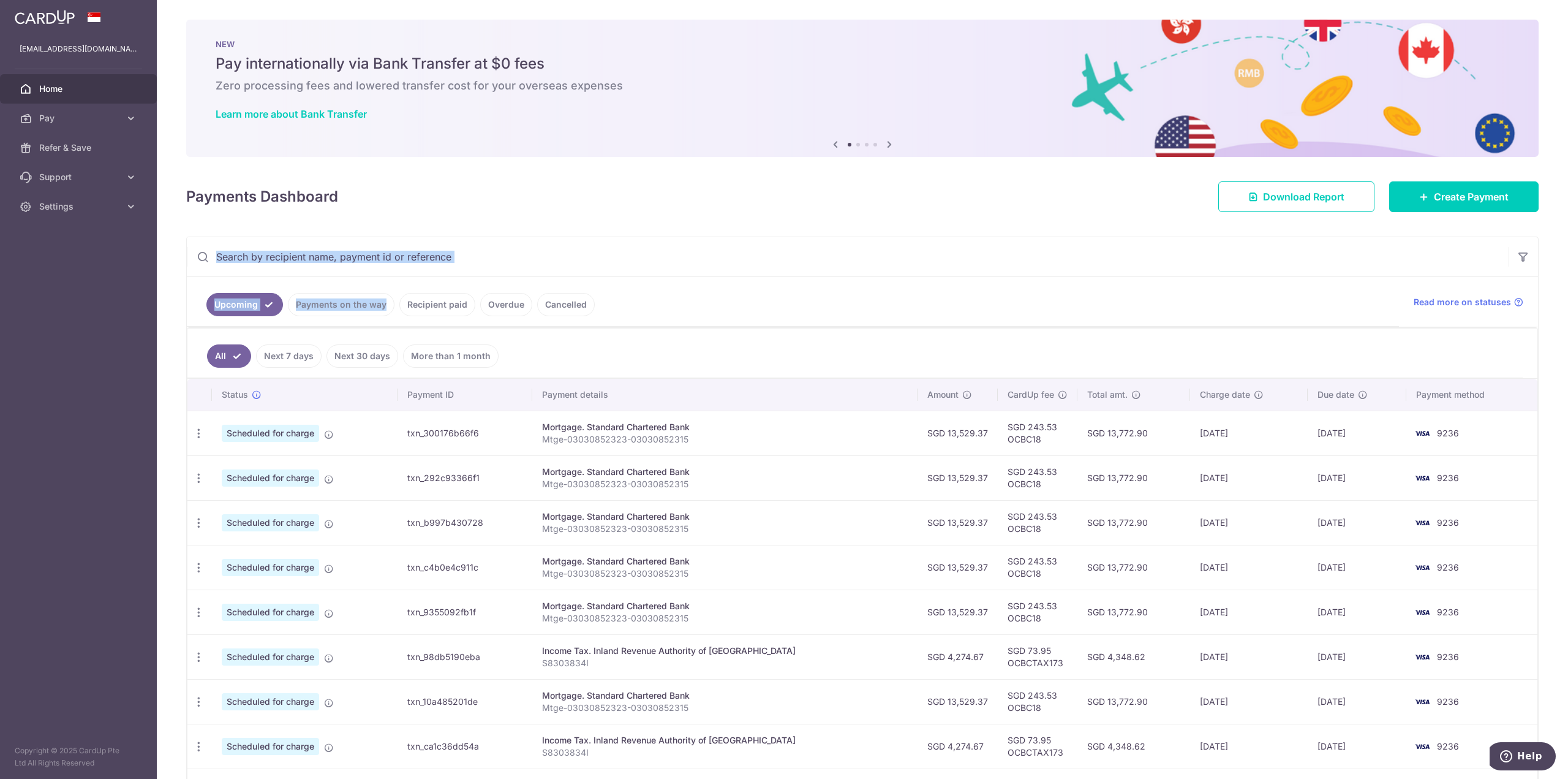
click at [322, 248] on input "text" at bounding box center [848, 256] width 1322 height 39
paste input "txn_04ab02f0166"
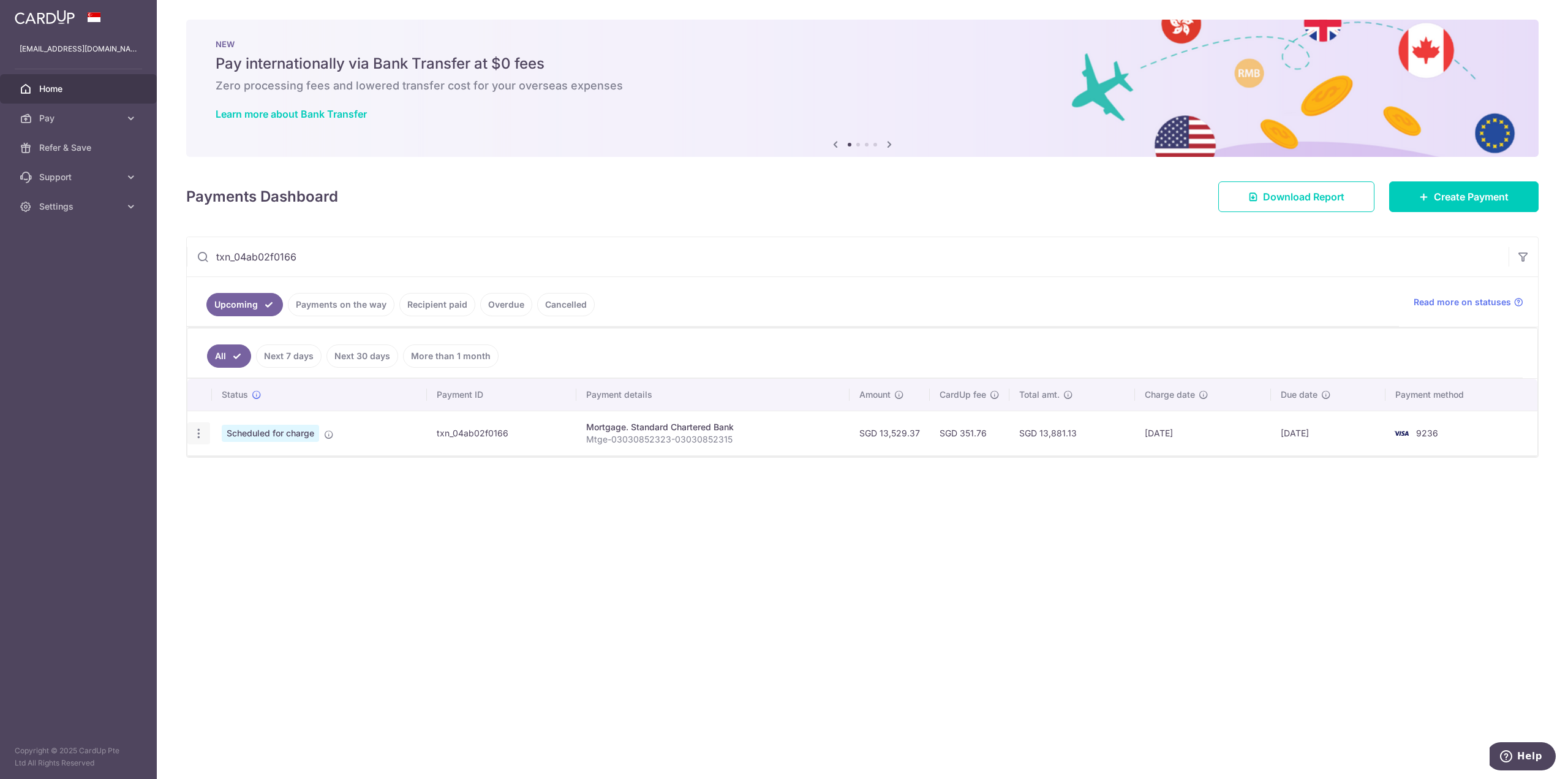
type input "txn_04ab02f0166"
click at [197, 428] on div "Update payment Cancel payment Upload doc" at bounding box center [198, 433] width 22 height 22
click at [197, 429] on icon "button" at bounding box center [199, 433] width 13 height 13
click at [233, 462] on span "Update payment" at bounding box center [264, 466] width 83 height 14
radio input "true"
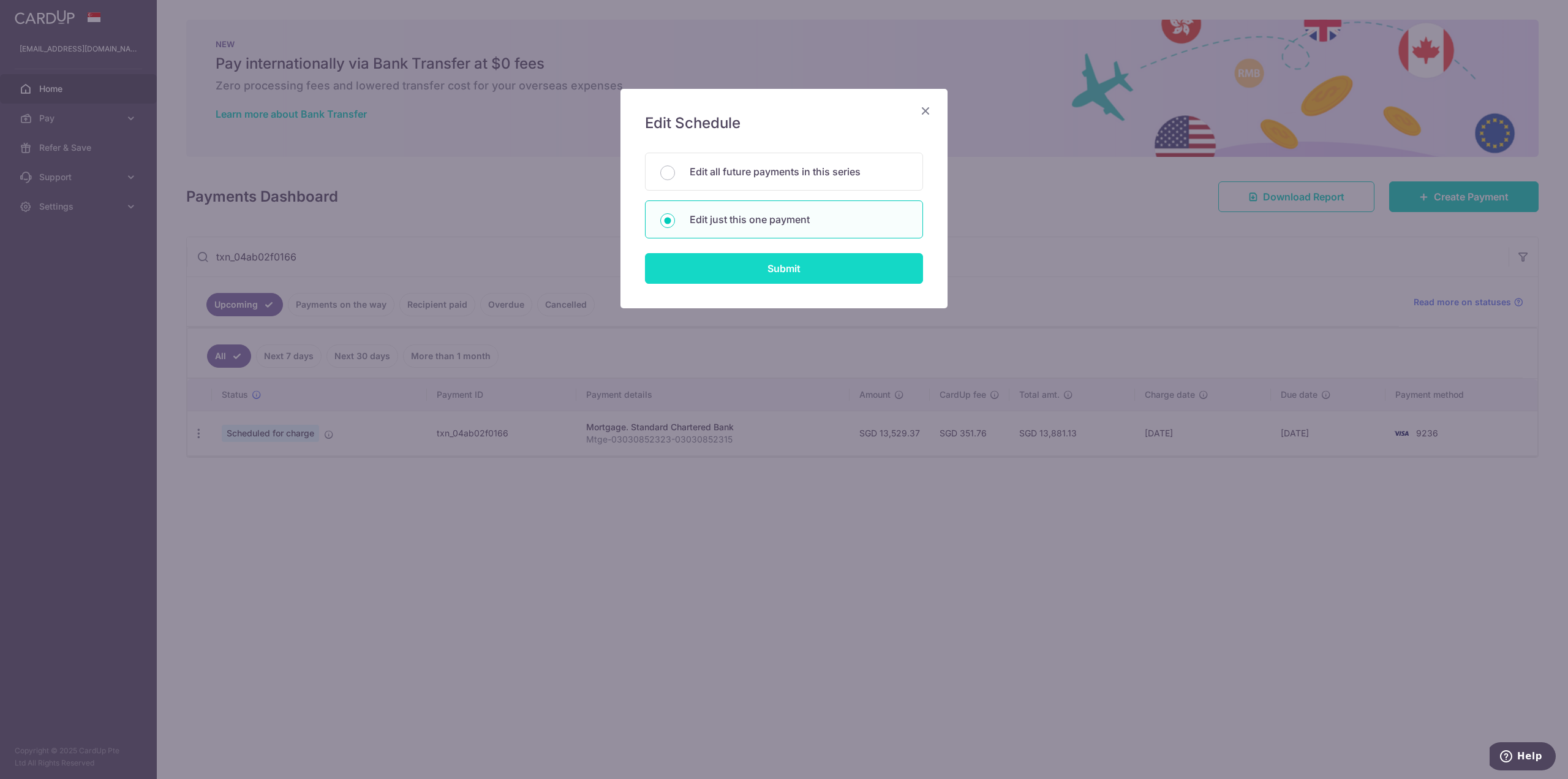
click at [712, 272] on input "Submit" at bounding box center [784, 268] width 278 height 30
radio input "true"
type input "13,529.37"
type input "[DATE]"
type input "Mtge-03030852323-03030852315"
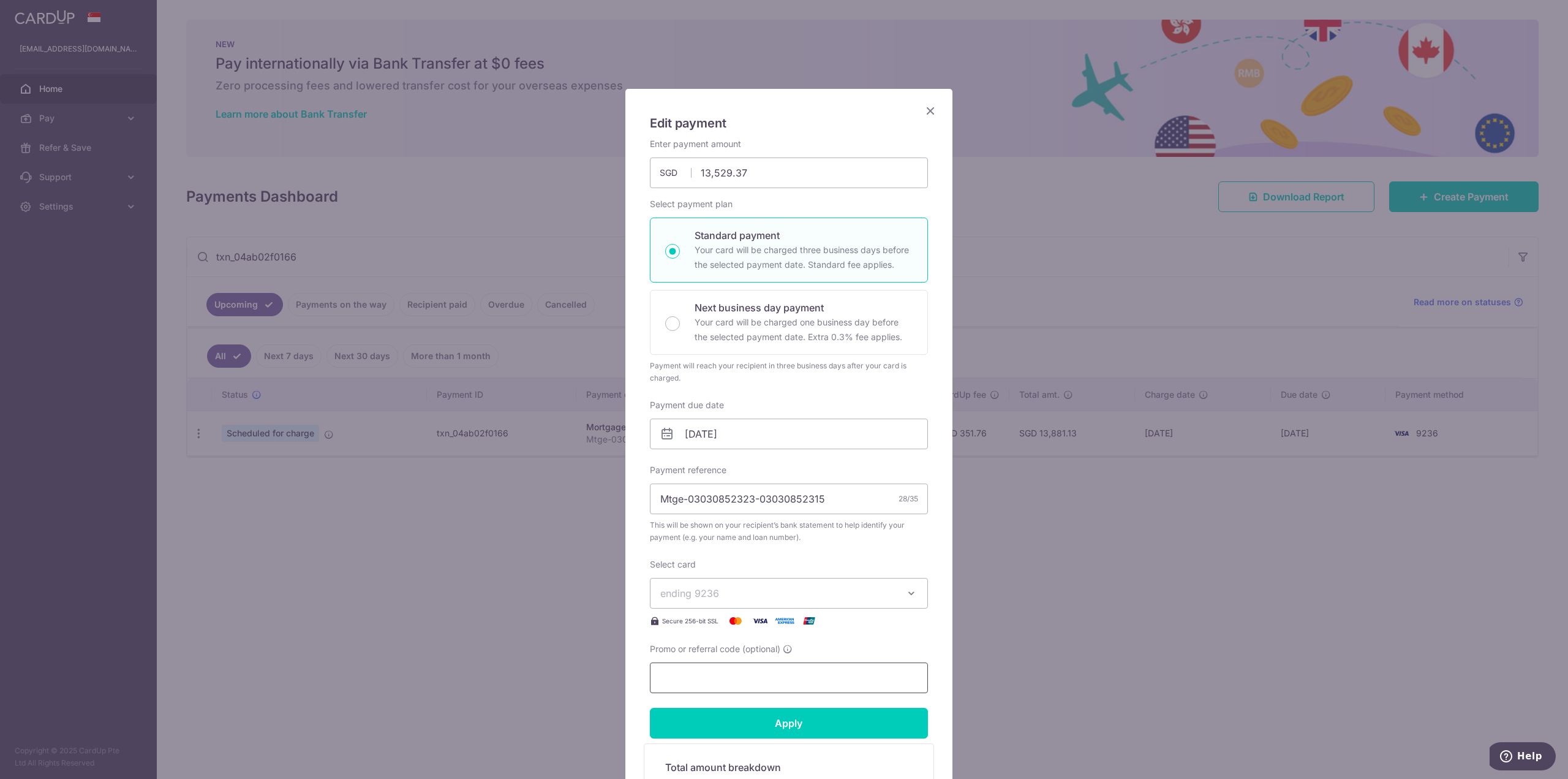
click at [703, 674] on input "Promo or referral code (optional)" at bounding box center [789, 677] width 278 height 30
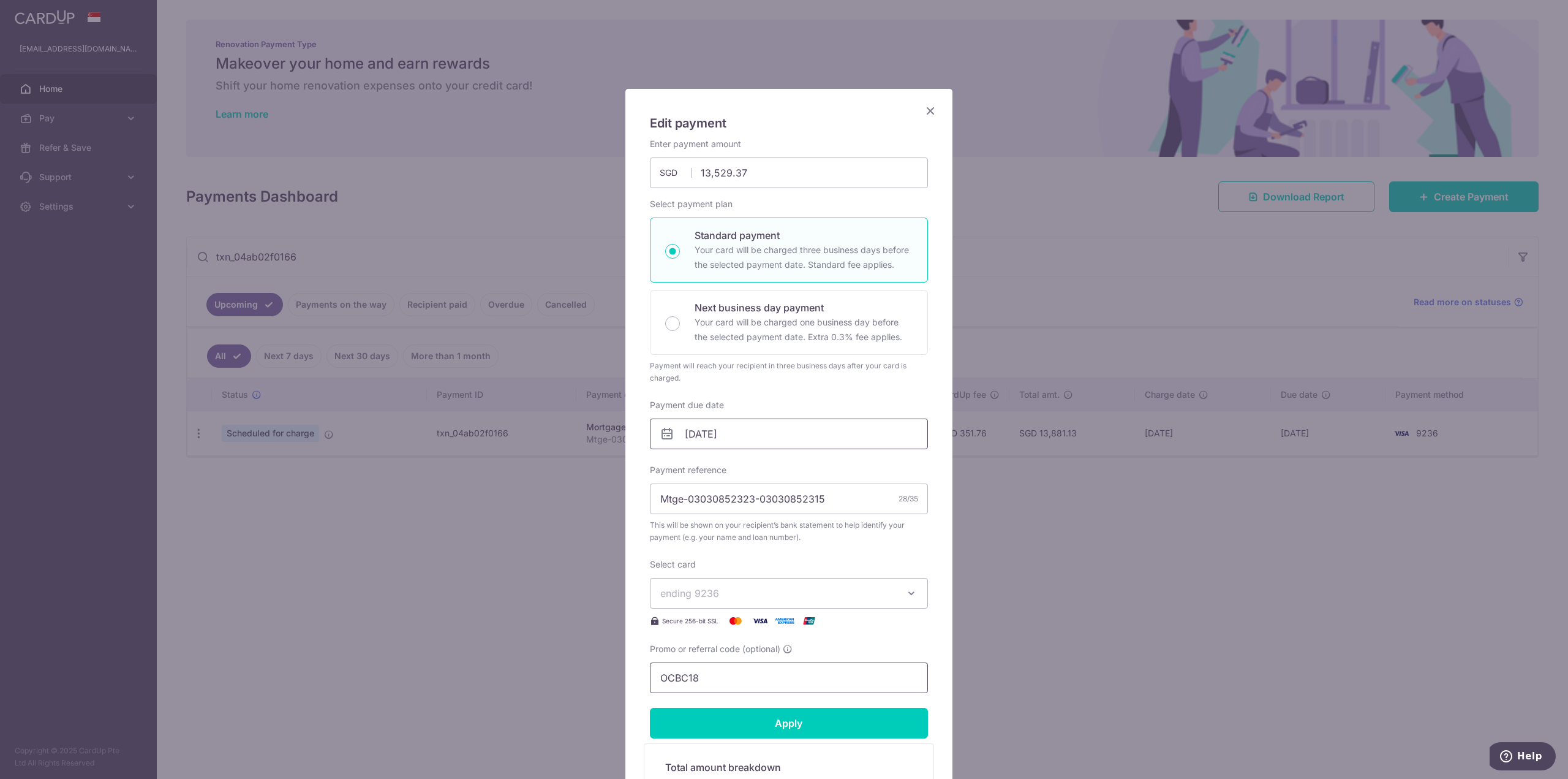
type input "OCBC18"
click at [773, 435] on input "[DATE]" at bounding box center [789, 433] width 278 height 30
click at [728, 467] on select "Jan Feb Mar Apr May Jun [DATE] Aug Sep Oct Nov Dec" at bounding box center [714, 467] width 33 height 10
click at [788, 469] on div "Prev Next Jan Feb Mar Apr May Jun [DATE] Aug Sep Oct Nov [DATE] 2026 2027 2028 …" at bounding box center [743, 466] width 195 height 30
click at [783, 467] on select "2025 2026 2027 2028 2029 2030 2031 2032 2033 2034 2035" at bounding box center [771, 467] width 33 height 10
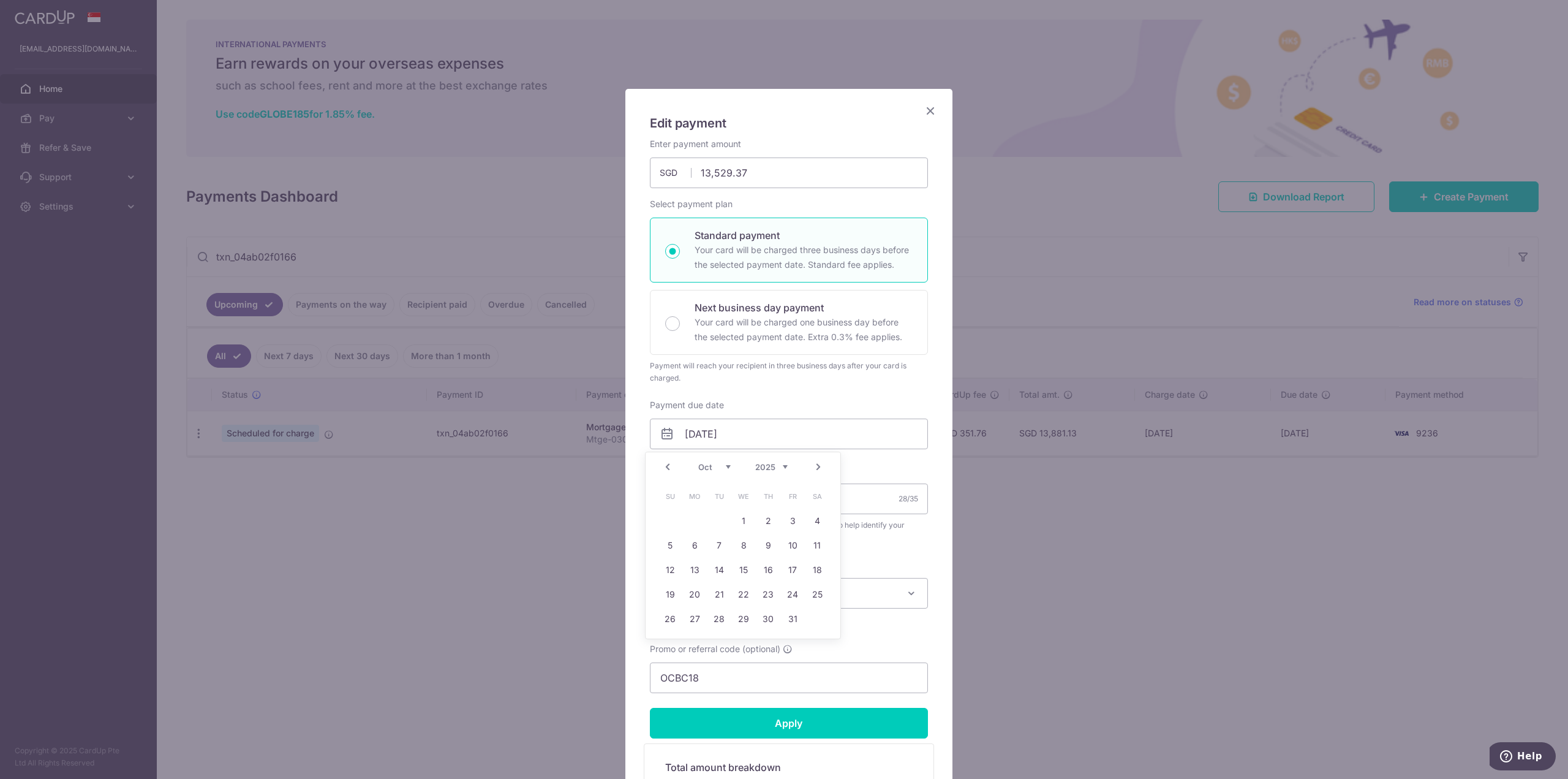
click at [726, 467] on select "Sep Oct Nov Dec" at bounding box center [714, 467] width 33 height 10
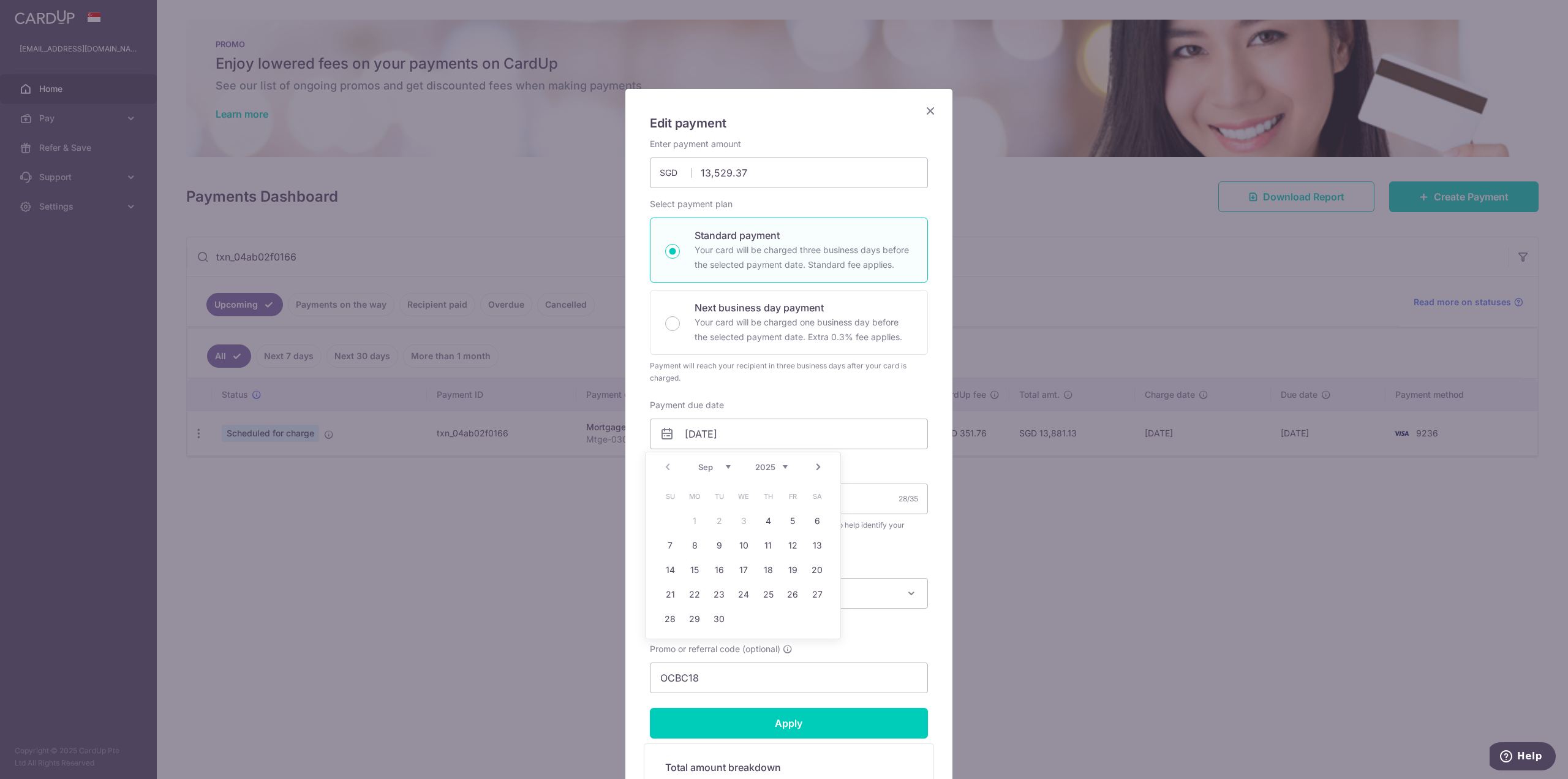
click at [725, 466] on select "Sep Oct Nov Dec" at bounding box center [714, 467] width 33 height 10
click at [771, 519] on link "2" at bounding box center [768, 521] width 20 height 20
type input "[DATE]"
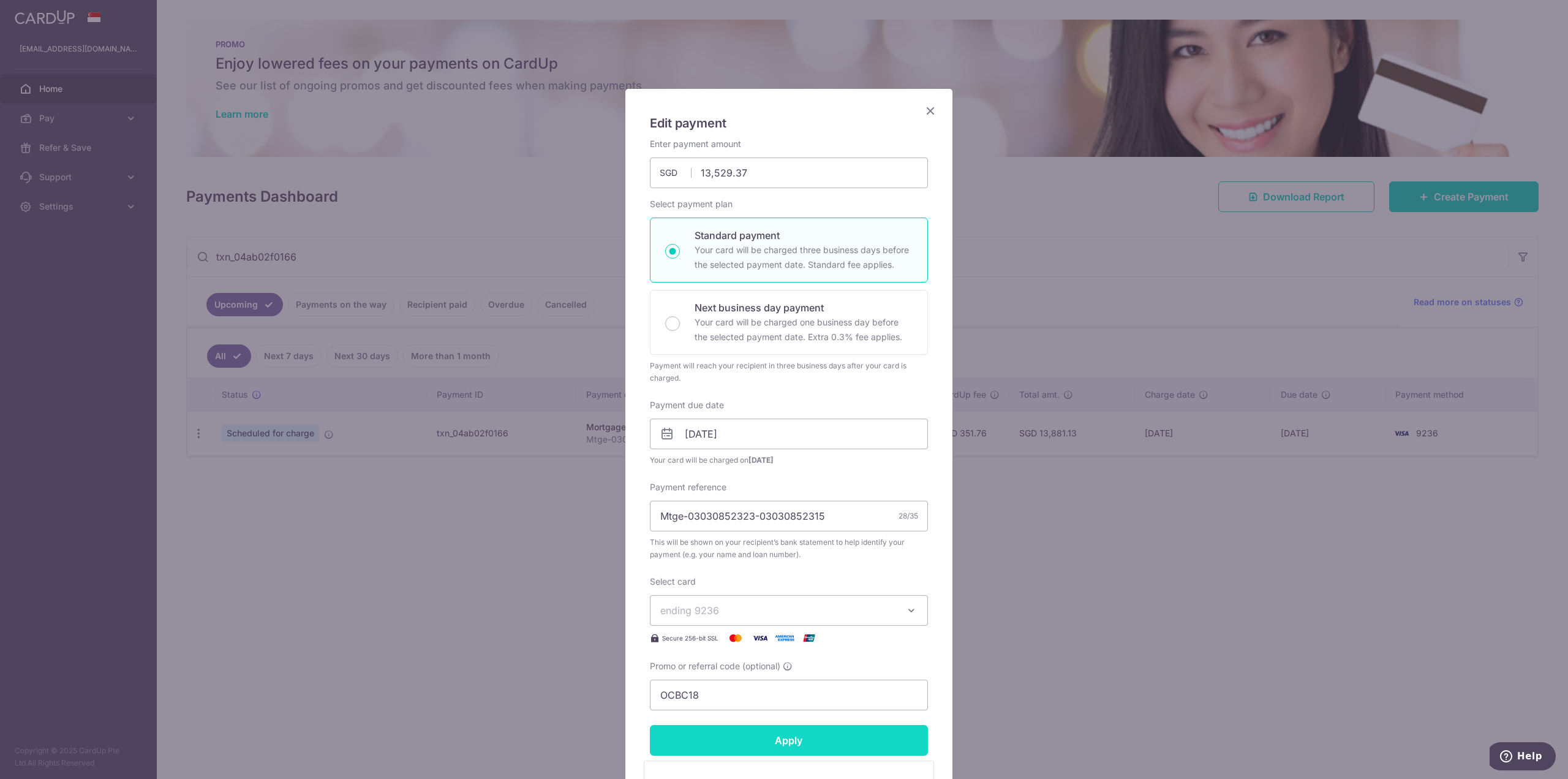
click at [736, 744] on input "Apply" at bounding box center [789, 740] width 278 height 30
type input "Successfully Applied"
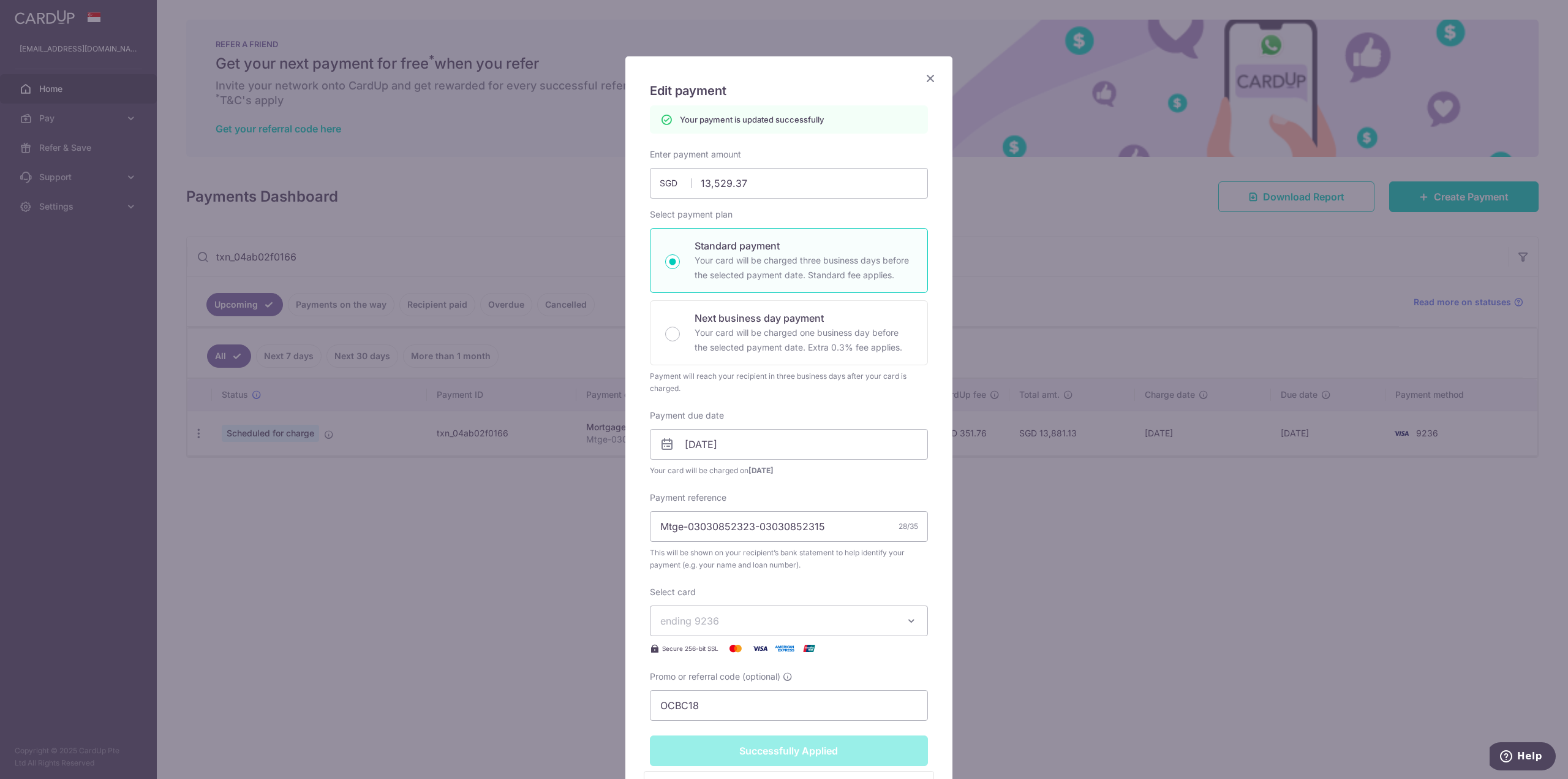
scroll to position [62, 0]
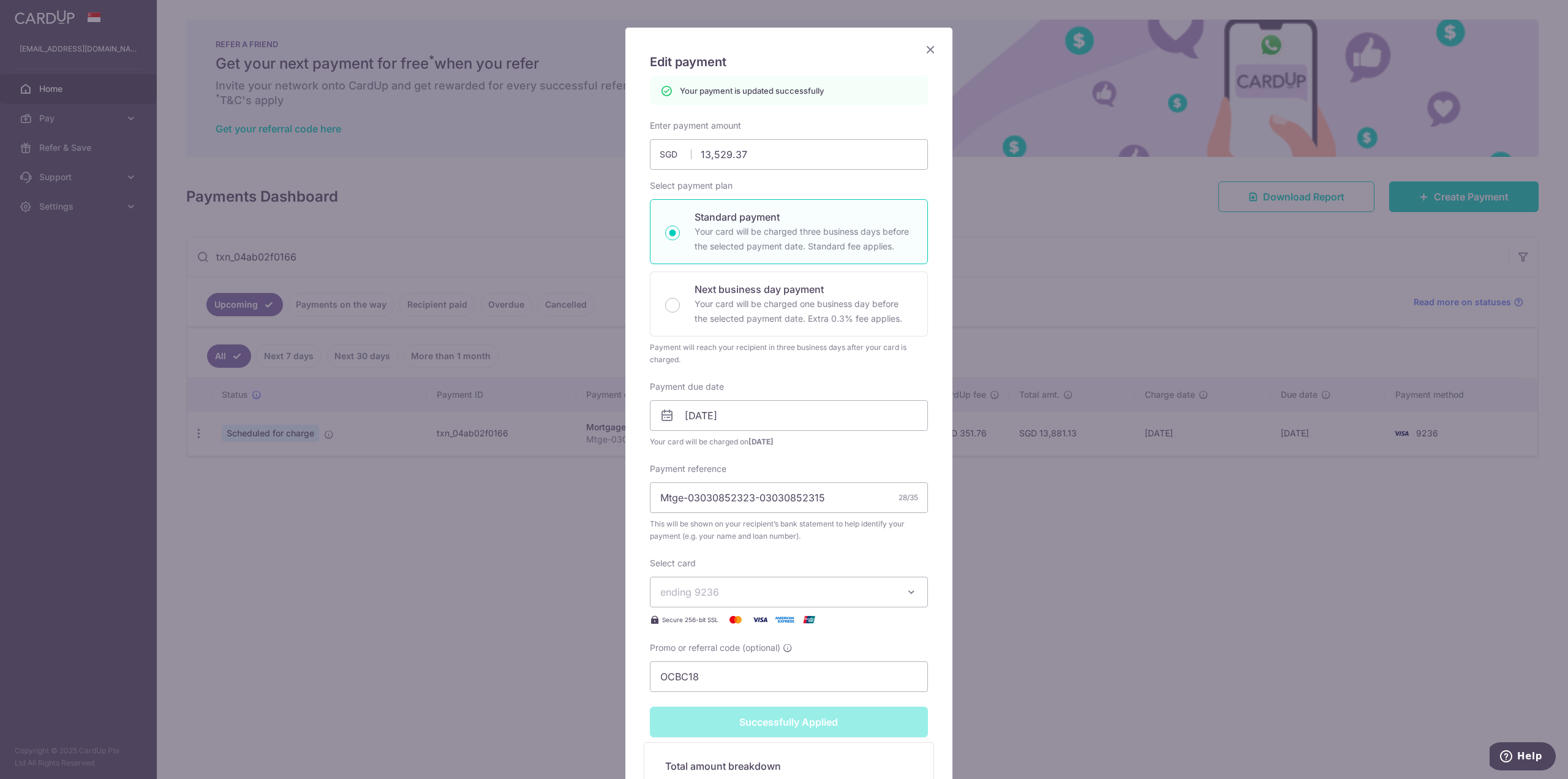
click at [498, 540] on div "Edit payment By clicking apply, you will make changes to all payments to Standa…" at bounding box center [784, 390] width 1568 height 779
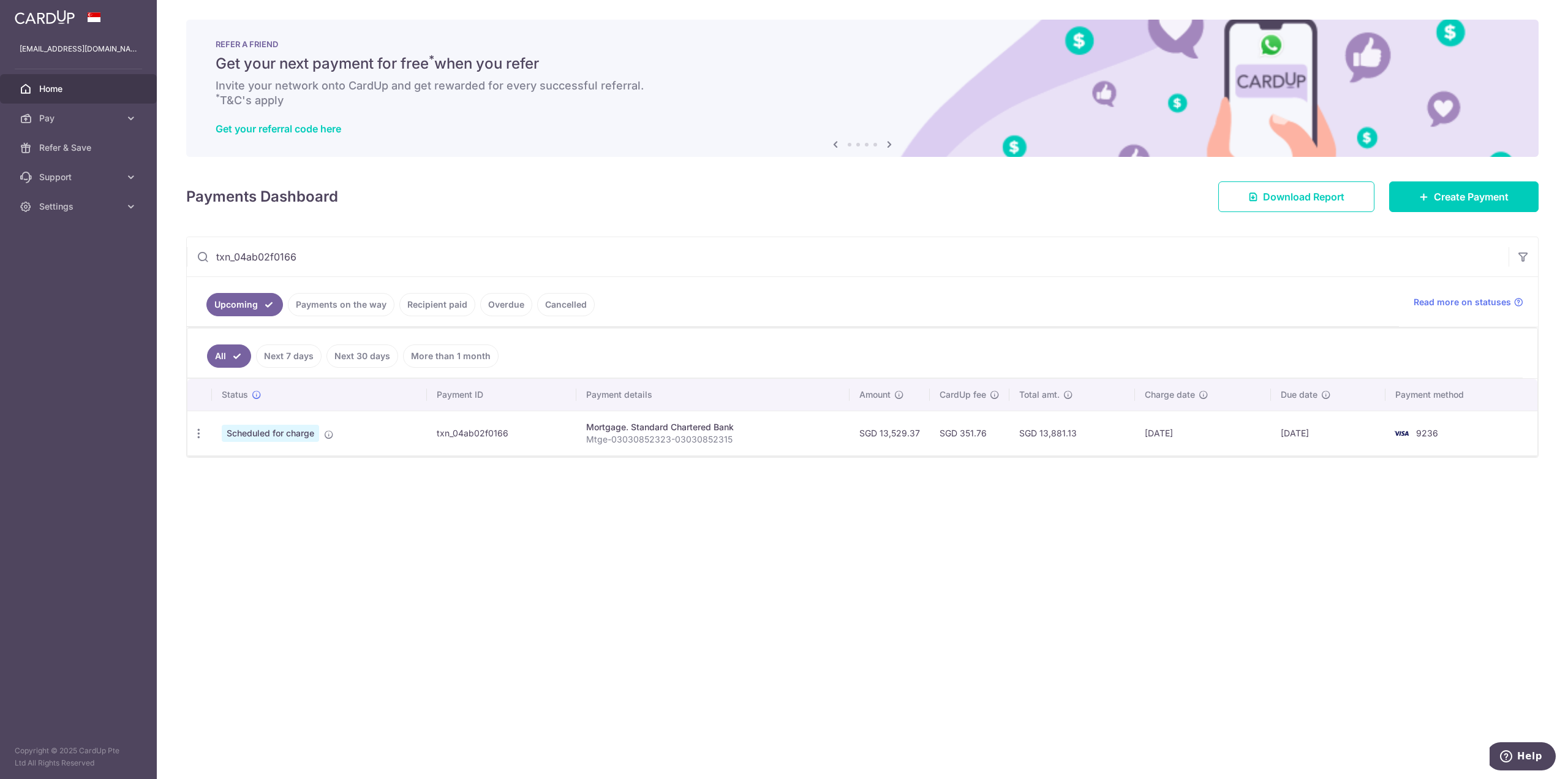
click at [295, 262] on input "txn_04ab02f0166" at bounding box center [848, 256] width 1322 height 39
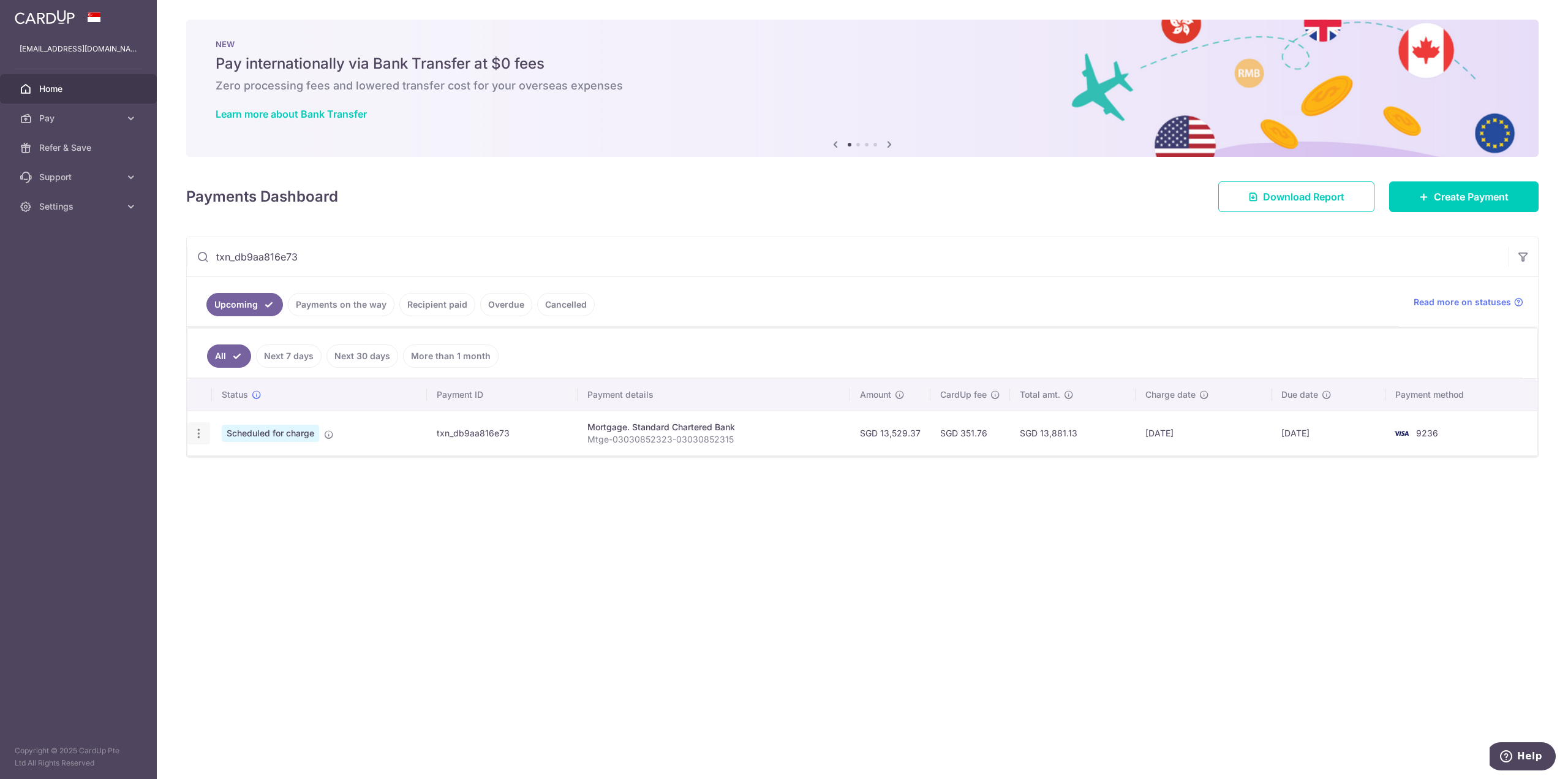
type input "txn_db9aa816e73"
click at [197, 436] on icon "button" at bounding box center [199, 433] width 13 height 13
click at [237, 470] on span "Update payment" at bounding box center [264, 466] width 83 height 14
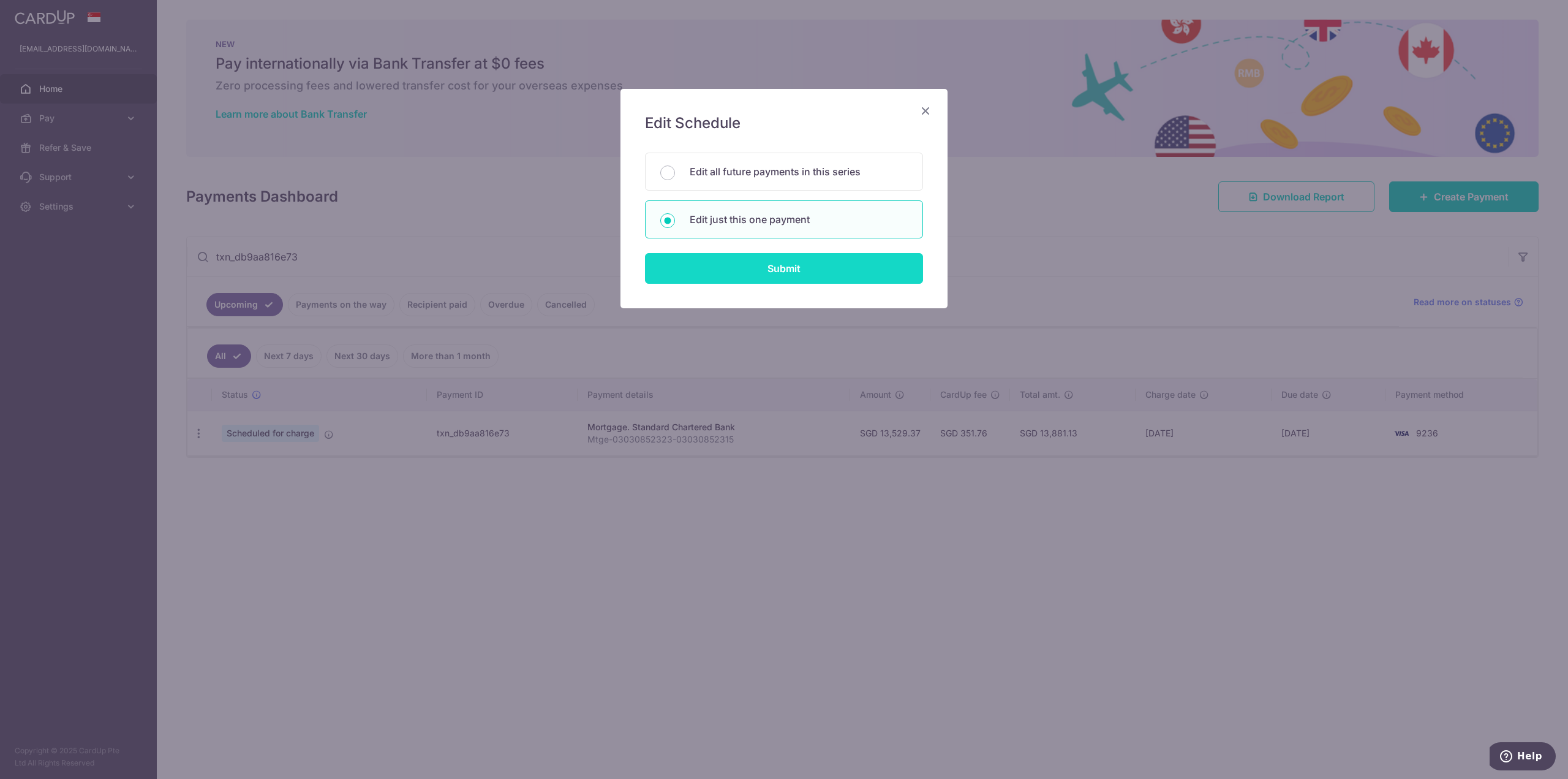
click at [724, 269] on input "Submit" at bounding box center [784, 268] width 278 height 30
radio input "true"
type input "13,529.37"
type input "01/12/2026"
type input "Mtge-03030852323-03030852315"
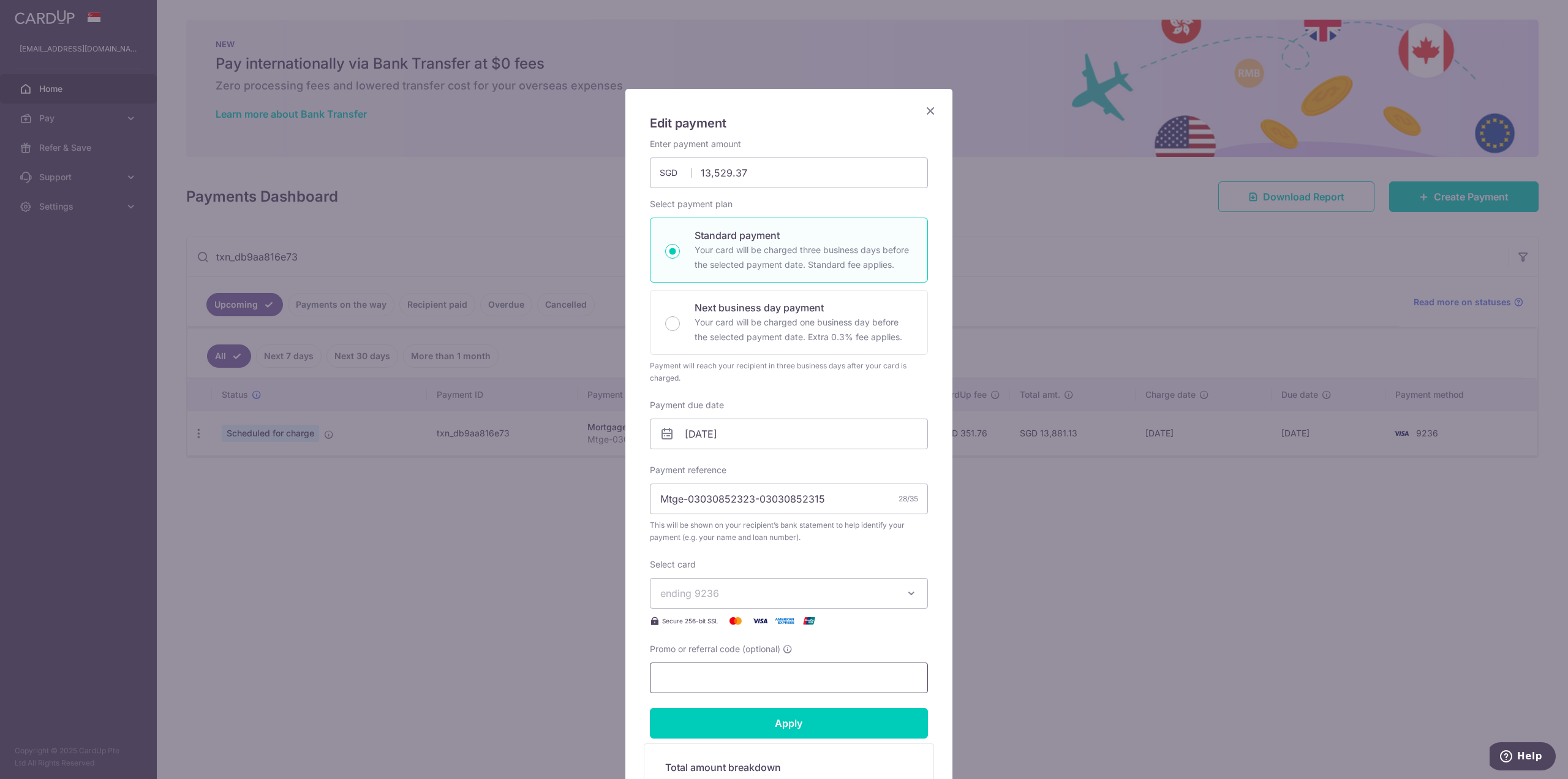
click at [741, 674] on input "Promo or referral code (optional)" at bounding box center [789, 677] width 278 height 30
type input "OCBC18"
click at [746, 437] on input "01/12/2026" at bounding box center [789, 433] width 278 height 30
click at [726, 467] on select "Jan Feb Mar Apr May Jun Jul Aug Sep Oct Nov Dec" at bounding box center [714, 467] width 33 height 10
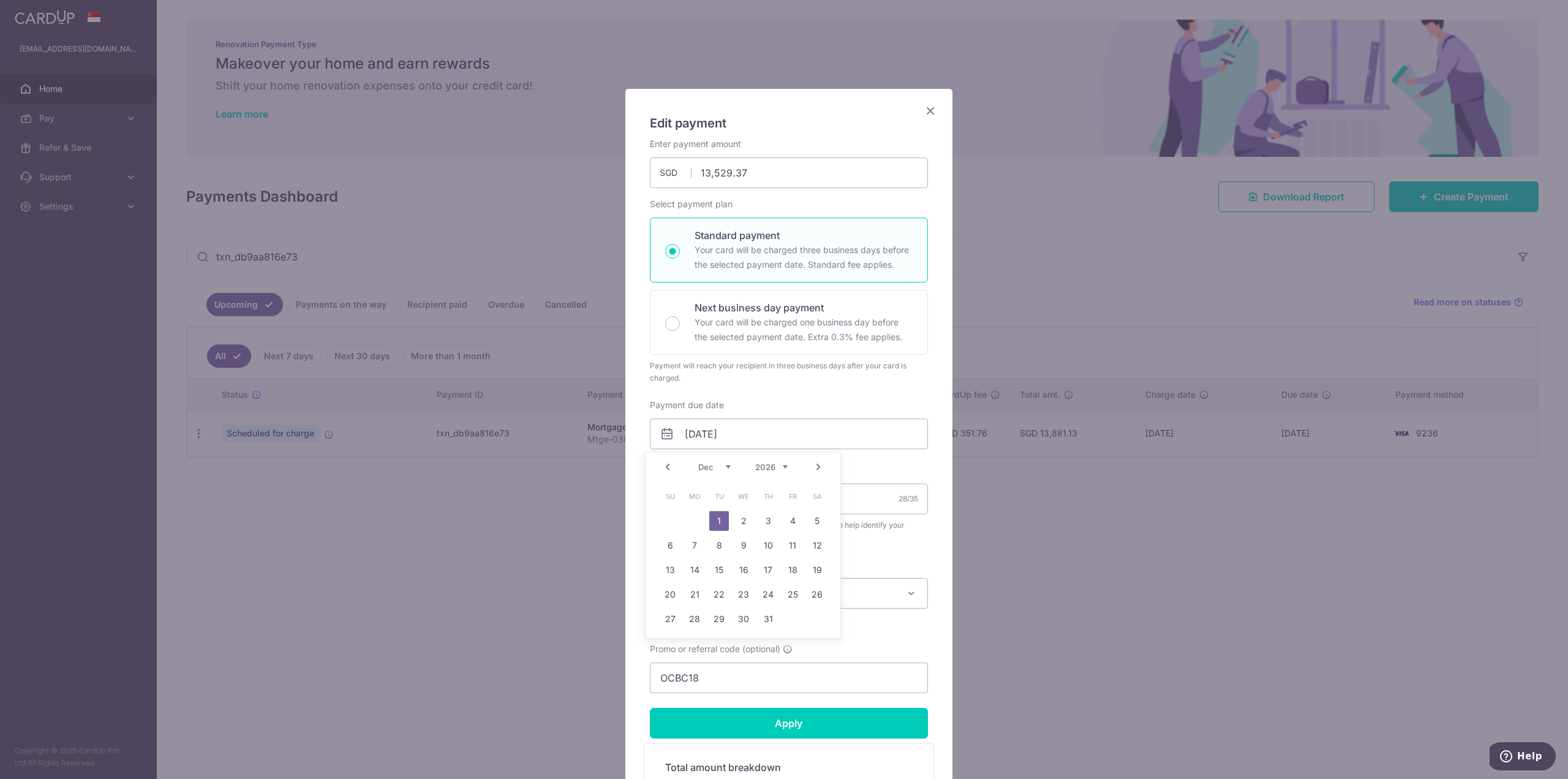
click at [778, 470] on select "2025 2026 2027 2028 2029 2030 2031 2032 2033 2034 2035" at bounding box center [771, 467] width 33 height 10
click at [718, 465] on select "Sep Oct Nov Dec" at bounding box center [714, 467] width 33 height 10
click at [719, 469] on select "Sep Oct Nov Dec" at bounding box center [714, 467] width 33 height 10
click at [770, 547] on link "9" at bounding box center [768, 545] width 20 height 20
type input "[DATE]"
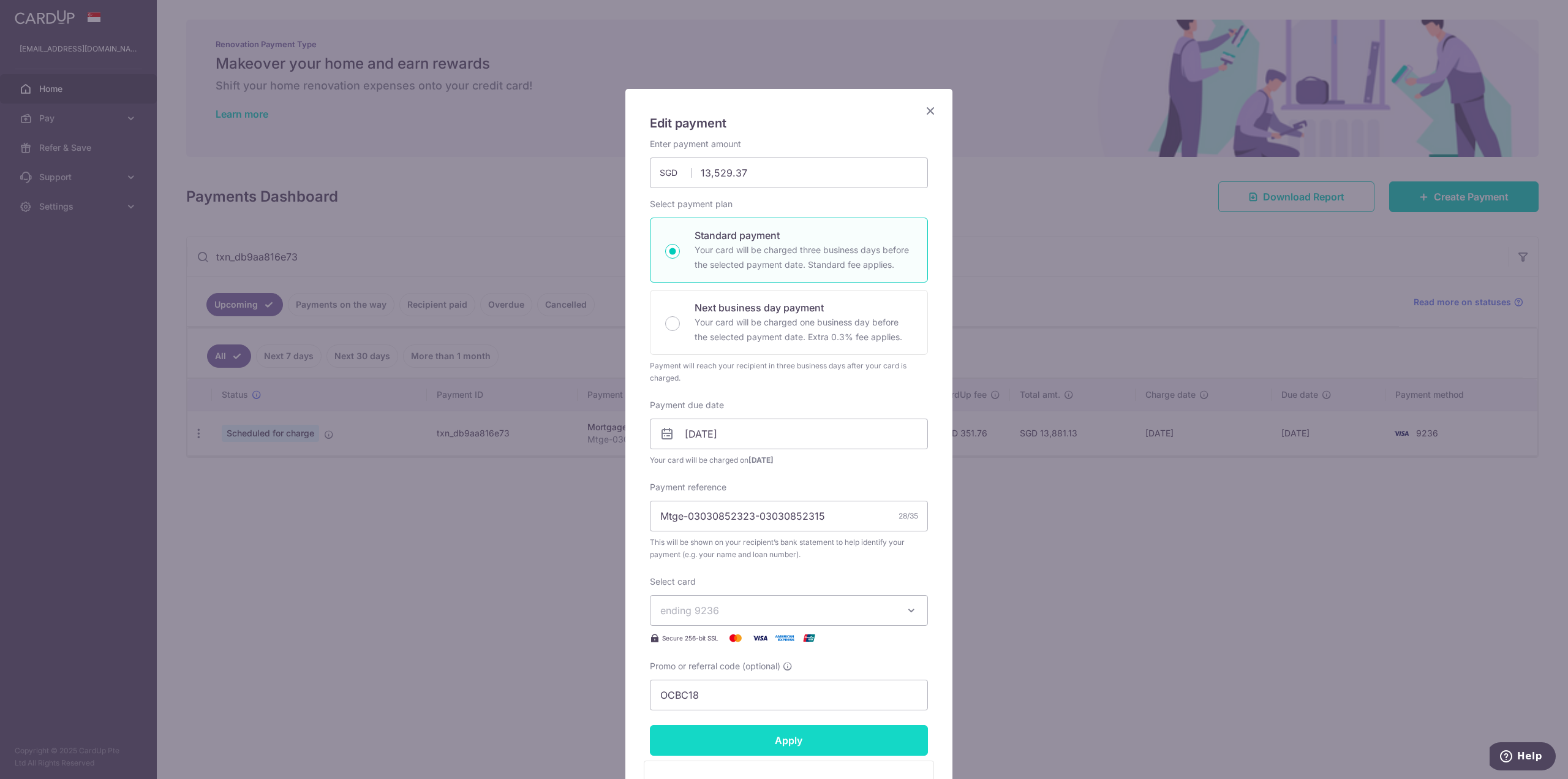
click at [752, 742] on input "Apply" at bounding box center [789, 740] width 278 height 30
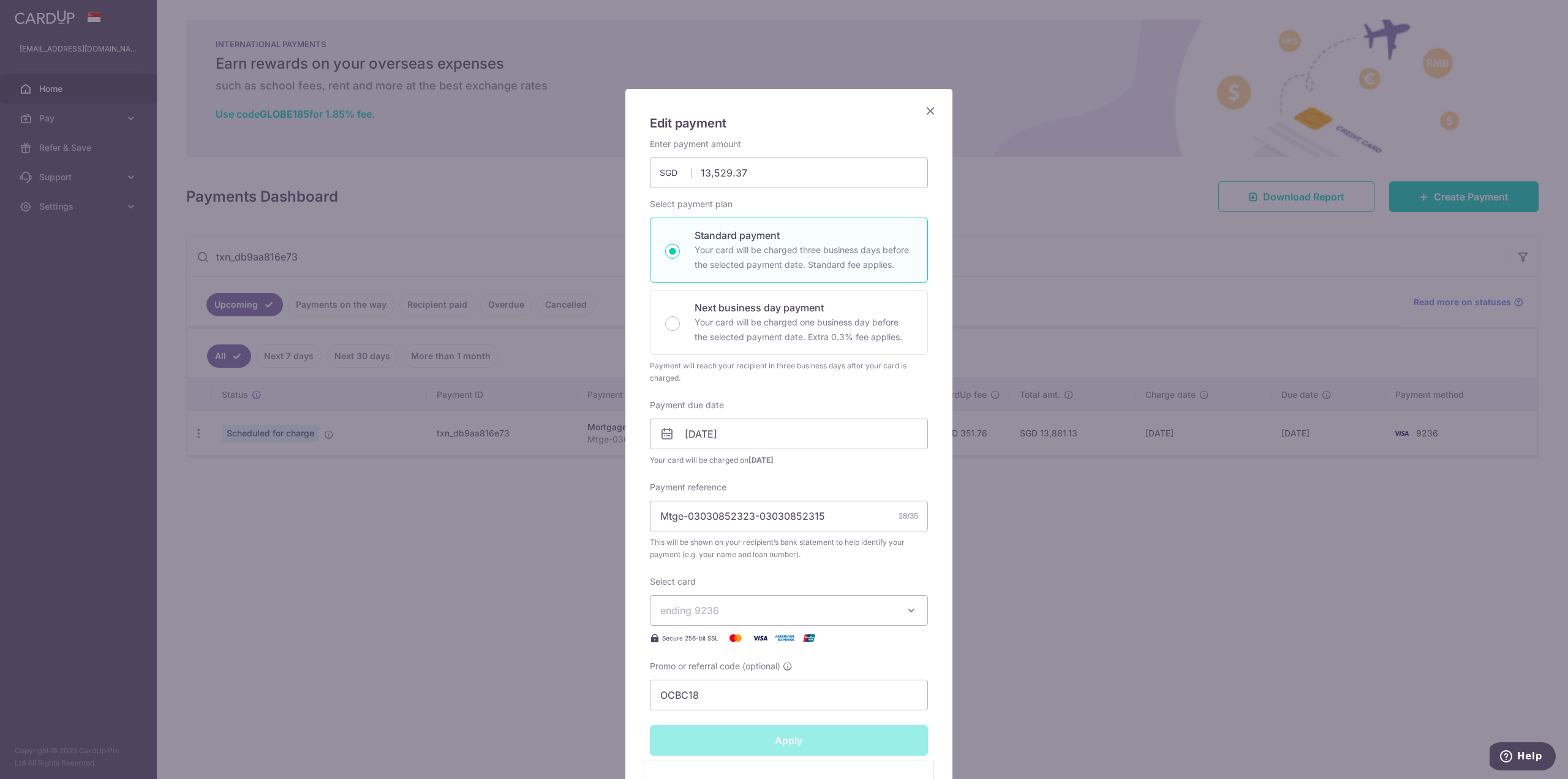
type input "Successfully Applied"
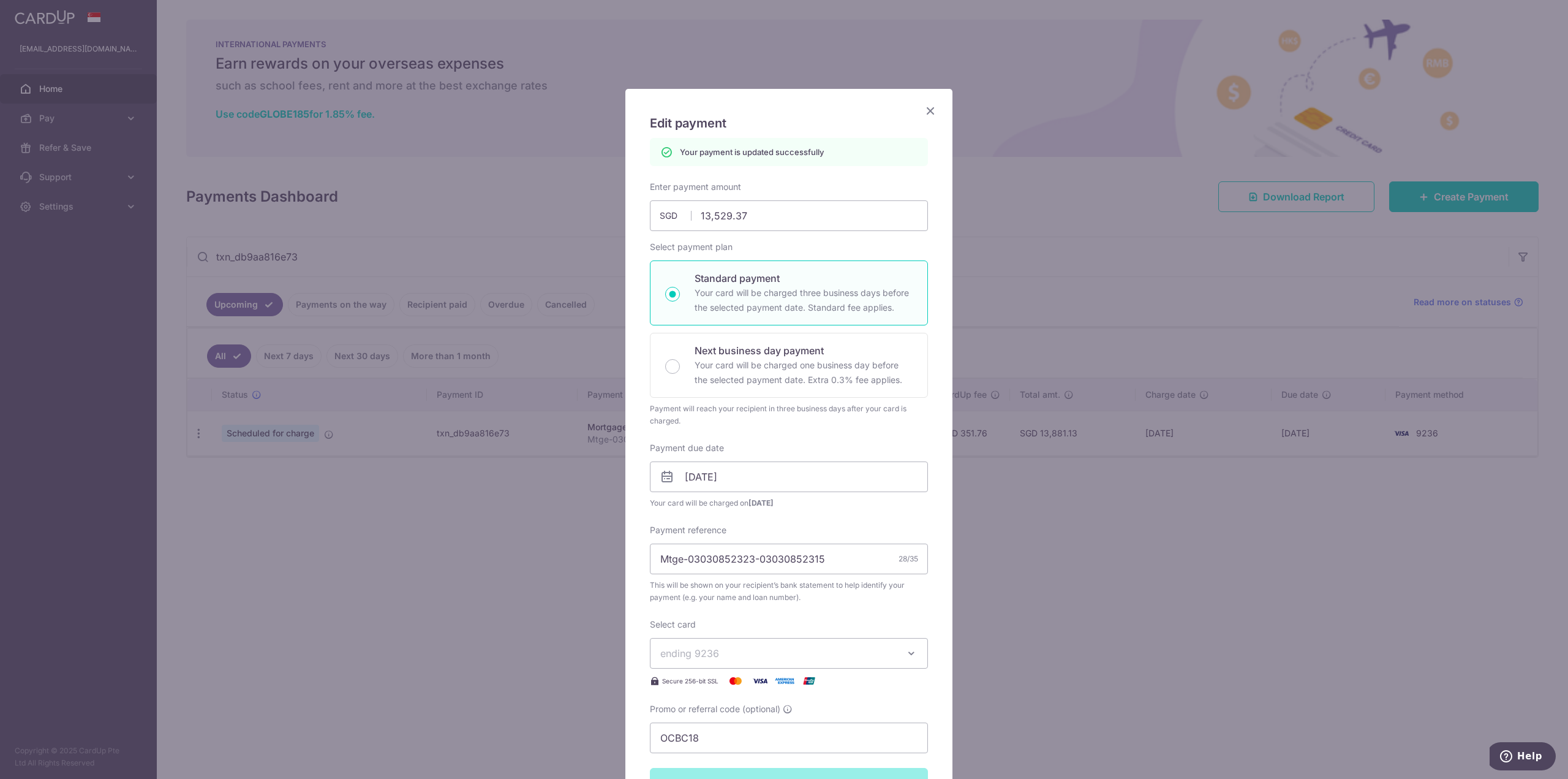
click at [390, 608] on div "Edit payment By clicking apply, you will make changes to all payments to Standa…" at bounding box center [784, 390] width 1568 height 779
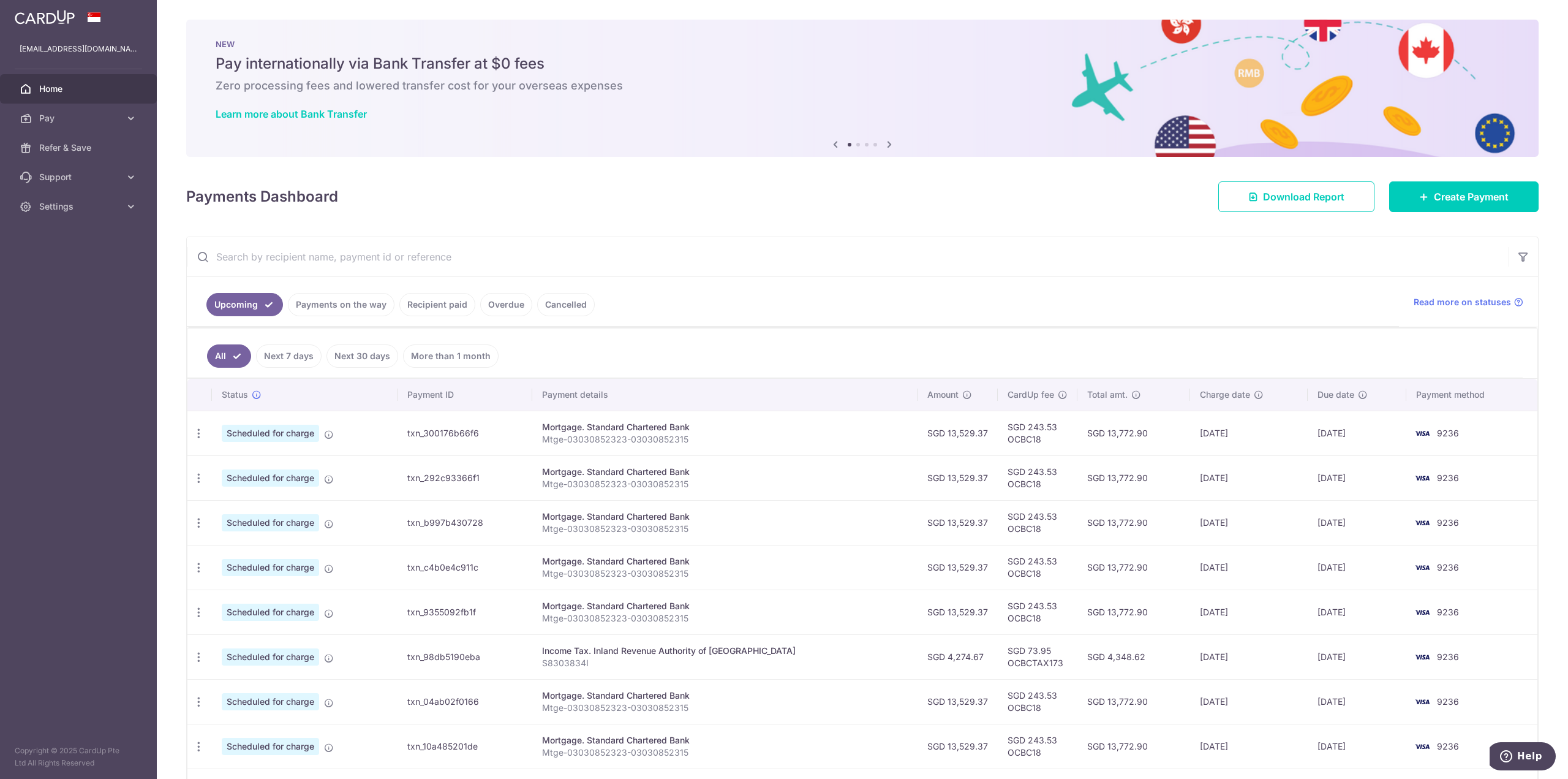
click at [403, 252] on input "text" at bounding box center [848, 256] width 1322 height 39
click at [330, 245] on input "text" at bounding box center [848, 256] width 1322 height 39
click at [313, 259] on input "text" at bounding box center [848, 256] width 1322 height 39
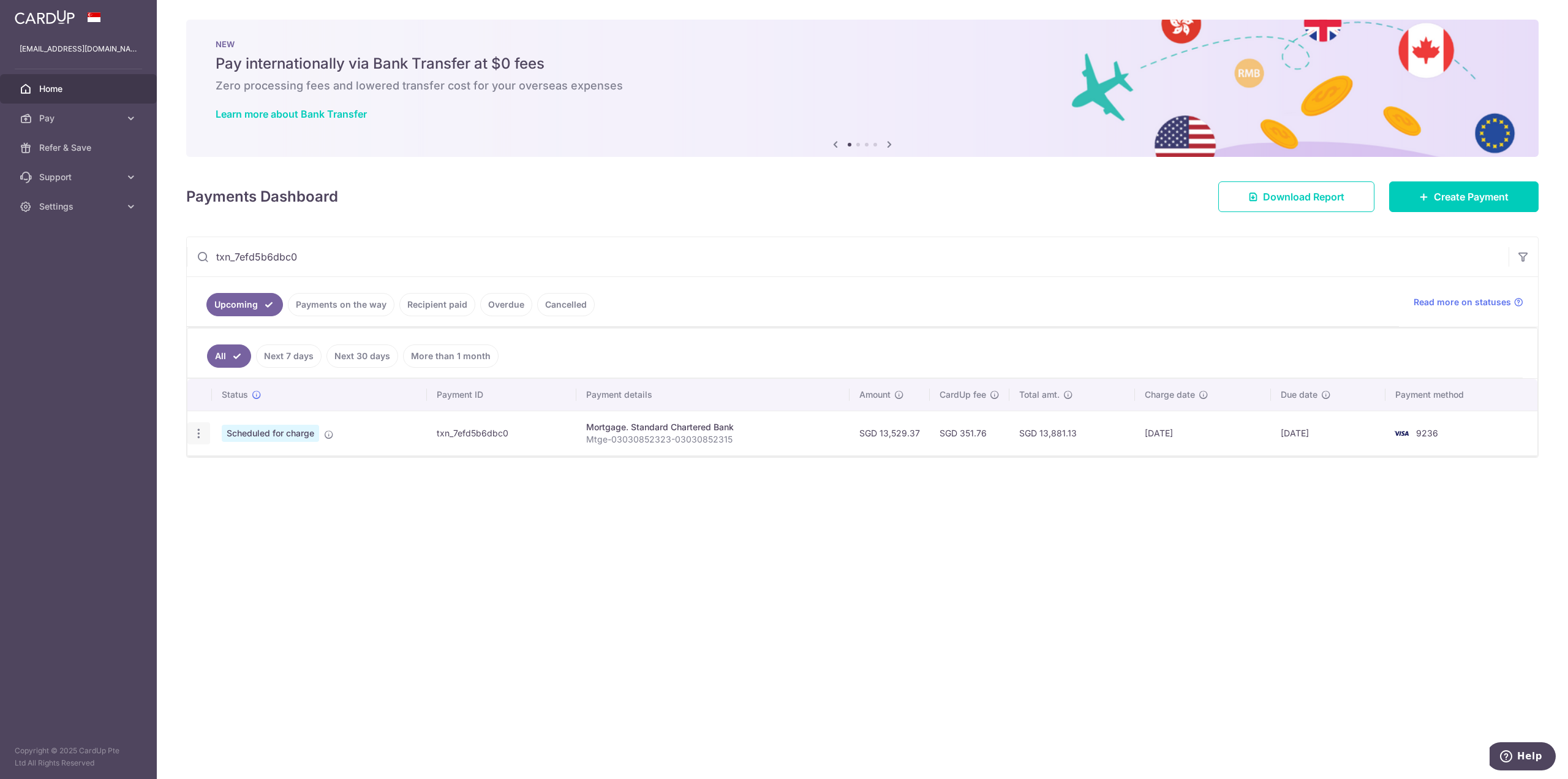
type input "txn_7efd5b6dbc0"
click at [197, 424] on div "Update payment Cancel payment Upload doc" at bounding box center [198, 433] width 22 height 22
click at [199, 433] on icon "button" at bounding box center [199, 433] width 13 height 13
click at [235, 462] on span "Update payment" at bounding box center [264, 466] width 83 height 14
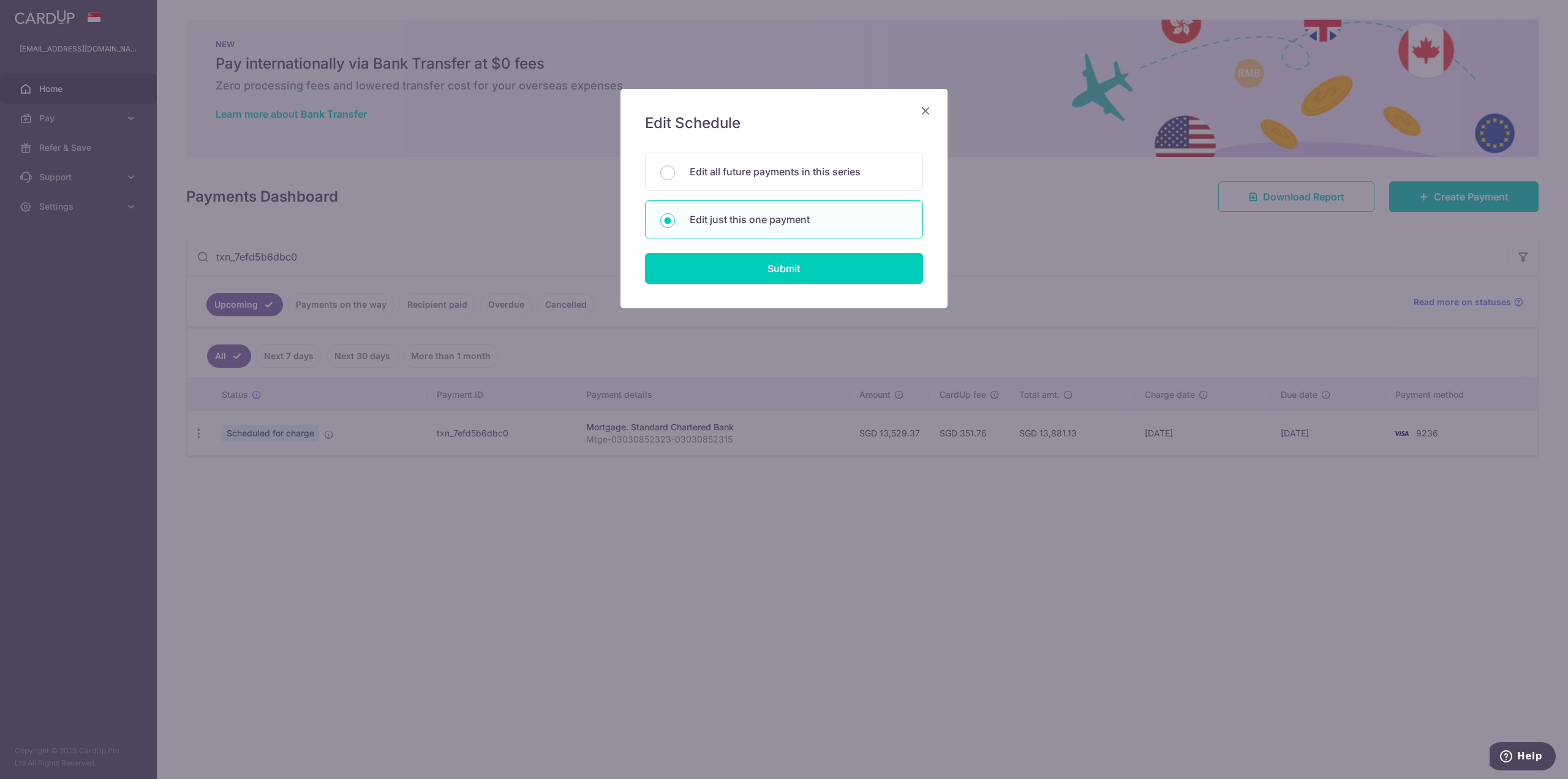
click at [817, 288] on div "Edit Schedule You will be editing all 70 payments to Standard Chartered Bank sc…" at bounding box center [784, 198] width 327 height 219
click at [816, 283] on input "Submit" at bounding box center [784, 268] width 278 height 30
radio input "true"
type input "13,529.37"
type input "01/12/2029"
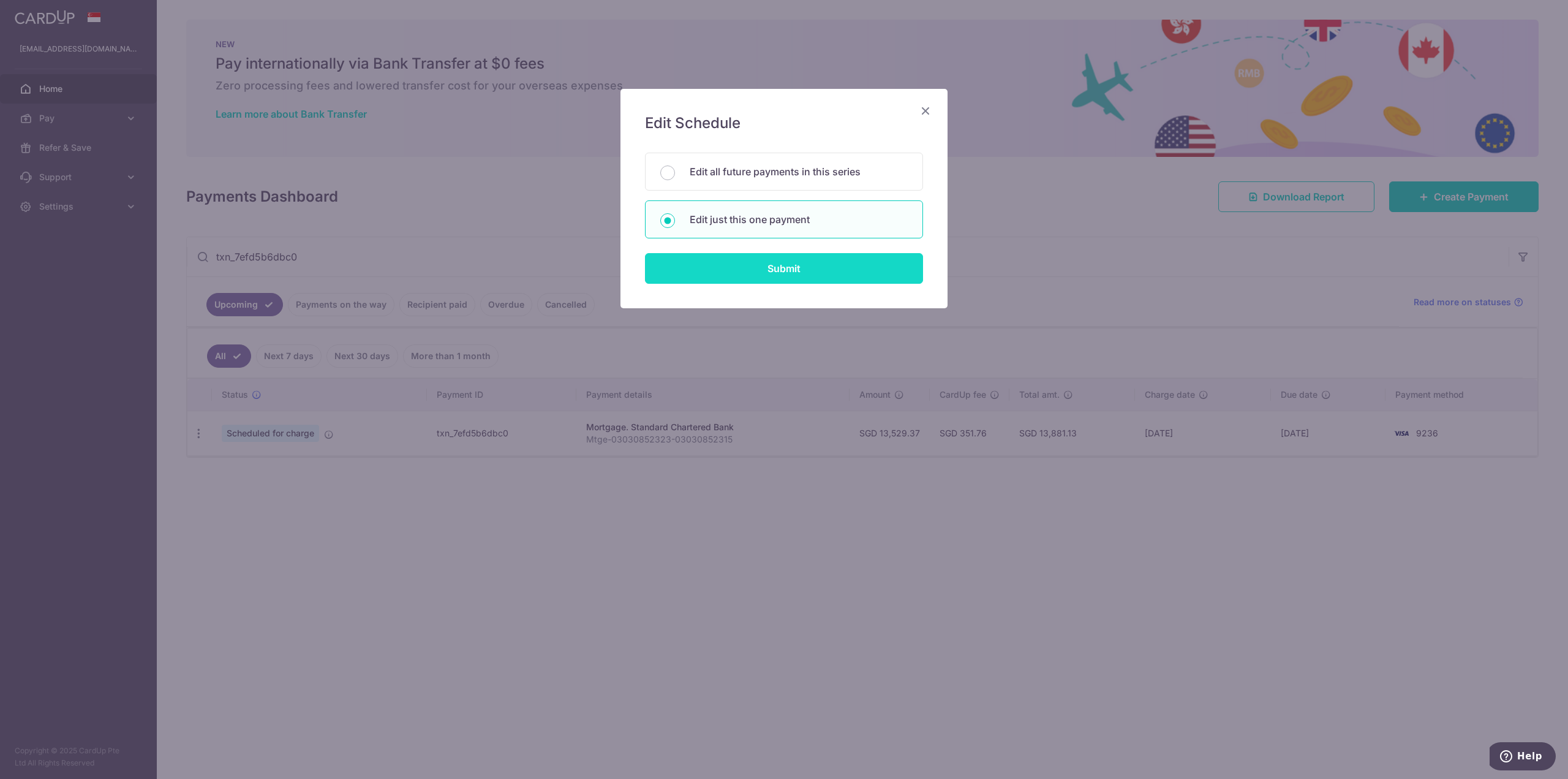
type input "Mtge-03030852323-03030852315"
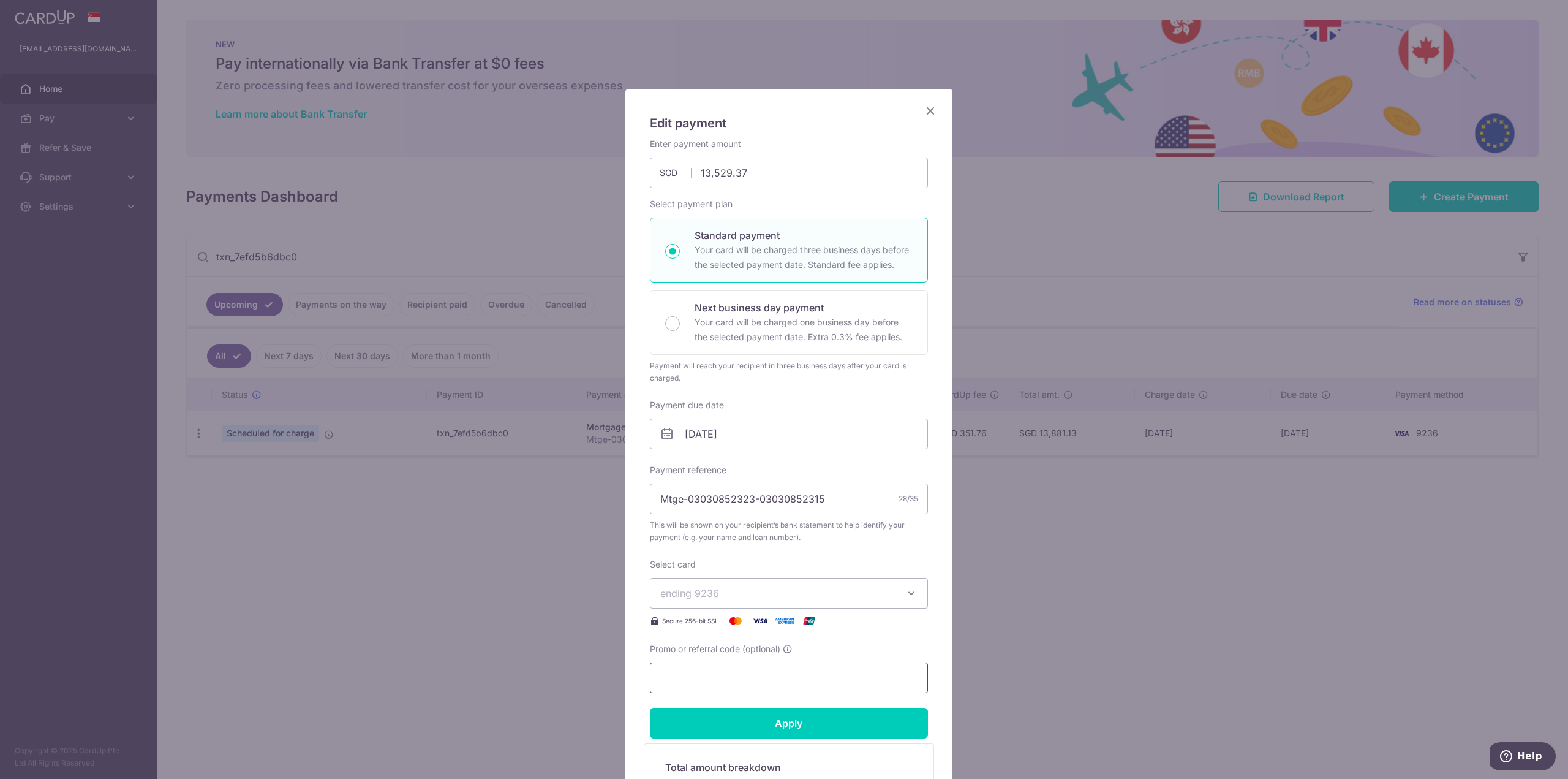
click at [721, 681] on input "Promo or referral code (optional)" at bounding box center [789, 677] width 278 height 30
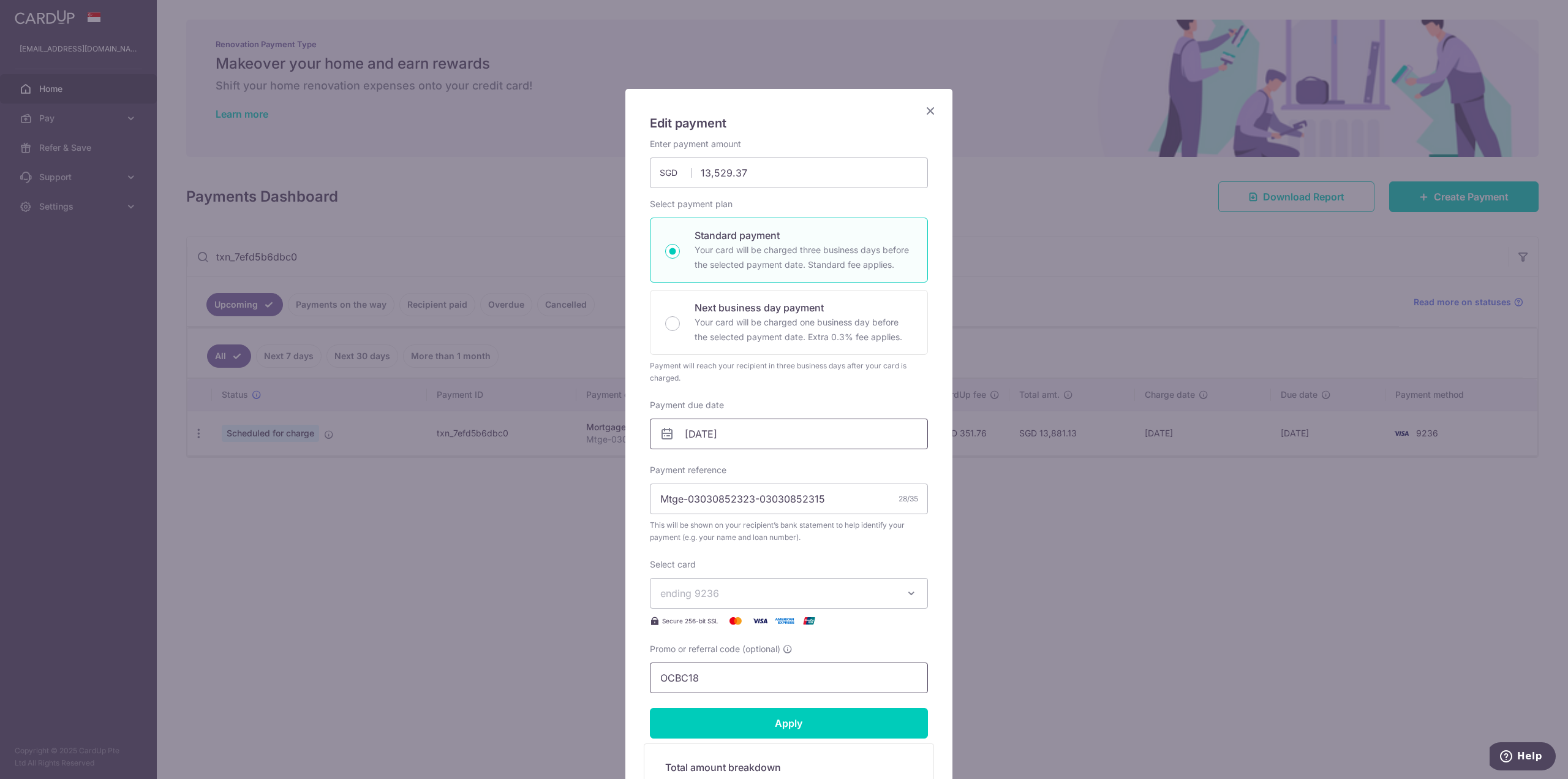
type input "OCBC18"
click at [750, 441] on input "01/12/2029" at bounding box center [789, 433] width 278 height 30
click at [768, 465] on select "2025 2026 2027 2028 2029 2030 2031 2032 2033 2034 2035" at bounding box center [771, 467] width 33 height 10
click at [718, 469] on select "Sep Oct Nov Dec" at bounding box center [714, 467] width 33 height 10
click at [788, 545] on link "10" at bounding box center [792, 545] width 20 height 20
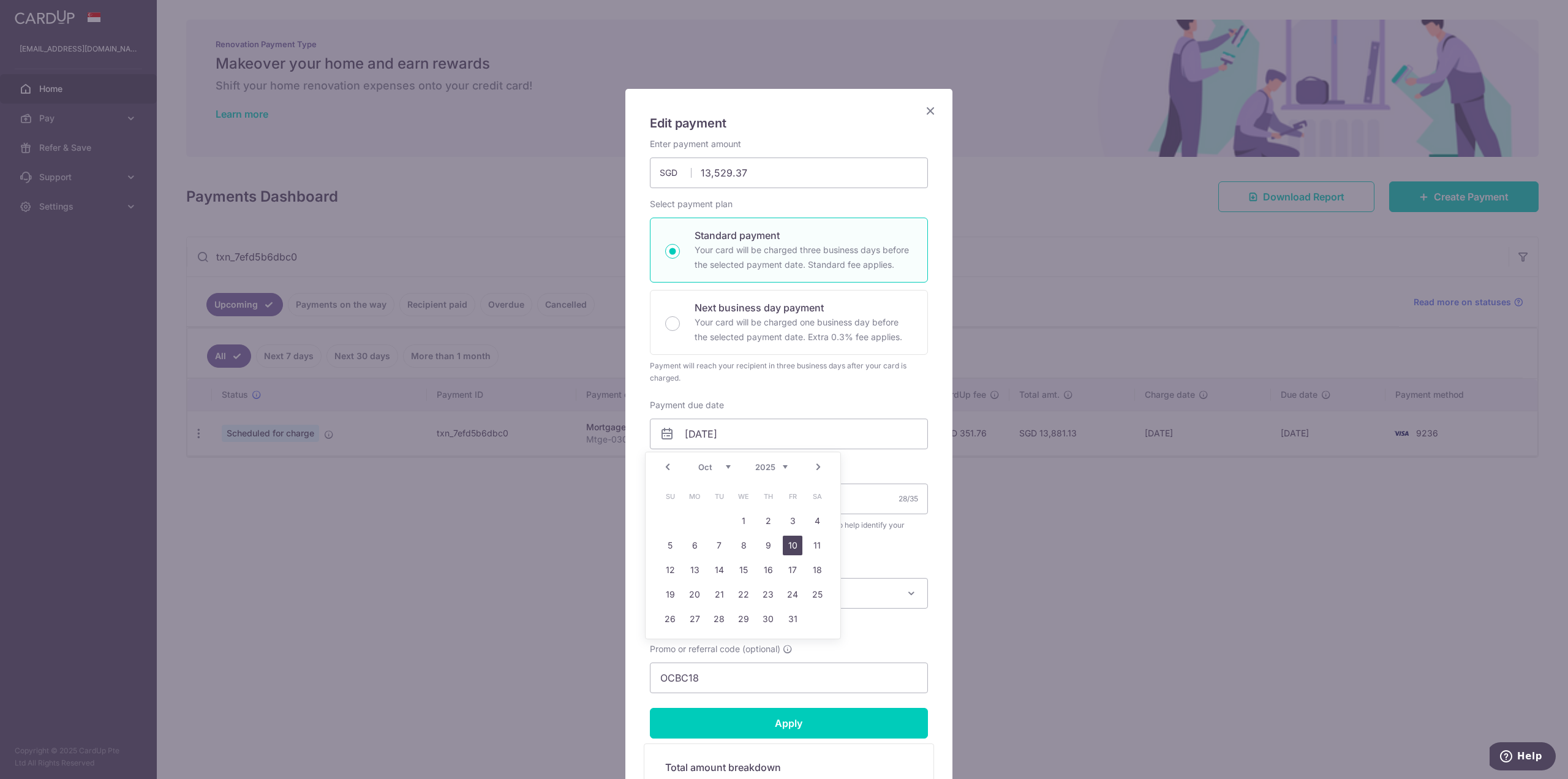
type input "[DATE]"
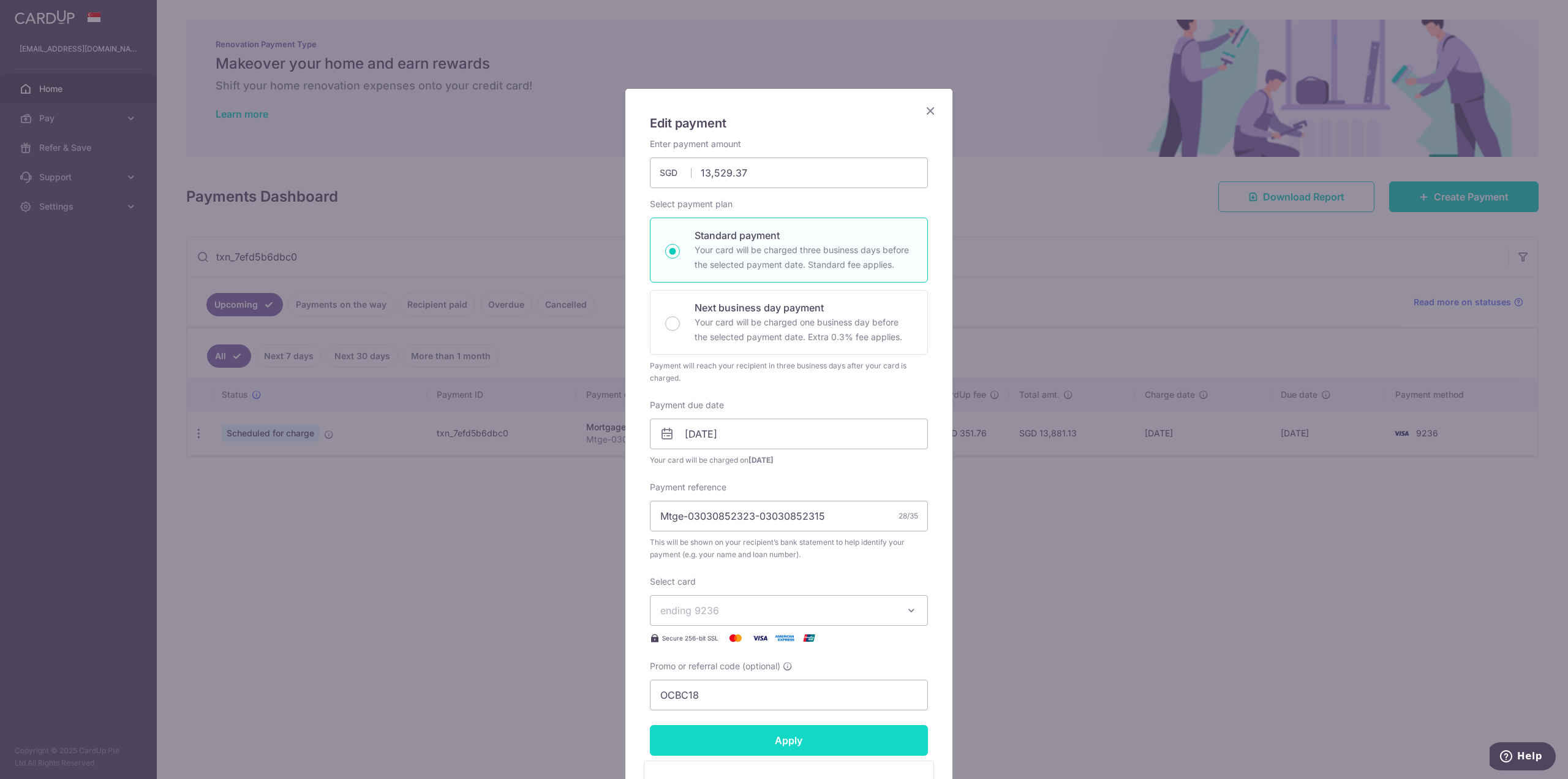
click at [778, 745] on input "Apply" at bounding box center [789, 740] width 278 height 30
type input "Successfully Applied"
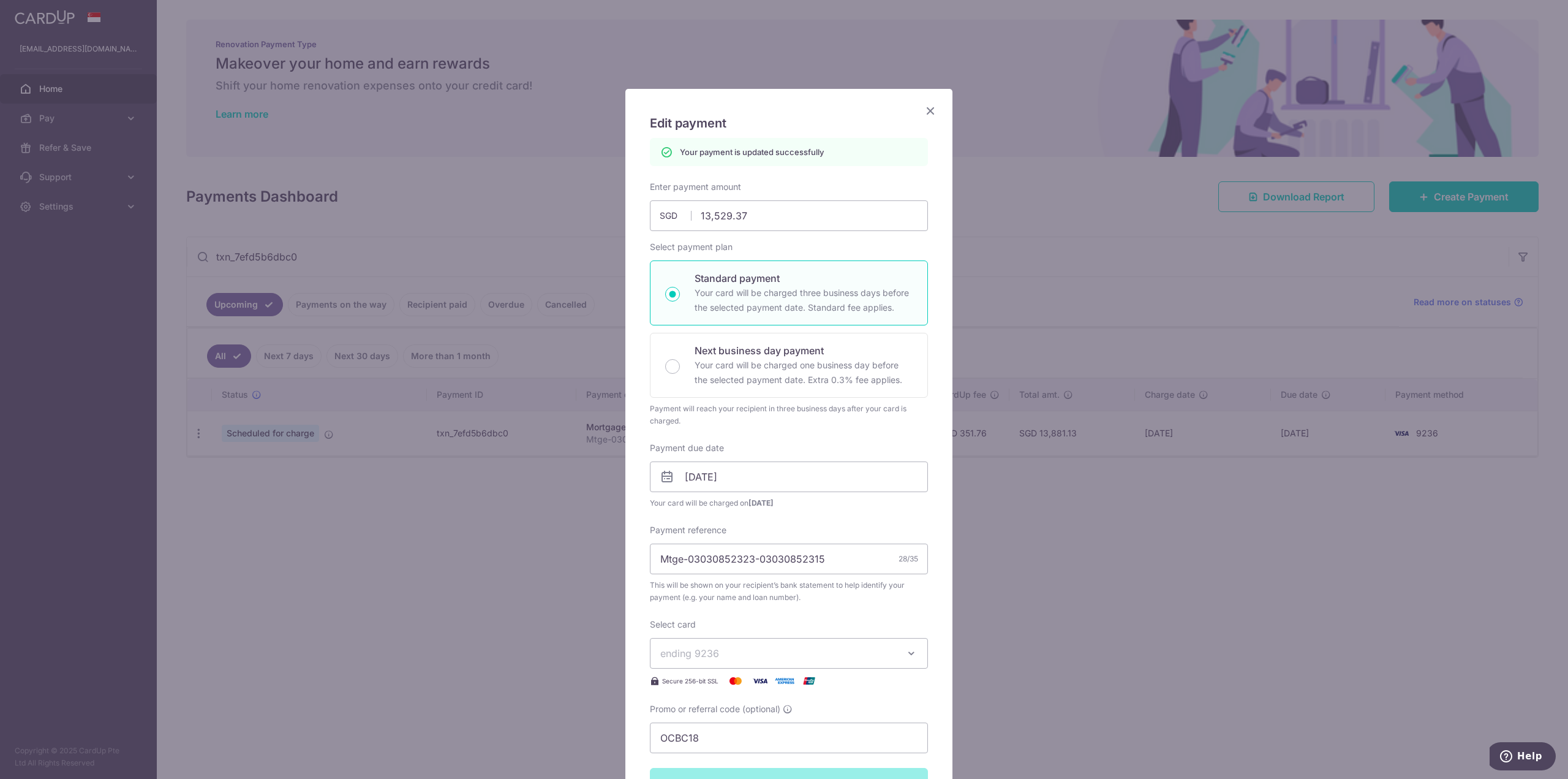
click at [925, 110] on icon "Close" at bounding box center [930, 110] width 14 height 15
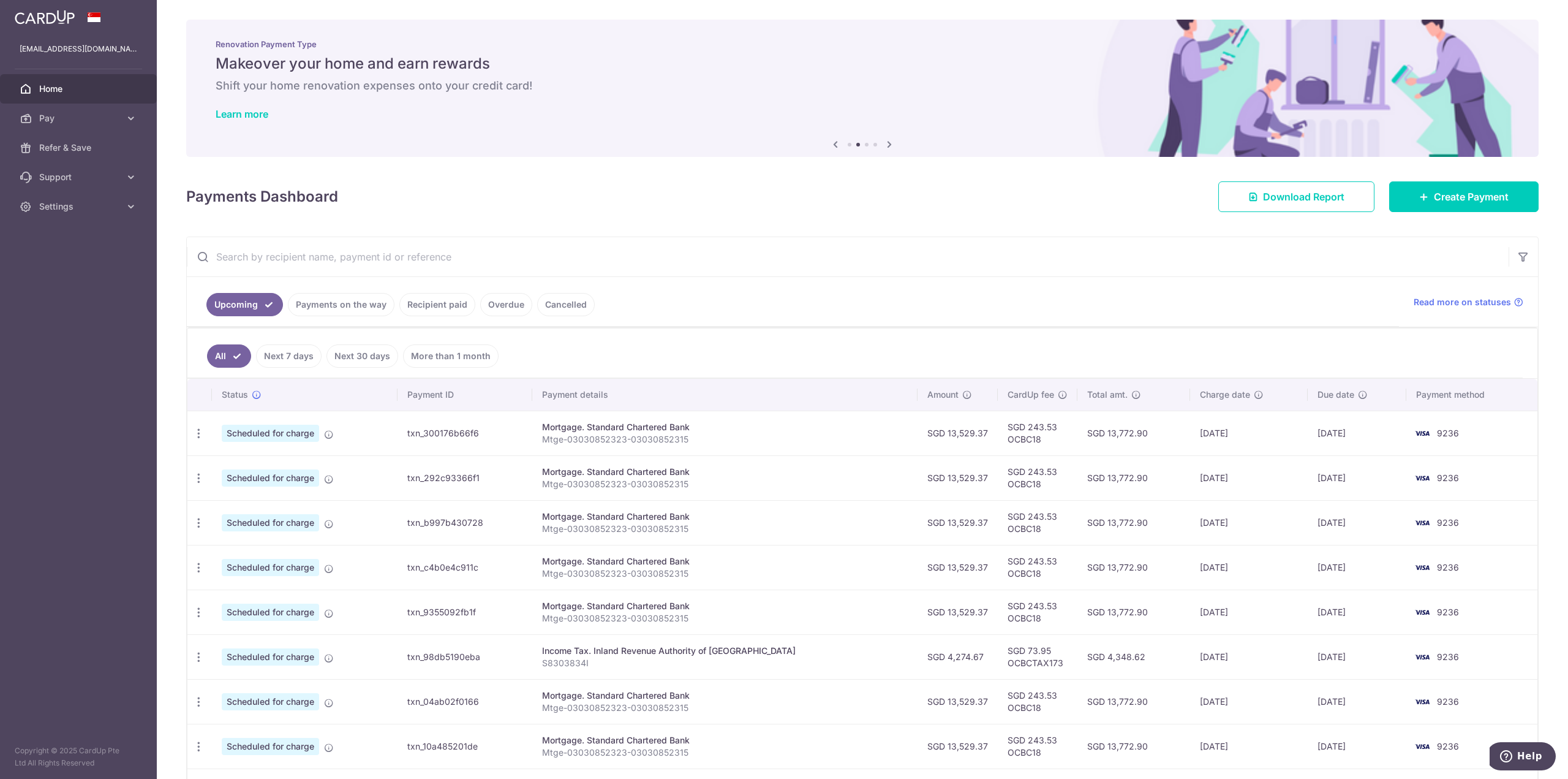
click at [285, 260] on input "text" at bounding box center [848, 256] width 1322 height 39
paste input "txn_9adfa794a73"
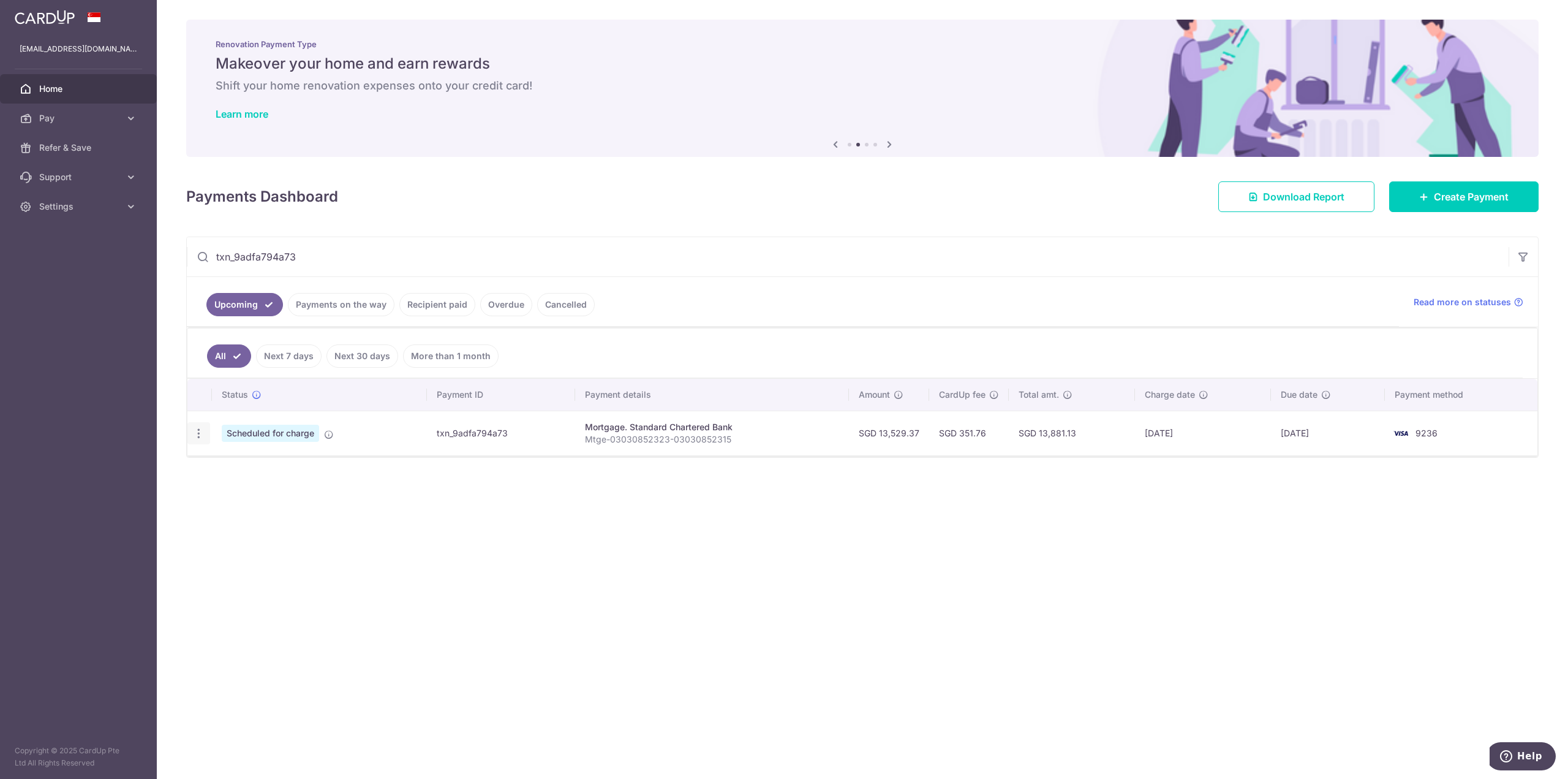
type input "txn_9adfa794a73"
click at [200, 436] on icon "button" at bounding box center [199, 433] width 13 height 13
click at [237, 465] on span "Update payment" at bounding box center [264, 466] width 83 height 14
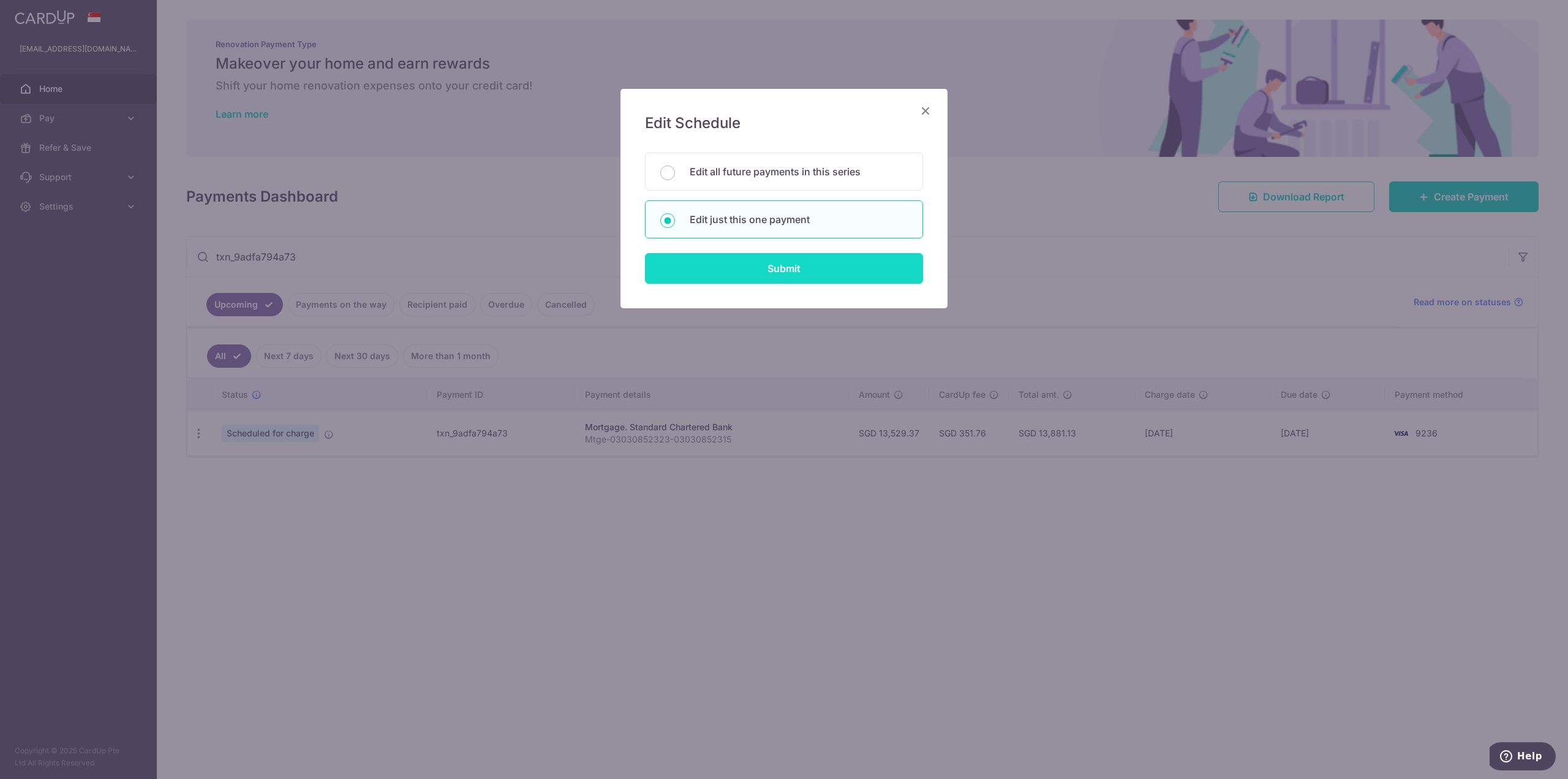
click at [707, 279] on input "Submit" at bounding box center [784, 268] width 278 height 30
radio input "true"
type input "13,529.37"
type input "[DATE]"
type input "Mtge-03030852323-03030852315"
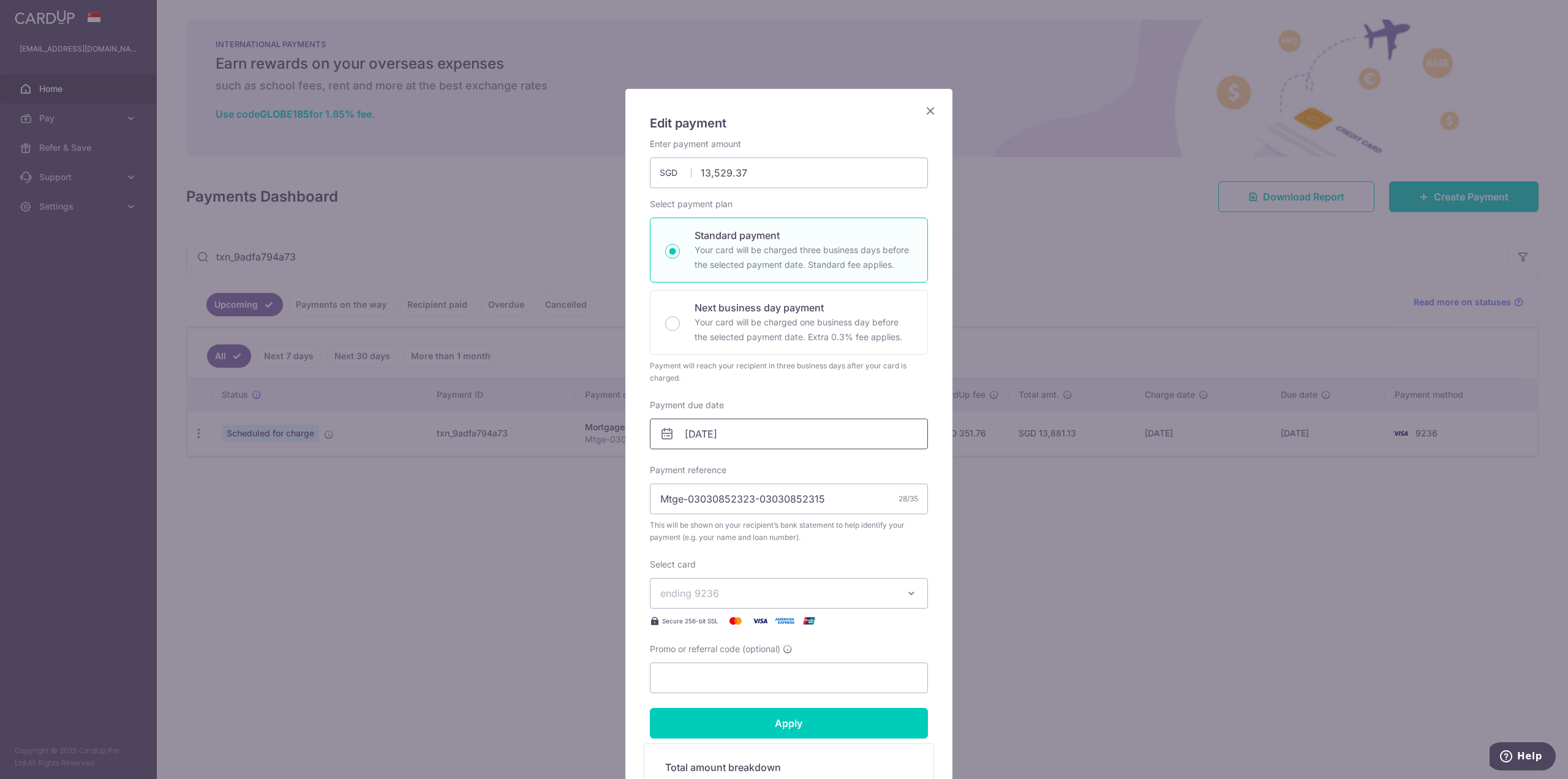
click at [748, 429] on input "[DATE]" at bounding box center [789, 433] width 278 height 30
click at [785, 469] on select "2025 2026 2027 2028 2029 2030 2031 2032 2033 2034 2035" at bounding box center [771, 467] width 33 height 10
click at [714, 469] on select "Sep Oct Nov Dec" at bounding box center [714, 467] width 33 height 10
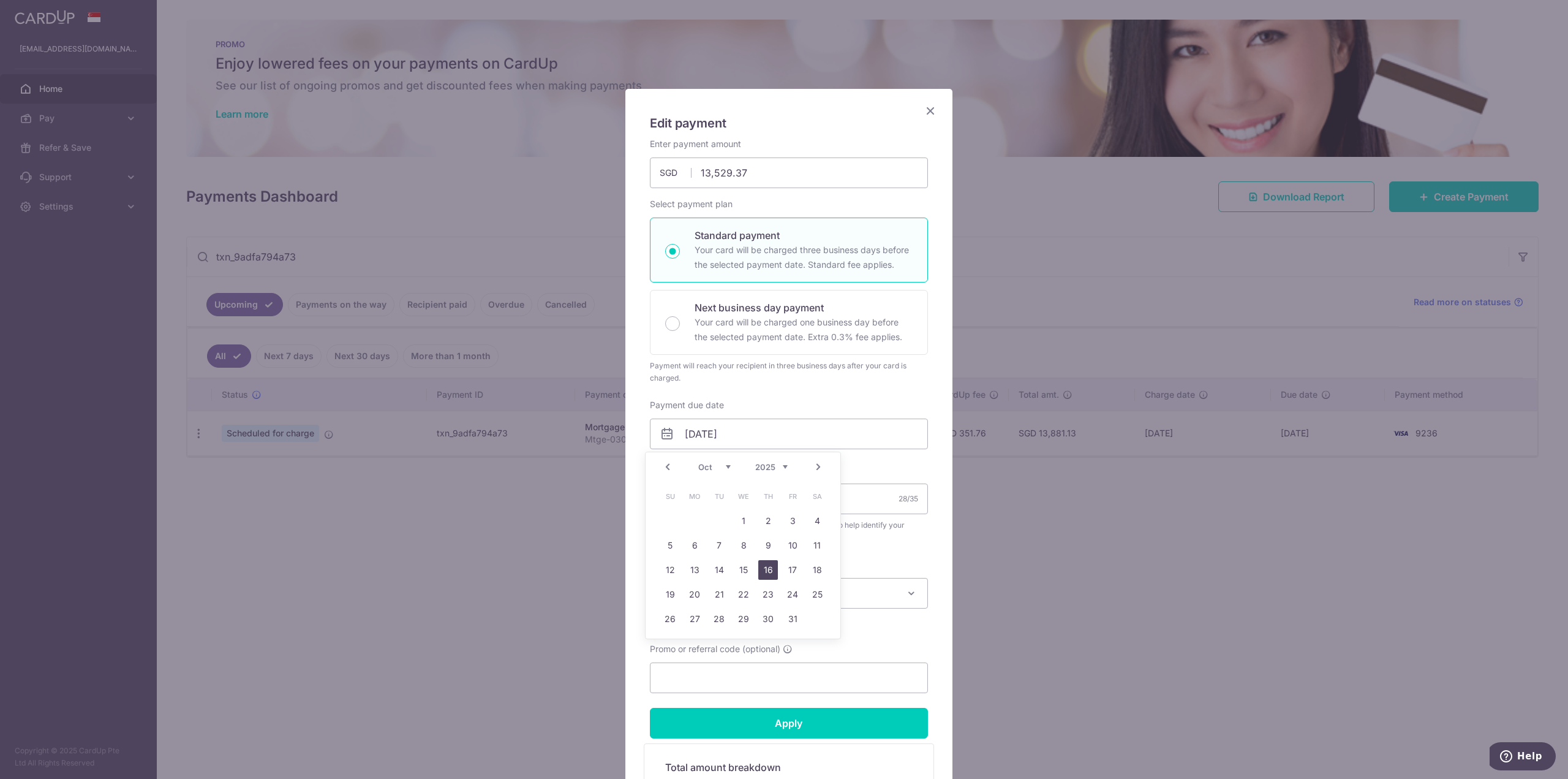
click at [769, 573] on link "16" at bounding box center [768, 569] width 20 height 20
type input "[DATE]"
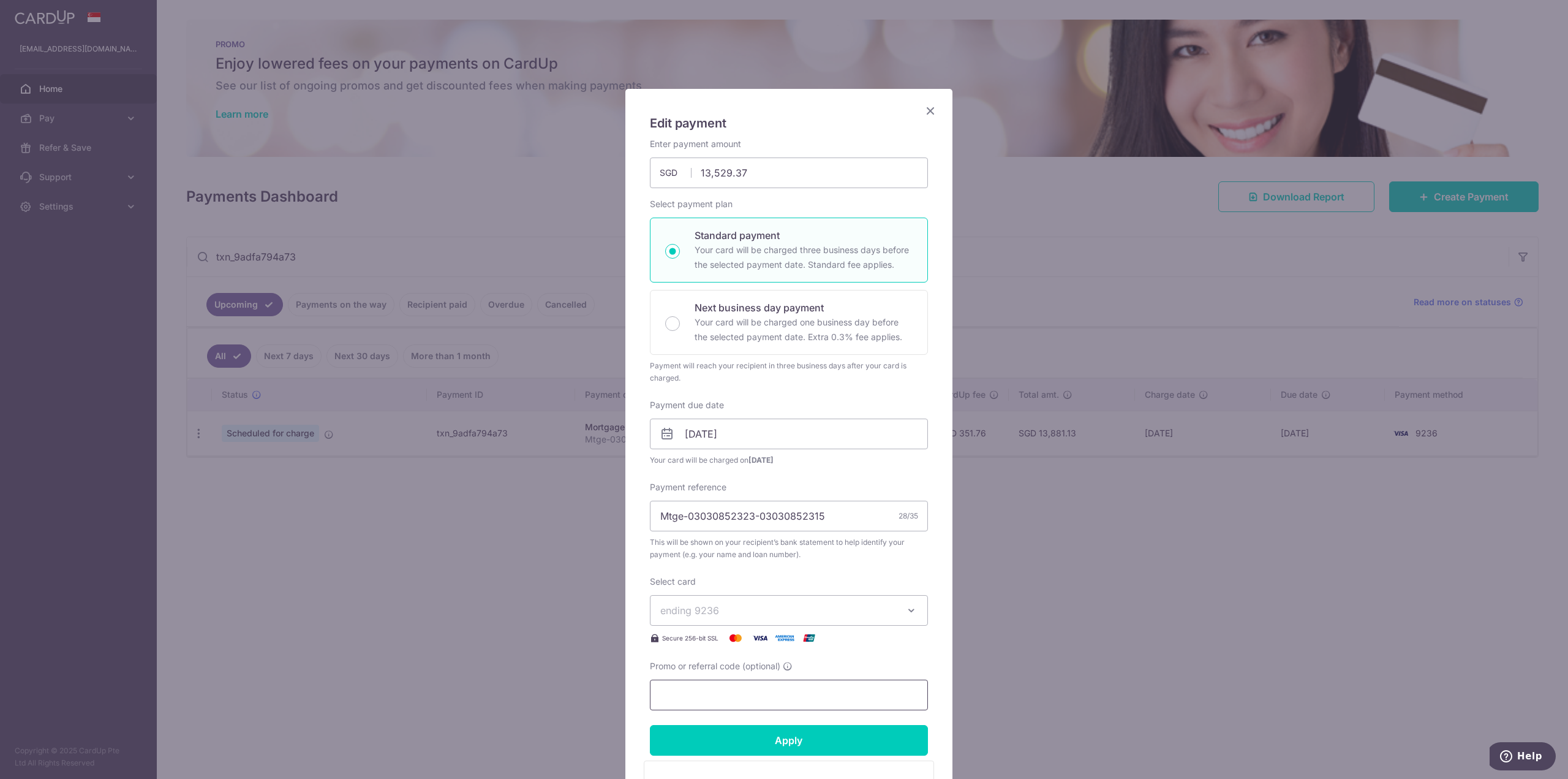
click at [716, 680] on input "Promo or referral code (optional)" at bounding box center [789, 694] width 278 height 30
type input "OCBC18"
click at [795, 745] on input "Apply" at bounding box center [789, 740] width 278 height 30
type input "Successfully Applied"
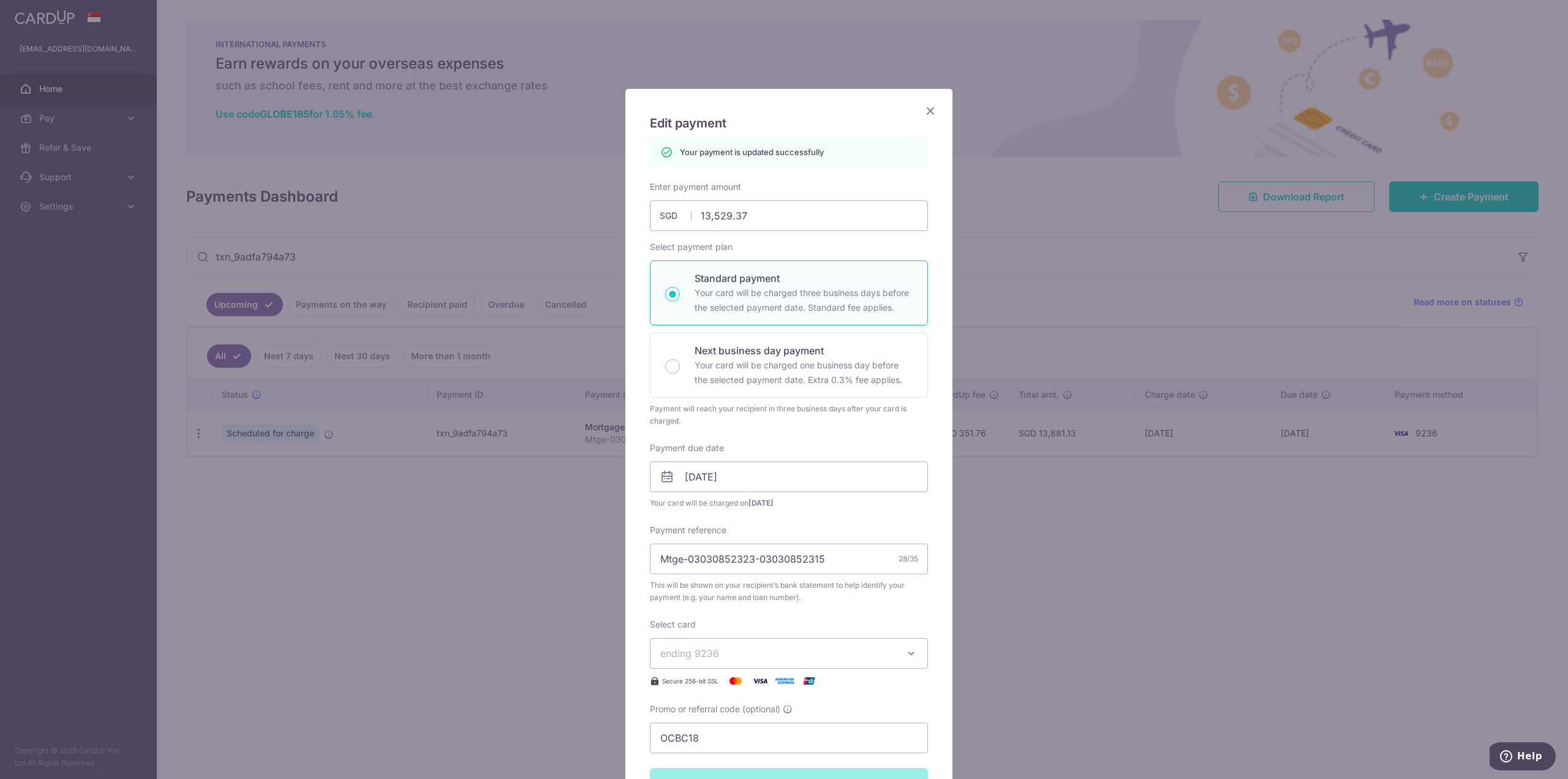
drag, startPoint x: 917, startPoint y: 108, endPoint x: 929, endPoint y: 108, distance: 12.0
click at [917, 108] on div "Edit payment By clicking apply, you will make changes to all payments to Standa…" at bounding box center [788, 526] width 327 height 876
click at [930, 108] on icon "Close" at bounding box center [930, 110] width 14 height 15
